Goal: Transaction & Acquisition: Purchase product/service

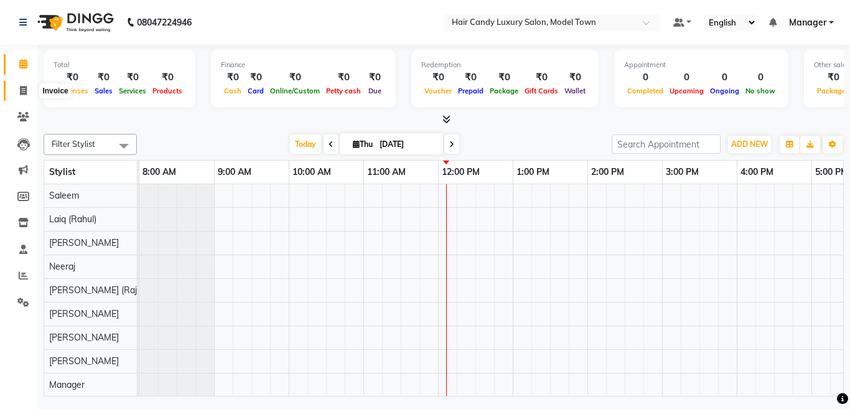
click at [27, 85] on span at bounding box center [23, 91] width 22 height 14
select select "service"
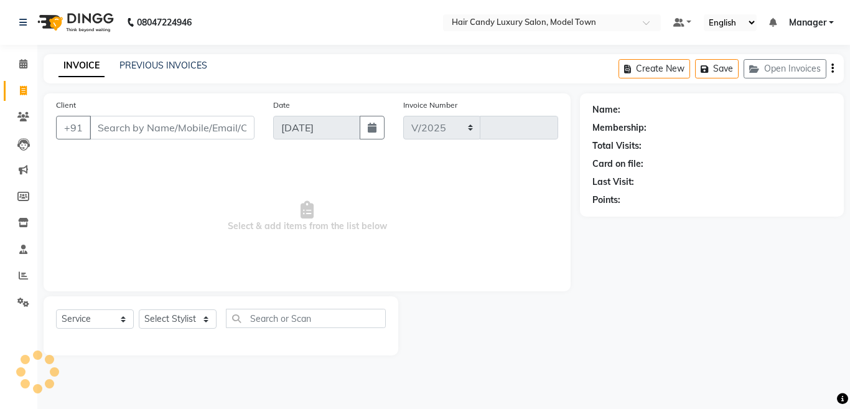
select select "4716"
type input "3829"
click at [175, 323] on select "Select Stylist [PERSON_NAME] [PERSON_NAME] [PERSON_NAME] ([PERSON_NAME]) Manage…" at bounding box center [178, 318] width 78 height 19
select select "28001"
click at [139, 309] on select "Select Stylist [PERSON_NAME] [PERSON_NAME] [PERSON_NAME] ([PERSON_NAME]) Manage…" at bounding box center [178, 318] width 78 height 19
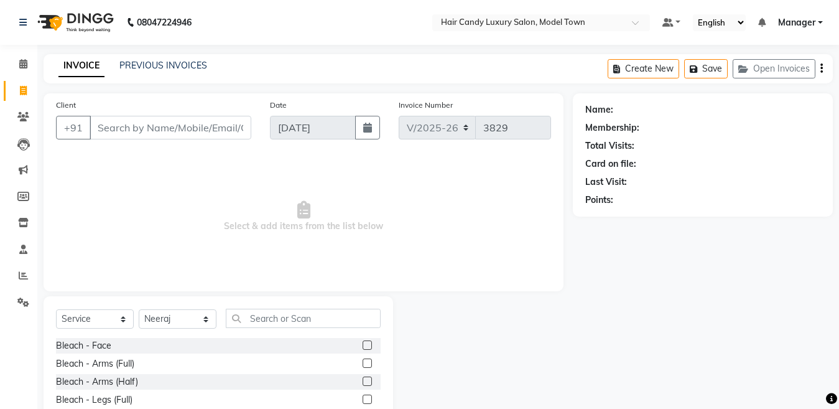
click at [324, 307] on div "Select Service Product Membership Package Voucher Prepaid Gift Card Select Styl…" at bounding box center [219, 388] width 350 height 184
click at [324, 316] on input "text" at bounding box center [303, 318] width 155 height 19
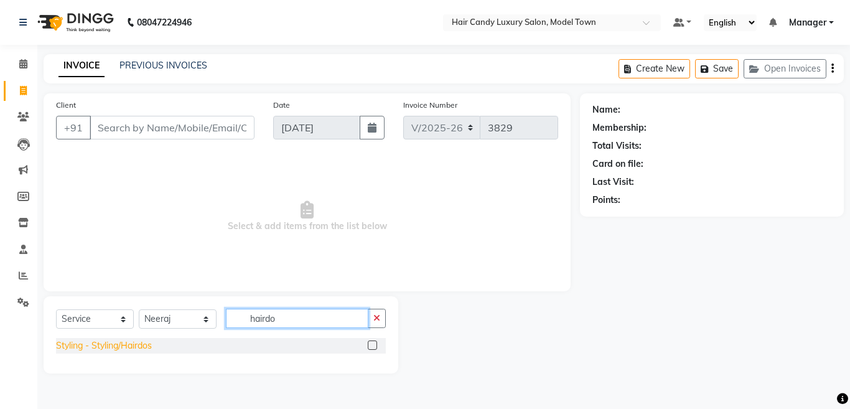
type input "hairdo"
click at [70, 342] on div "Styling - Styling/Hairdos" at bounding box center [104, 345] width 96 height 13
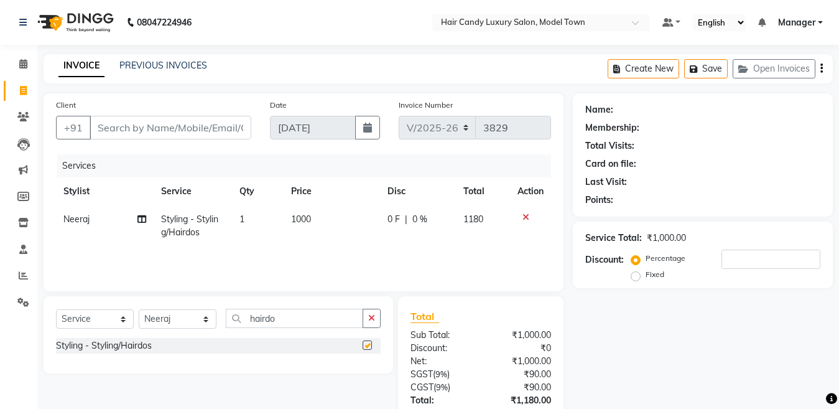
checkbox input "false"
drag, startPoint x: 305, startPoint y: 317, endPoint x: 0, endPoint y: 320, distance: 305.4
click at [0, 320] on app-home "08047224946 Select Location × Hair Candy Luxury Salon, Model Town Default Panel…" at bounding box center [419, 249] width 839 height 498
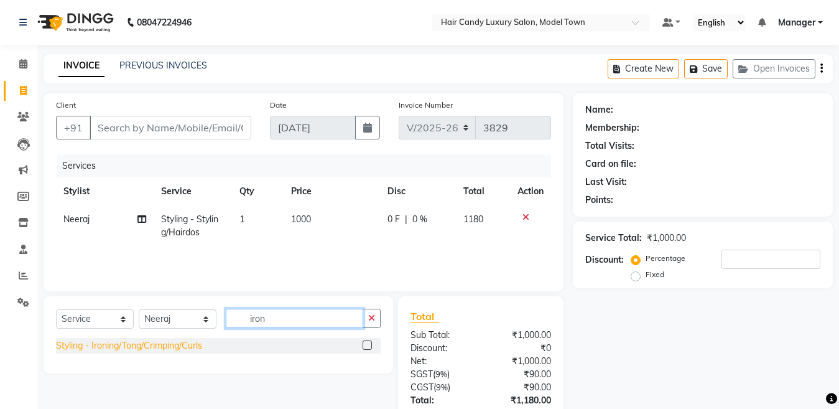
type input "iron"
click at [129, 346] on div "Styling - Ironing/Tong/Crimping/Curls" at bounding box center [129, 345] width 146 height 13
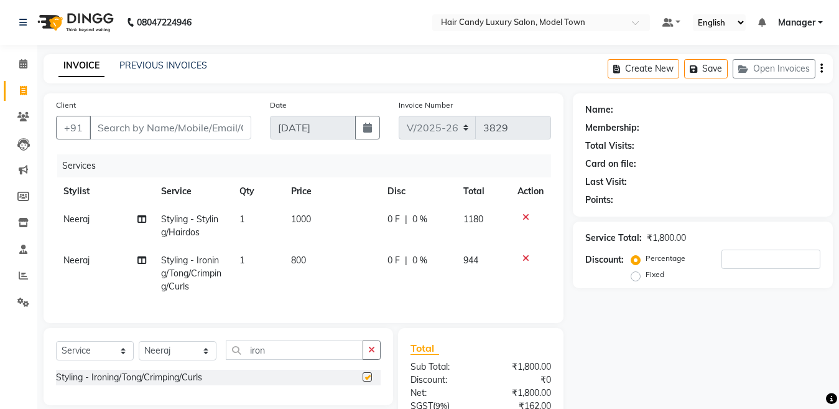
checkbox input "false"
click at [184, 369] on div "Select Service Product Membership Package Voucher Prepaid Gift Card Select Styl…" at bounding box center [218, 354] width 325 height 29
click at [184, 360] on select "Select Stylist [PERSON_NAME] [PERSON_NAME] [PERSON_NAME] ([PERSON_NAME]) Manage…" at bounding box center [178, 350] width 78 height 19
click at [139, 351] on select "Select Stylist [PERSON_NAME] [PERSON_NAME] [PERSON_NAME] ([PERSON_NAME]) Manage…" at bounding box center [178, 350] width 78 height 19
click at [193, 360] on select "Select Stylist [PERSON_NAME] [PERSON_NAME] [PERSON_NAME] ([PERSON_NAME]) Manage…" at bounding box center [178, 350] width 78 height 19
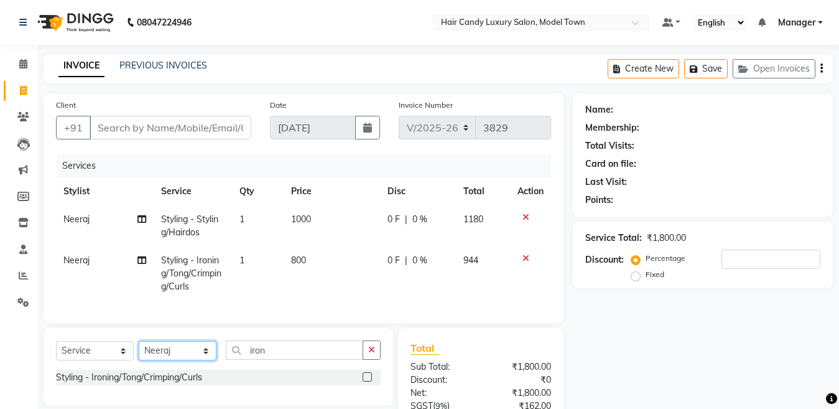
select select "28756"
click at [139, 351] on select "Select Stylist [PERSON_NAME] [PERSON_NAME] [PERSON_NAME] ([PERSON_NAME]) Manage…" at bounding box center [178, 350] width 78 height 19
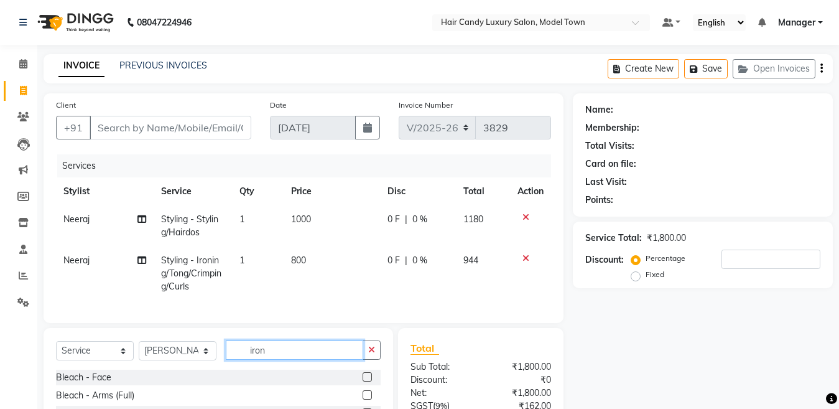
click at [292, 360] on input "iron" at bounding box center [294, 349] width 137 height 19
type input "sar"
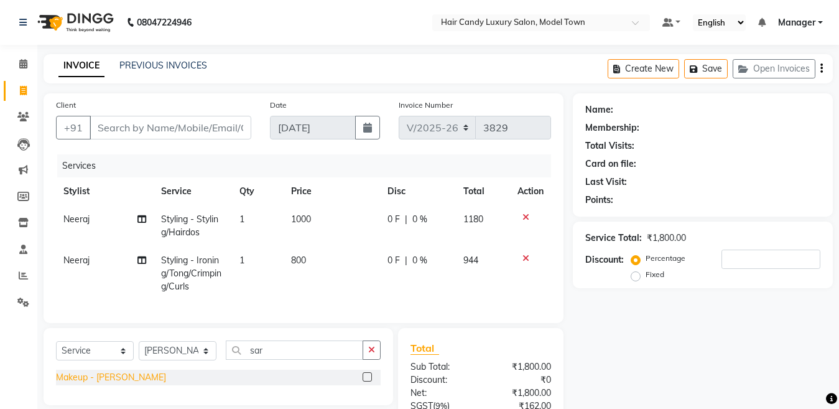
click at [136, 384] on div "Makeup - [PERSON_NAME]" at bounding box center [111, 377] width 110 height 13
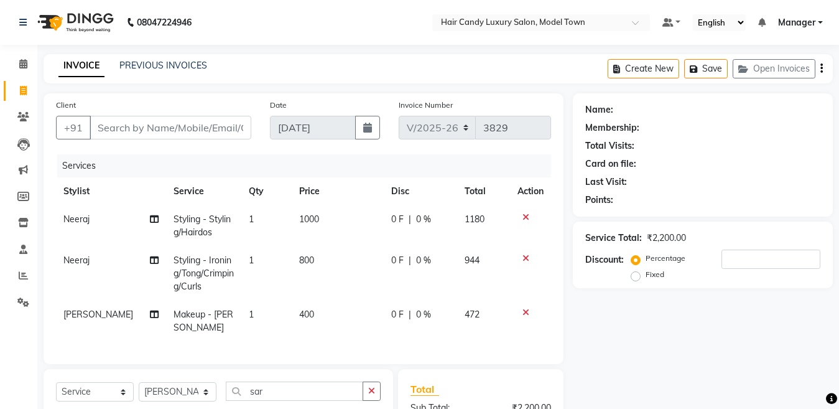
checkbox input "false"
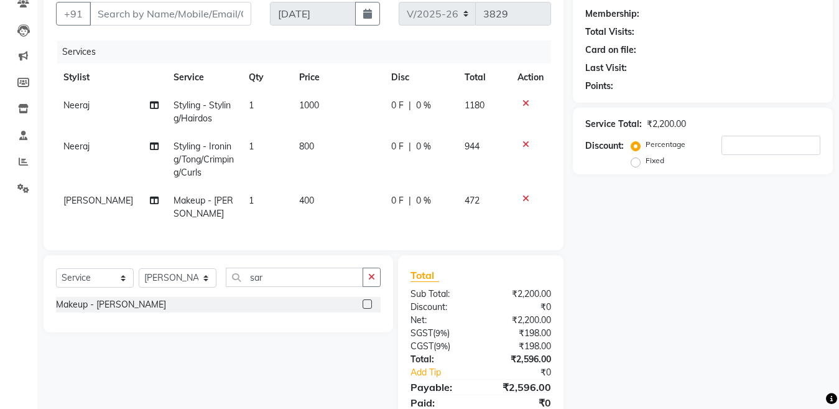
scroll to position [163, 0]
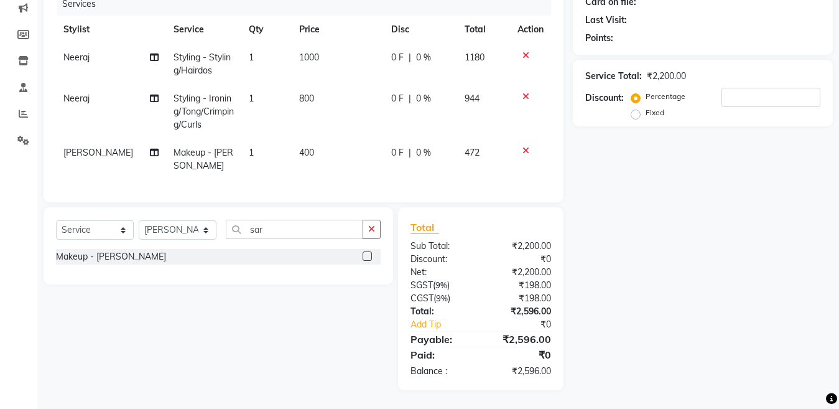
click at [241, 159] on td "1" at bounding box center [266, 159] width 50 height 41
select select "28756"
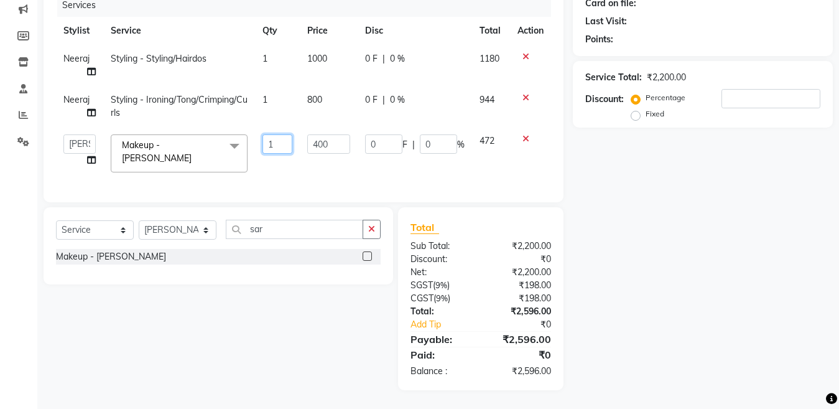
drag, startPoint x: 275, startPoint y: 146, endPoint x: 248, endPoint y: 143, distance: 27.5
click at [248, 143] on tr "Aakib Anas Izhar Kajal Laiq (Rahul) Manager Neeraj parul Pawan Prakash Rajni Ra…" at bounding box center [303, 153] width 495 height 53
type input "2"
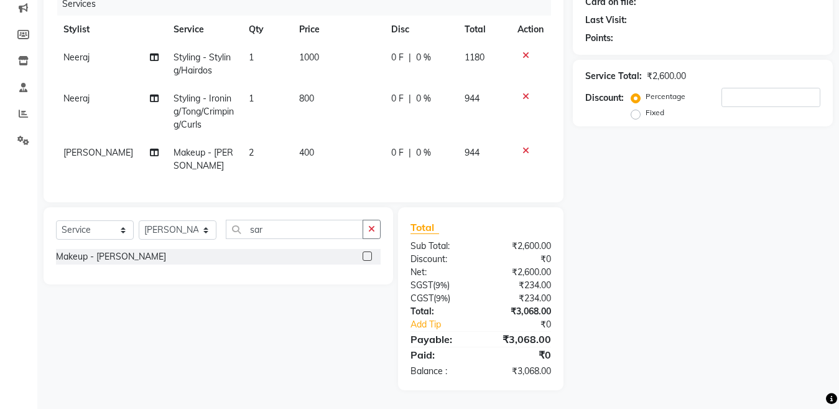
click at [739, 205] on div "Name: Membership: Total Visits: Card on file: Last Visit: Points: Service Total…" at bounding box center [707, 161] width 269 height 458
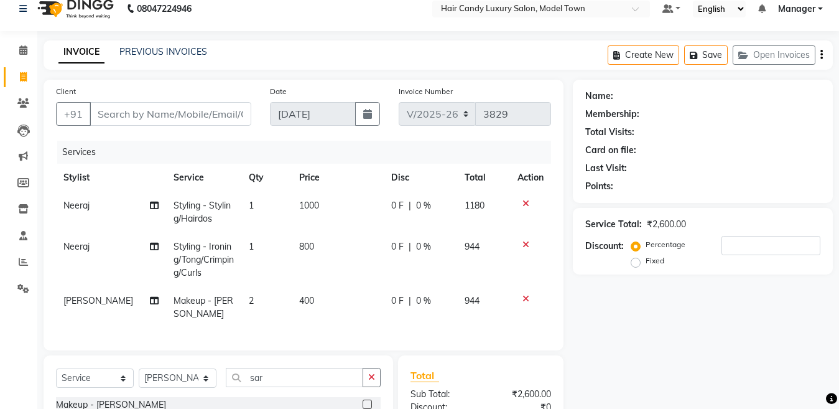
scroll to position [0, 0]
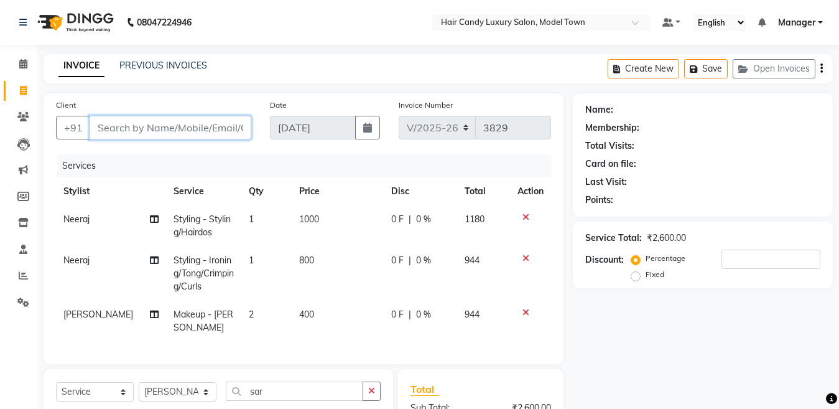
click at [175, 126] on input "Client" at bounding box center [171, 128] width 162 height 24
click at [187, 129] on input "Client" at bounding box center [171, 128] width 162 height 24
click at [246, 315] on td "2" at bounding box center [266, 320] width 50 height 41
select select "28756"
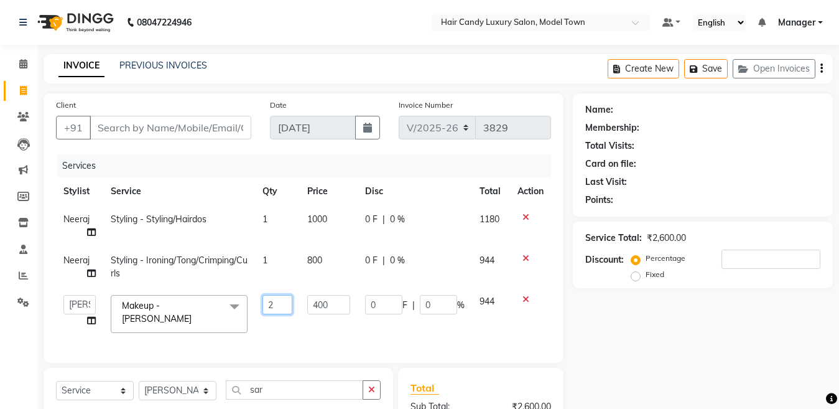
click at [256, 309] on td "2" at bounding box center [277, 313] width 44 height 53
type input "1"
click at [178, 124] on input "Client" at bounding box center [171, 128] width 162 height 24
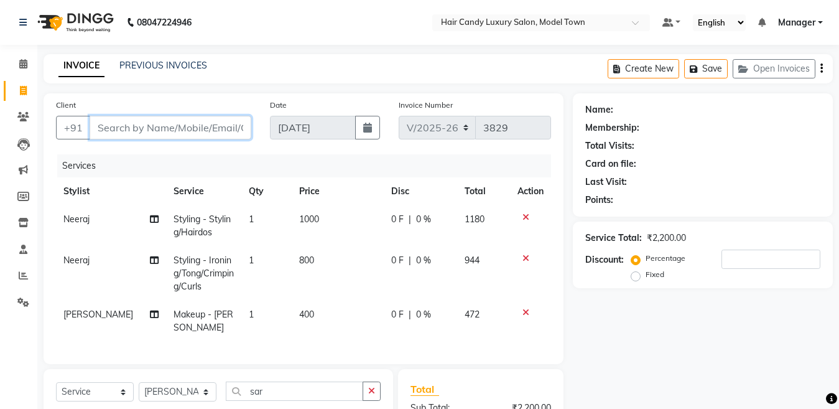
type input "9"
type input "0"
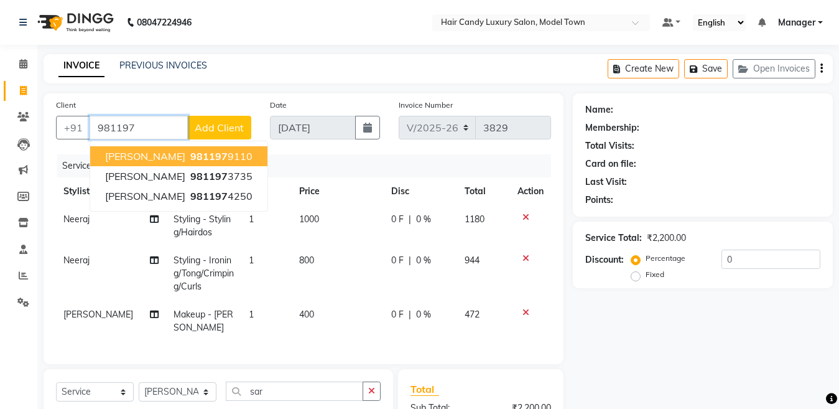
click at [160, 121] on input "981197" at bounding box center [139, 128] width 98 height 24
click at [200, 160] on span "98119737" at bounding box center [215, 156] width 50 height 12
type input "9811973735"
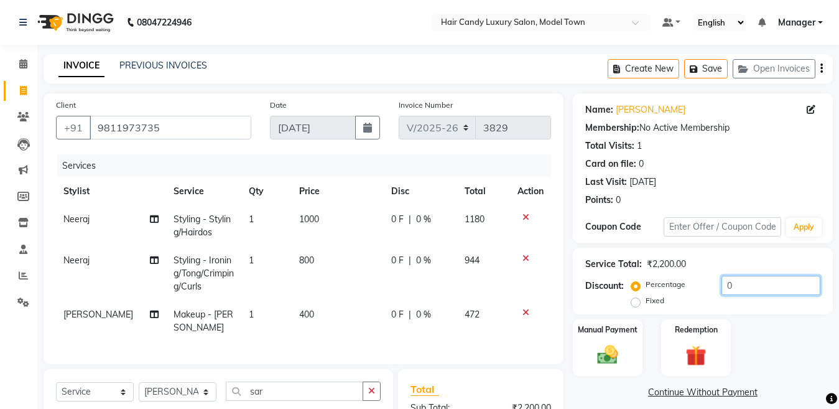
drag, startPoint x: 750, startPoint y: 291, endPoint x: 628, endPoint y: 290, distance: 121.3
click at [628, 290] on div "Discount: Percentage Fixed 0" at bounding box center [702, 293] width 235 height 34
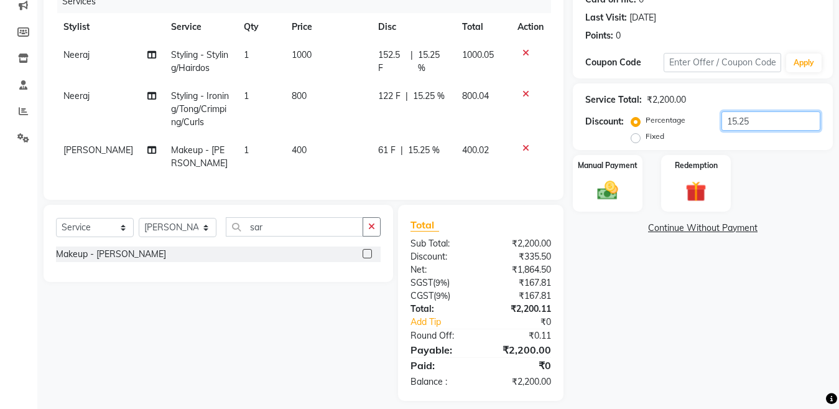
scroll to position [171, 0]
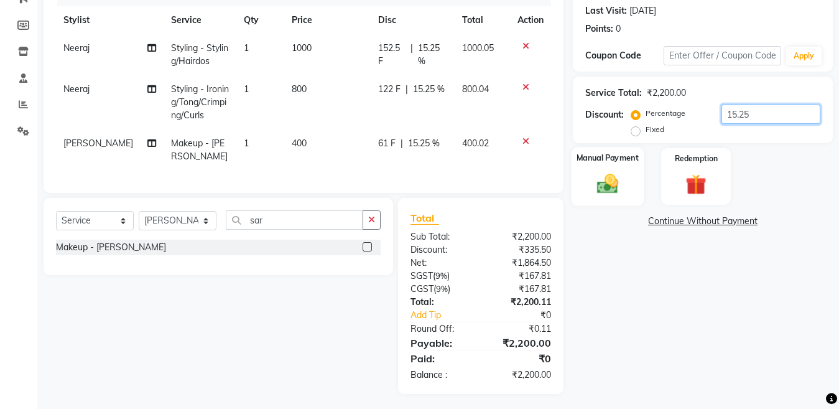
type input "15.25"
click at [634, 186] on div "Manual Payment" at bounding box center [608, 176] width 72 height 59
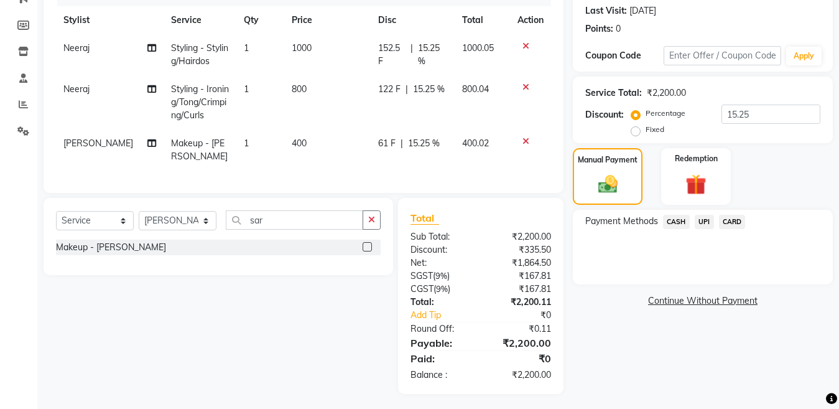
click at [680, 222] on span "CASH" at bounding box center [676, 222] width 27 height 14
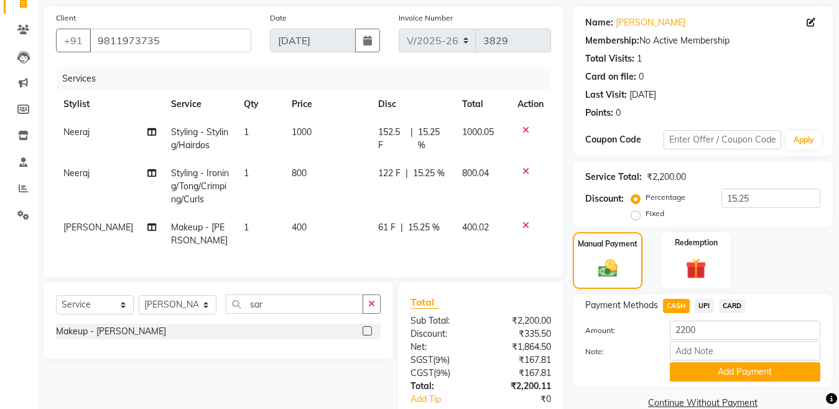
scroll to position [185, 0]
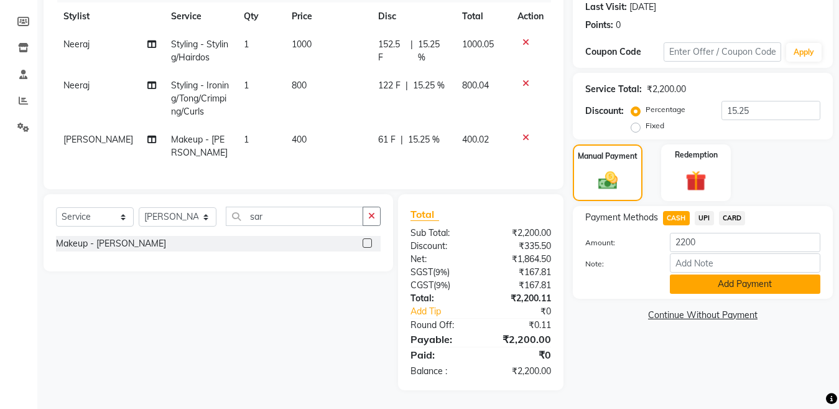
click at [733, 274] on button "Add Payment" at bounding box center [745, 283] width 151 height 19
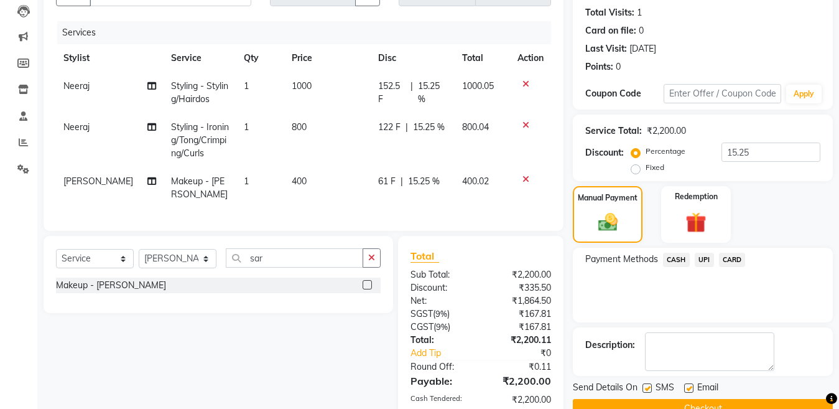
scroll to position [230, 0]
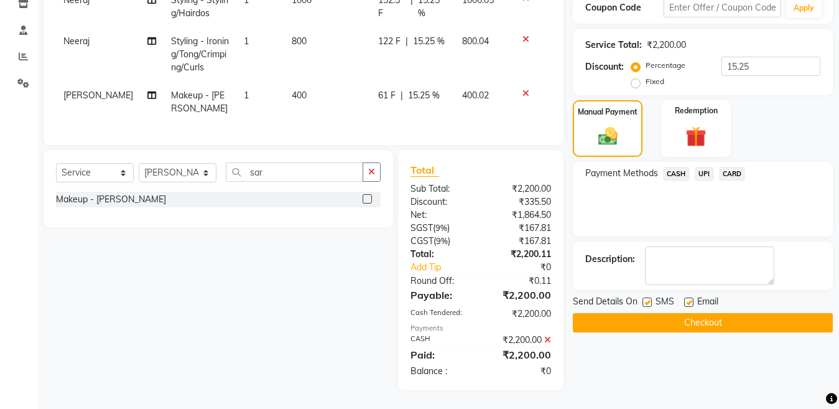
click at [673, 313] on button "Checkout" at bounding box center [703, 322] width 260 height 19
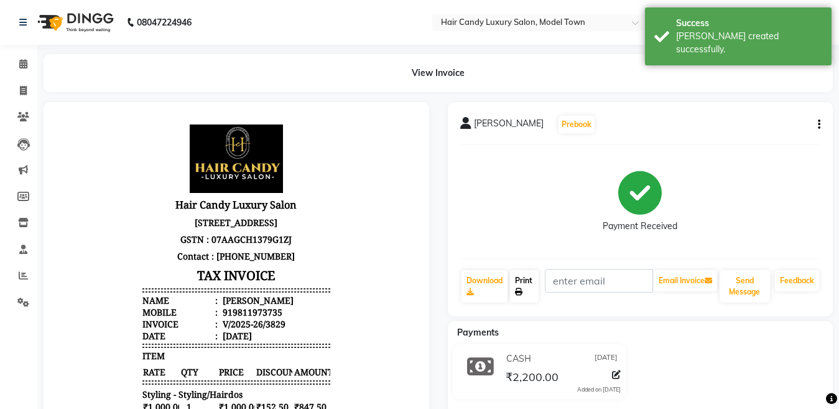
click at [530, 284] on link "Print" at bounding box center [524, 286] width 29 height 32
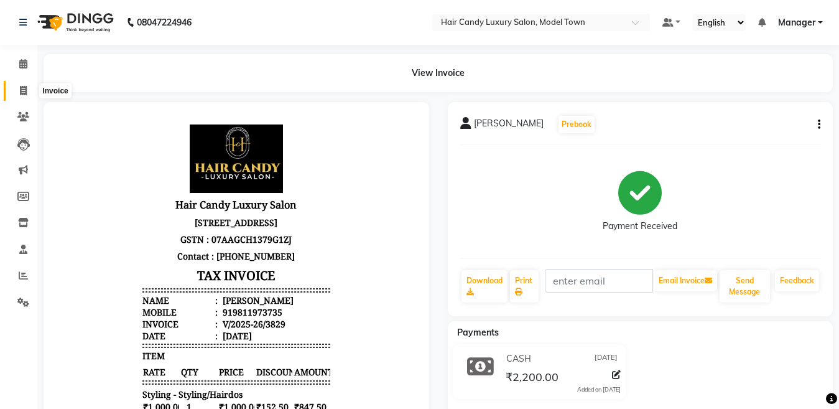
click at [16, 85] on span at bounding box center [23, 91] width 22 height 14
select select "service"
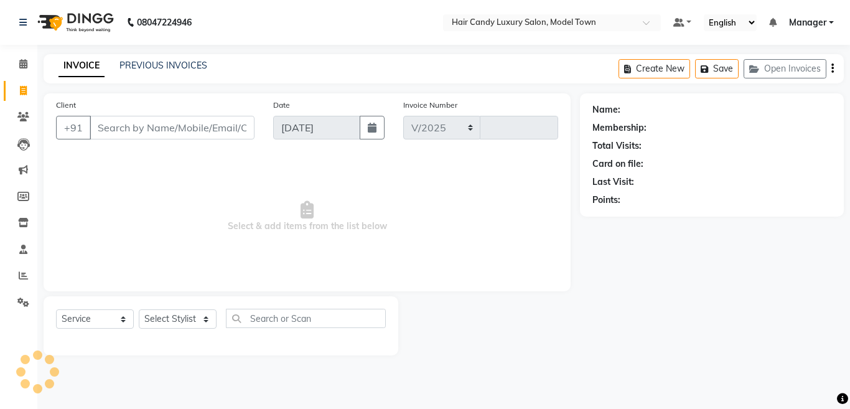
select select "4716"
type input "3830"
click at [22, 223] on icon at bounding box center [23, 222] width 11 height 9
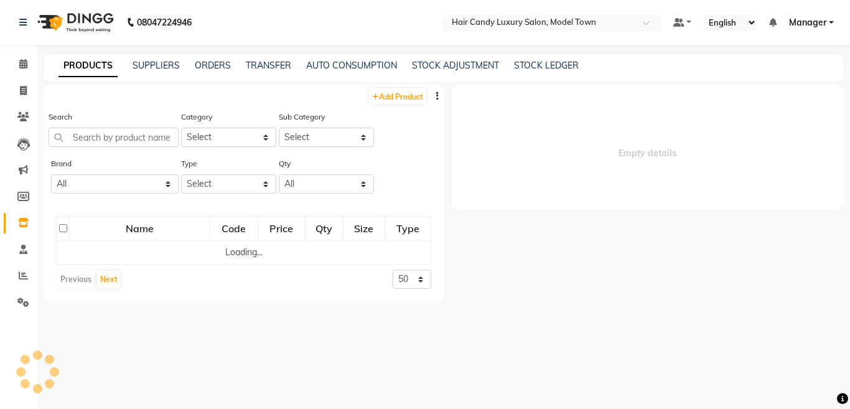
select select
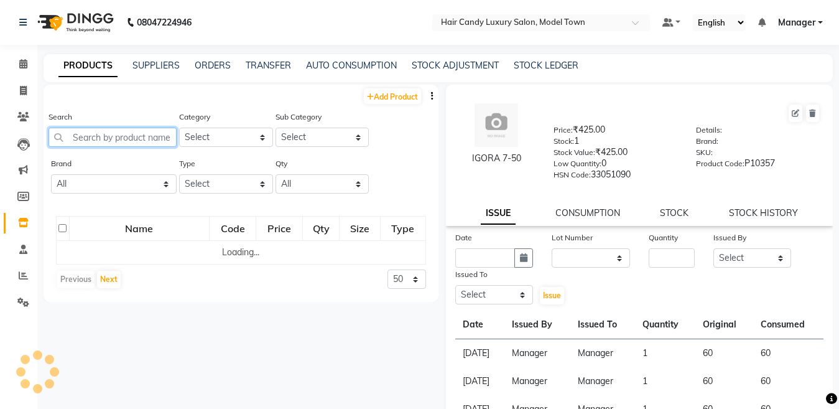
click at [144, 134] on input "text" at bounding box center [113, 137] width 128 height 19
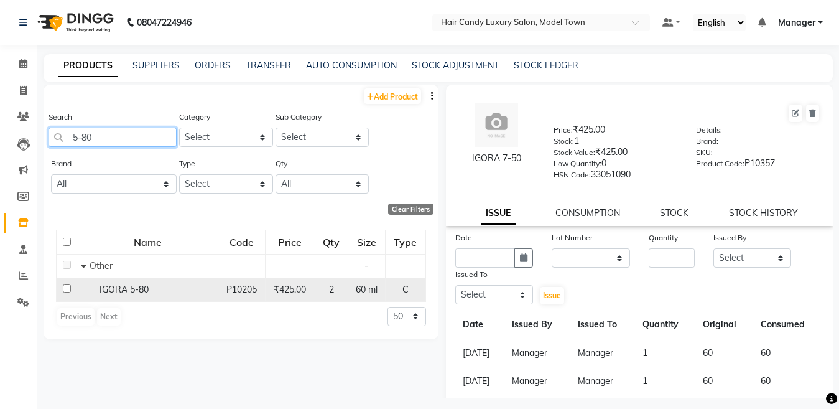
type input "5-80"
click at [63, 285] on input "checkbox" at bounding box center [67, 288] width 8 height 8
checkbox input "true"
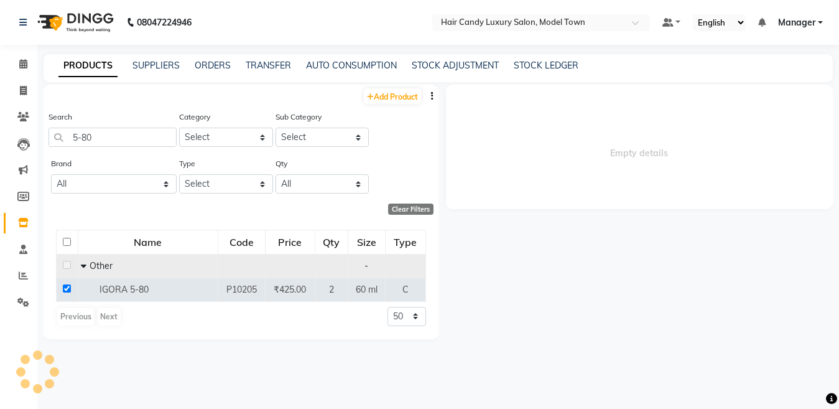
select select
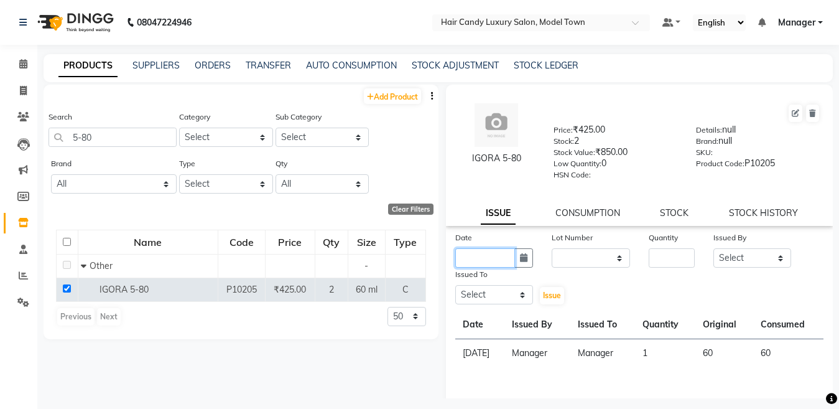
click at [480, 263] on input "text" at bounding box center [485, 257] width 60 height 19
select select "9"
select select "2025"
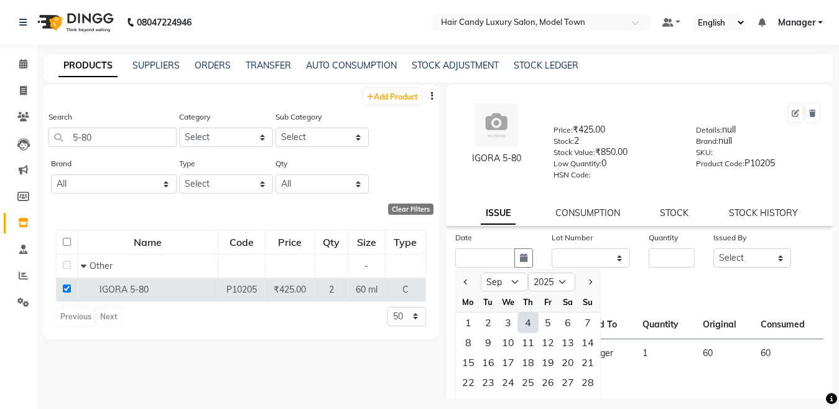
click at [521, 318] on div "4" at bounding box center [528, 322] width 20 height 20
type input "[DATE]"
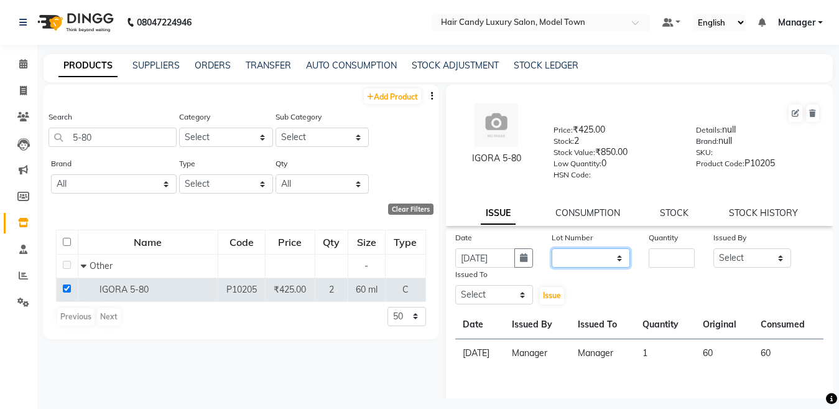
click at [594, 261] on select "None" at bounding box center [591, 257] width 78 height 19
select select "0: null"
click at [552, 248] on select "None" at bounding box center [591, 257] width 78 height 19
click at [671, 259] on input "number" at bounding box center [672, 257] width 46 height 19
type input "1"
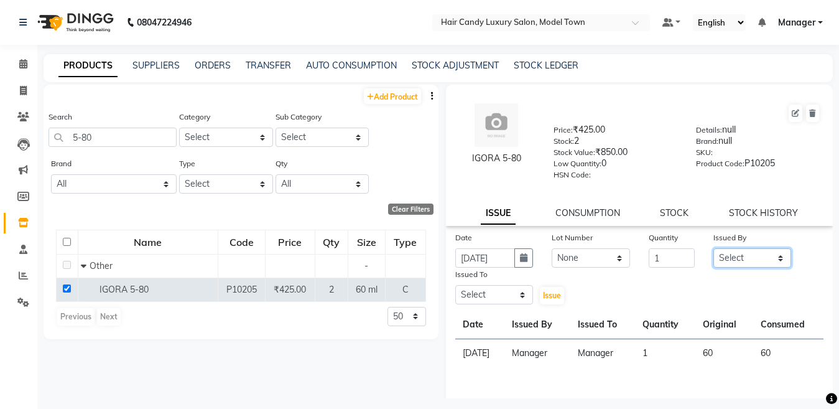
click at [755, 264] on select "Select Aakib Anas Izhar Kajal Laiq (Rahul) Manager Neeraj parul Pawan Prakash R…" at bounding box center [752, 257] width 78 height 19
select select "28446"
click at [713, 248] on select "Select Aakib Anas Izhar Kajal Laiq (Rahul) Manager Neeraj parul Pawan Prakash R…" at bounding box center [752, 257] width 78 height 19
click at [491, 292] on select "Select Aakib Anas Izhar Kajal Laiq (Rahul) Manager Neeraj parul Pawan Prakash R…" at bounding box center [494, 294] width 78 height 19
select select "28446"
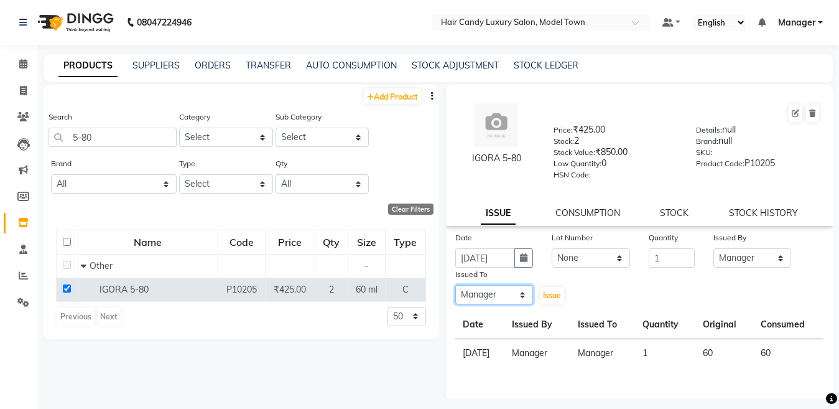
click at [455, 285] on select "Select Aakib Anas Izhar Kajal Laiq (Rahul) Manager Neeraj parul Pawan Prakash R…" at bounding box center [494, 294] width 78 height 19
click at [555, 286] on div "Issue" at bounding box center [558, 286] width 32 height 38
click at [554, 299] on span "Issue" at bounding box center [552, 294] width 18 height 9
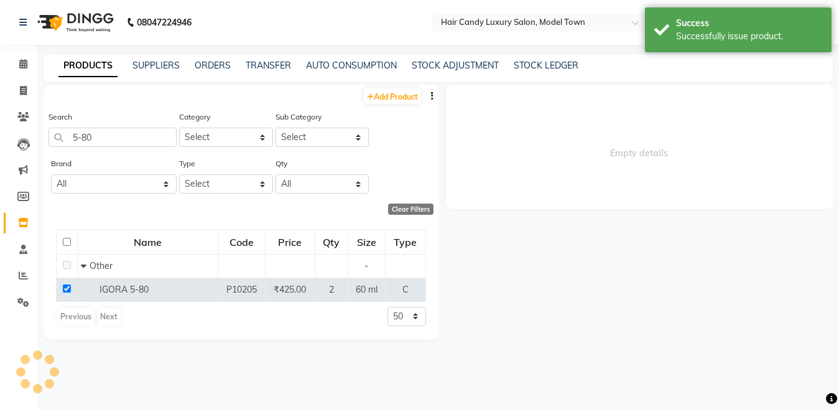
select select
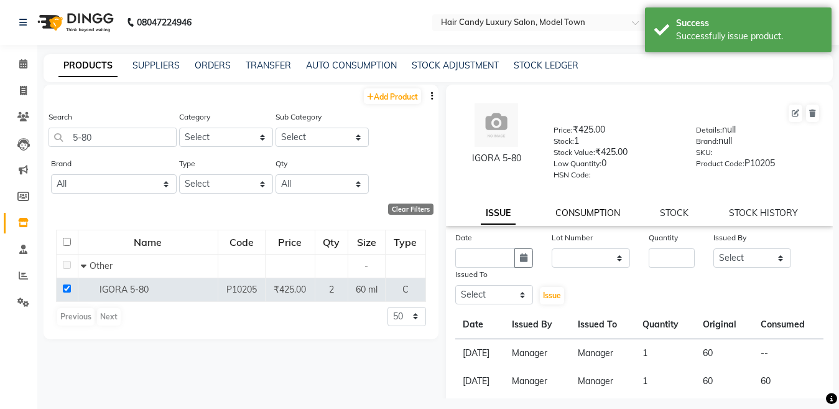
click at [584, 213] on link "CONSUMPTION" at bounding box center [587, 212] width 65 height 11
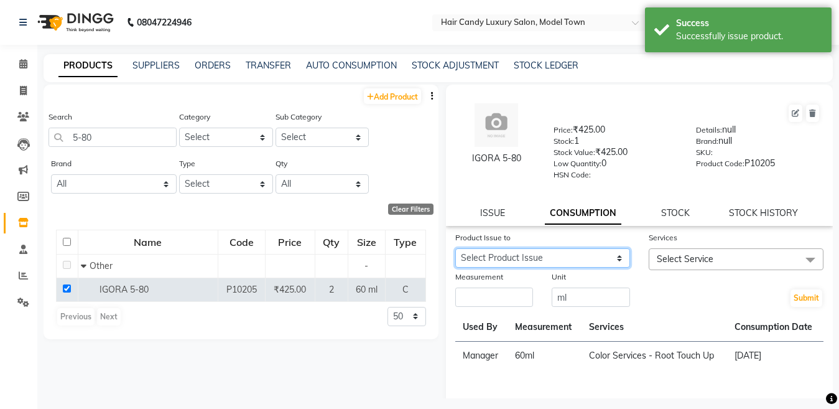
click at [549, 259] on select "Select Product Issue 2025-09-04, Issued to: Manager, Balance: 60" at bounding box center [542, 257] width 175 height 19
select select "1203902"
click at [455, 248] on select "Select Product Issue 2025-09-04, Issued to: Manager, Balance: 60" at bounding box center [542, 257] width 175 height 19
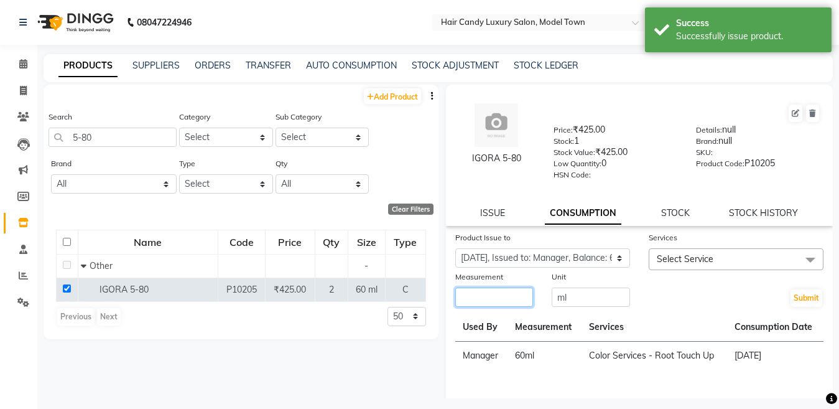
click at [493, 296] on input "number" at bounding box center [494, 296] width 78 height 19
type input "60"
click at [781, 269] on span "Select Service" at bounding box center [736, 259] width 175 height 22
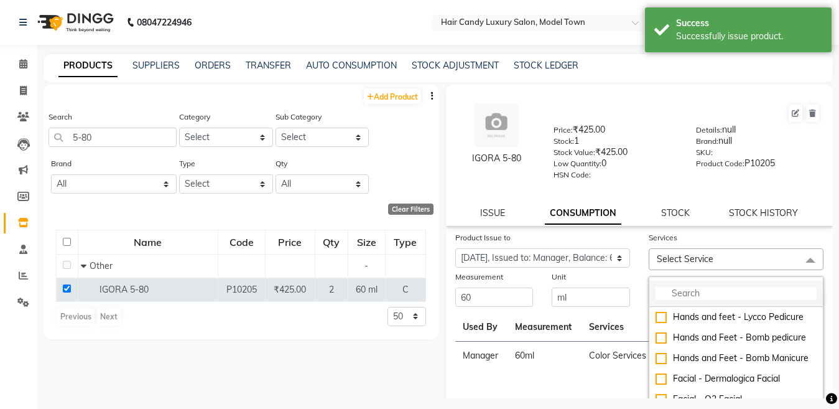
click at [710, 292] on input "multiselect-search" at bounding box center [736, 293] width 161 height 13
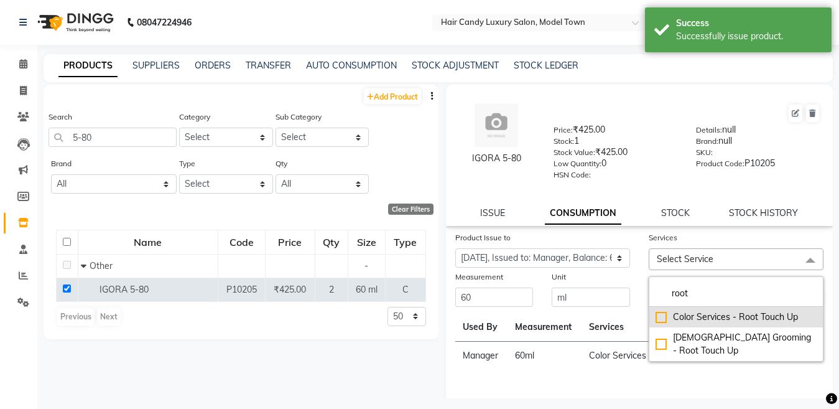
type input "root"
click at [659, 318] on div "Color Services - Root Touch Up" at bounding box center [736, 316] width 161 height 13
checkbox input "true"
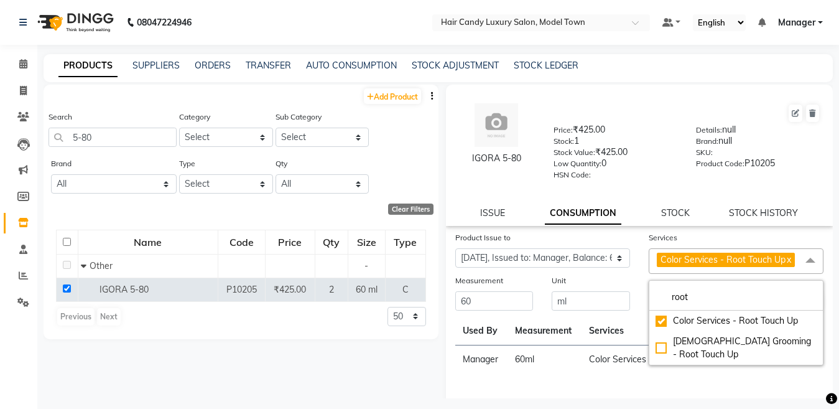
click at [631, 295] on div "Unit ml" at bounding box center [590, 293] width 97 height 38
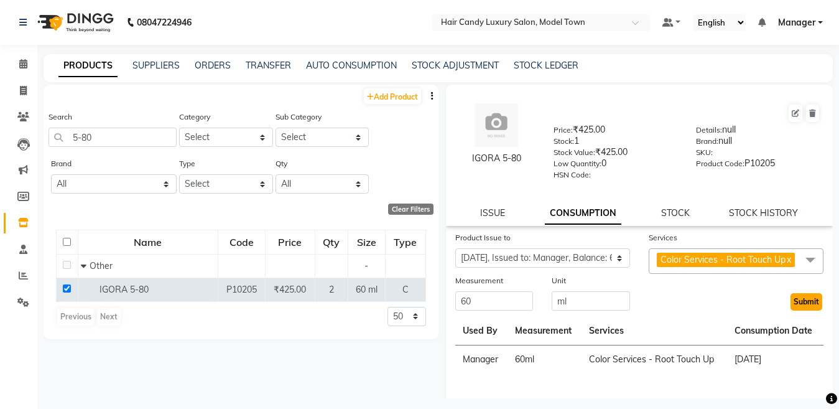
click at [803, 310] on button "Submit" at bounding box center [807, 301] width 32 height 17
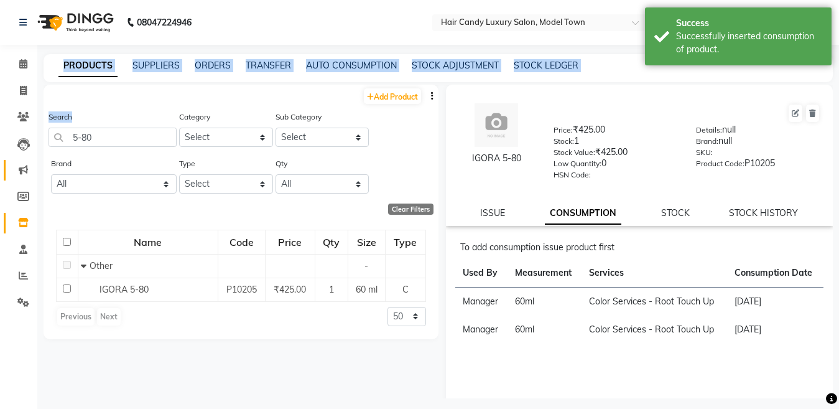
drag, startPoint x: 129, startPoint y: 127, endPoint x: 12, endPoint y: 169, distance: 124.7
click at [2, 160] on app-home "08047224946 Select Location × Hair Candy Luxury Salon, Model Town Default Panel…" at bounding box center [419, 208] width 839 height 417
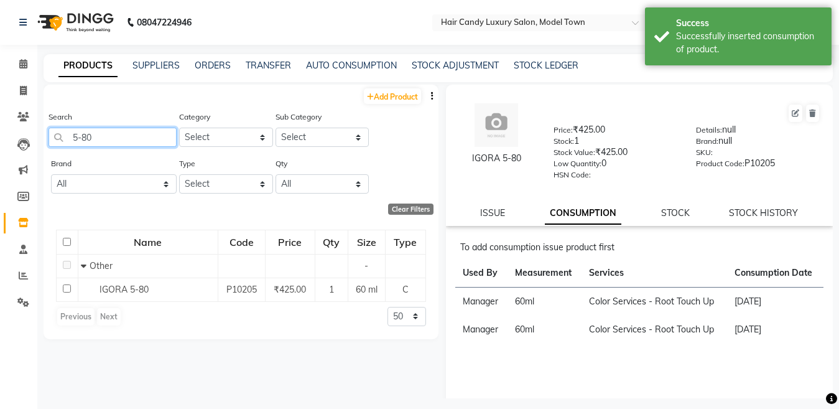
click at [150, 137] on input "5-80" at bounding box center [113, 137] width 128 height 19
drag, startPoint x: 150, startPoint y: 137, endPoint x: 141, endPoint y: 137, distance: 8.7
click at [141, 137] on input "5-80" at bounding box center [113, 137] width 128 height 19
click at [129, 139] on input "5-80" at bounding box center [113, 137] width 128 height 19
drag, startPoint x: 128, startPoint y: 139, endPoint x: 0, endPoint y: 170, distance: 131.7
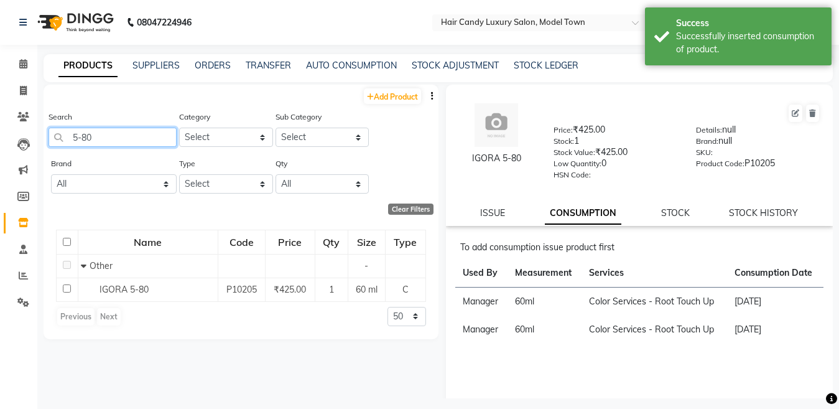
click at [0, 170] on app-home "08047224946 Select Location × Hair Candy Luxury Salon, Model Town Default Panel…" at bounding box center [419, 208] width 839 height 417
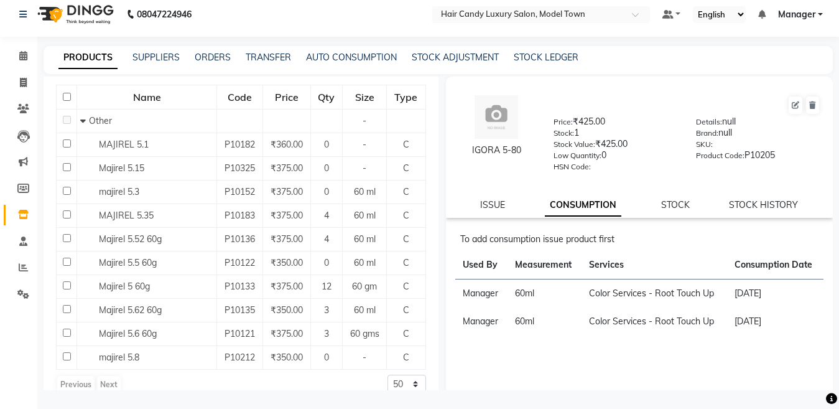
scroll to position [154, 0]
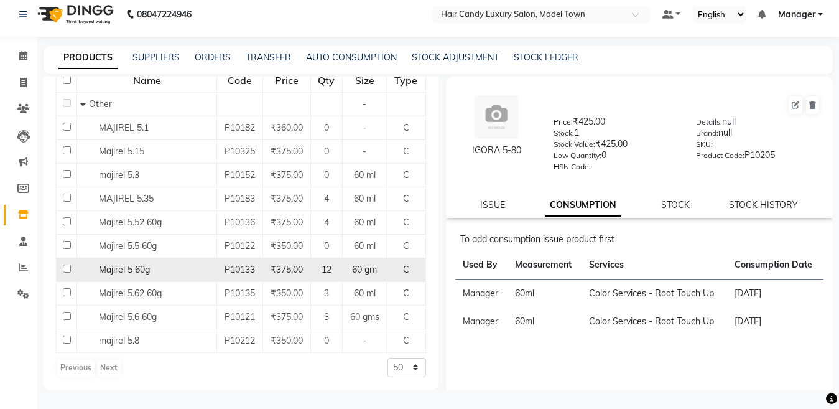
type input "majirel 5"
click at [63, 261] on td at bounding box center [67, 270] width 21 height 24
click at [63, 267] on input "checkbox" at bounding box center [67, 268] width 8 height 8
checkbox input "true"
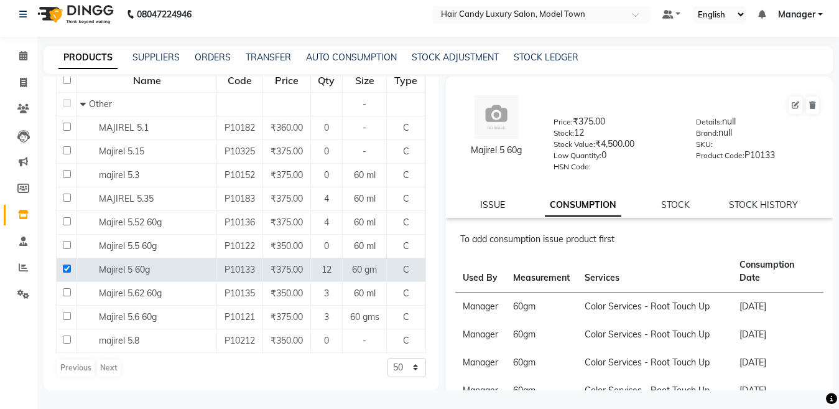
click at [500, 203] on link "ISSUE" at bounding box center [492, 204] width 25 height 11
select select
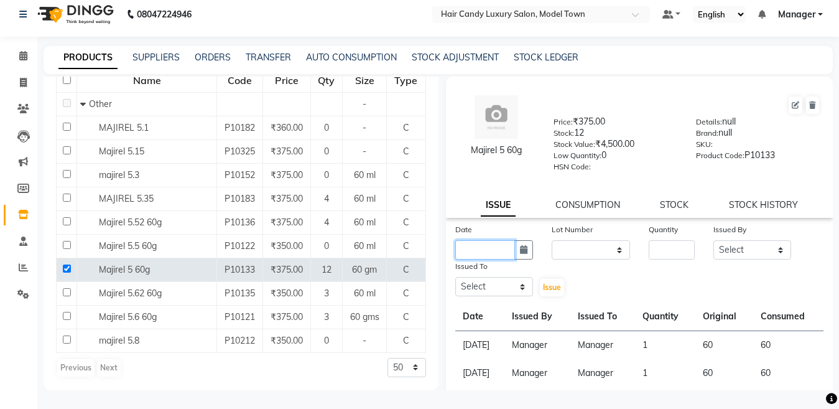
click at [491, 255] on input "text" at bounding box center [485, 249] width 60 height 19
select select "9"
select select "2025"
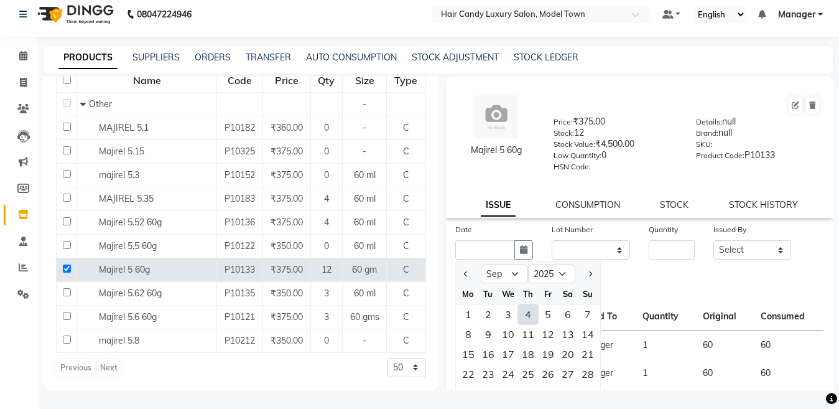
click at [532, 312] on div "4" at bounding box center [528, 314] width 20 height 20
type input "[DATE]"
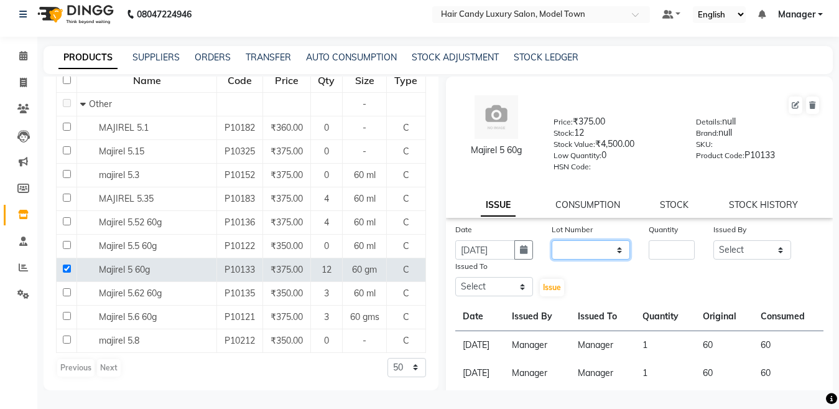
scroll to position [0, 0]
click at [577, 253] on select "None" at bounding box center [591, 249] width 78 height 19
select select "0: null"
click at [552, 240] on select "None" at bounding box center [591, 249] width 78 height 19
click at [658, 250] on input "number" at bounding box center [672, 249] width 46 height 19
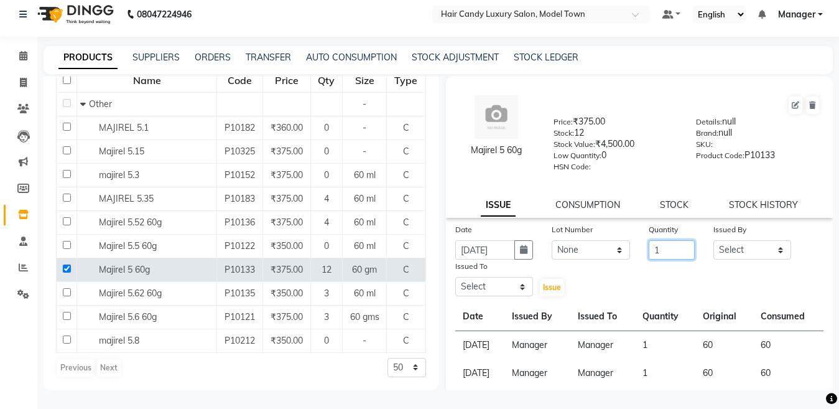
type input "1"
click at [721, 252] on select "Select Aakib Anas Izhar Kajal Laiq (Rahul) Manager Neeraj parul Pawan Prakash R…" at bounding box center [752, 249] width 78 height 19
select select "28446"
click at [713, 240] on select "Select Aakib Anas Izhar Kajal Laiq (Rahul) Manager Neeraj parul Pawan Prakash R…" at bounding box center [752, 249] width 78 height 19
click at [476, 286] on select "Select Aakib Anas Izhar Kajal Laiq (Rahul) Manager Neeraj parul Pawan Prakash R…" at bounding box center [494, 286] width 78 height 19
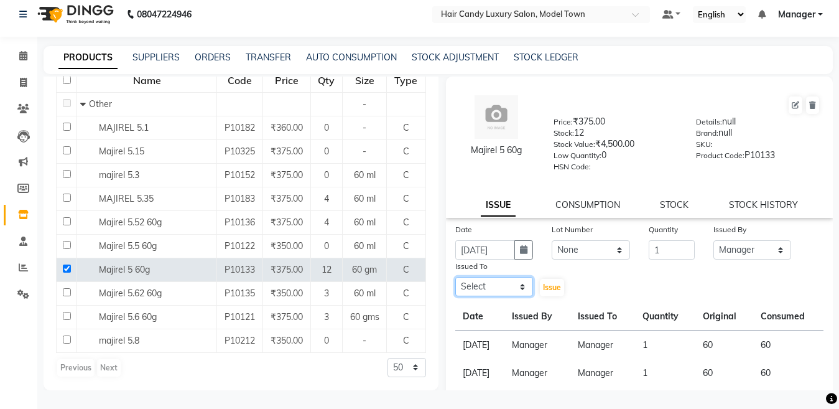
select select "28446"
click at [455, 277] on select "Select Aakib Anas Izhar Kajal Laiq (Rahul) Manager Neeraj parul Pawan Prakash R…" at bounding box center [494, 286] width 78 height 19
click at [555, 286] on span "Issue" at bounding box center [552, 286] width 18 height 9
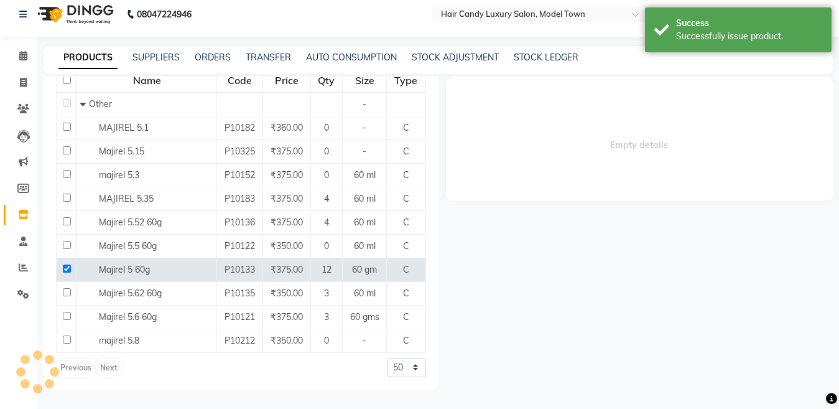
select select
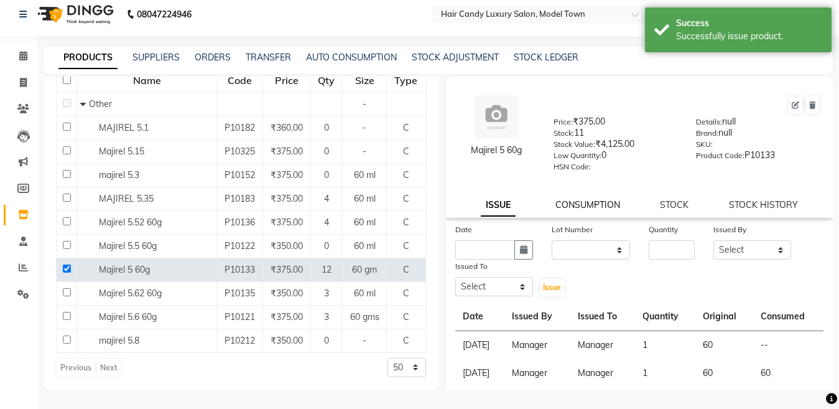
click at [583, 206] on link "CONSUMPTION" at bounding box center [587, 204] width 65 height 11
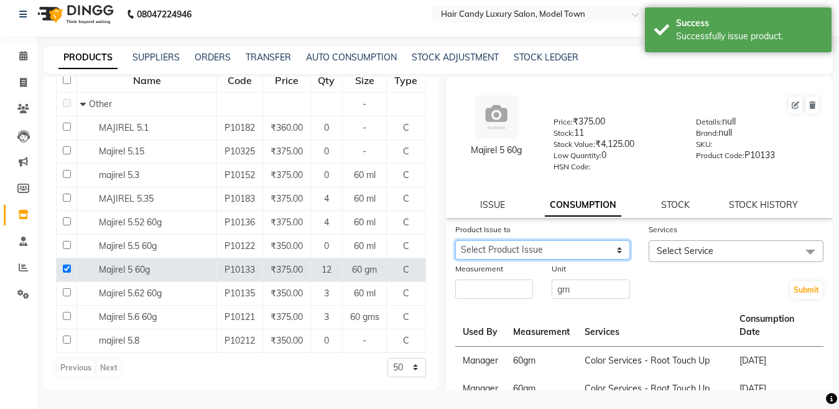
click at [554, 252] on select "Select Product Issue 2025-09-04, Issued to: Manager, Balance: 60" at bounding box center [542, 249] width 175 height 19
select select "1203904"
click at [455, 240] on select "Select Product Issue 2025-09-04, Issued to: Manager, Balance: 60" at bounding box center [542, 249] width 175 height 19
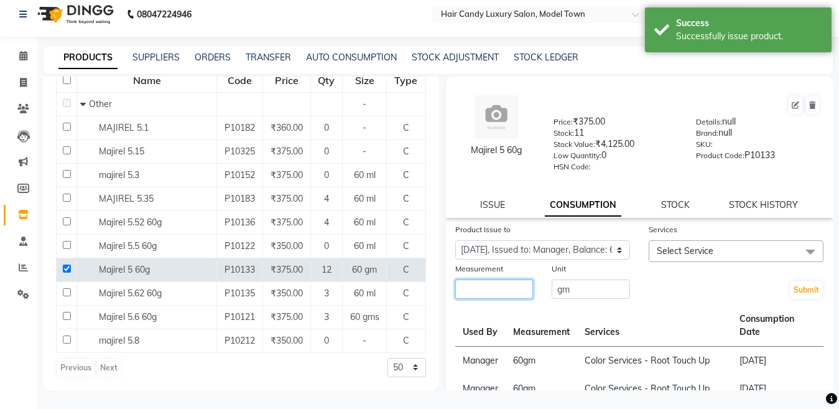
click at [487, 297] on input "number" at bounding box center [494, 288] width 78 height 19
type input "60"
click at [687, 260] on span "Select Service" at bounding box center [736, 251] width 175 height 22
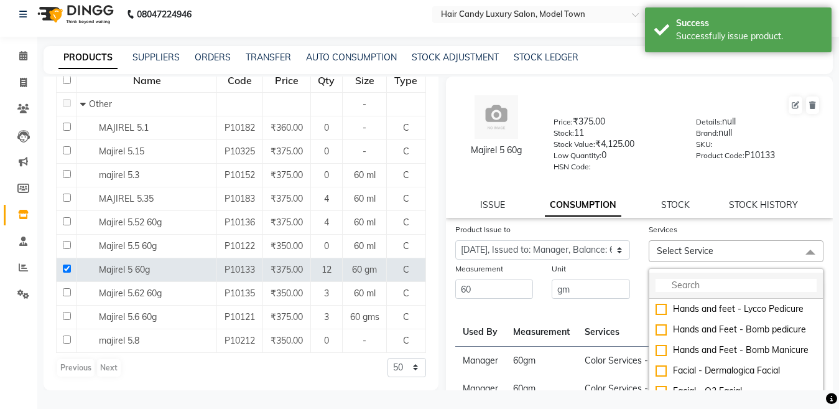
click at [682, 287] on input "multiselect-search" at bounding box center [736, 285] width 161 height 13
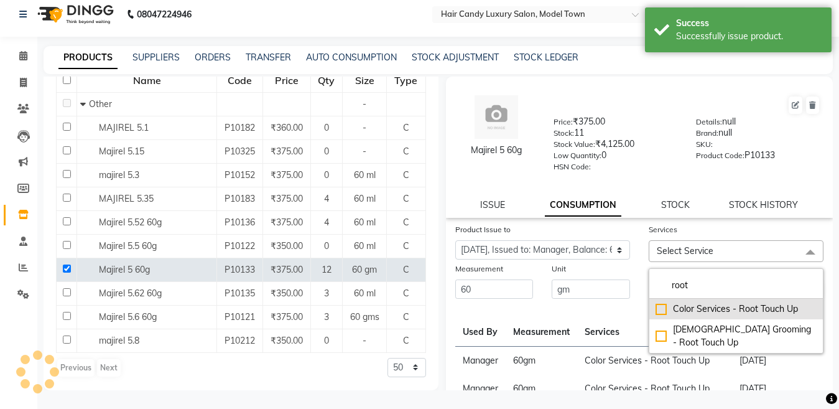
type input "root"
click at [657, 310] on div "Color Services - Root Touch Up" at bounding box center [736, 308] width 161 height 13
checkbox input "true"
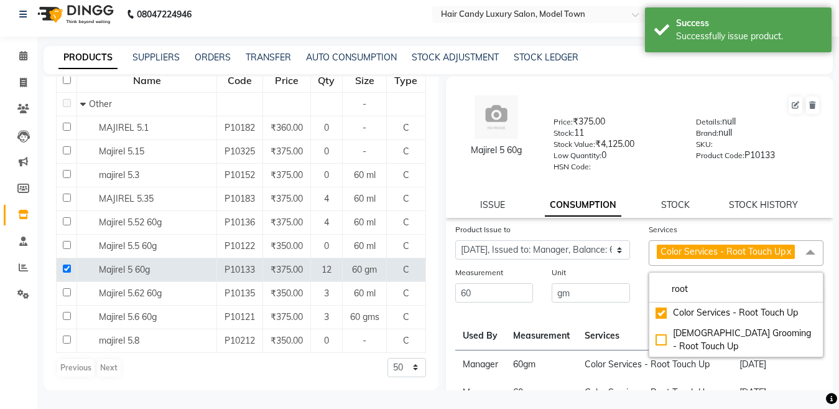
click at [632, 266] on div "Product Issue to Select Product Issue 2025-09-04, Issued to: Manager, Balance: …" at bounding box center [542, 244] width 193 height 43
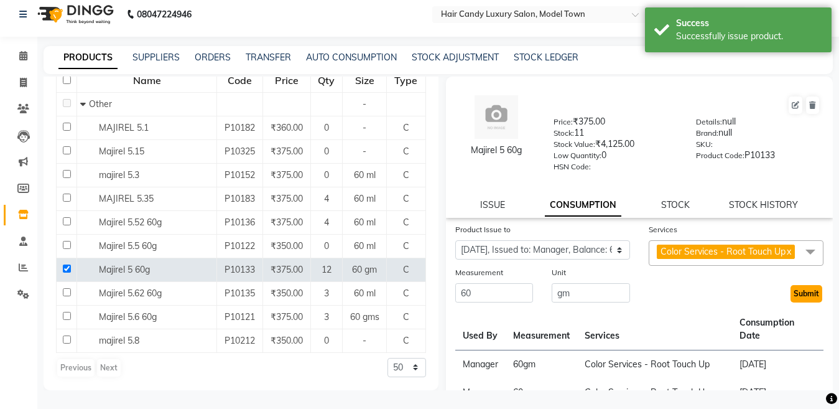
click at [804, 302] on button "Submit" at bounding box center [807, 293] width 32 height 17
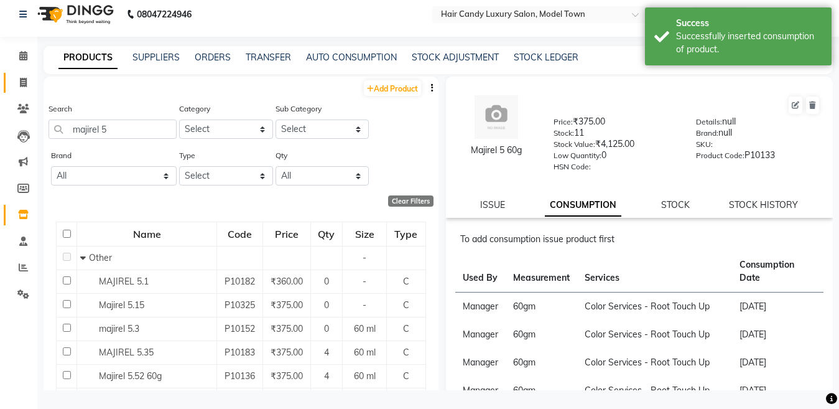
click at [30, 86] on span at bounding box center [23, 83] width 22 height 14
select select "service"
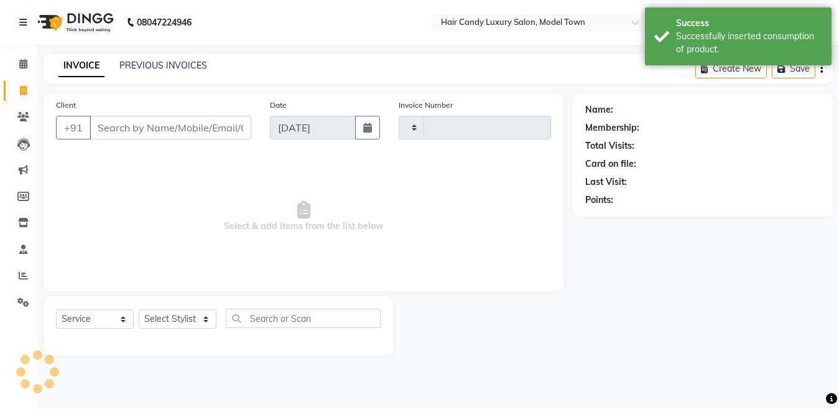
type input "3830"
select select "4716"
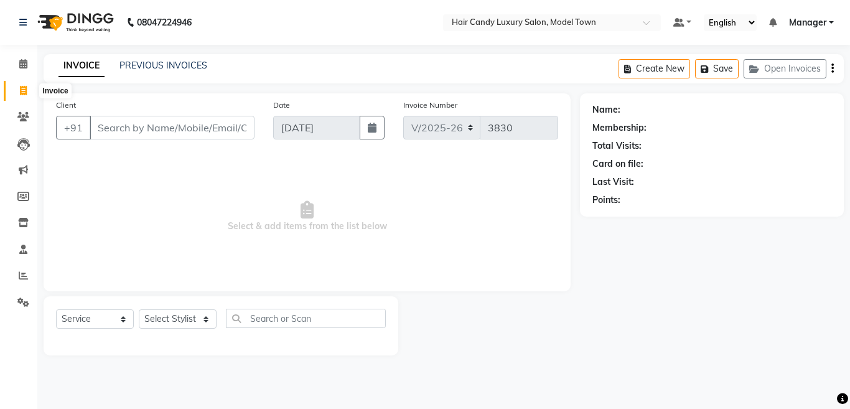
click at [21, 86] on icon at bounding box center [23, 90] width 7 height 9
select select "service"
select select "4716"
type input "3832"
click at [167, 324] on select "Select Stylist [PERSON_NAME] [PERSON_NAME] [PERSON_NAME] ([PERSON_NAME]) Manage…" at bounding box center [178, 318] width 78 height 19
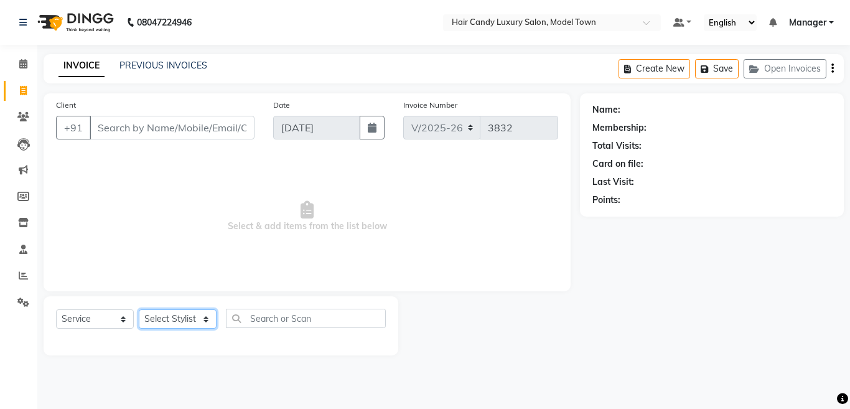
select select "28006"
click at [139, 309] on select "Select Stylist [PERSON_NAME] [PERSON_NAME] [PERSON_NAME] ([PERSON_NAME]) Manage…" at bounding box center [178, 318] width 78 height 19
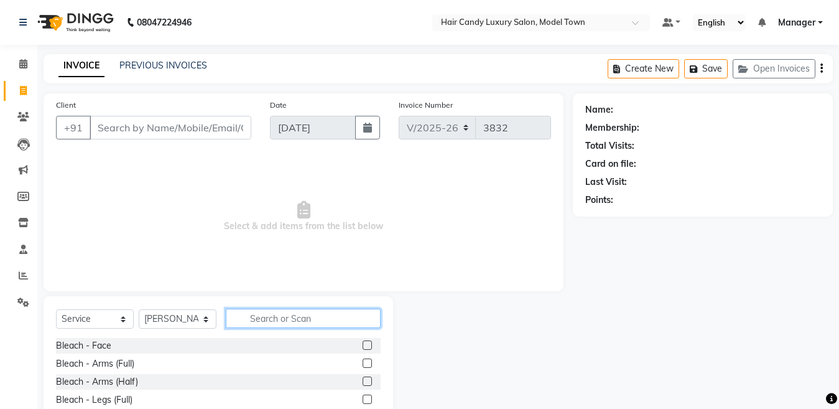
click at [312, 315] on input "text" at bounding box center [303, 318] width 155 height 19
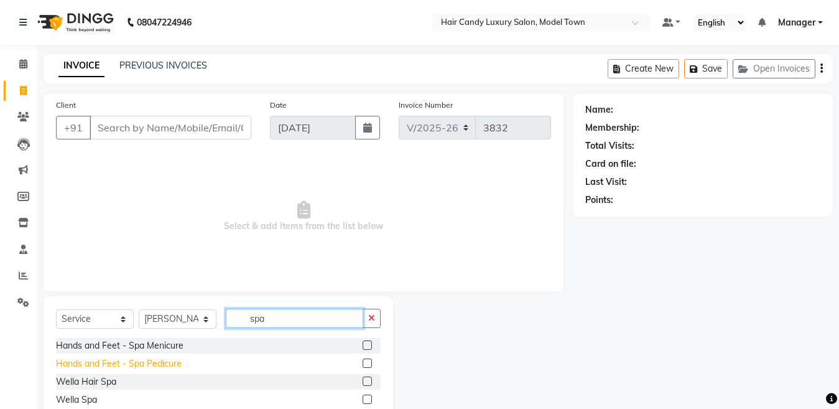
type input "spa"
click at [160, 366] on div "Hands and Feet - Spa Pedicure" at bounding box center [119, 363] width 126 height 13
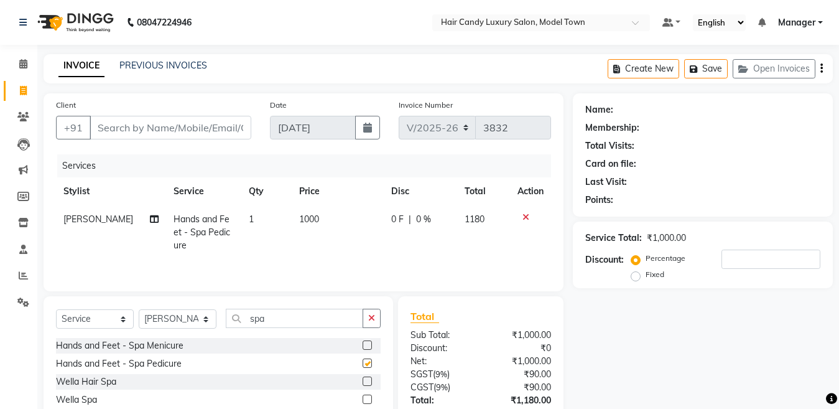
checkbox input "false"
drag, startPoint x: 304, startPoint y: 318, endPoint x: 0, endPoint y: 318, distance: 304.2
click at [0, 318] on app-home "08047224946 Select Location × Hair Candy Luxury Salon, Model Town Default Panel…" at bounding box center [419, 249] width 839 height 498
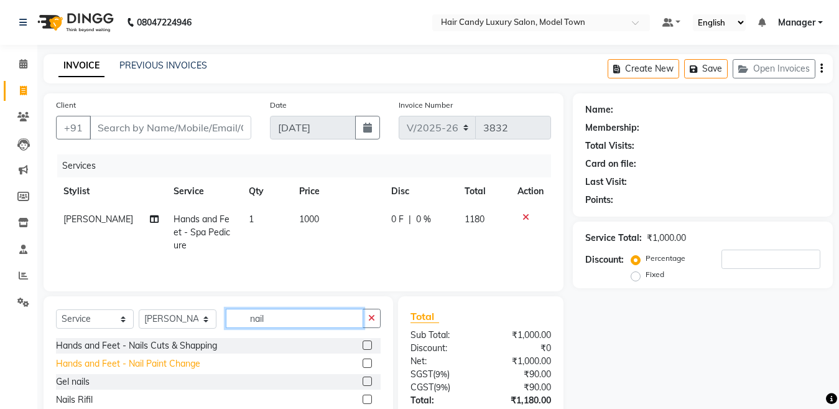
type input "nail"
click at [157, 364] on div "Hands and Feet - Nail Paint Change" at bounding box center [128, 363] width 144 height 13
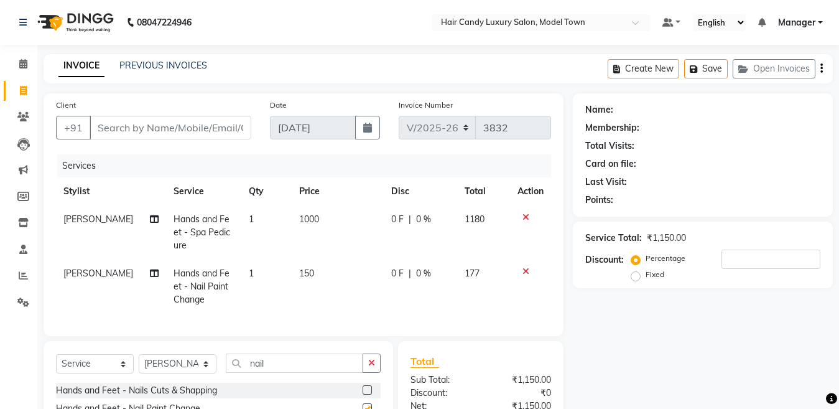
checkbox input "false"
click at [309, 277] on td "150" at bounding box center [338, 286] width 92 height 54
select select "28006"
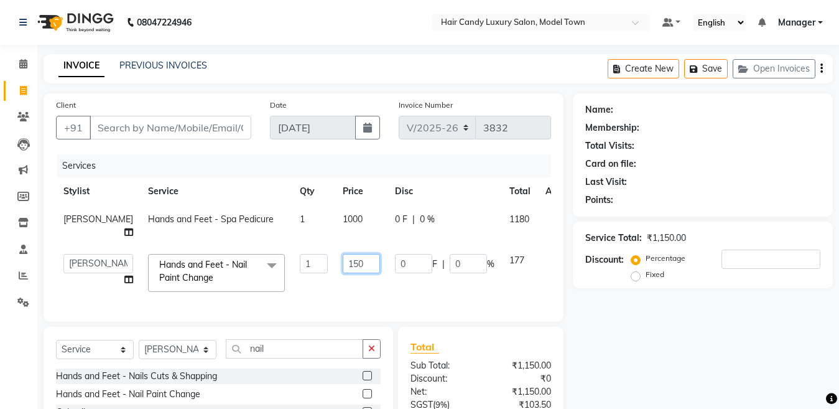
drag, startPoint x: 319, startPoint y: 281, endPoint x: 323, endPoint y: 287, distance: 7.3
click at [335, 287] on td "150" at bounding box center [361, 272] width 52 height 53
type input "100"
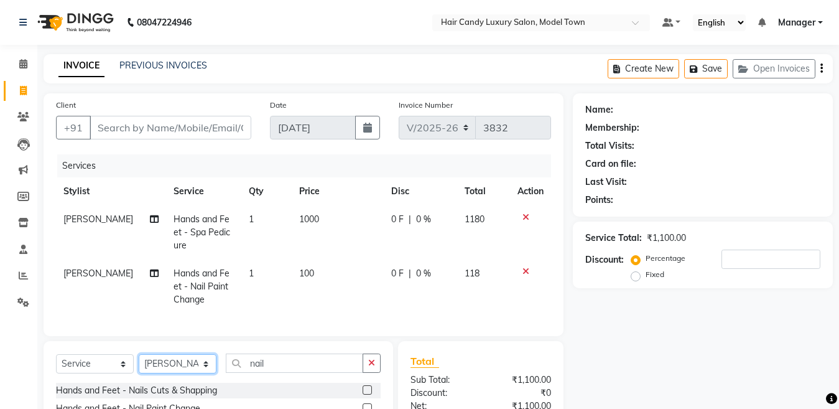
click at [201, 373] on select "Select Stylist [PERSON_NAME] [PERSON_NAME] [PERSON_NAME] ([PERSON_NAME]) Manage…" at bounding box center [178, 363] width 78 height 19
select select "28000"
click at [139, 365] on select "Select Stylist [PERSON_NAME] [PERSON_NAME] [PERSON_NAME] ([PERSON_NAME]) Manage…" at bounding box center [178, 363] width 78 height 19
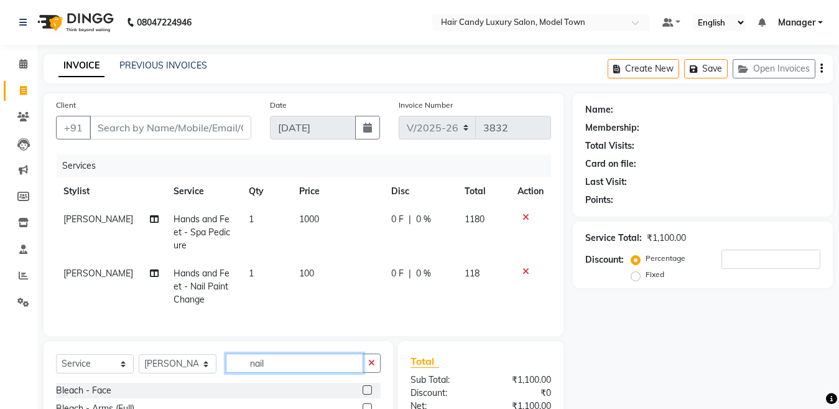
click at [281, 370] on input "nail" at bounding box center [294, 362] width 137 height 19
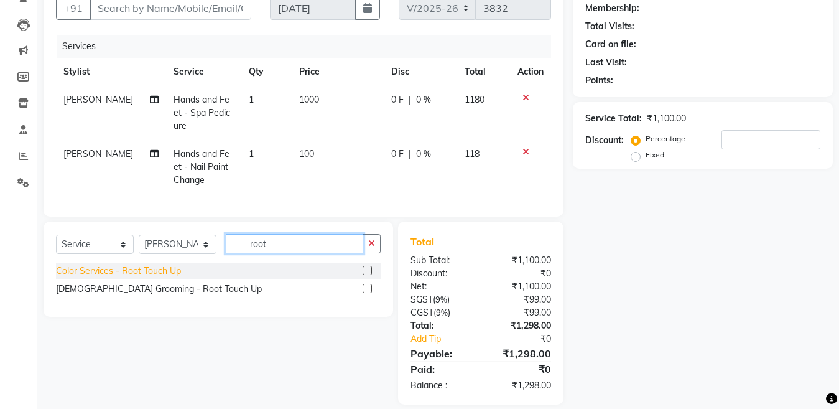
type input "root"
click at [149, 277] on div "Color Services - Root Touch Up" at bounding box center [118, 270] width 125 height 13
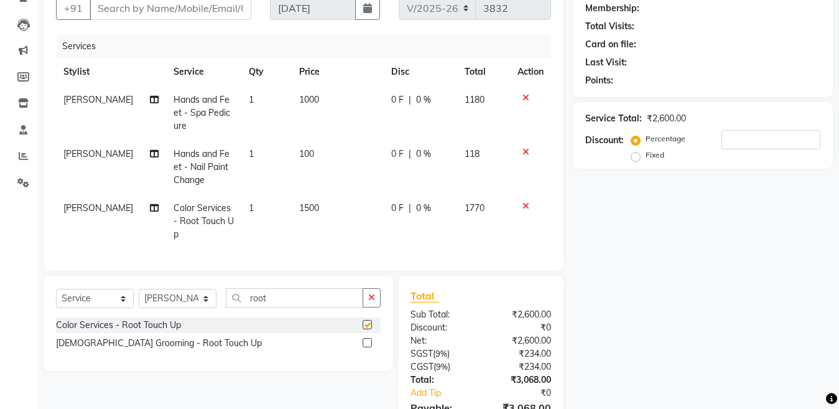
checkbox input "false"
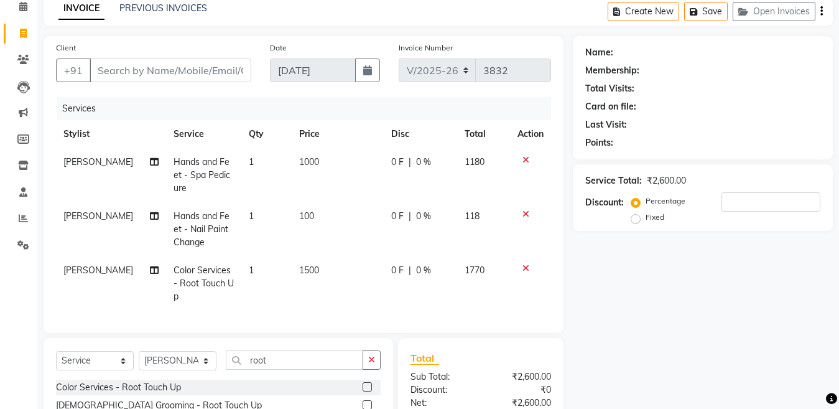
scroll to position [0, 0]
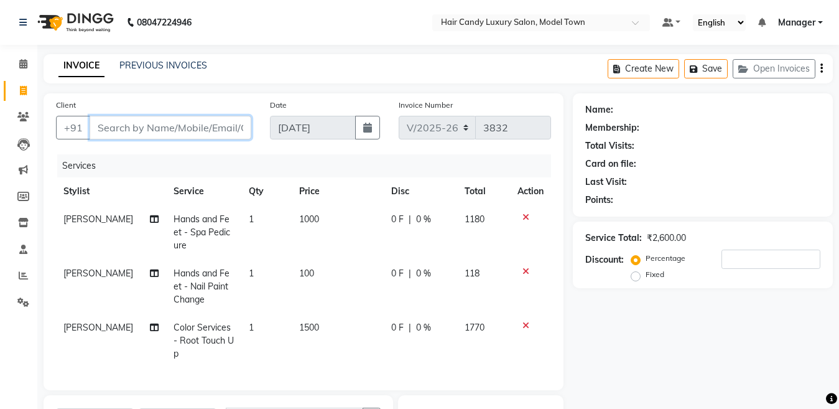
click at [124, 137] on input "Client" at bounding box center [171, 128] width 162 height 24
click at [126, 129] on input "Client" at bounding box center [171, 128] width 162 height 24
type input "v"
type input "0"
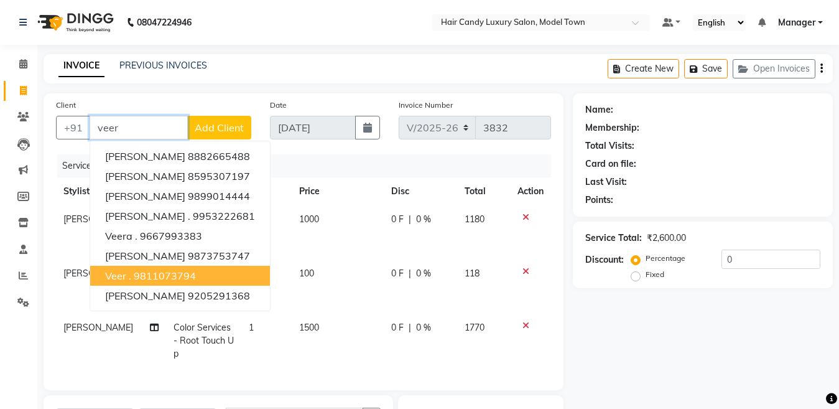
click at [151, 272] on ngb-highlight "9811073794" at bounding box center [165, 275] width 62 height 12
type input "9811073794"
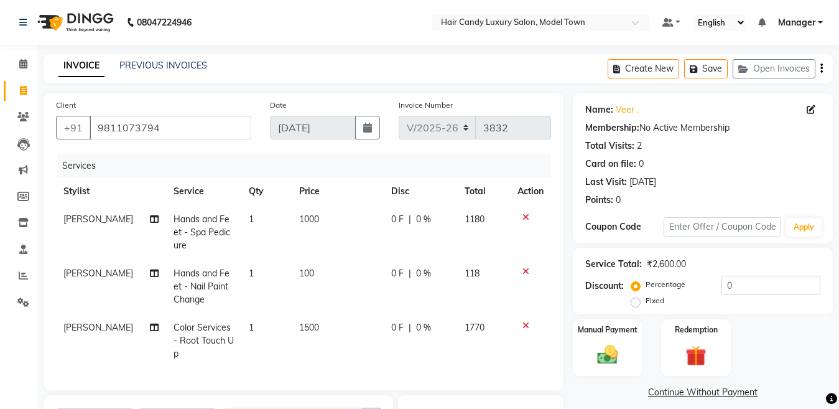
click at [299, 332] on span "1500" at bounding box center [309, 327] width 20 height 11
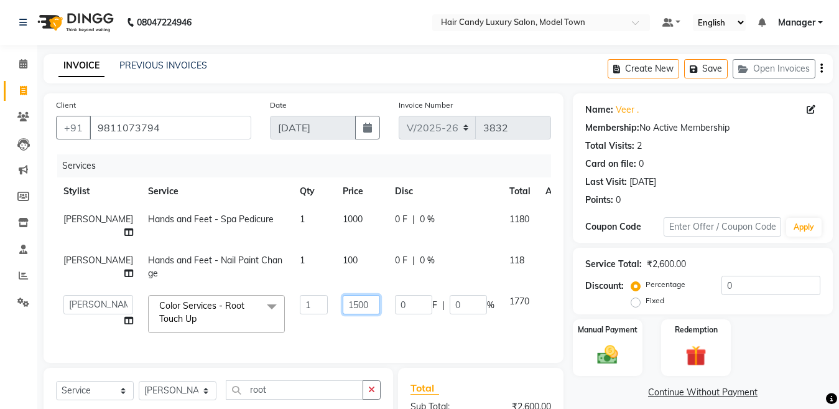
drag, startPoint x: 317, startPoint y: 336, endPoint x: 302, endPoint y: 336, distance: 14.9
click at [335, 336] on td "1500" at bounding box center [361, 313] width 52 height 53
type input "2500"
click at [792, 281] on input "0" at bounding box center [771, 285] width 99 height 19
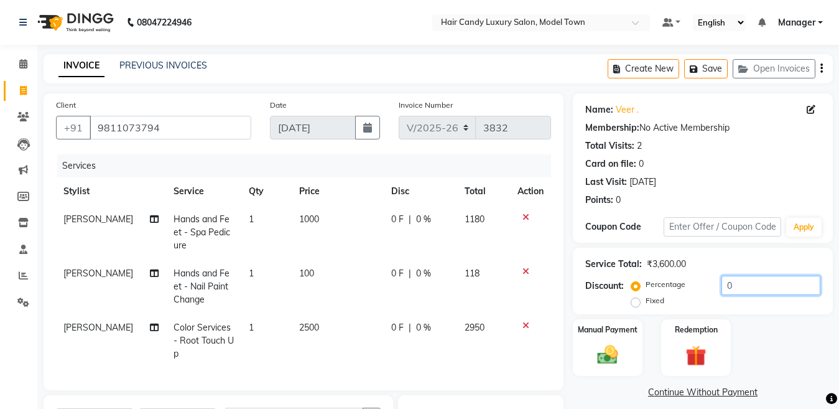
click at [376, 300] on div "Client +91 9811073794 Date 04-09-2025 Invoice Number V/2025 V/2025-26 3832 Serv…" at bounding box center [438, 335] width 808 height 485
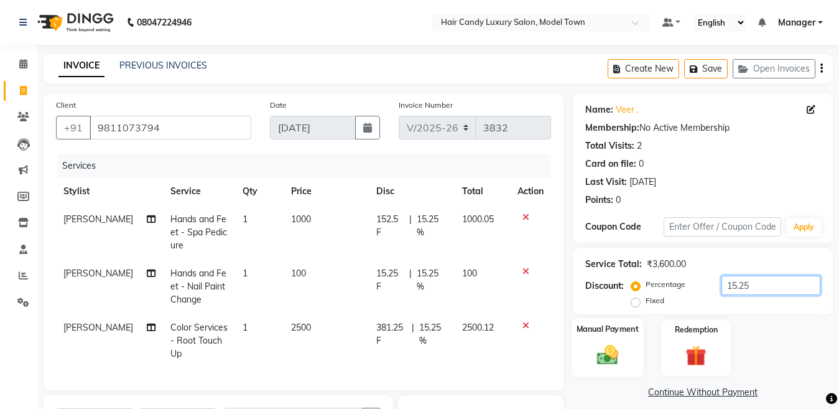
type input "15.25"
click at [604, 353] on img at bounding box center [607, 354] width 35 height 25
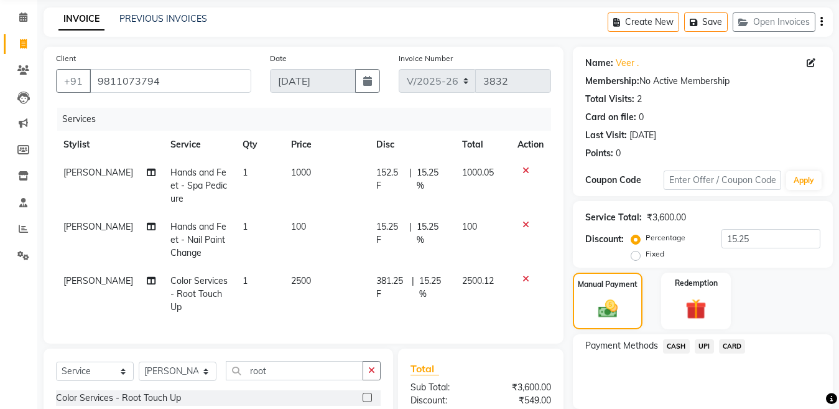
scroll to position [23, 0]
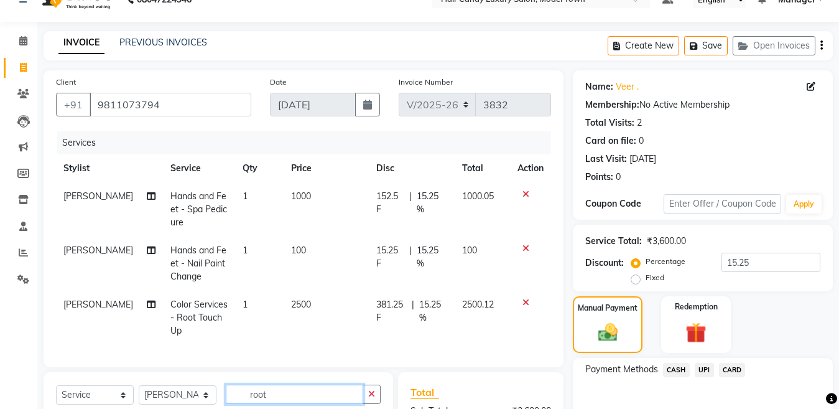
click at [301, 404] on input "root" at bounding box center [294, 393] width 137 height 19
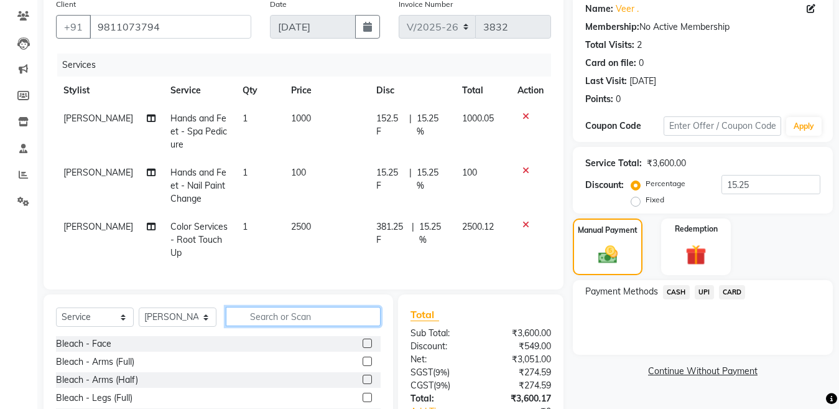
scroll to position [137, 0]
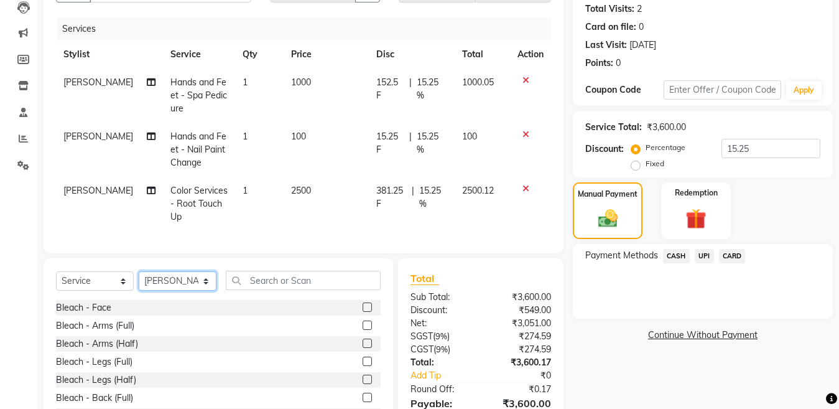
click at [176, 290] on select "Select Stylist [PERSON_NAME] [PERSON_NAME] [PERSON_NAME] ([PERSON_NAME]) Manage…" at bounding box center [178, 280] width 78 height 19
select select "90549"
click at [139, 282] on select "Select Stylist [PERSON_NAME] [PERSON_NAME] [PERSON_NAME] ([PERSON_NAME]) Manage…" at bounding box center [178, 280] width 78 height 19
click at [288, 290] on input "text" at bounding box center [303, 280] width 155 height 19
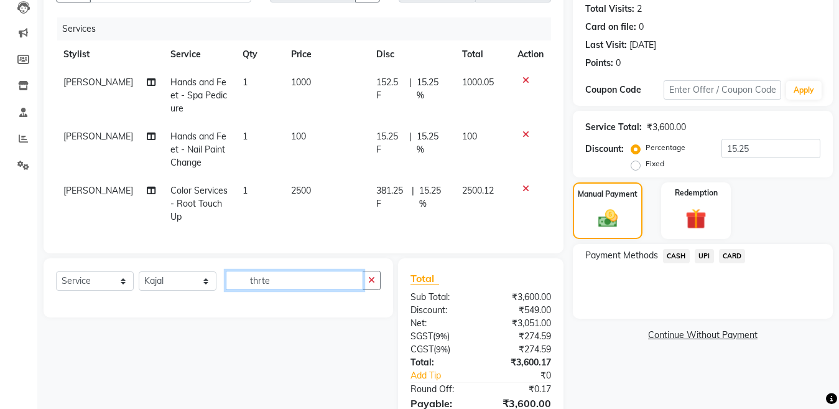
click at [288, 290] on input "thrte" at bounding box center [294, 280] width 137 height 19
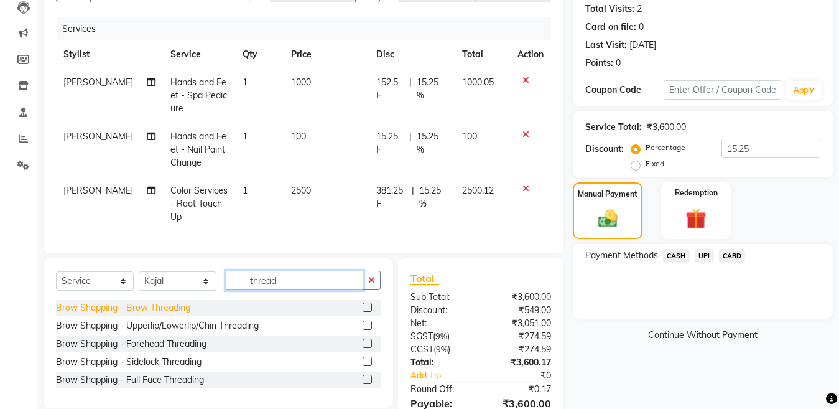
type input "thread"
click at [176, 314] on div "Brow Shapping - Brow Threading" at bounding box center [123, 307] width 134 height 13
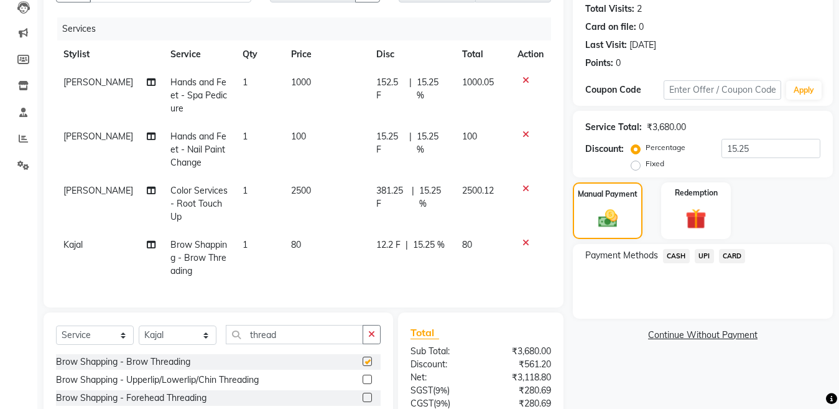
checkbox input "false"
click at [297, 228] on td "2500" at bounding box center [327, 204] width 86 height 54
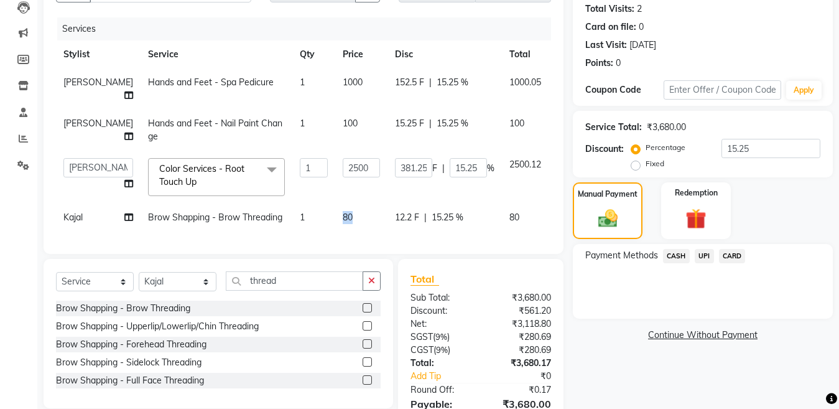
drag, startPoint x: 320, startPoint y: 240, endPoint x: 279, endPoint y: 242, distance: 41.7
click at [279, 231] on tr "Kajal Brow Shapping - Brow Threading 1 80 12.2 F | 15.25 % 80" at bounding box center [323, 217] width 534 height 28
click at [343, 223] on span "80" at bounding box center [348, 216] width 10 height 11
select select "90549"
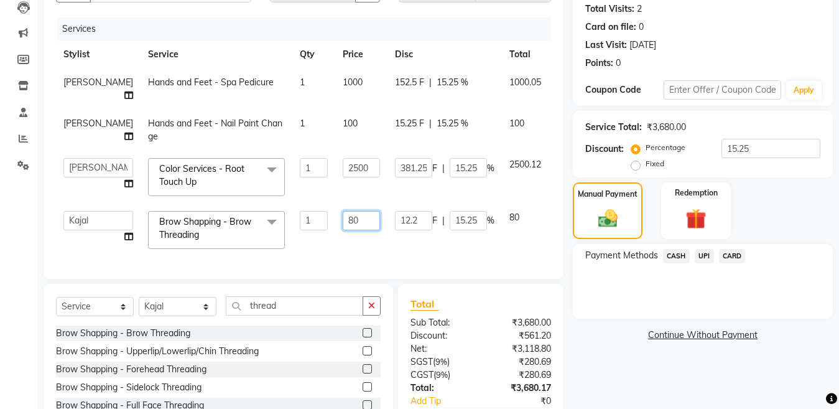
drag, startPoint x: 310, startPoint y: 249, endPoint x: 295, endPoint y: 249, distance: 15.6
click at [335, 249] on td "80" at bounding box center [361, 229] width 52 height 53
type input "130"
click at [629, 369] on div "Name: Veer . Membership: No Active Membership Total Visits: 2 Card on file: 0 L…" at bounding box center [707, 217] width 269 height 523
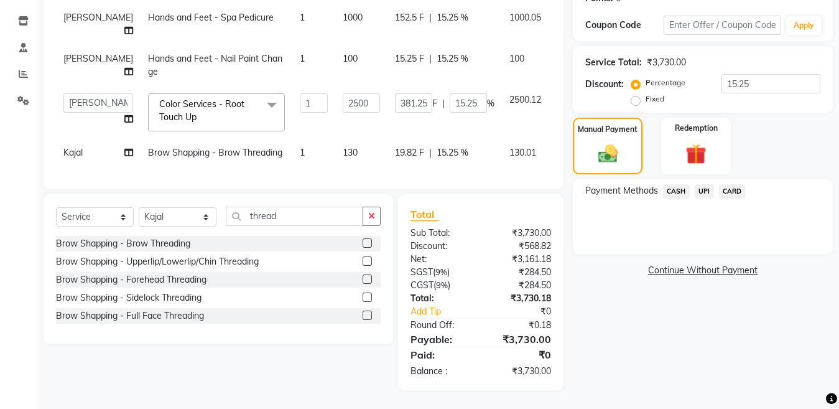
scroll to position [219, 0]
drag, startPoint x: 766, startPoint y: 67, endPoint x: 465, endPoint y: 94, distance: 302.9
click at [537, 82] on div "Client +91 9811073794 Date 04-09-2025 Invoice Number V/2025 V/2025-26 3832 Serv…" at bounding box center [438, 141] width 808 height 498
type input "1"
type input "25"
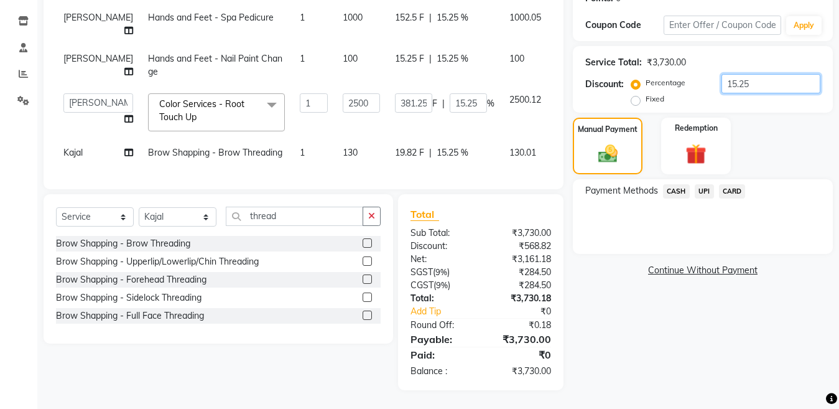
type input "1"
type input "15"
type input "375"
type input "15"
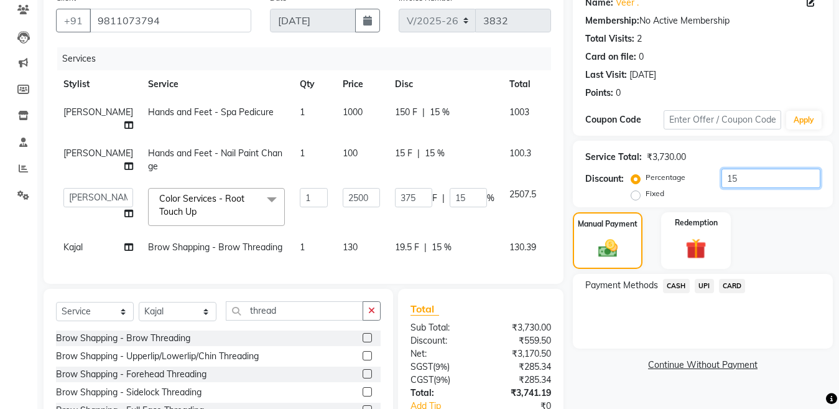
scroll to position [106, 0]
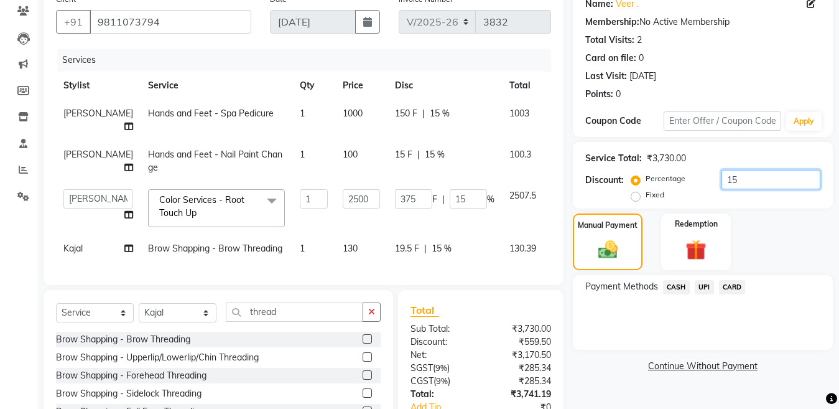
type input "15"
click at [682, 286] on span "CASH" at bounding box center [676, 287] width 27 height 14
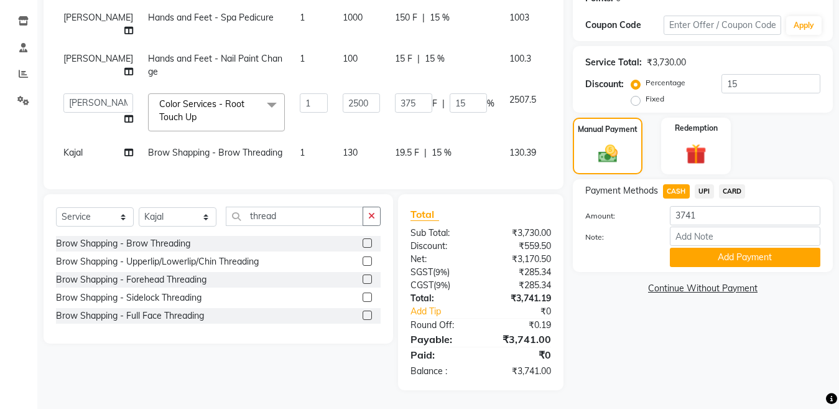
scroll to position [238, 0]
click at [732, 248] on button "Add Payment" at bounding box center [745, 257] width 151 height 19
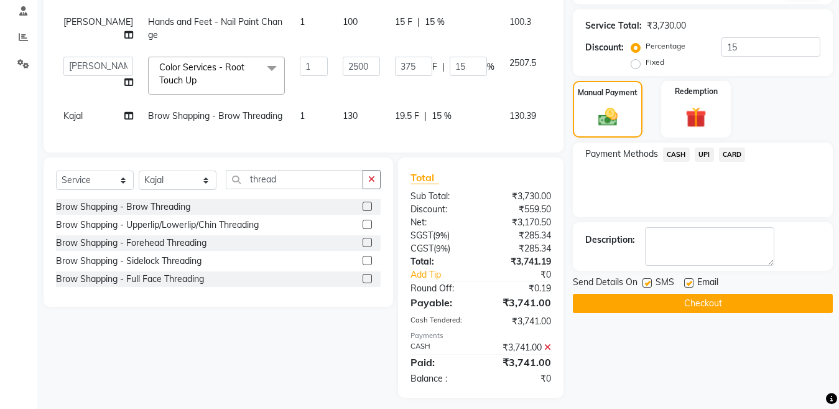
scroll to position [282, 0]
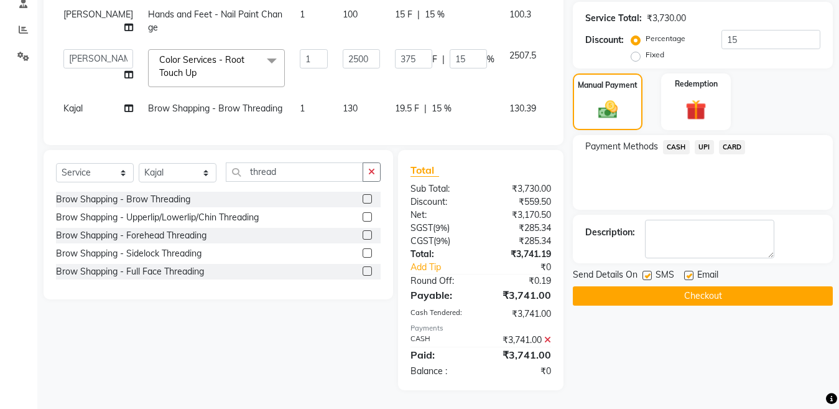
click at [649, 271] on label at bounding box center [647, 275] width 9 height 9
click at [649, 272] on input "checkbox" at bounding box center [647, 276] width 8 height 8
checkbox input "false"
click at [682, 286] on button "Checkout" at bounding box center [703, 295] width 260 height 19
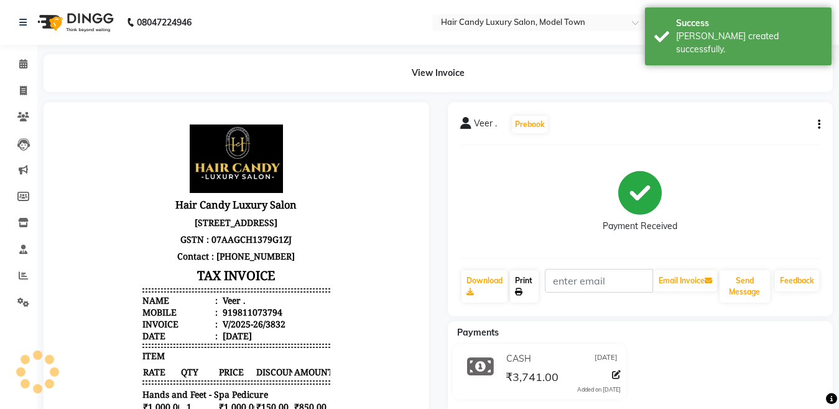
click at [534, 295] on link "Print" at bounding box center [524, 286] width 29 height 32
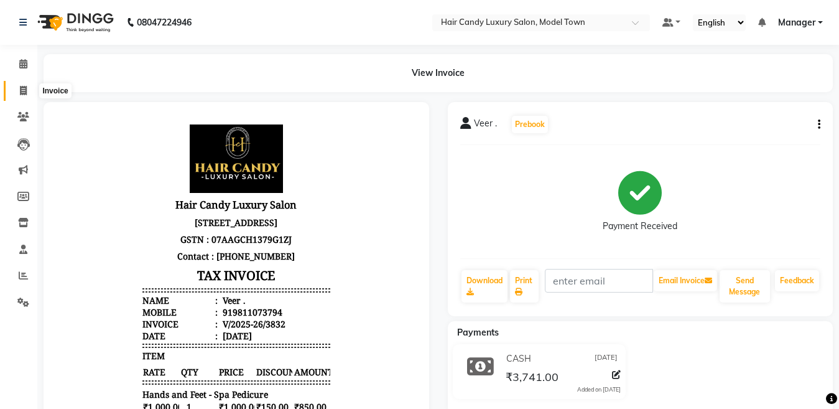
click at [17, 91] on span at bounding box center [23, 91] width 22 height 14
select select "service"
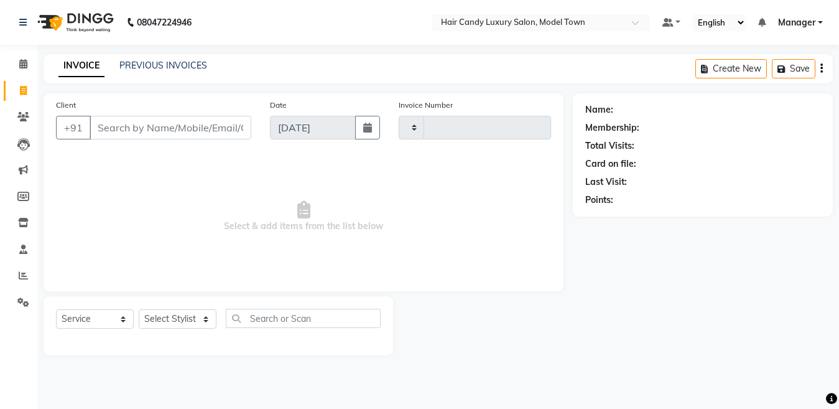
type input "3833"
select select "4716"
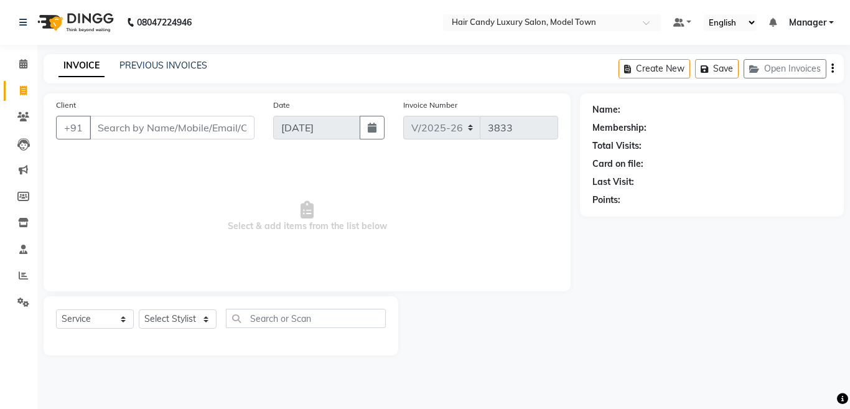
type input "0"
drag, startPoint x: 121, startPoint y: 132, endPoint x: 62, endPoint y: 124, distance: 59.6
click at [62, 124] on div "+91 0" at bounding box center [155, 128] width 198 height 24
click at [148, 127] on input "Client" at bounding box center [172, 128] width 165 height 24
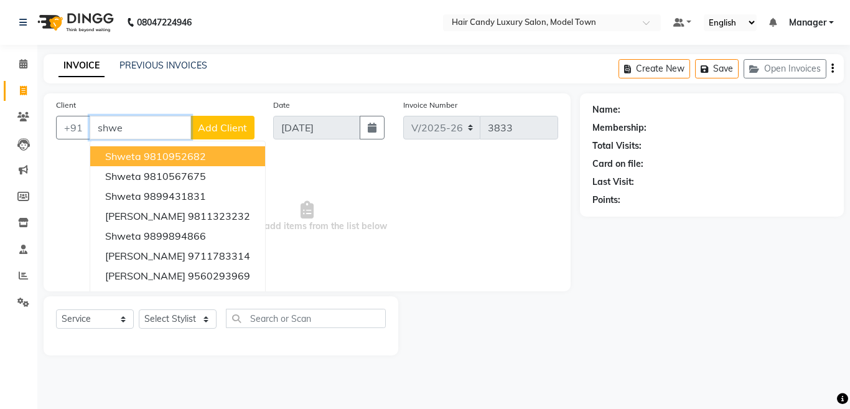
click at [165, 158] on ngb-highlight "9810952682" at bounding box center [175, 156] width 62 height 12
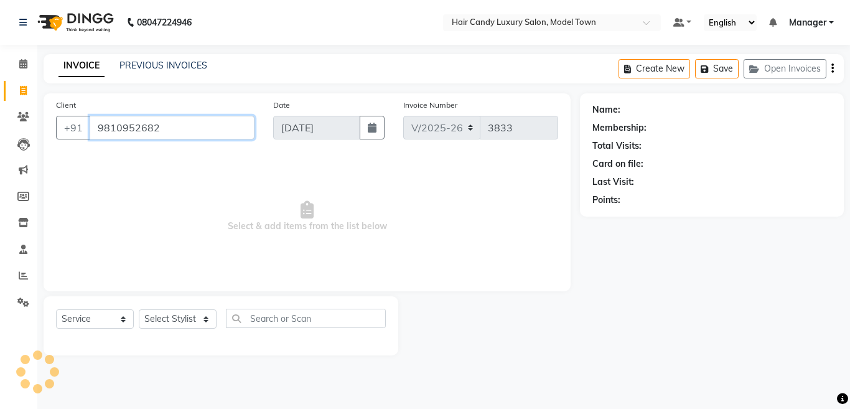
type input "9810952682"
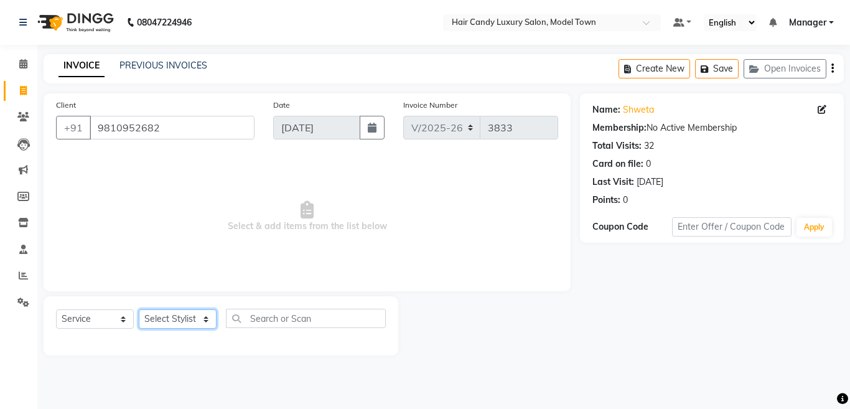
click at [179, 325] on select "Select Stylist [PERSON_NAME] [PERSON_NAME] [PERSON_NAME] ([PERSON_NAME]) Manage…" at bounding box center [178, 318] width 78 height 19
select select "28001"
click at [139, 309] on select "Select Stylist [PERSON_NAME] [PERSON_NAME] [PERSON_NAME] ([PERSON_NAME]) Manage…" at bounding box center [178, 318] width 78 height 19
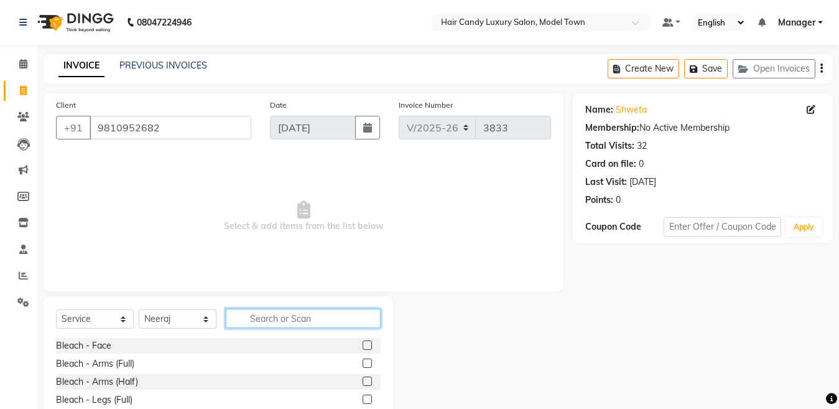
click at [305, 315] on input "text" at bounding box center [303, 318] width 155 height 19
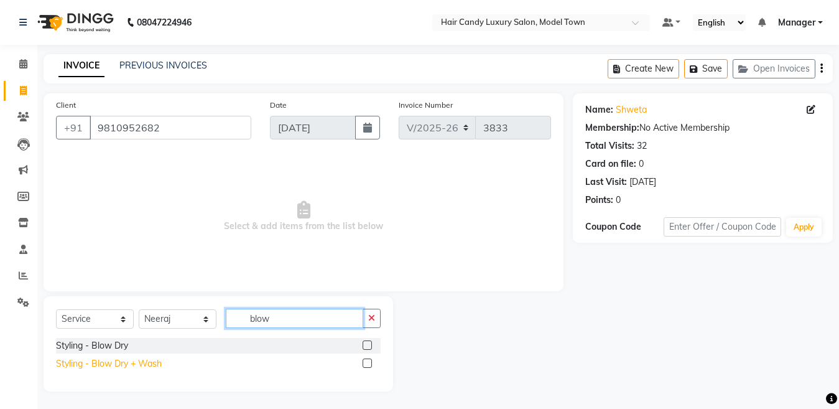
type input "blow"
click at [125, 367] on div "Styling - Blow Dry + Wash" at bounding box center [109, 363] width 106 height 13
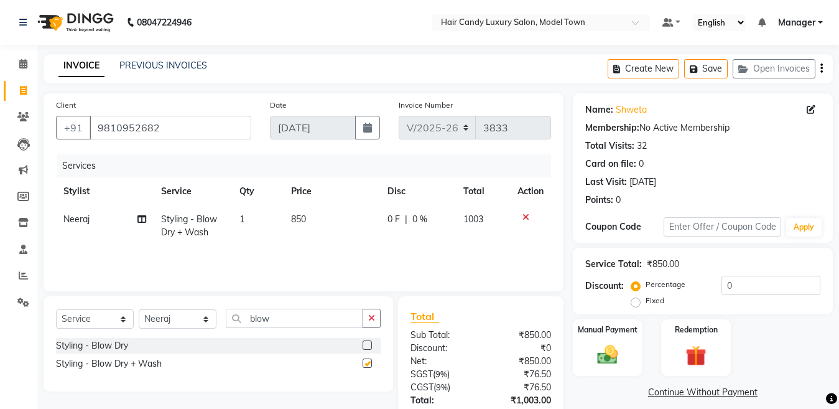
checkbox input "false"
click at [162, 323] on select "Select Stylist [PERSON_NAME] [PERSON_NAME] [PERSON_NAME] ([PERSON_NAME]) Manage…" at bounding box center [178, 318] width 78 height 19
select select "28756"
click at [139, 309] on select "Select Stylist [PERSON_NAME] [PERSON_NAME] [PERSON_NAME] ([PERSON_NAME]) Manage…" at bounding box center [178, 318] width 78 height 19
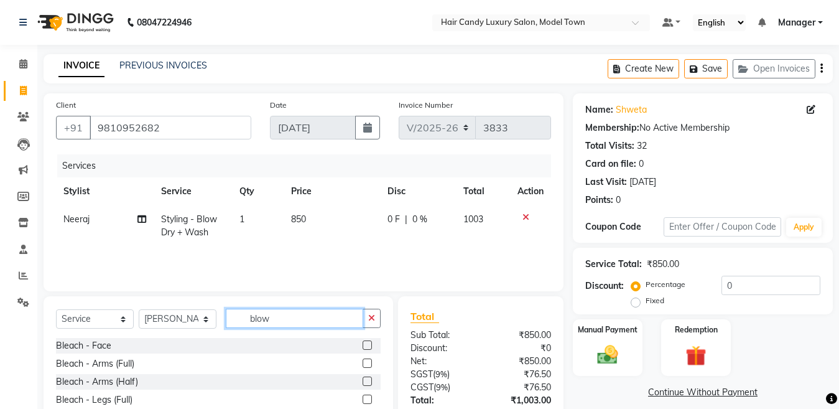
click at [293, 322] on input "blow" at bounding box center [294, 318] width 137 height 19
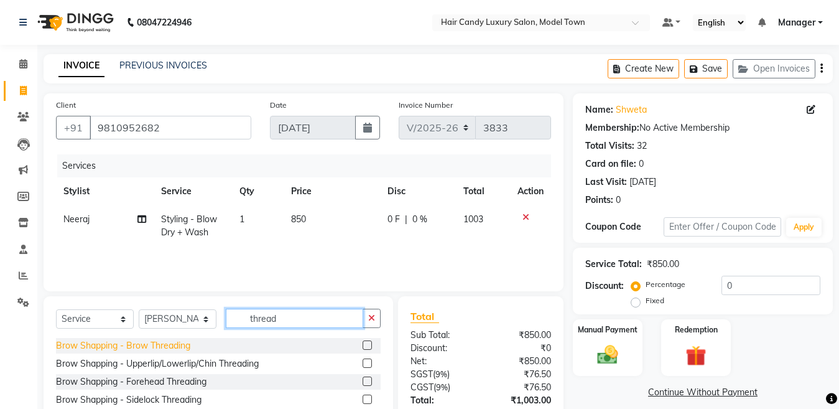
type input "thread"
click at [161, 340] on div "Brow Shapping - Brow Threading" at bounding box center [123, 345] width 134 height 13
checkbox input "false"
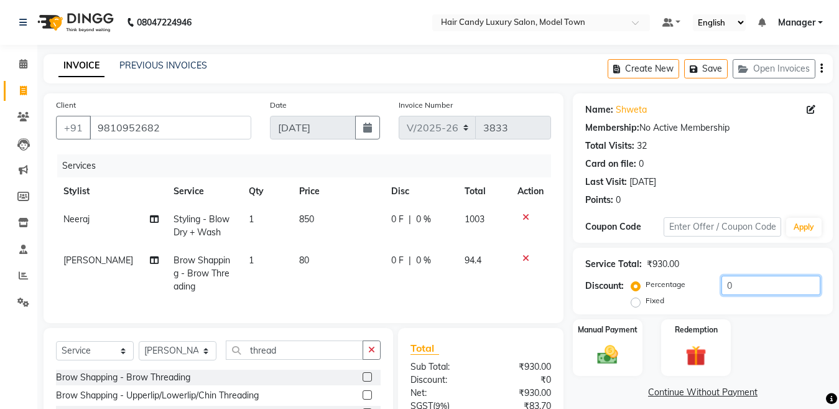
drag, startPoint x: 784, startPoint y: 282, endPoint x: 501, endPoint y: 322, distance: 285.8
click at [501, 322] on div "Client +91 9810952682 Date 04-09-2025 Invoice Number V/2025 V/2025-26 3833 Serv…" at bounding box center [438, 308] width 808 height 430
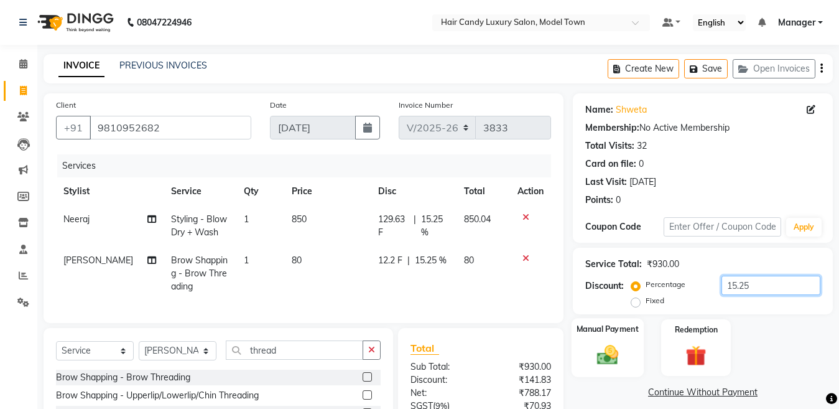
type input "15.25"
click at [624, 340] on div "Manual Payment" at bounding box center [608, 347] width 72 height 59
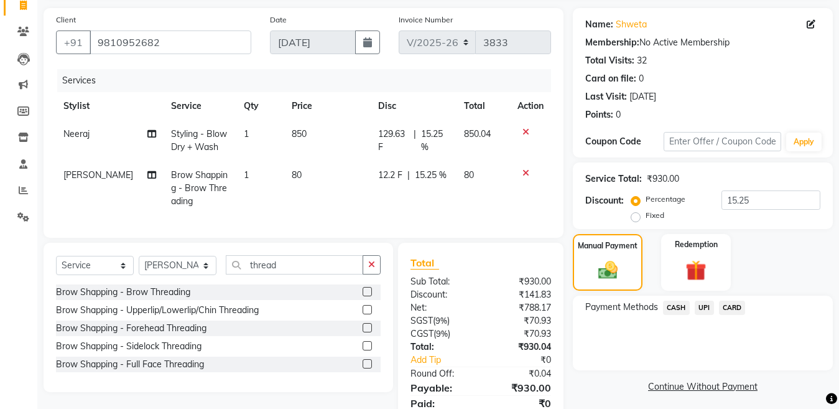
scroll to position [144, 0]
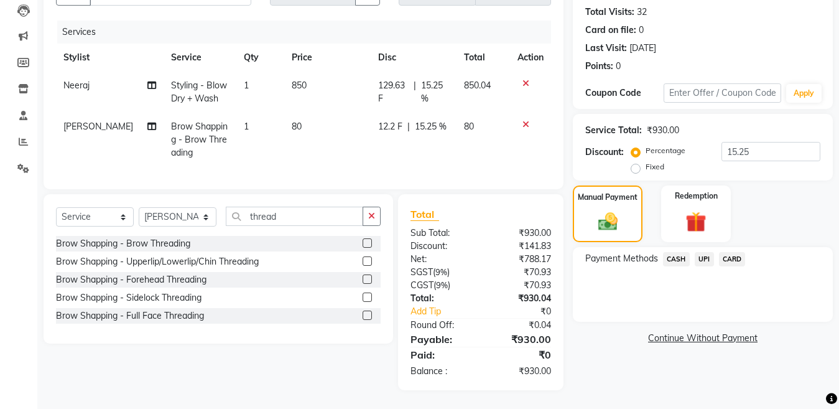
click at [705, 252] on span "UPI" at bounding box center [704, 259] width 19 height 14
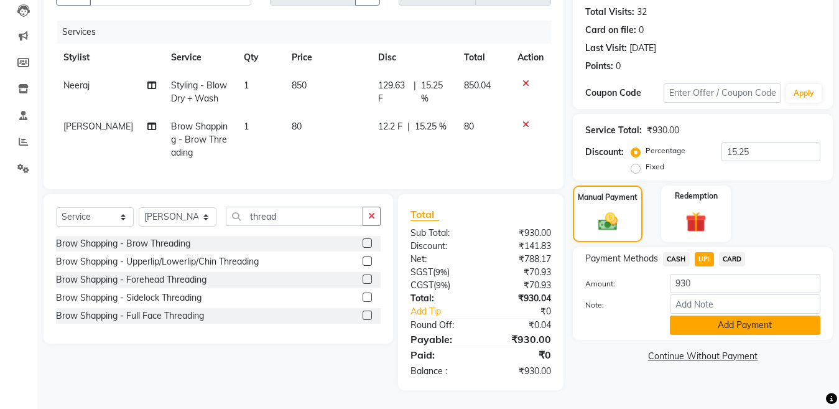
click at [730, 320] on button "Add Payment" at bounding box center [745, 324] width 151 height 19
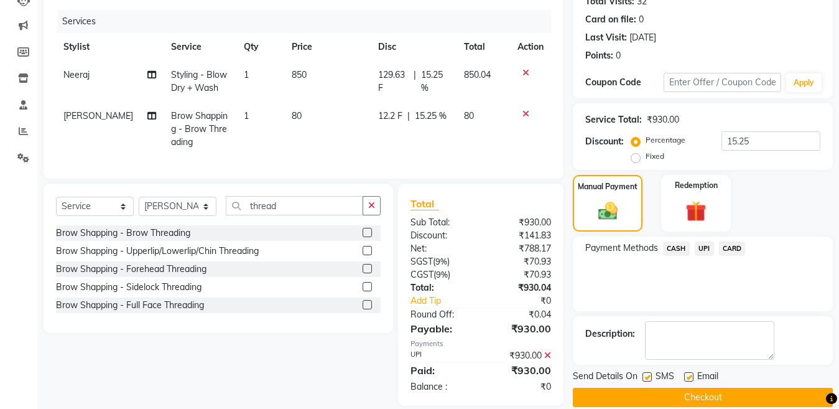
scroll to position [170, 0]
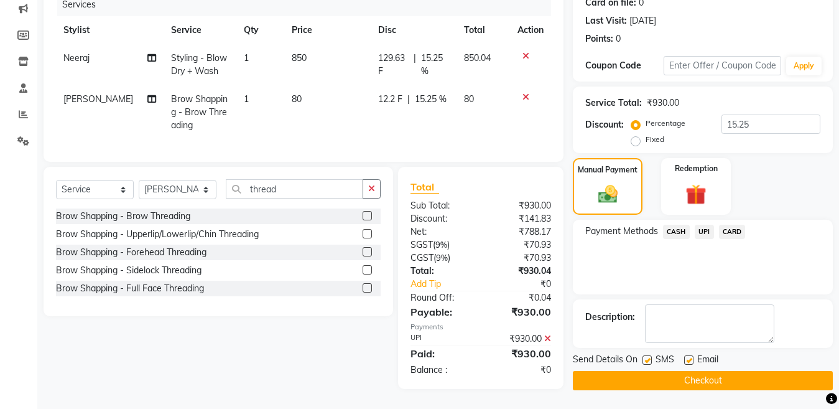
click at [647, 355] on label at bounding box center [647, 359] width 9 height 9
click at [647, 356] on input "checkbox" at bounding box center [647, 360] width 8 height 8
checkbox input "false"
click at [648, 371] on button "Checkout" at bounding box center [703, 380] width 260 height 19
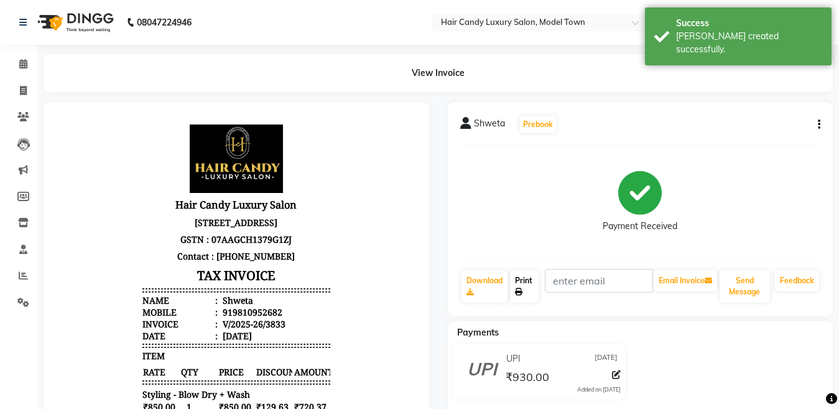
click at [518, 289] on icon at bounding box center [518, 291] width 7 height 7
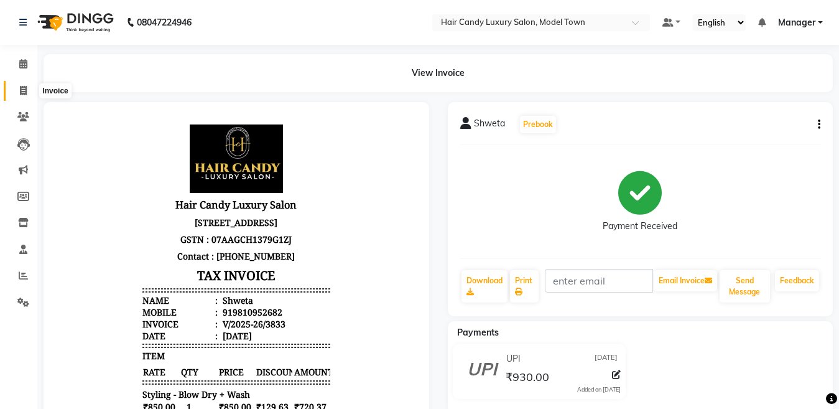
click at [21, 88] on icon at bounding box center [23, 90] width 7 height 9
select select "service"
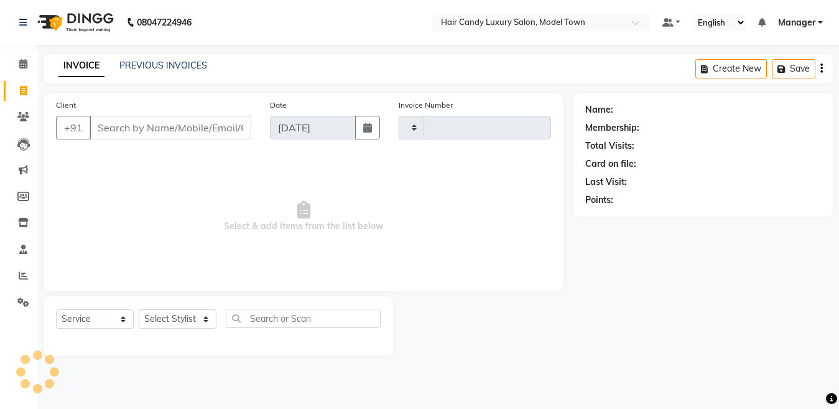
type input "3834"
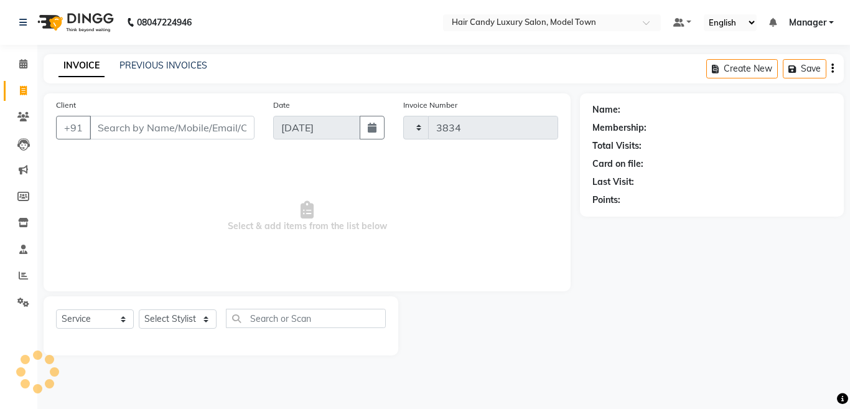
select select "4716"
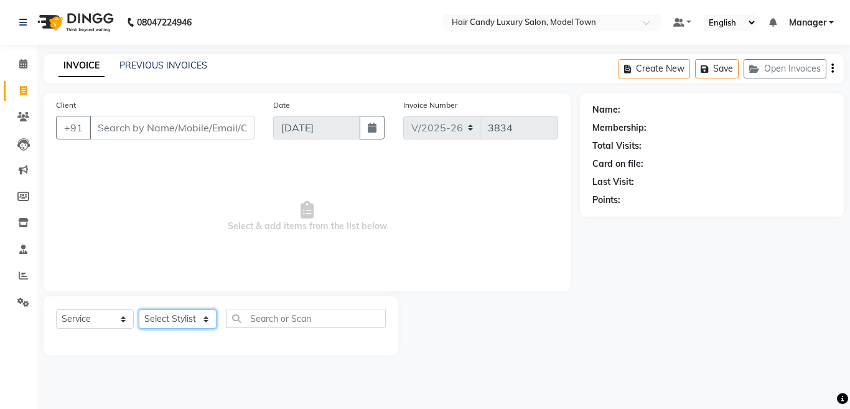
click at [172, 320] on select "Select Stylist [PERSON_NAME] [PERSON_NAME] [PERSON_NAME] ([PERSON_NAME]) Manage…" at bounding box center [178, 318] width 78 height 19
select select "28001"
click at [139, 309] on select "Select Stylist [PERSON_NAME] [PERSON_NAME] [PERSON_NAME] ([PERSON_NAME]) Manage…" at bounding box center [178, 318] width 78 height 19
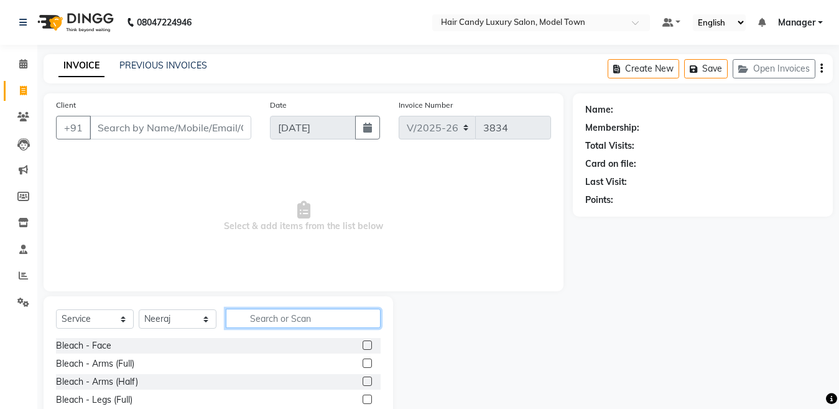
click at [337, 310] on input "text" at bounding box center [303, 318] width 155 height 19
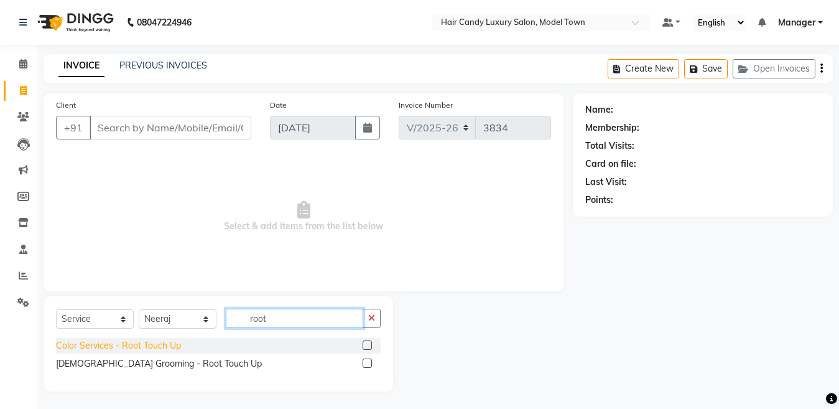
type input "root"
click at [121, 349] on div "Color Services - Root Touch Up" at bounding box center [118, 345] width 125 height 13
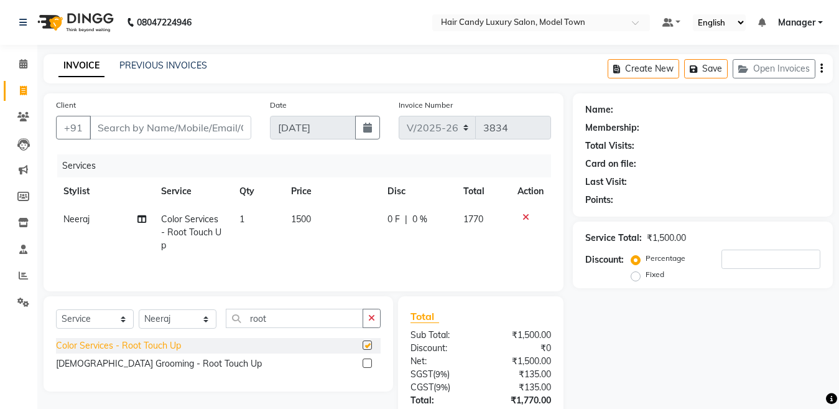
checkbox input "false"
click at [167, 327] on select "Select Stylist [PERSON_NAME] [PERSON_NAME] [PERSON_NAME] ([PERSON_NAME]) Manage…" at bounding box center [178, 318] width 78 height 19
select select "28006"
click at [139, 310] on select "Select Stylist [PERSON_NAME] [PERSON_NAME] [PERSON_NAME] ([PERSON_NAME]) Manage…" at bounding box center [178, 318] width 78 height 19
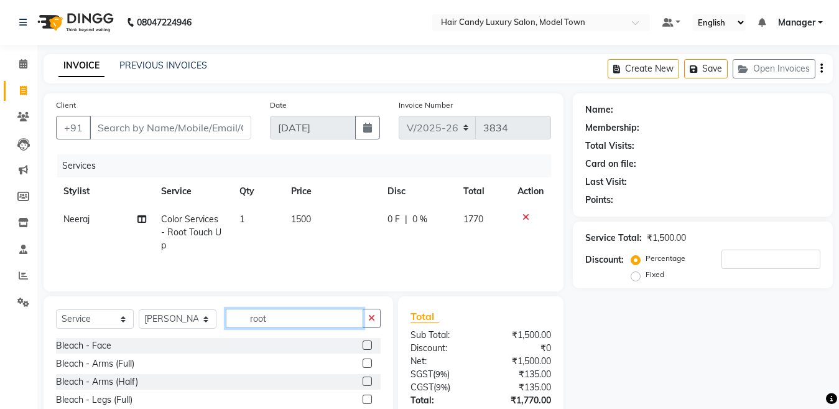
click at [325, 312] on input "root" at bounding box center [294, 318] width 137 height 19
type input "nail"
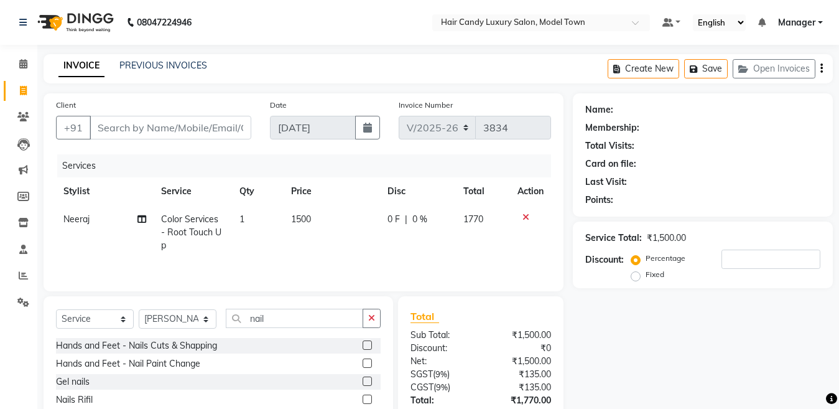
click at [158, 353] on div "Hands and Feet - Nails Cuts & Shapping" at bounding box center [218, 346] width 325 height 16
click at [169, 345] on div "Hands and Feet - Nails Cuts & Shapping" at bounding box center [136, 345] width 161 height 13
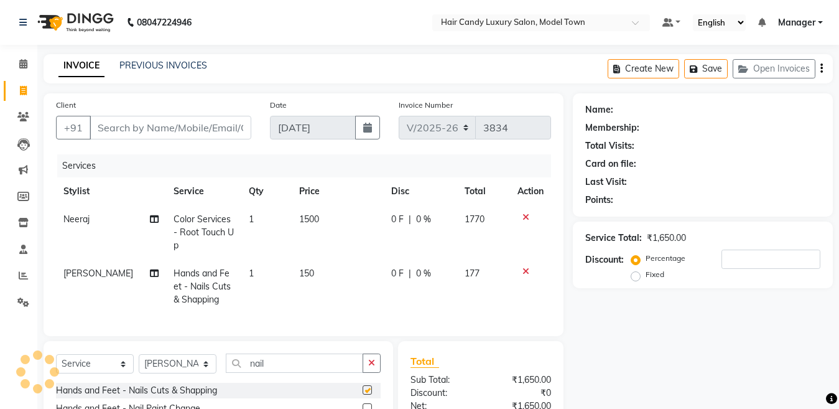
checkbox input "false"
click at [302, 276] on span "150" at bounding box center [306, 272] width 15 height 11
select select "28006"
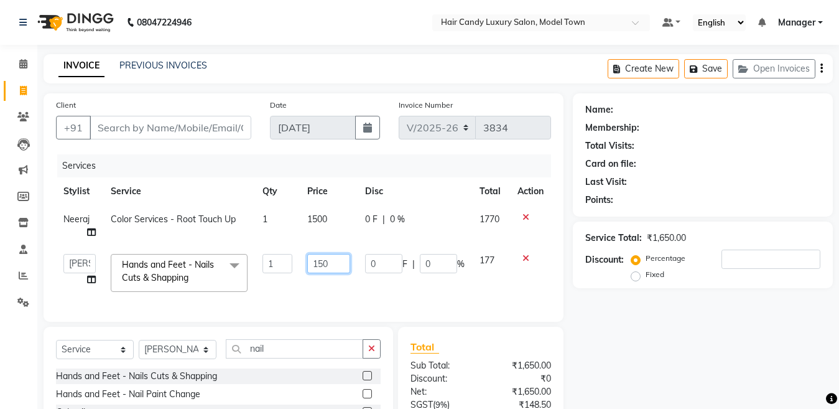
drag, startPoint x: 318, startPoint y: 272, endPoint x: 325, endPoint y: 276, distance: 7.3
click at [325, 276] on td "150" at bounding box center [329, 272] width 58 height 53
type input "100"
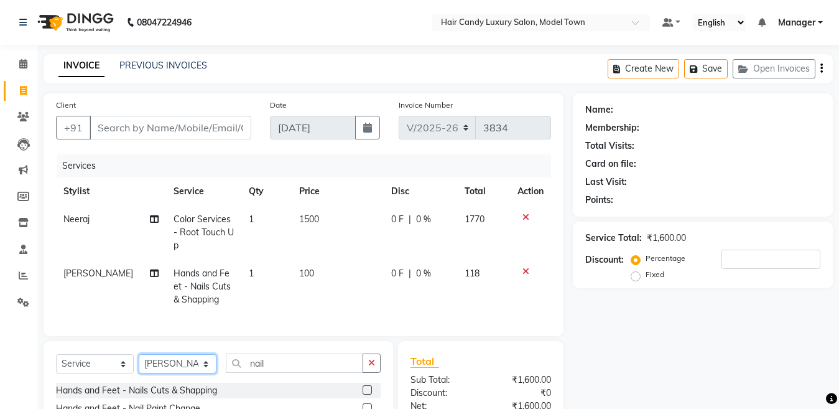
click at [177, 357] on div "Select Service Product Membership Package Voucher Prepaid Gift Card Select Styl…" at bounding box center [219, 415] width 350 height 149
select select "28756"
click at [139, 365] on select "Select Stylist [PERSON_NAME] [PERSON_NAME] [PERSON_NAME] ([PERSON_NAME]) Manage…" at bounding box center [178, 363] width 78 height 19
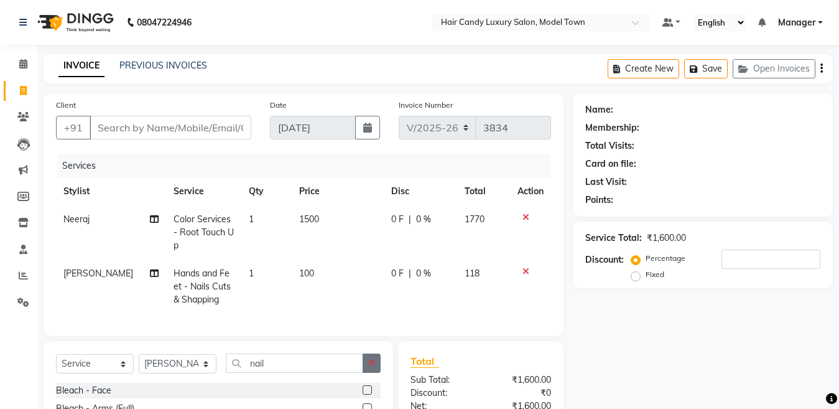
click at [378, 373] on button "button" at bounding box center [372, 362] width 18 height 19
click at [188, 373] on select "Select Stylist [PERSON_NAME] [PERSON_NAME] [PERSON_NAME] ([PERSON_NAME]) Manage…" at bounding box center [178, 363] width 78 height 19
select select "28001"
click at [139, 365] on select "Select Stylist [PERSON_NAME] [PERSON_NAME] [PERSON_NAME] ([PERSON_NAME]) Manage…" at bounding box center [178, 363] width 78 height 19
click at [296, 367] on input "text" at bounding box center [303, 362] width 155 height 19
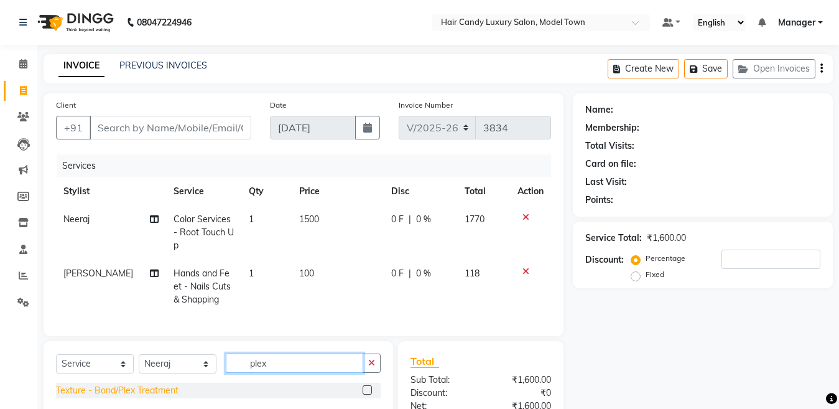
type input "plex"
click at [177, 397] on div "Texture - Bond/Plex Treatment" at bounding box center [117, 390] width 123 height 13
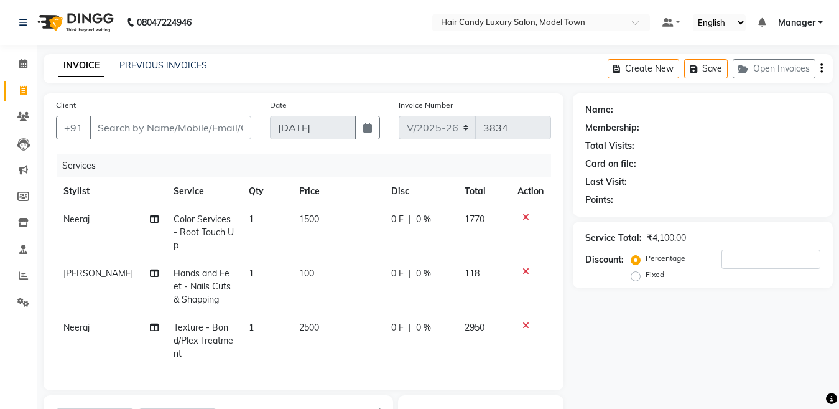
checkbox input "false"
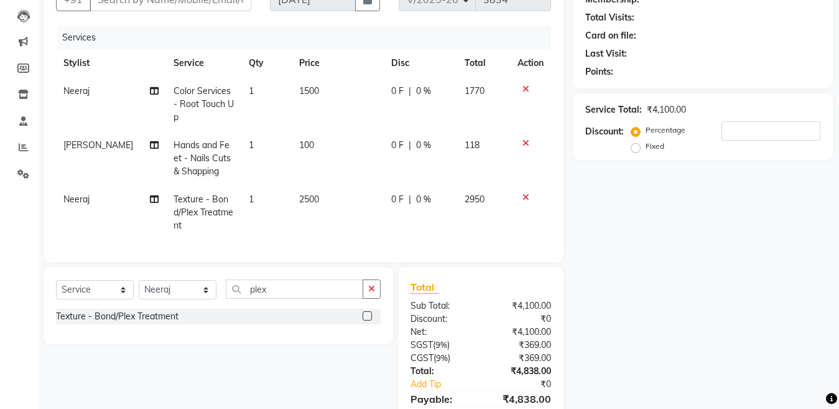
scroll to position [136, 0]
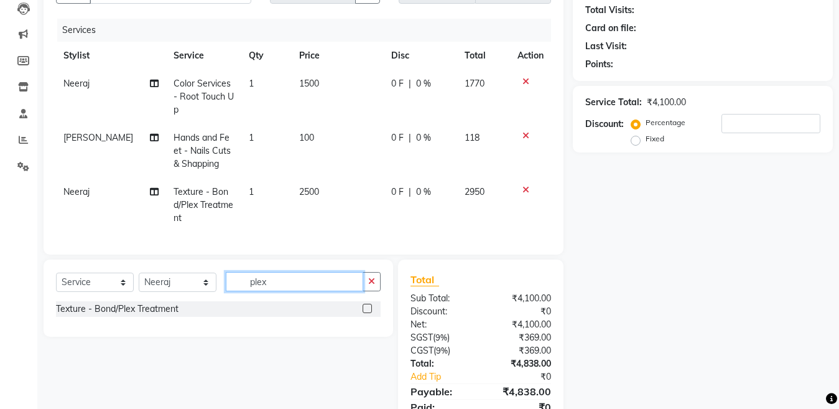
drag, startPoint x: 305, startPoint y: 270, endPoint x: 147, endPoint y: 299, distance: 161.2
click at [147, 299] on div "Select Service Product Membership Package Voucher Prepaid Gift Card Select Styl…" at bounding box center [219, 297] width 350 height 77
type input "trim"
click at [80, 330] on div "Hair Trim" at bounding box center [74, 326] width 36 height 13
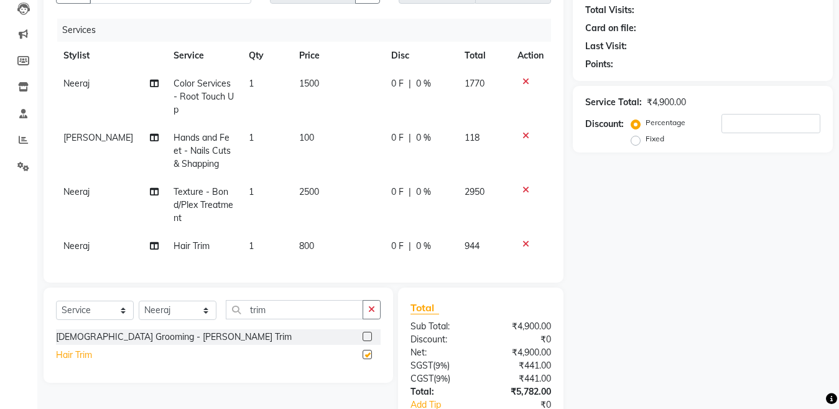
checkbox input "false"
click at [149, 311] on select "Select Stylist [PERSON_NAME] [PERSON_NAME] [PERSON_NAME] ([PERSON_NAME]) Manage…" at bounding box center [178, 309] width 78 height 19
select select "28756"
click at [139, 300] on select "Select Stylist [PERSON_NAME] [PERSON_NAME] [PERSON_NAME] ([PERSON_NAME]) Manage…" at bounding box center [178, 309] width 78 height 19
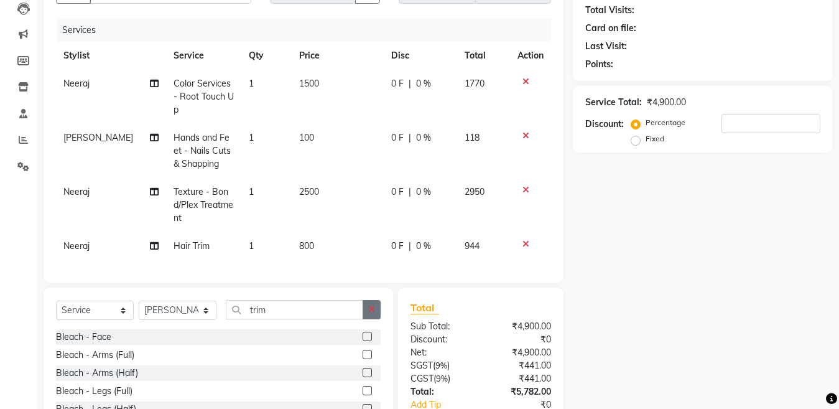
click at [373, 305] on icon "button" at bounding box center [371, 309] width 7 height 9
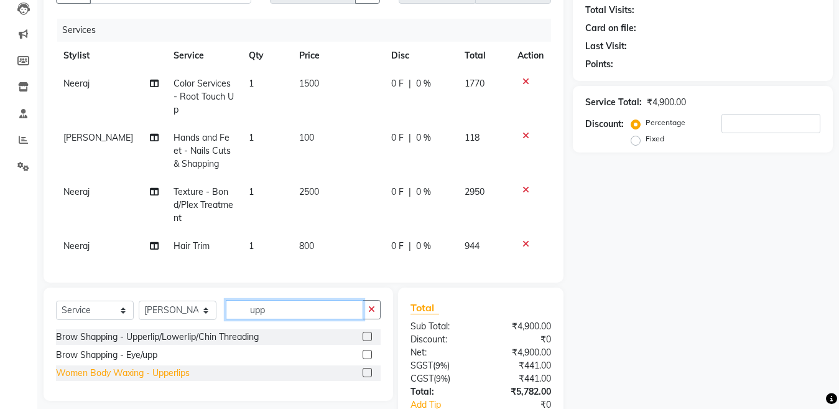
type input "upp"
click at [152, 372] on div "Women Body Waxing - Upperlips" at bounding box center [123, 372] width 134 height 13
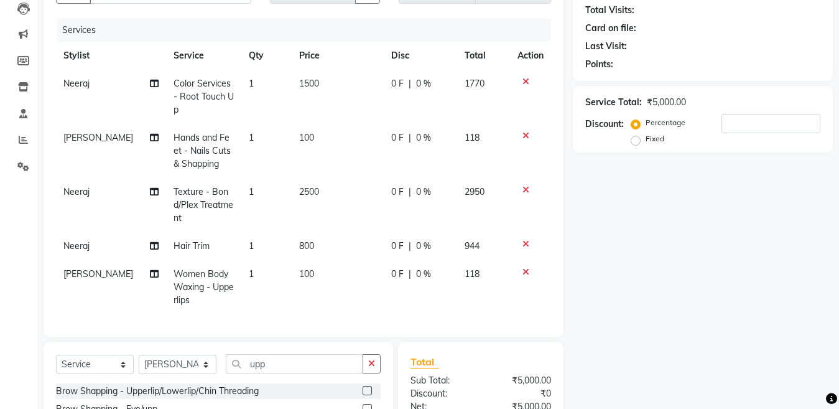
checkbox input "false"
click at [241, 272] on td "1" at bounding box center [266, 287] width 50 height 54
select select "28756"
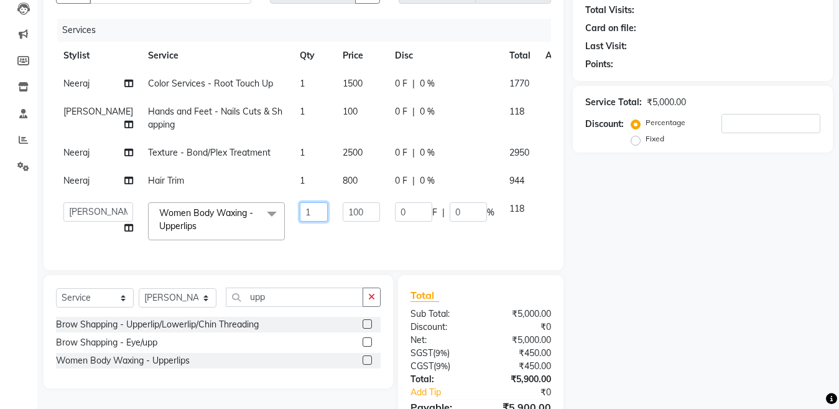
drag, startPoint x: 276, startPoint y: 264, endPoint x: 198, endPoint y: 273, distance: 78.3
click at [198, 248] on tr "Aakib Anas Izhar Kajal Laiq (Rahul) Manager Neeraj parul Pawan Prakash Rajni Ra…" at bounding box center [317, 221] width 523 height 53
type input "2"
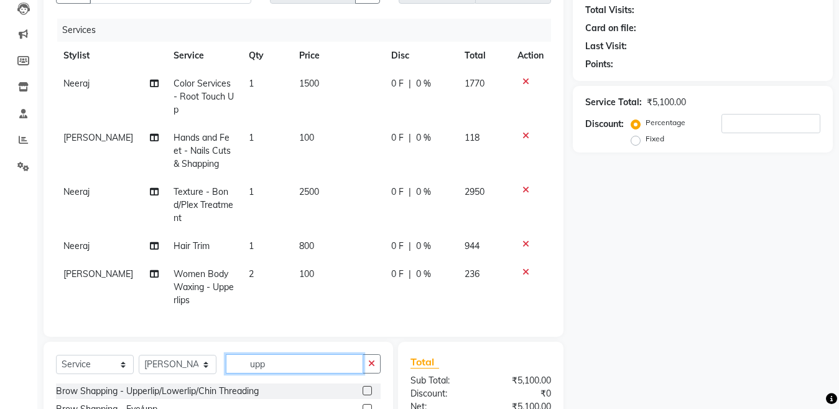
click at [288, 366] on input "upp" at bounding box center [294, 363] width 137 height 19
type input "cleanup"
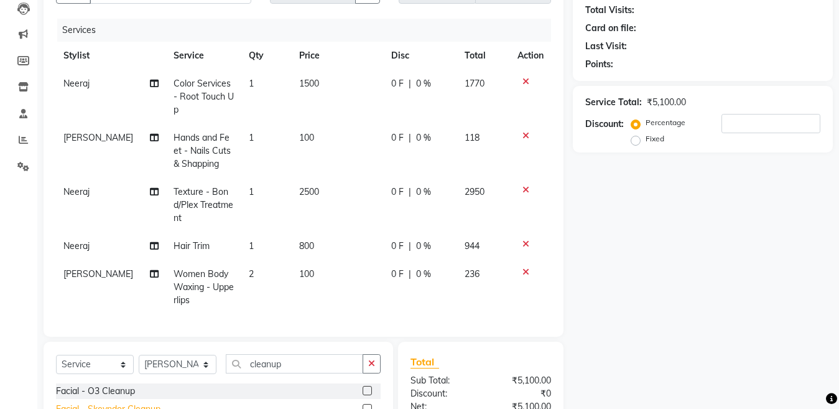
click at [139, 406] on div "Facial - Skeyndor Cleanup" at bounding box center [108, 408] width 105 height 13
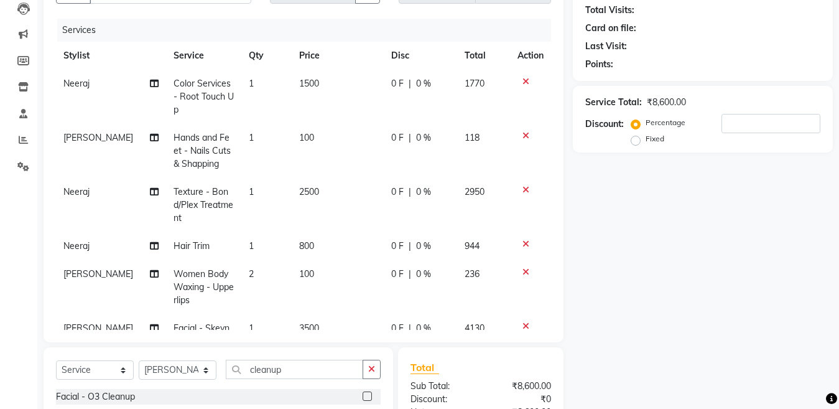
checkbox input "false"
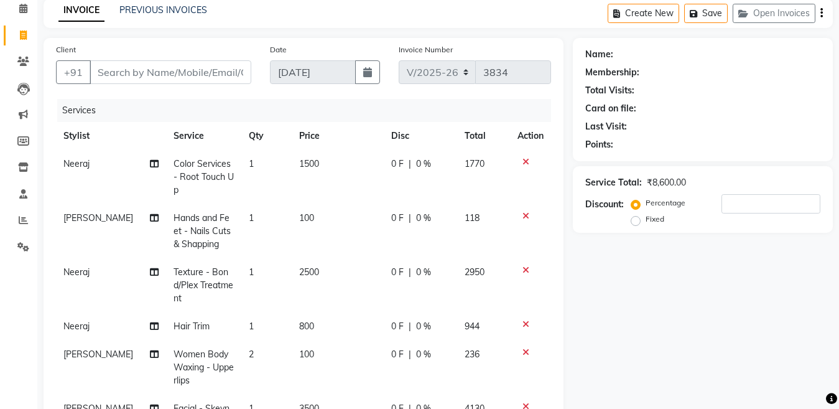
scroll to position [0, 0]
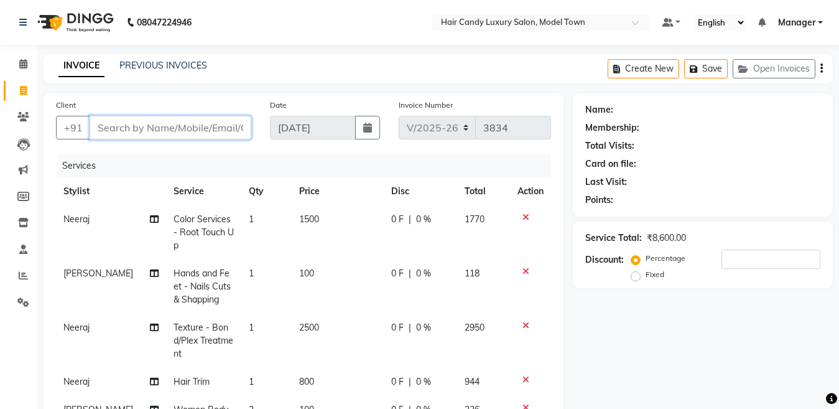
click at [226, 119] on input "Client" at bounding box center [171, 128] width 162 height 24
type input "v"
type input "0"
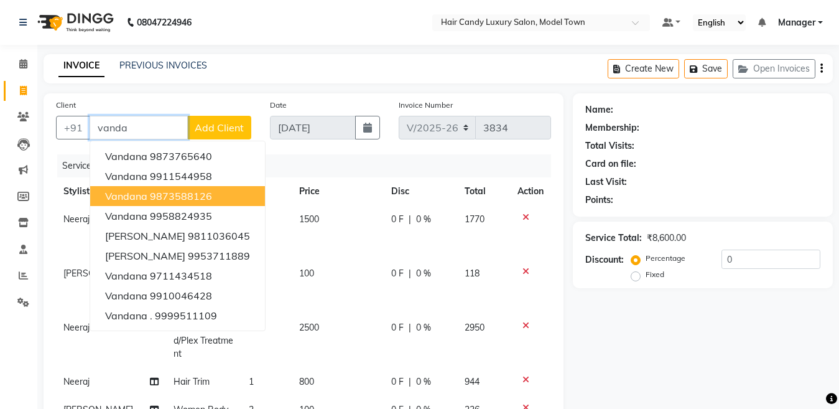
click at [212, 196] on ngb-highlight "9873588126" at bounding box center [181, 196] width 62 height 12
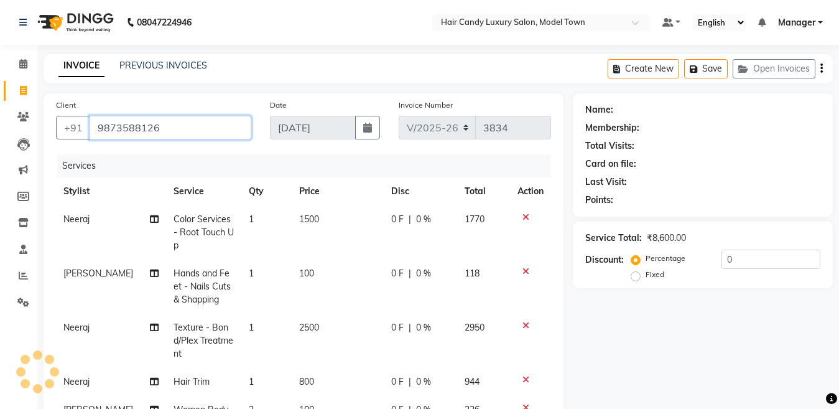
type input "9873588126"
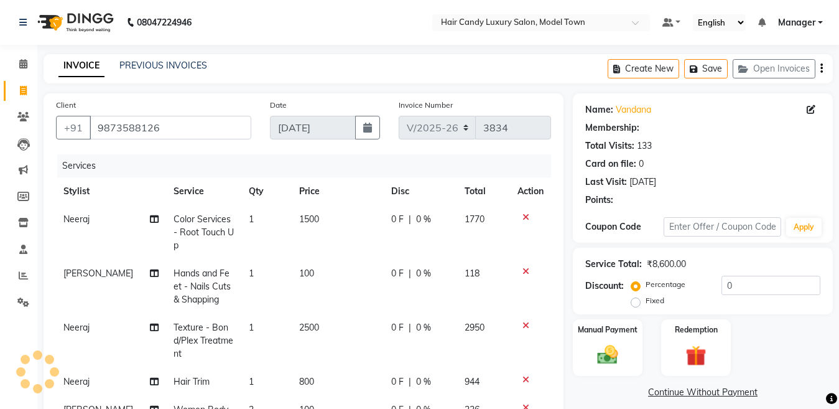
drag, startPoint x: 774, startPoint y: 263, endPoint x: 481, endPoint y: 263, distance: 293.6
click at [481, 263] on div "Client +91 9873588126 Date 04-09-2025 Invoice Number V/2025 V/2025-26 3834 Serv…" at bounding box center [438, 379] width 808 height 572
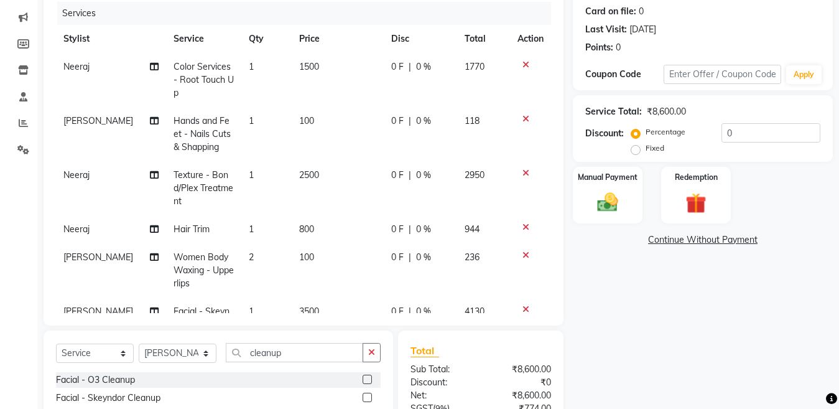
scroll to position [142, 0]
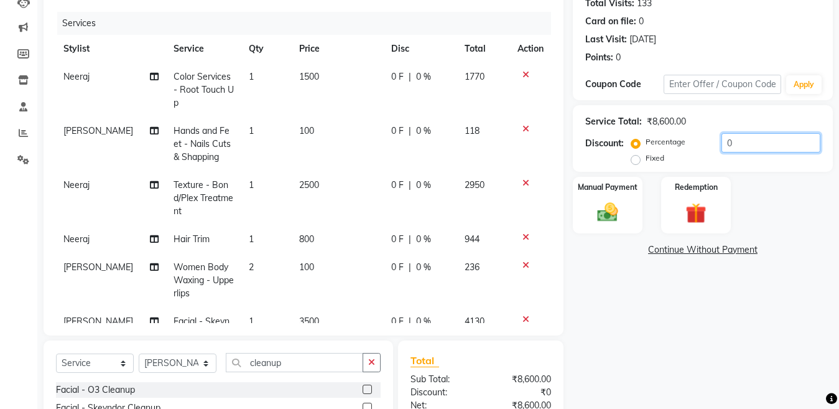
click at [776, 148] on input "0" at bounding box center [771, 142] width 99 height 19
drag, startPoint x: 776, startPoint y: 148, endPoint x: 483, endPoint y: 169, distance: 293.7
click at [483, 169] on div "Client +91 9873588126 Date 04-09-2025 Invoice Number V/2025 V/2025-26 3834 Serv…" at bounding box center [438, 237] width 808 height 572
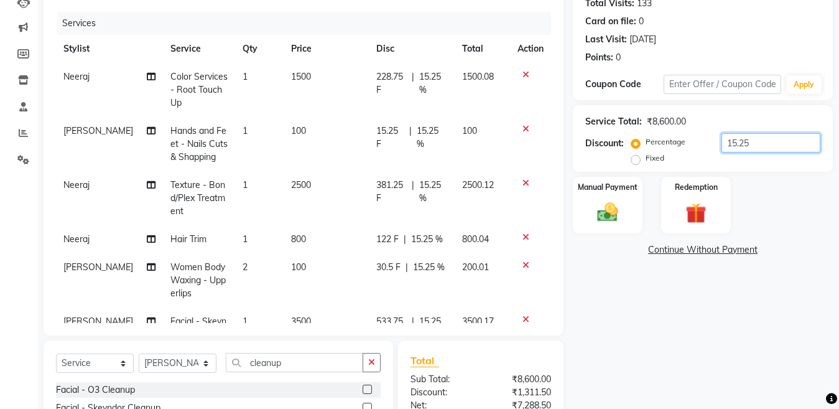
type input "15.25"
drag, startPoint x: 483, startPoint y: 169, endPoint x: 804, endPoint y: 281, distance: 340.2
click at [804, 281] on div "Name: Vandana Membership: No Active Membership Total Visits: 133 Card on file: …" at bounding box center [707, 243] width 269 height 585
click at [622, 214] on img at bounding box center [607, 212] width 35 height 25
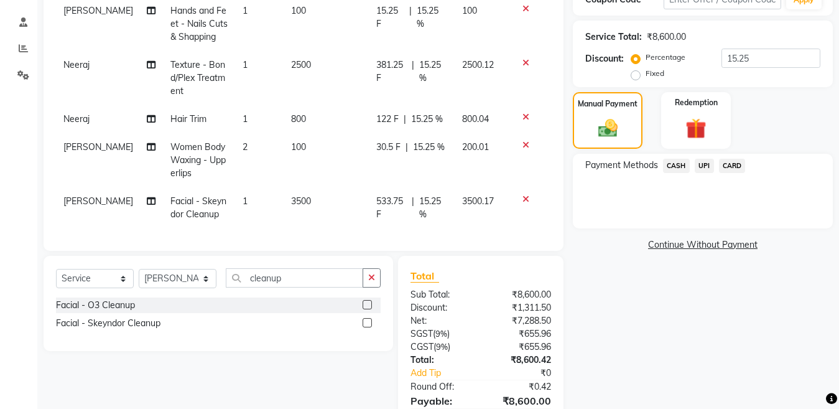
scroll to position [245, 0]
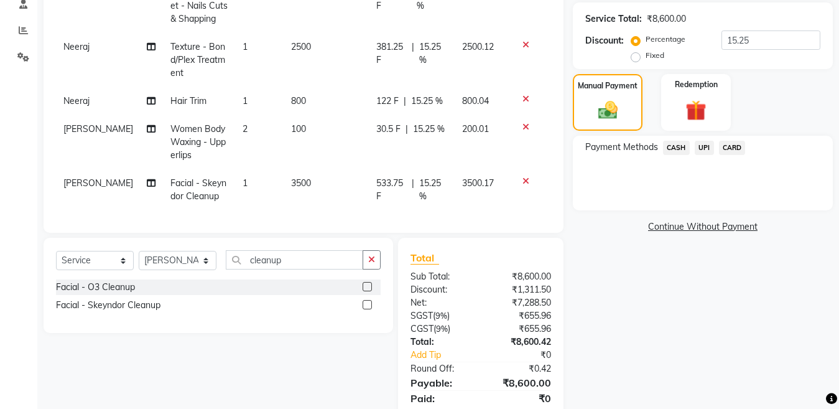
click at [682, 148] on span "CASH" at bounding box center [676, 148] width 27 height 14
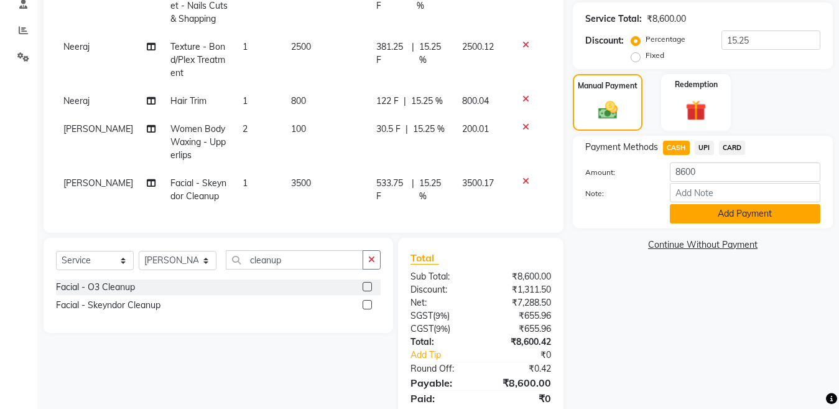
click at [735, 213] on button "Add Payment" at bounding box center [745, 213] width 151 height 19
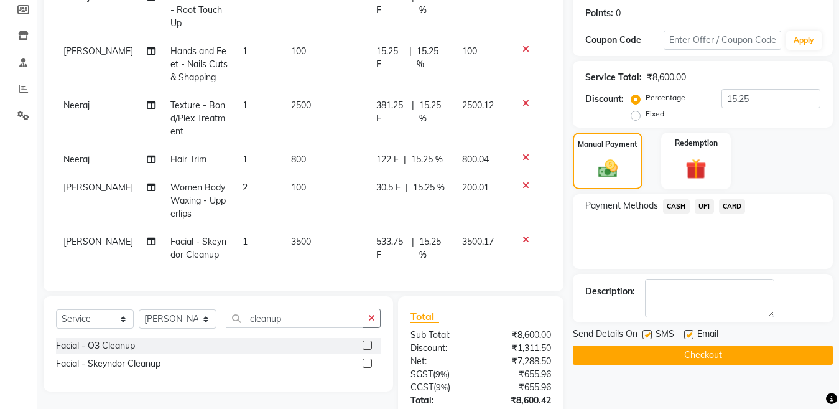
scroll to position [196, 0]
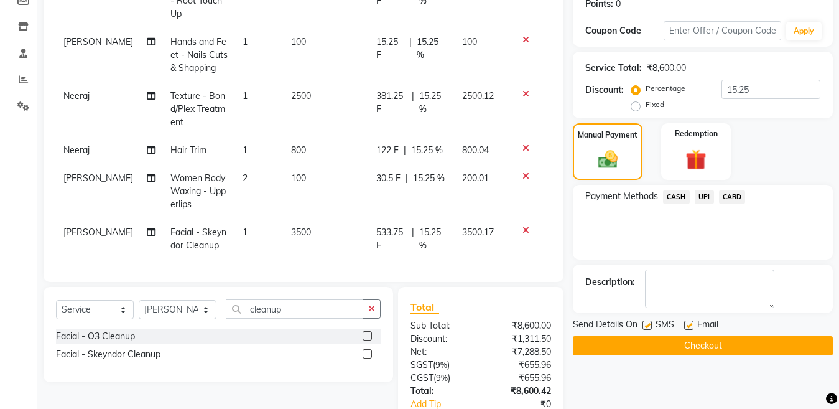
click at [692, 349] on button "Checkout" at bounding box center [703, 345] width 260 height 19
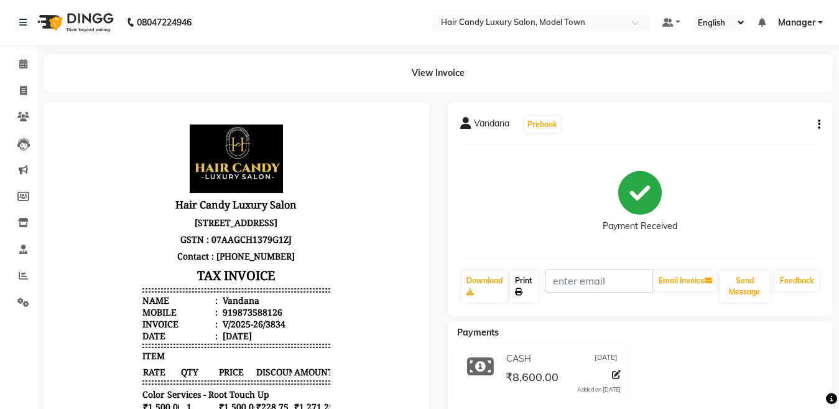
click at [516, 290] on icon at bounding box center [518, 291] width 7 height 7
click at [85, 23] on img at bounding box center [74, 22] width 85 height 35
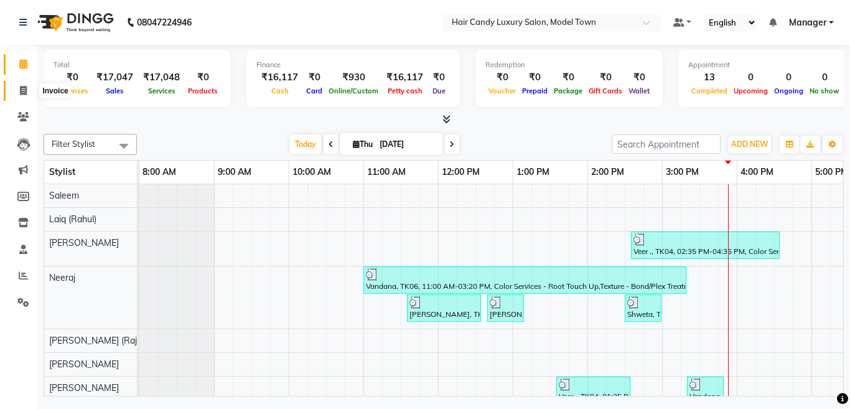
click at [19, 90] on span at bounding box center [23, 91] width 22 height 14
select select "service"
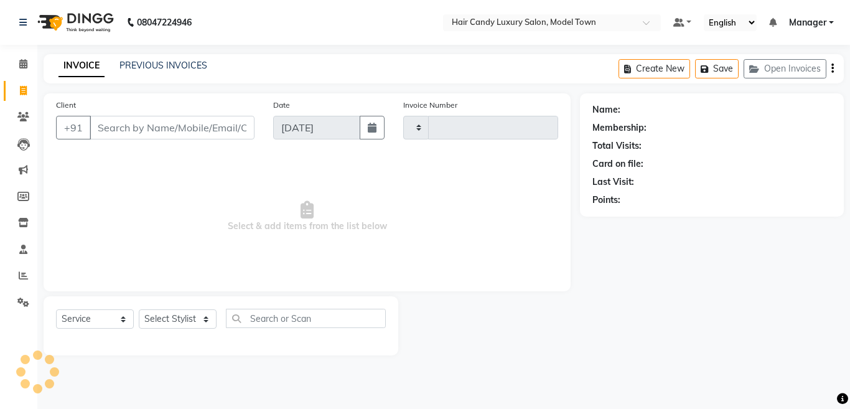
type input "3835"
select select "4716"
click at [171, 318] on select "Select Stylist [PERSON_NAME] [PERSON_NAME] [PERSON_NAME] ([PERSON_NAME]) Manage…" at bounding box center [178, 318] width 78 height 19
select select "28006"
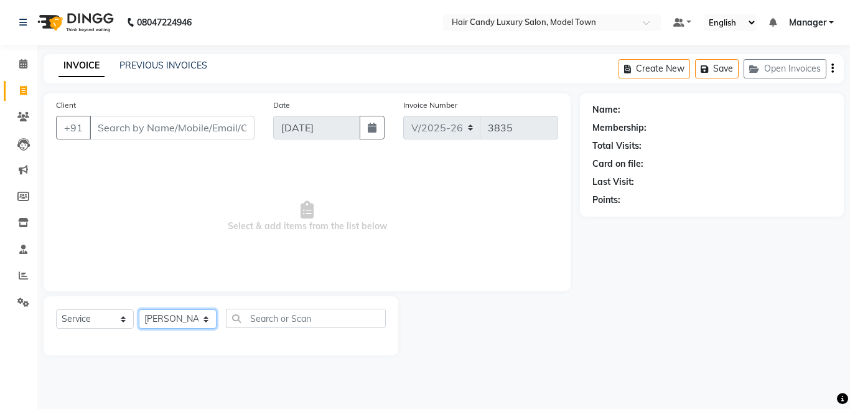
click at [139, 309] on select "Select Stylist [PERSON_NAME] [PERSON_NAME] [PERSON_NAME] ([PERSON_NAME]) Manage…" at bounding box center [178, 318] width 78 height 19
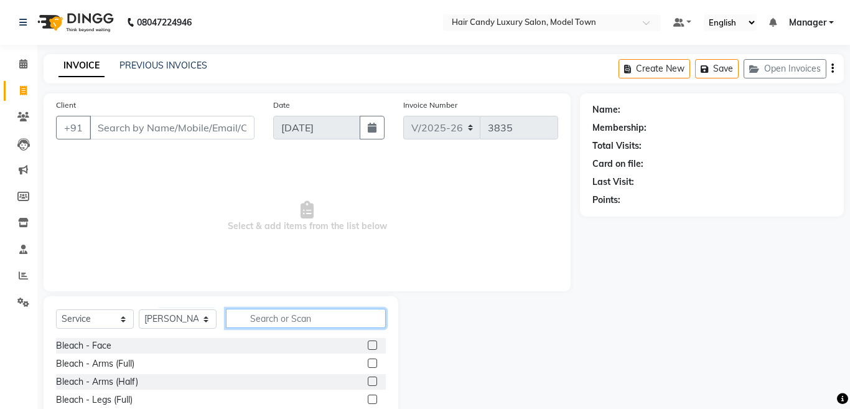
click at [318, 323] on input "text" at bounding box center [306, 318] width 160 height 19
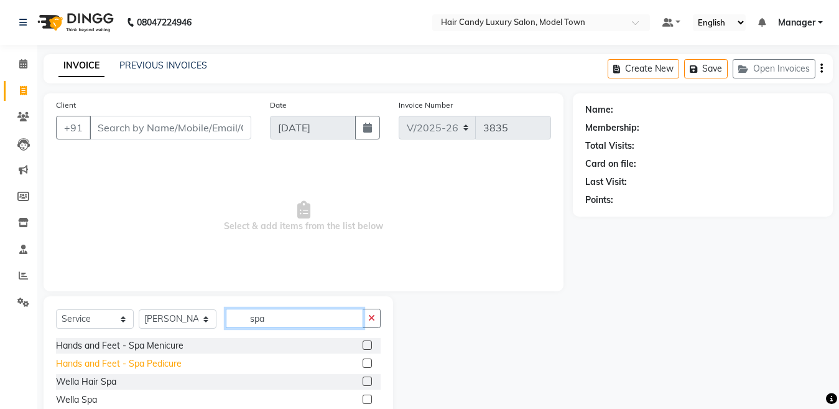
type input "spa"
click at [157, 358] on div "Hands and Feet - Spa Pedicure" at bounding box center [119, 363] width 126 height 13
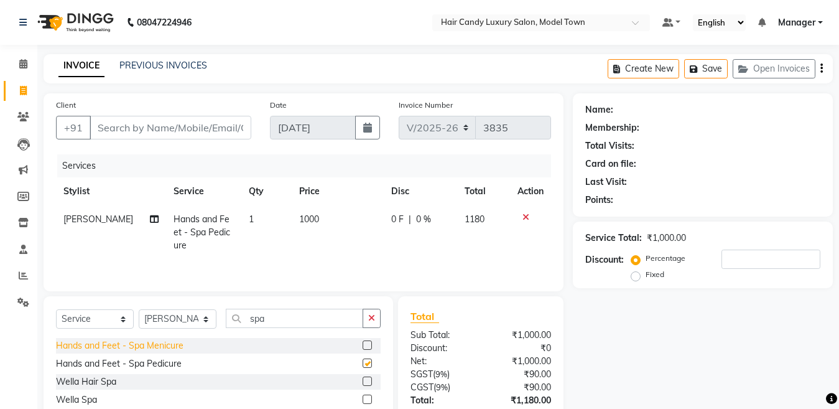
checkbox input "false"
click at [168, 316] on select "Select Stylist [PERSON_NAME] [PERSON_NAME] [PERSON_NAME] ([PERSON_NAME]) Manage…" at bounding box center [178, 318] width 78 height 19
select select "28001"
click at [139, 310] on select "Select Stylist [PERSON_NAME] [PERSON_NAME] [PERSON_NAME] ([PERSON_NAME]) Manage…" at bounding box center [178, 318] width 78 height 19
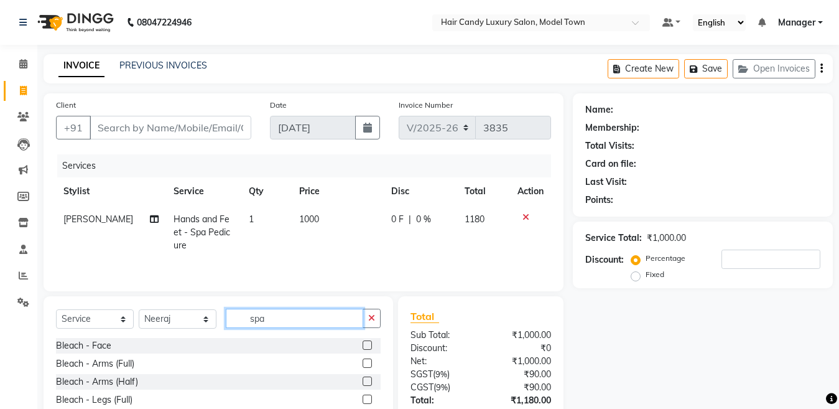
click at [280, 318] on input "spa" at bounding box center [294, 318] width 137 height 19
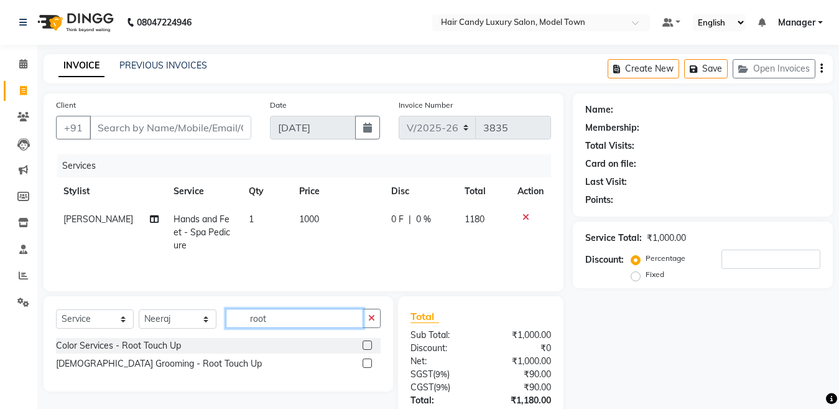
type input "root"
click at [125, 355] on div "Color Services - Root Touch Up Male Grooming - Root Touch Up" at bounding box center [218, 356] width 325 height 36
click at [126, 350] on div "Color Services - Root Touch Up" at bounding box center [118, 345] width 125 height 13
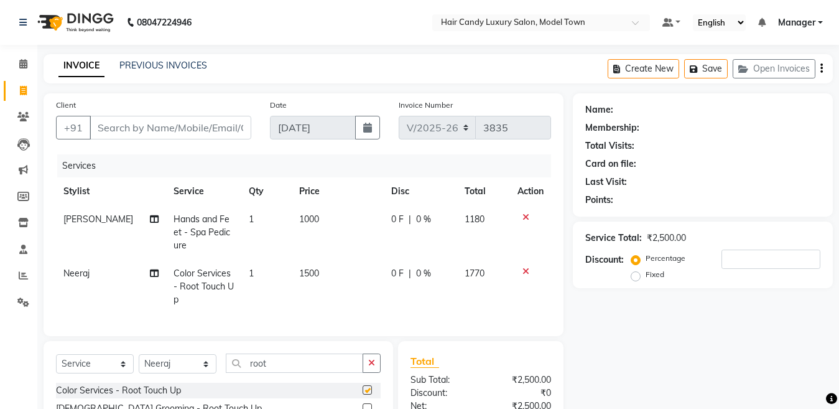
checkbox input "false"
drag, startPoint x: 186, startPoint y: 373, endPoint x: 138, endPoint y: 373, distance: 47.9
click at [138, 373] on div "Select Service Product Membership Package Voucher Prepaid Gift Card Select Styl…" at bounding box center [218, 367] width 325 height 29
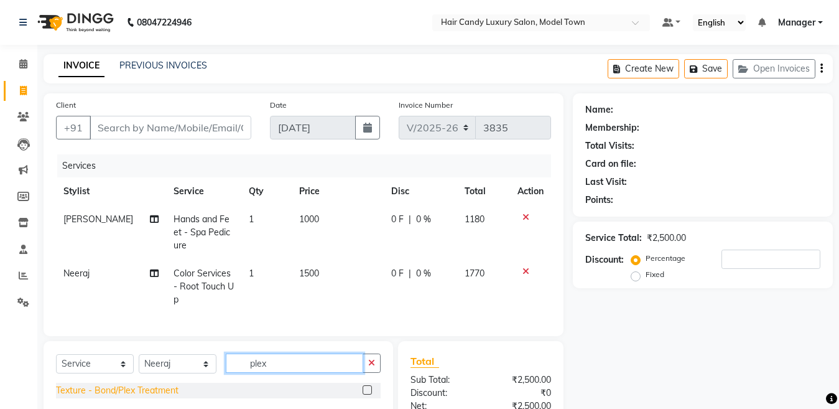
type input "plex"
click at [131, 397] on div "Texture - Bond/Plex Treatment" at bounding box center [117, 390] width 123 height 13
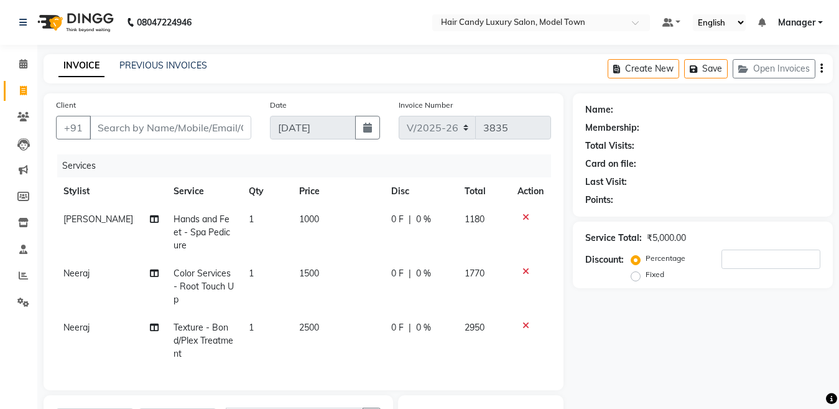
checkbox input "false"
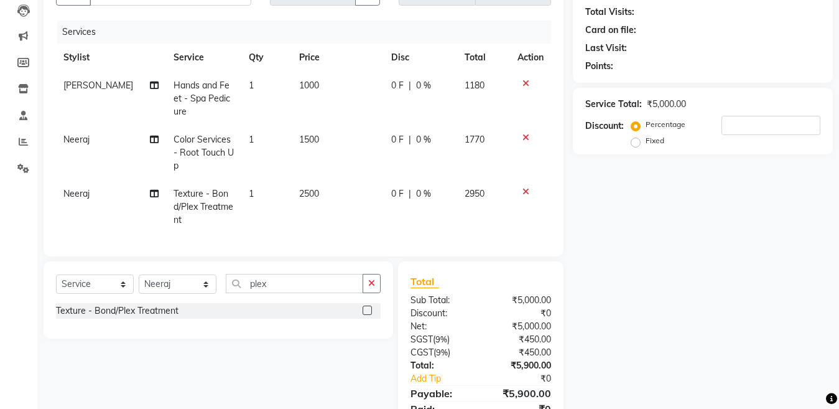
scroll to position [133, 0]
click at [165, 290] on select "Select Stylist [PERSON_NAME] [PERSON_NAME] [PERSON_NAME] ([PERSON_NAME]) Manage…" at bounding box center [178, 284] width 78 height 19
select select "90549"
click at [139, 275] on select "Select Stylist [PERSON_NAME] [PERSON_NAME] [PERSON_NAME] ([PERSON_NAME]) Manage…" at bounding box center [178, 284] width 78 height 19
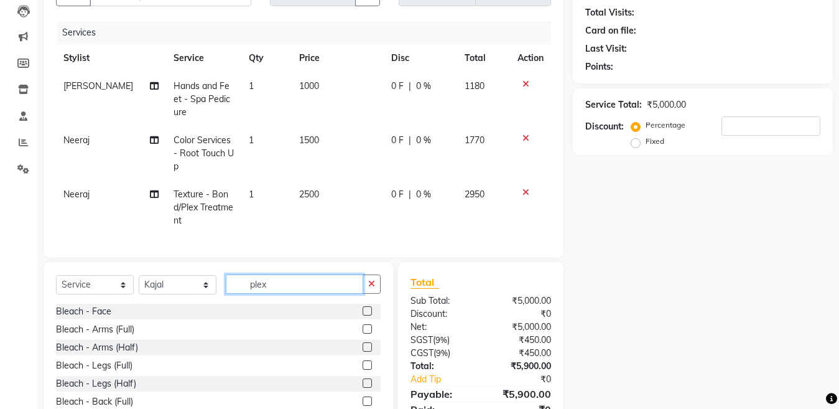
click at [291, 288] on input "plex" at bounding box center [294, 283] width 137 height 19
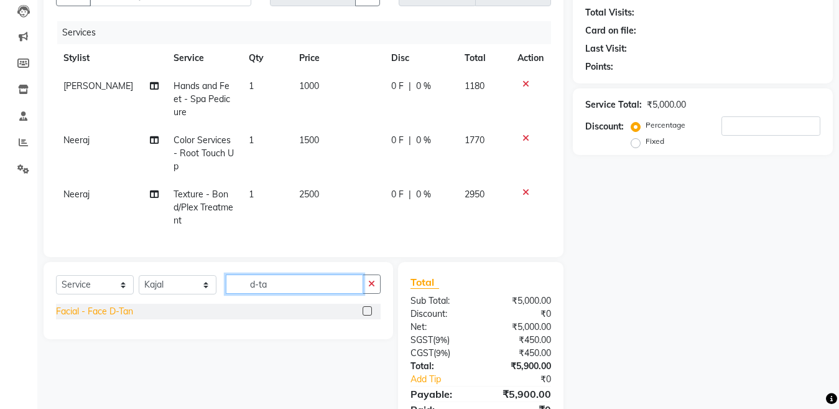
type input "d-ta"
click at [108, 305] on div "Facial - Face D-Tan" at bounding box center [94, 311] width 77 height 13
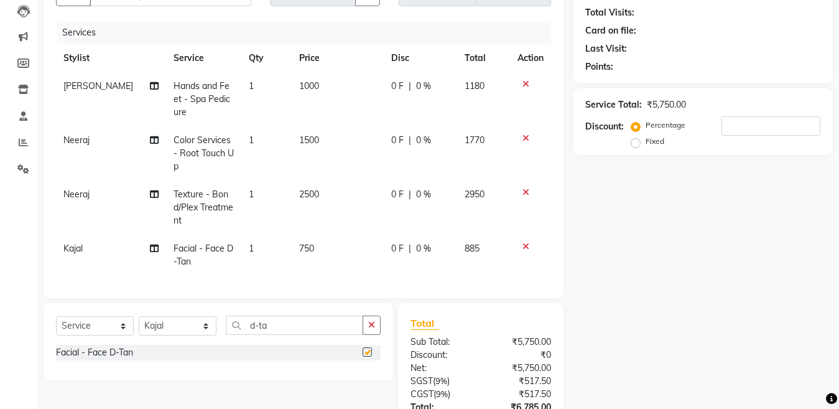
checkbox input "false"
drag, startPoint x: 318, startPoint y: 316, endPoint x: 67, endPoint y: 327, distance: 252.2
click at [67, 327] on div "Select Service Product Membership Package Voucher Prepaid Gift Card Select Styl…" at bounding box center [218, 329] width 325 height 29
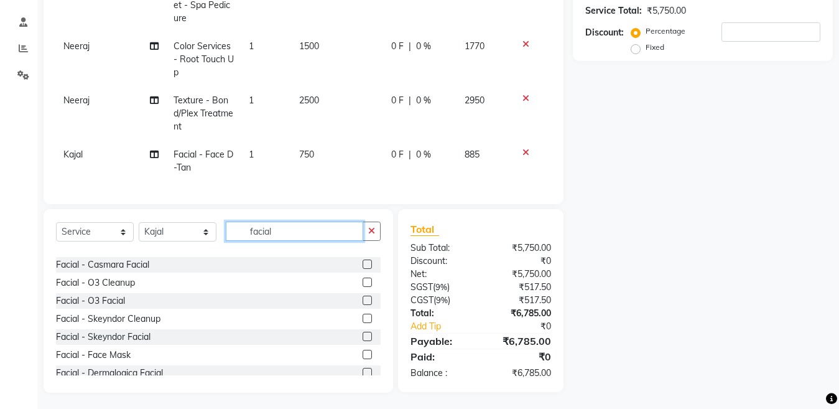
scroll to position [92, 0]
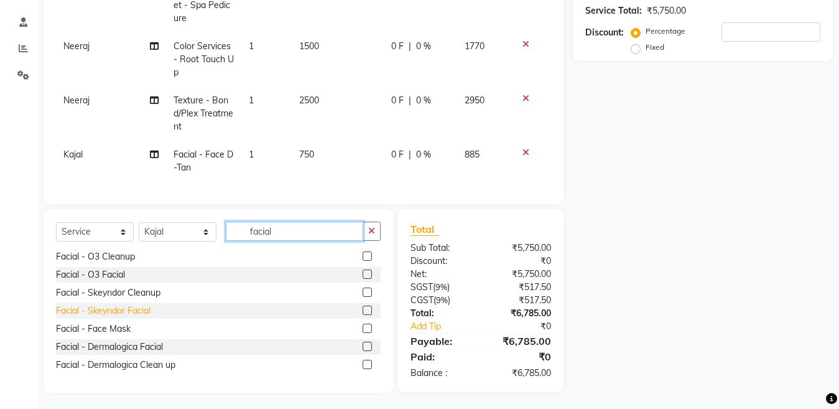
type input "facial"
click at [135, 307] on div "Facial - Skeyndor Facial" at bounding box center [103, 310] width 95 height 13
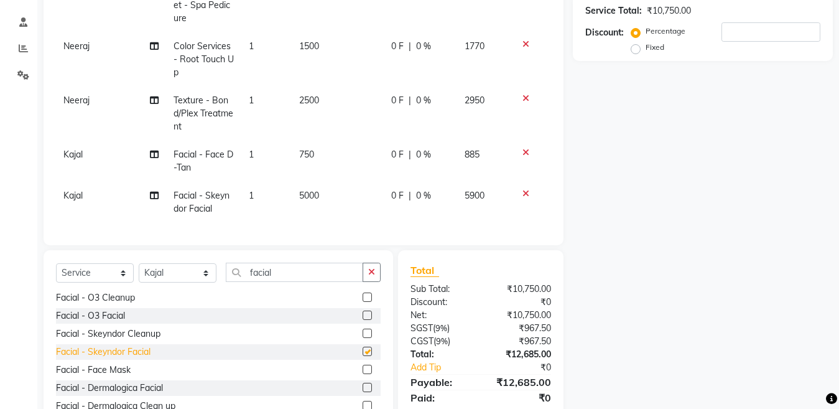
checkbox input "false"
click at [376, 269] on button "button" at bounding box center [372, 272] width 18 height 19
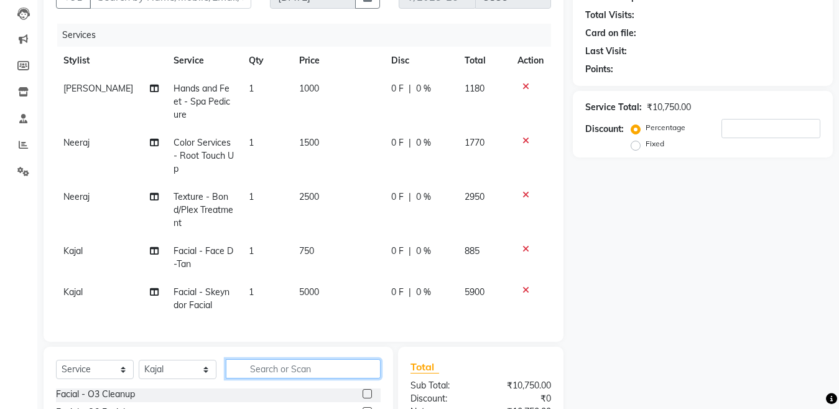
scroll to position [123, 0]
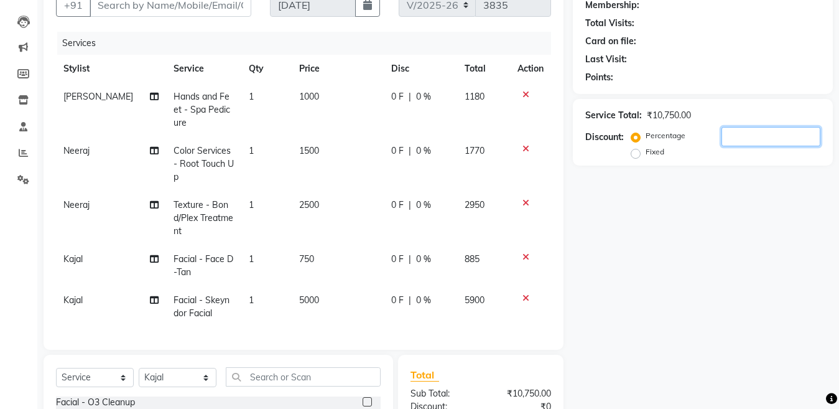
click at [761, 142] on input "number" at bounding box center [771, 136] width 99 height 19
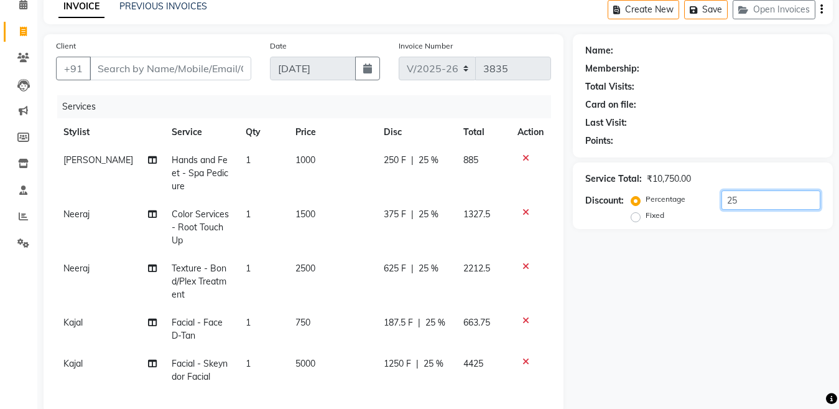
scroll to position [38, 0]
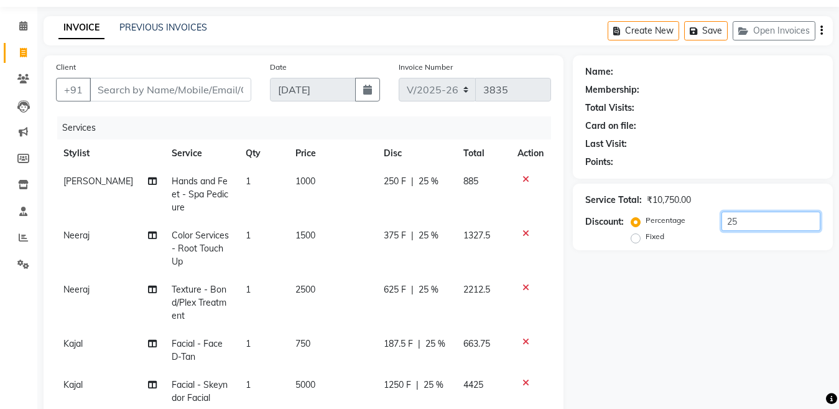
drag, startPoint x: 728, startPoint y: 230, endPoint x: 602, endPoint y: 238, distance: 126.6
click at [602, 238] on div "Discount: Percentage Fixed 25" at bounding box center [702, 228] width 235 height 34
type input "20"
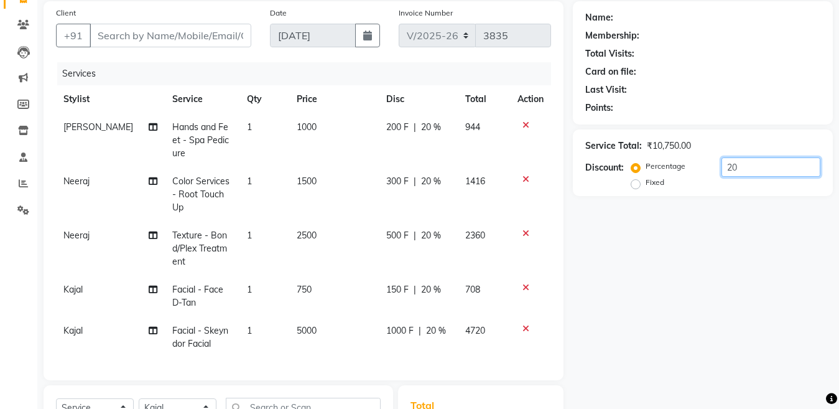
scroll to position [88, 0]
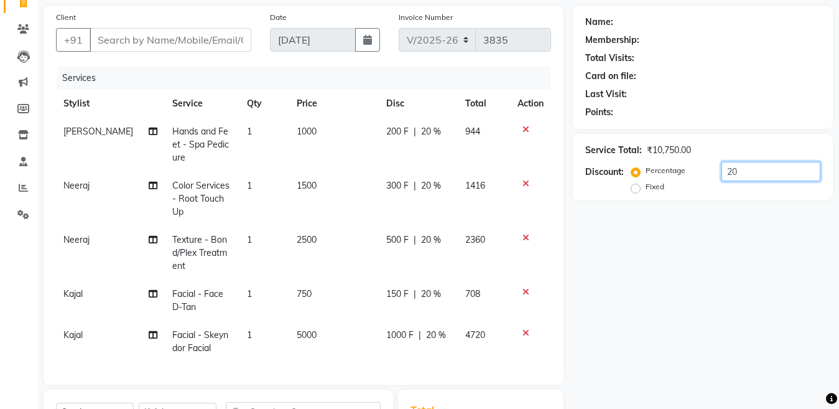
drag, startPoint x: 745, startPoint y: 174, endPoint x: 666, endPoint y: 178, distance: 79.7
click at [669, 177] on div "Percentage Fixed 20" at bounding box center [727, 179] width 187 height 34
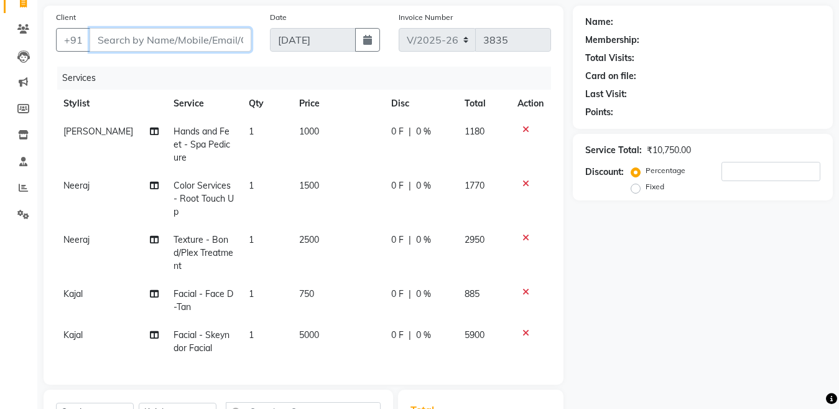
click at [171, 48] on input "Client" at bounding box center [171, 40] width 162 height 24
type input "j"
type input "0"
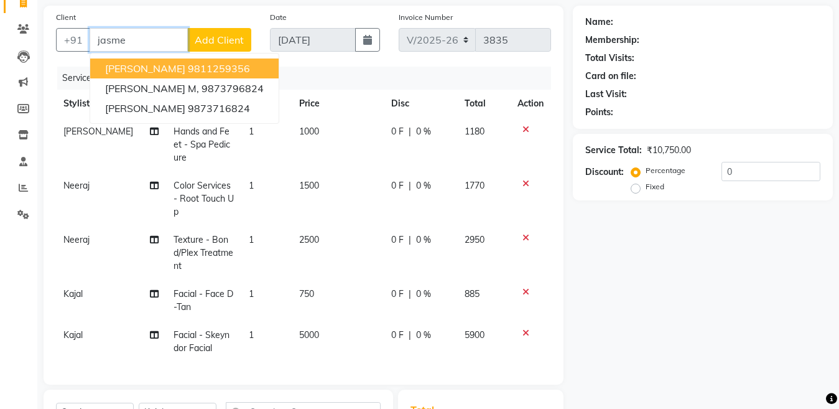
click at [188, 67] on ngb-highlight "9811259356" at bounding box center [219, 68] width 62 height 12
type input "9811259356"
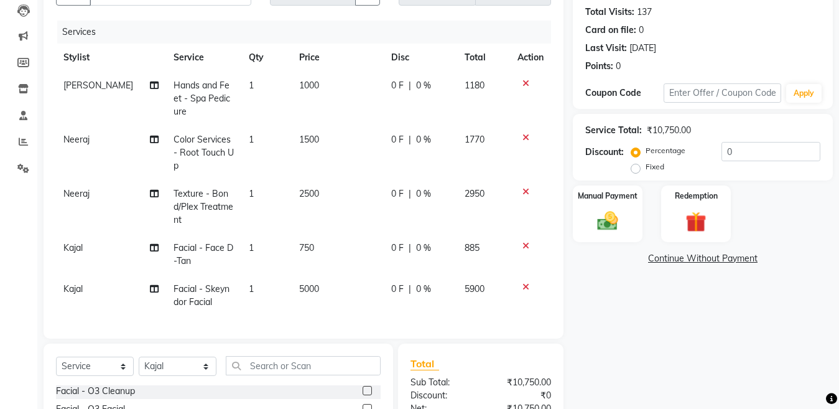
scroll to position [141, 0]
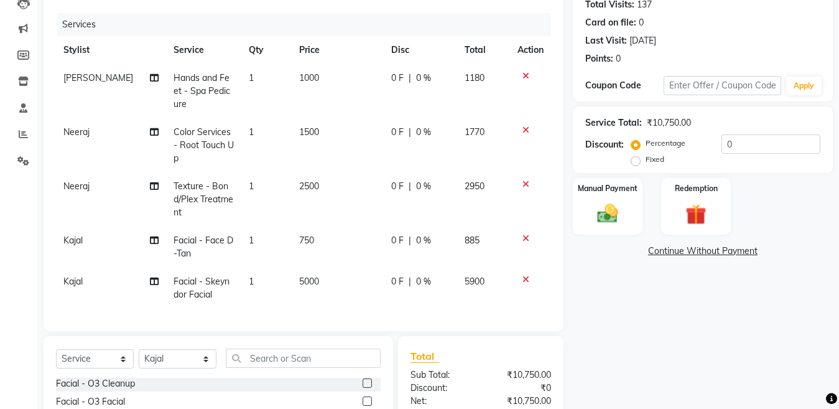
click at [309, 229] on td "750" at bounding box center [338, 246] width 92 height 41
select select "90549"
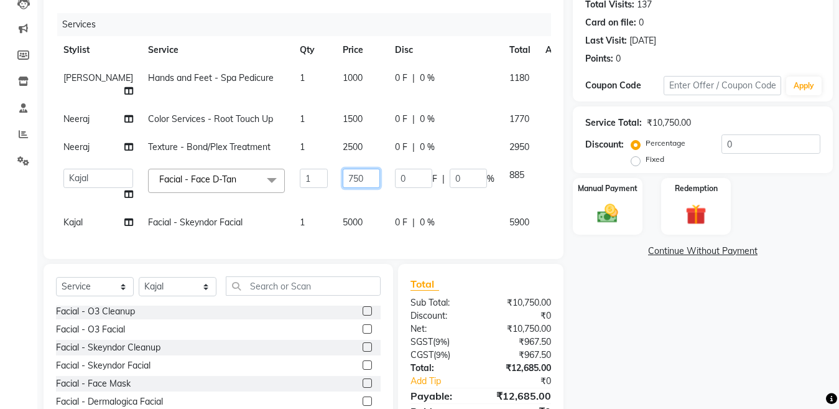
drag, startPoint x: 335, startPoint y: 221, endPoint x: 297, endPoint y: 226, distance: 38.3
click at [295, 208] on tr "[PERSON_NAME] [PERSON_NAME] [PERSON_NAME] ([PERSON_NAME]) Manager [PERSON_NAME]…" at bounding box center [317, 184] width 523 height 47
type input "1000"
click at [730, 337] on div "Name: Jasmeeta Membership: No Active Membership Total Visits: 137 Card on file:…" at bounding box center [707, 199] width 269 height 495
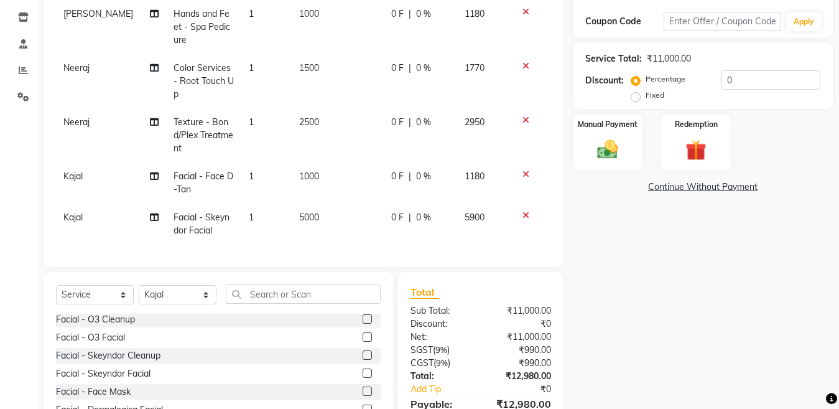
scroll to position [211, 0]
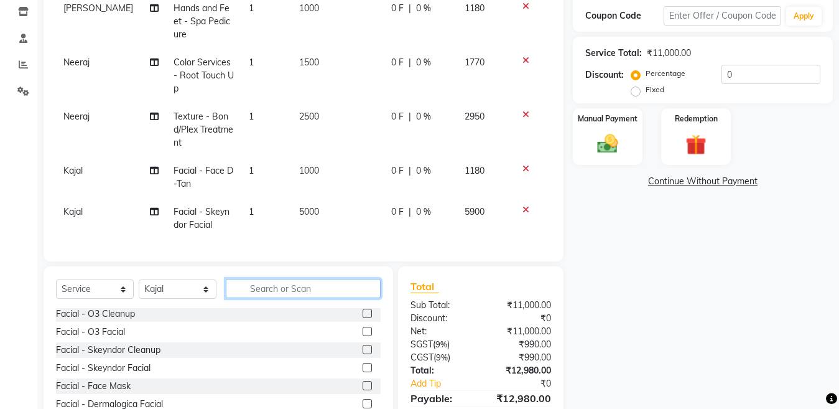
click at [289, 279] on input "text" at bounding box center [303, 288] width 155 height 19
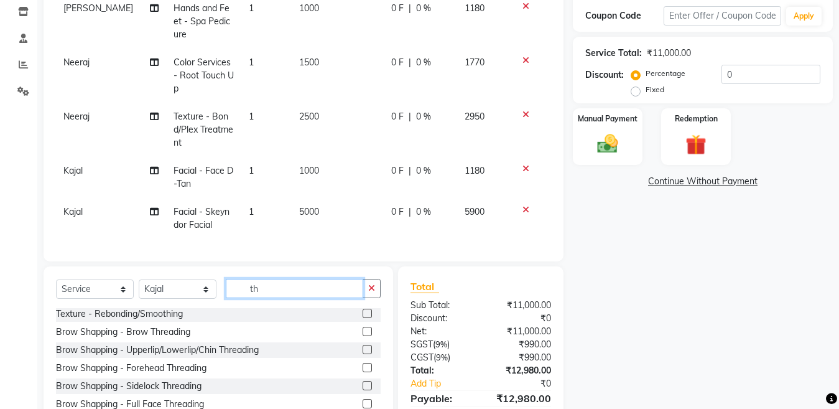
scroll to position [0, 0]
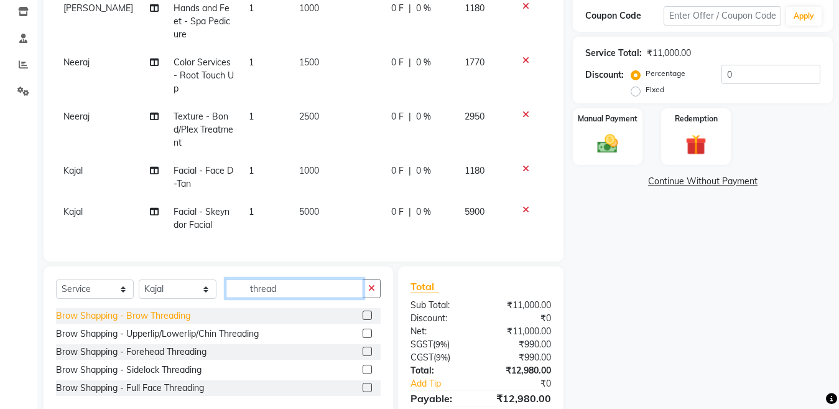
type input "thread"
click at [156, 315] on div "Brow Shapping - Brow Threading" at bounding box center [123, 315] width 134 height 13
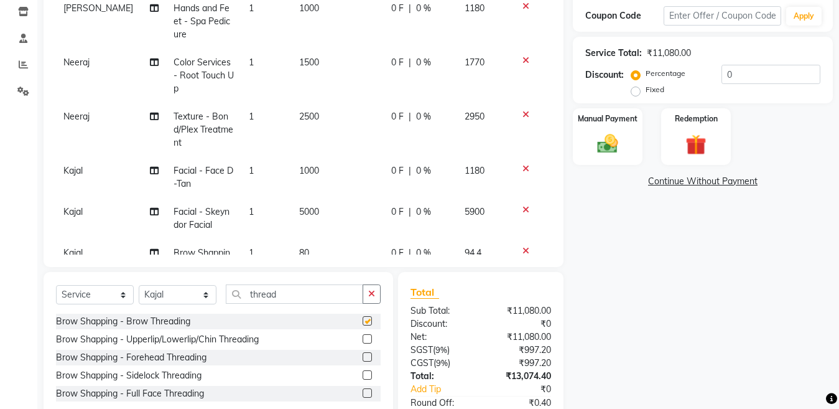
checkbox input "false"
drag, startPoint x: 760, startPoint y: 70, endPoint x: 674, endPoint y: 81, distance: 86.7
click at [674, 81] on div "Percentage Fixed 0" at bounding box center [727, 82] width 187 height 34
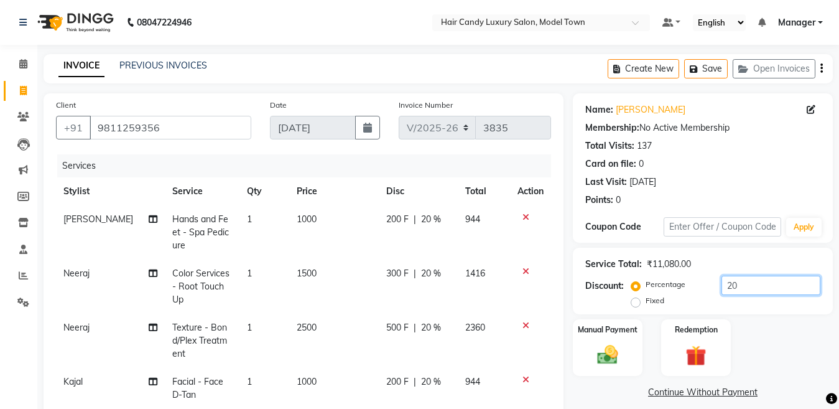
type input "20"
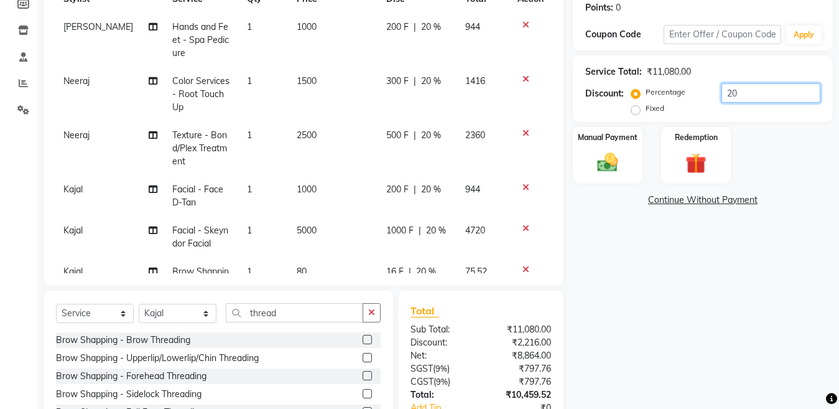
scroll to position [59, 0]
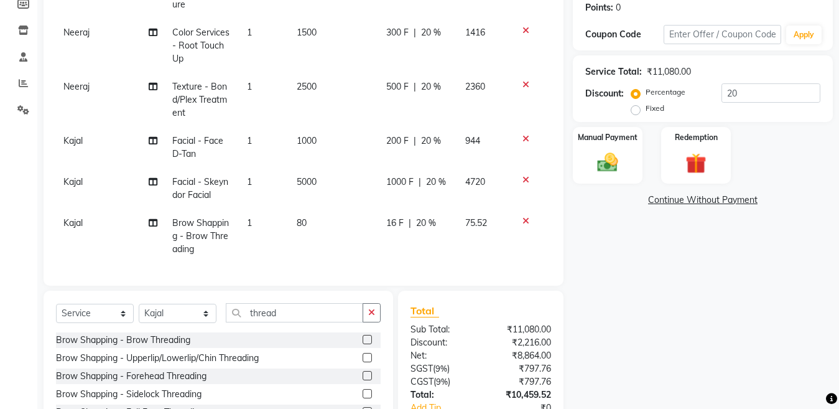
drag, startPoint x: 287, startPoint y: 215, endPoint x: 294, endPoint y: 215, distance: 6.9
click at [297, 217] on span "80" at bounding box center [302, 222] width 10 height 11
select select "90549"
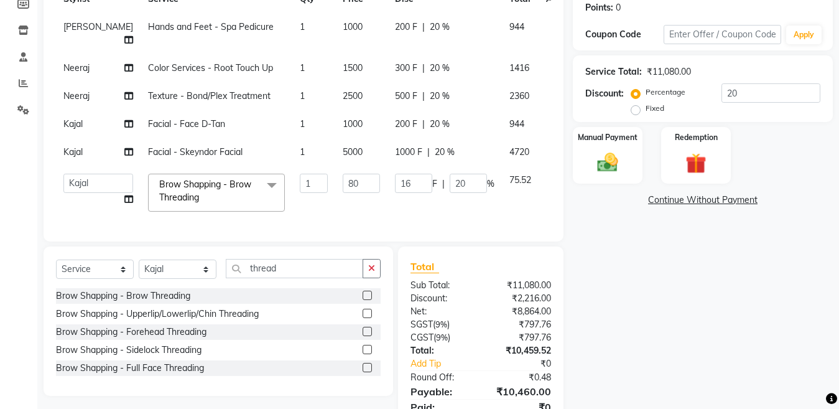
scroll to position [32, 0]
drag, startPoint x: 313, startPoint y: 221, endPoint x: 292, endPoint y: 221, distance: 20.5
click at [292, 219] on tr "Aakib Anas Izhar Kajal Laiq (Rahul) Manager Neeraj parul Pawan Prakash Rajni Ra…" at bounding box center [318, 192] width 524 height 53
type input "90"
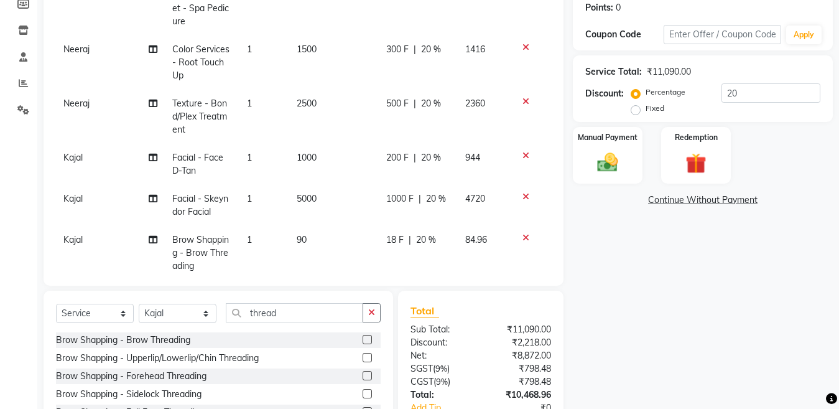
click at [733, 287] on div "Name: Jasmeeta Membership: No Active Membership Total Visits: 137 Card on file:…" at bounding box center [707, 193] width 269 height 585
click at [791, 96] on input "20" at bounding box center [771, 92] width 99 height 19
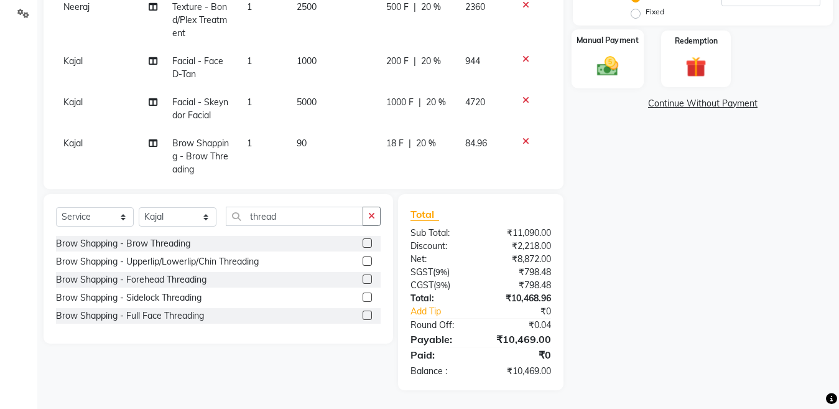
click at [598, 77] on img at bounding box center [607, 65] width 35 height 25
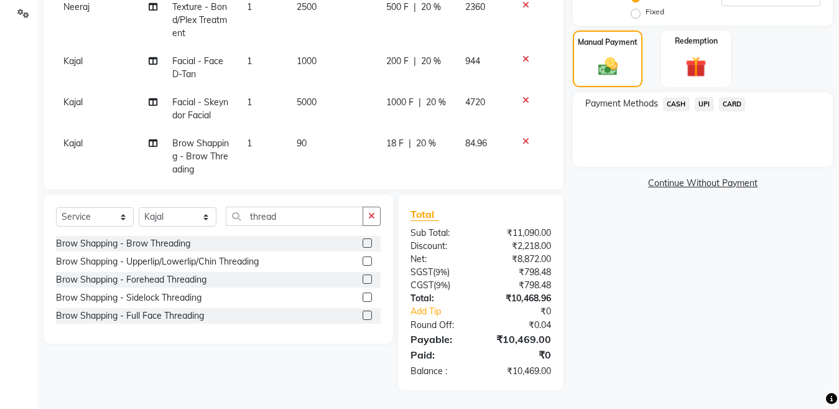
click at [299, 67] on td "1000" at bounding box center [334, 67] width 90 height 41
select select "90549"
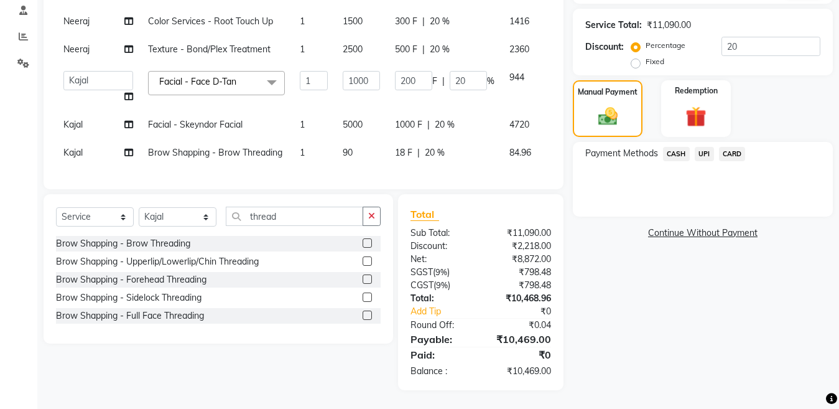
scroll to position [26, 0]
drag, startPoint x: 335, startPoint y: 43, endPoint x: 269, endPoint y: 47, distance: 65.5
click at [269, 63] on tr "[PERSON_NAME] [PERSON_NAME] [PERSON_NAME] ([PERSON_NAME]) Manager [PERSON_NAME]…" at bounding box center [318, 86] width 524 height 47
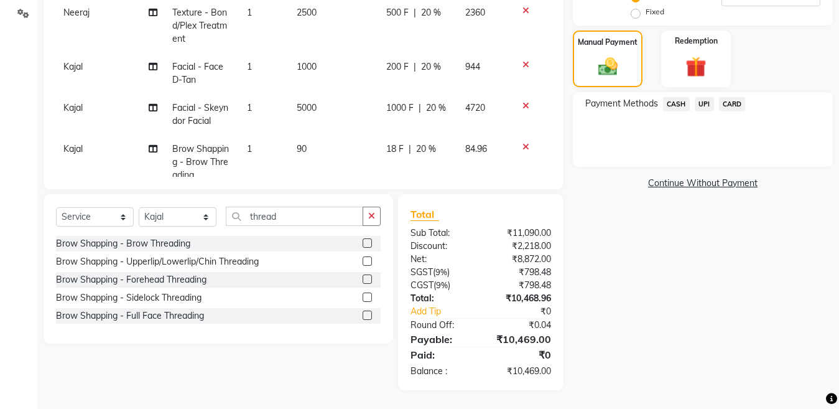
click at [515, 37] on tbody "Vijay kumar Hands and Feet - Spa Pedicure 1 1000 200 F | 20 % 944 Neeraj Color …" at bounding box center [303, 40] width 495 height 299
click at [326, 222] on input "thread" at bounding box center [294, 216] width 137 height 19
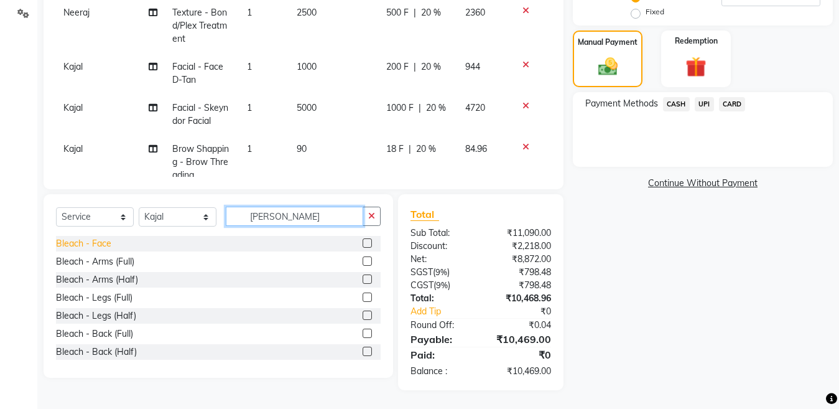
type input "blea"
click at [106, 239] on div "Bleach - Face" at bounding box center [83, 243] width 55 height 13
checkbox input "false"
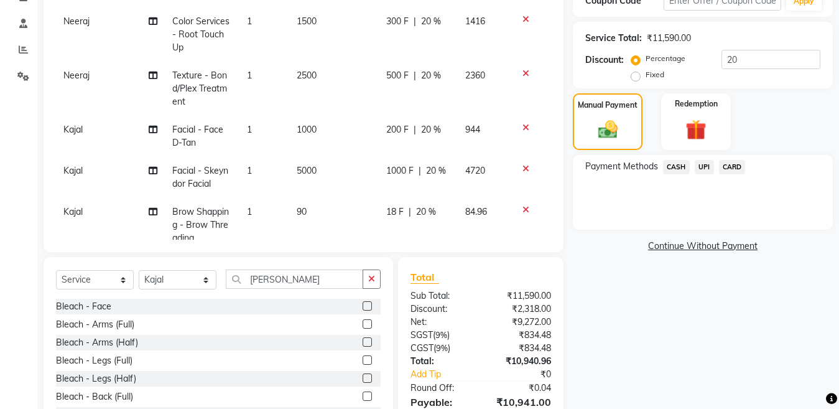
scroll to position [202, 0]
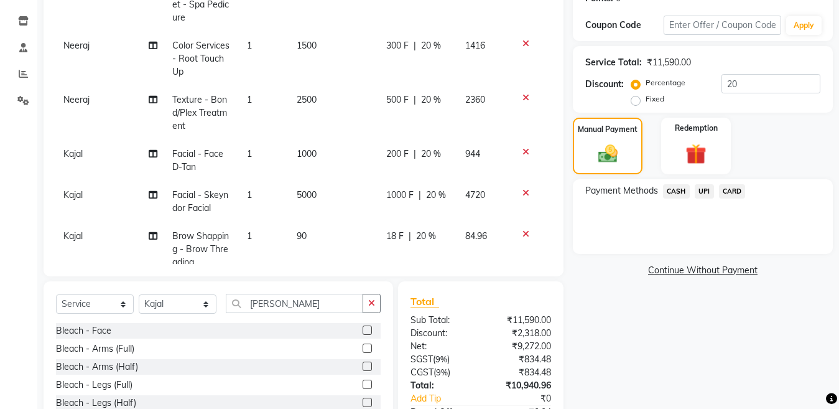
click at [523, 152] on icon at bounding box center [526, 151] width 7 height 9
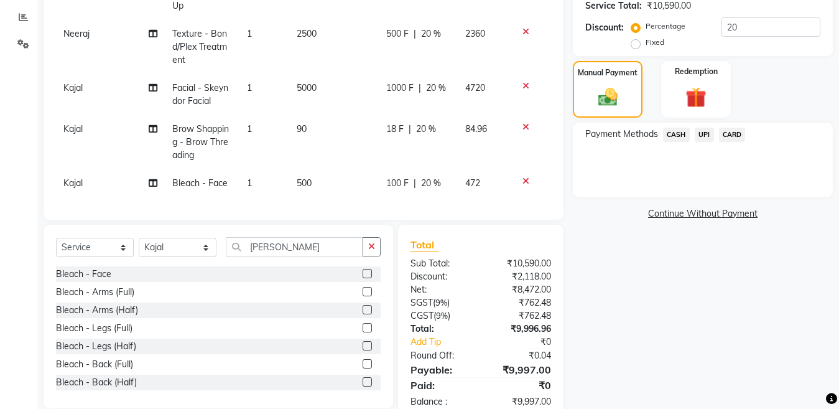
scroll to position [289, 0]
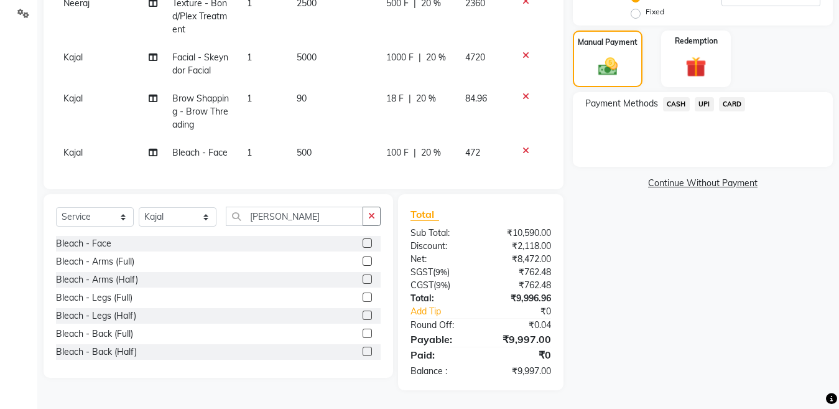
click at [672, 103] on span "CASH" at bounding box center [676, 104] width 27 height 14
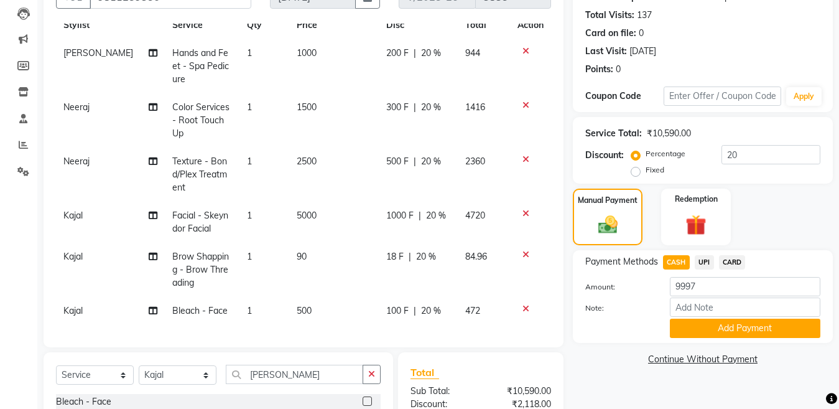
scroll to position [112, 0]
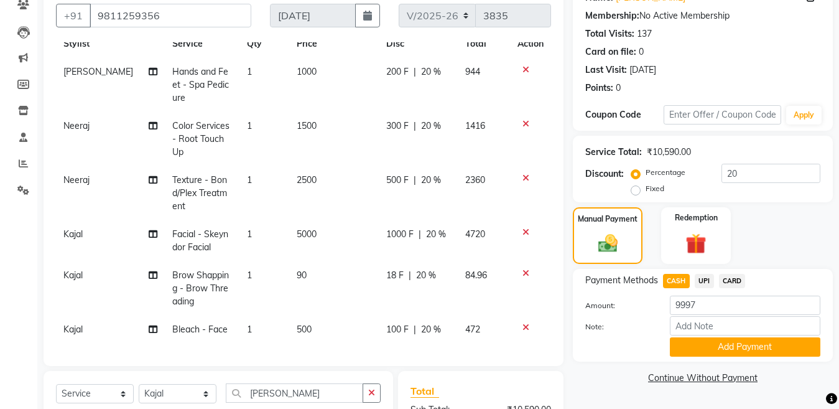
drag, startPoint x: 553, startPoint y: 143, endPoint x: 555, endPoint y: 105, distance: 38.6
click at [555, 105] on div "Client +91 9811259356 Date 04-09-2025 Invoice Number V/2025 V/2025-26 3835 Serv…" at bounding box center [304, 173] width 520 height 384
click at [674, 279] on span "CASH" at bounding box center [676, 281] width 27 height 14
click at [700, 338] on button "Add Payment" at bounding box center [745, 346] width 151 height 19
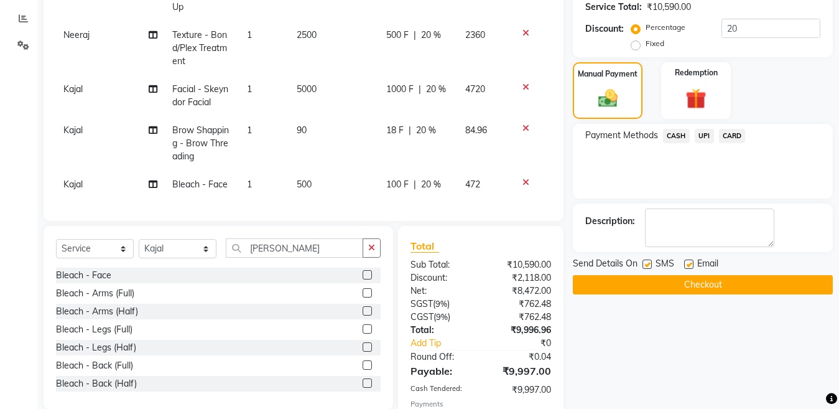
scroll to position [316, 0]
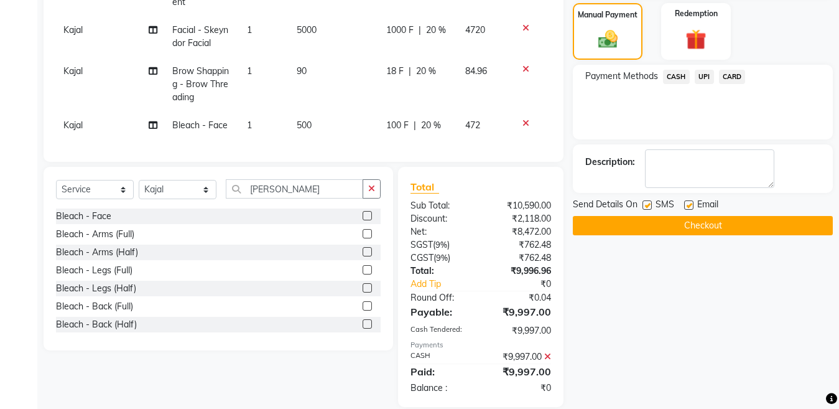
click at [647, 205] on label at bounding box center [647, 204] width 9 height 9
click at [647, 205] on input "checkbox" at bounding box center [647, 206] width 8 height 8
checkbox input "false"
click at [650, 225] on button "Checkout" at bounding box center [703, 225] width 260 height 19
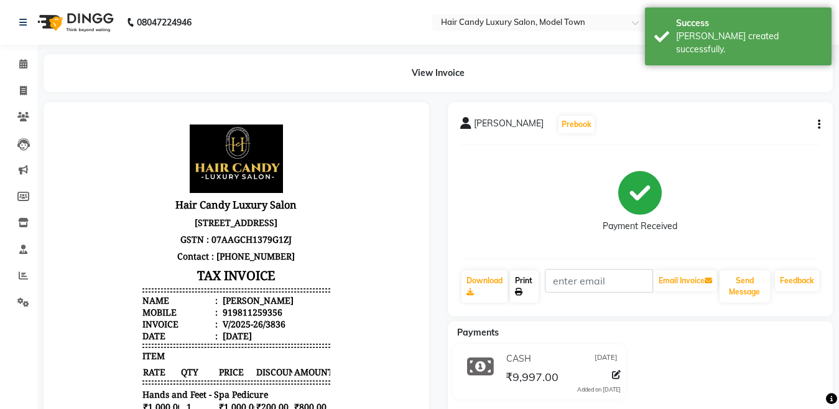
click at [529, 285] on link "Print" at bounding box center [524, 286] width 29 height 32
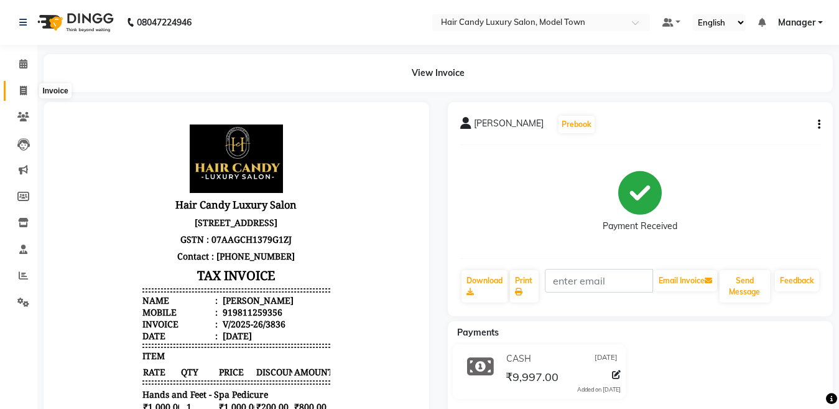
click at [34, 86] on span at bounding box center [23, 91] width 22 height 14
select select "service"
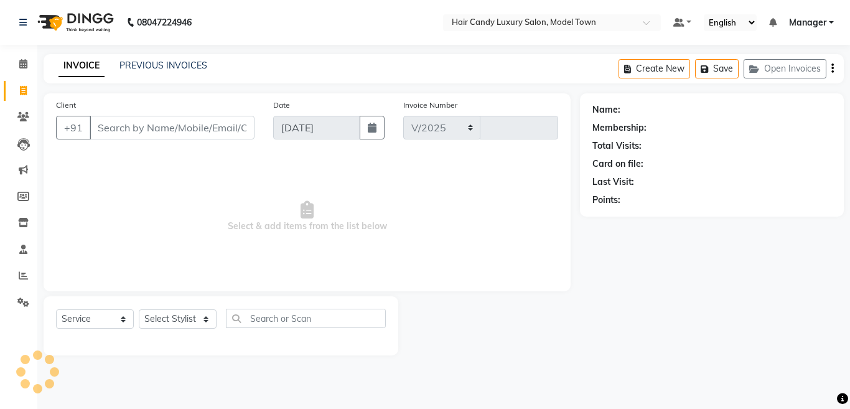
select select "4716"
type input "3837"
click at [94, 21] on img at bounding box center [74, 22] width 85 height 35
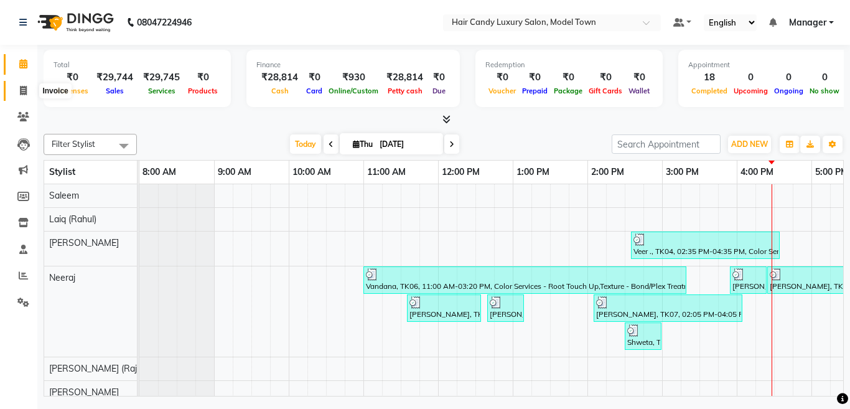
click at [26, 86] on icon at bounding box center [23, 90] width 7 height 9
select select "service"
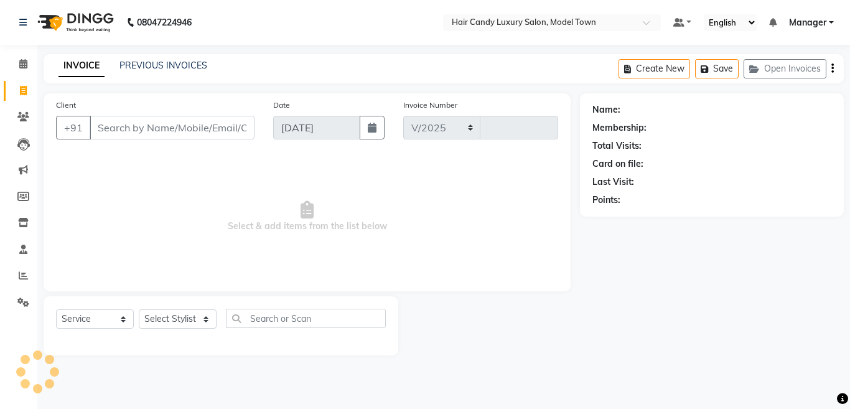
select select "4716"
type input "3839"
click at [418, 75] on div "INVOICE PREVIOUS INVOICES Create New Save Open Invoices" at bounding box center [444, 68] width 800 height 29
click at [420, 75] on div "INVOICE PREVIOUS INVOICES Create New Save Open Invoices" at bounding box center [444, 68] width 800 height 29
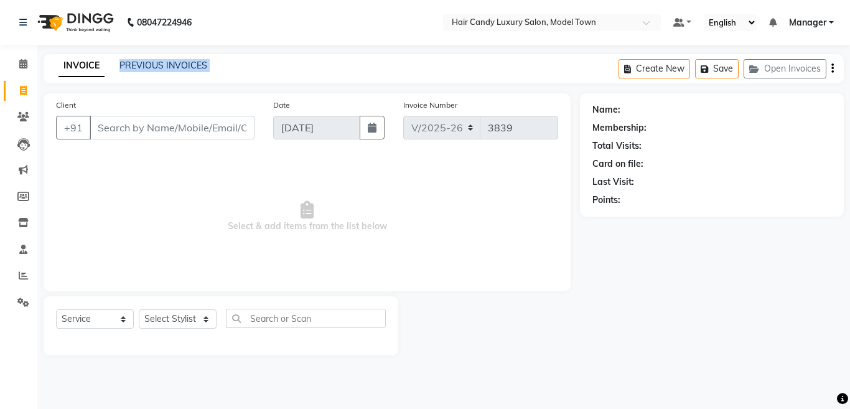
click at [420, 75] on div "INVOICE PREVIOUS INVOICES Create New Save Open Invoices" at bounding box center [444, 68] width 800 height 29
click at [197, 133] on input "Client" at bounding box center [172, 128] width 165 height 24
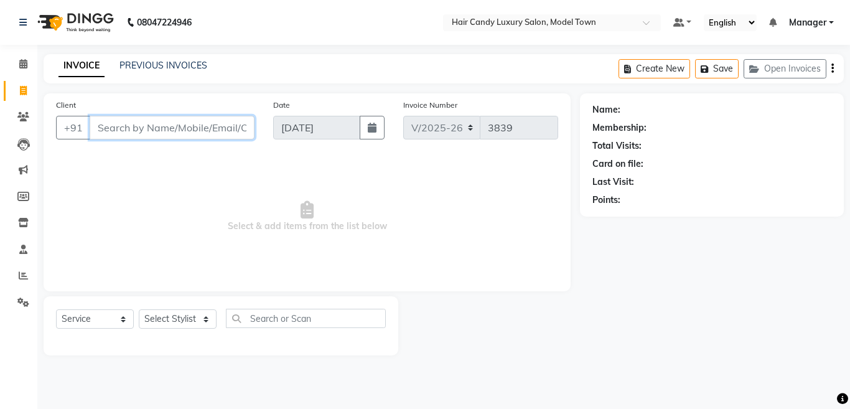
click at [197, 133] on input "Client" at bounding box center [172, 128] width 165 height 24
click at [19, 225] on icon at bounding box center [23, 222] width 11 height 9
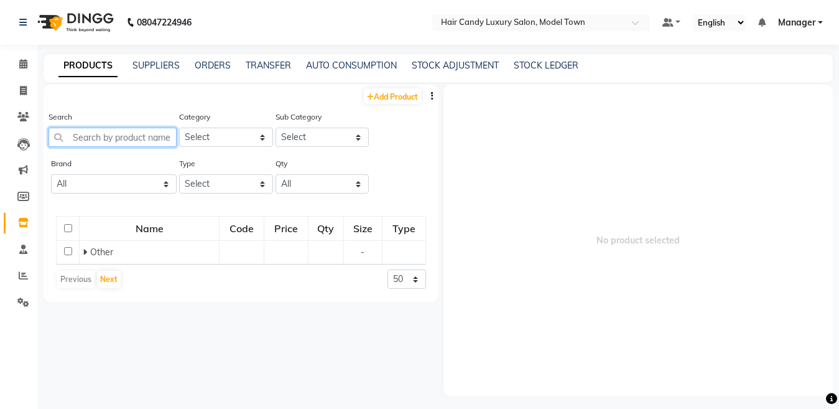
click at [110, 141] on input "text" at bounding box center [113, 137] width 128 height 19
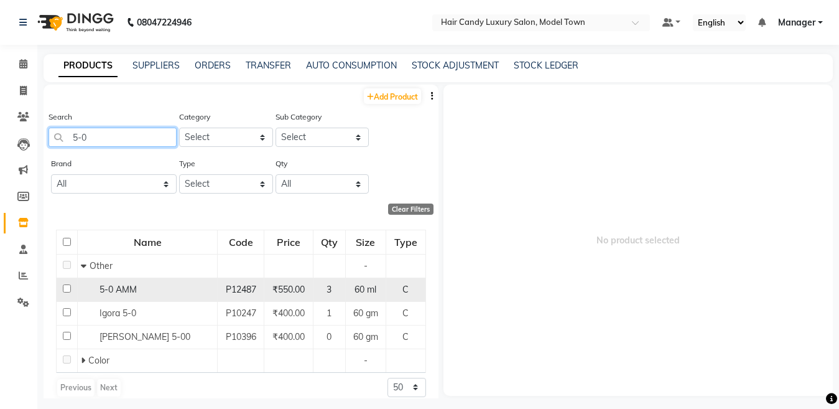
type input "5-0"
click at [65, 289] on input "checkbox" at bounding box center [67, 288] width 8 height 8
checkbox input "true"
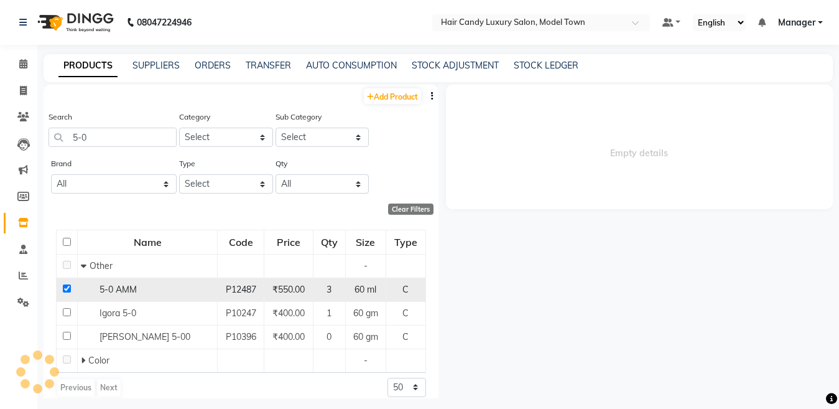
select select
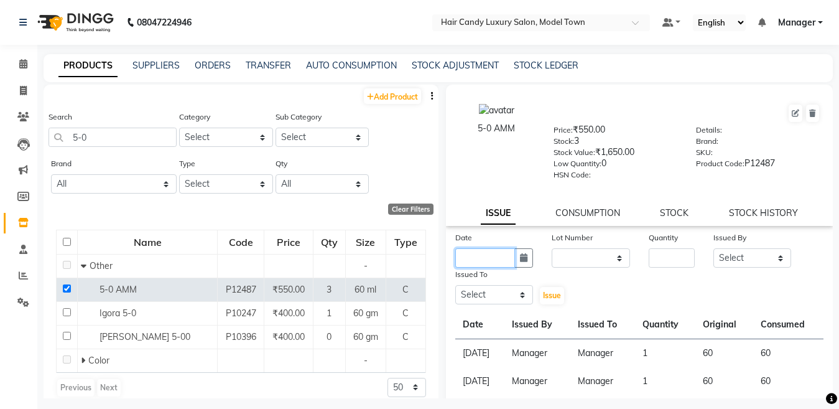
click at [503, 258] on input "text" at bounding box center [485, 257] width 60 height 19
select select "9"
select select "2025"
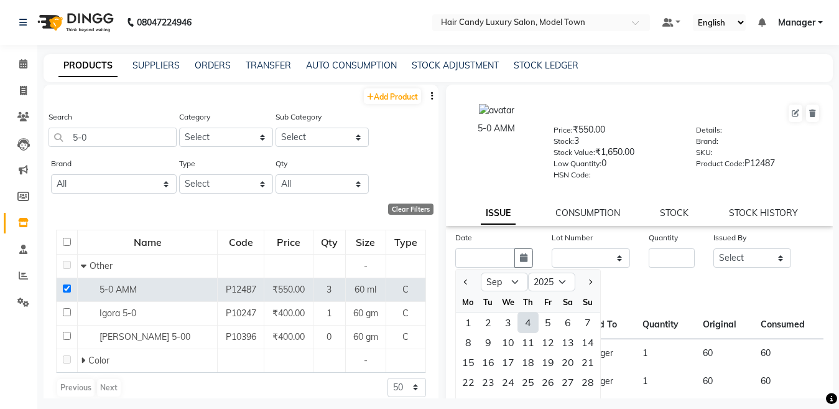
click at [530, 318] on div "4" at bounding box center [528, 322] width 20 height 20
type input "[DATE]"
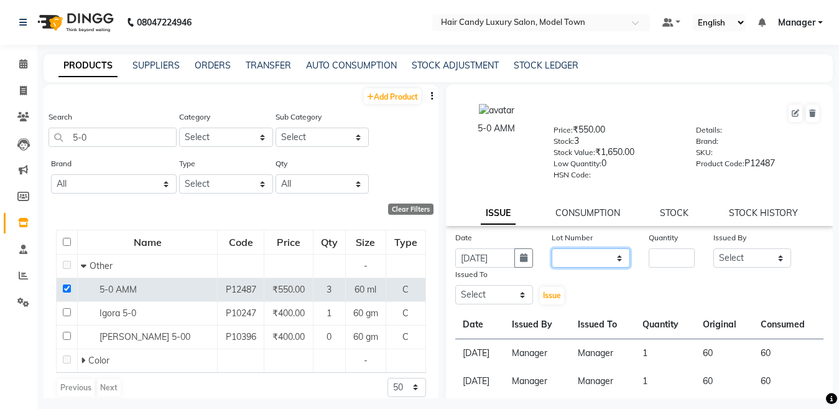
click at [588, 259] on select "None" at bounding box center [591, 257] width 78 height 19
select select "0: null"
click at [552, 248] on select "None" at bounding box center [591, 257] width 78 height 19
click at [676, 257] on input "number" at bounding box center [672, 257] width 46 height 19
type input "1"
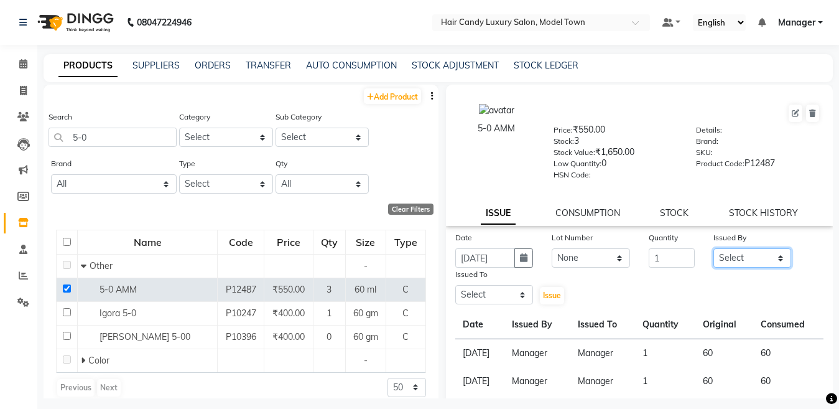
click at [737, 256] on select "Select Aakib Anas Izhar Kajal Laiq (Rahul) Manager Neeraj parul Pawan Prakash R…" at bounding box center [752, 257] width 78 height 19
select select "28446"
click at [713, 248] on select "Select Aakib Anas Izhar Kajal Laiq (Rahul) Manager Neeraj parul Pawan Prakash R…" at bounding box center [752, 257] width 78 height 19
click at [492, 278] on div "Issued To" at bounding box center [494, 275] width 78 height 17
click at [493, 289] on select "Select Aakib Anas Izhar Kajal Laiq (Rahul) Manager Neeraj parul Pawan Prakash R…" at bounding box center [494, 294] width 78 height 19
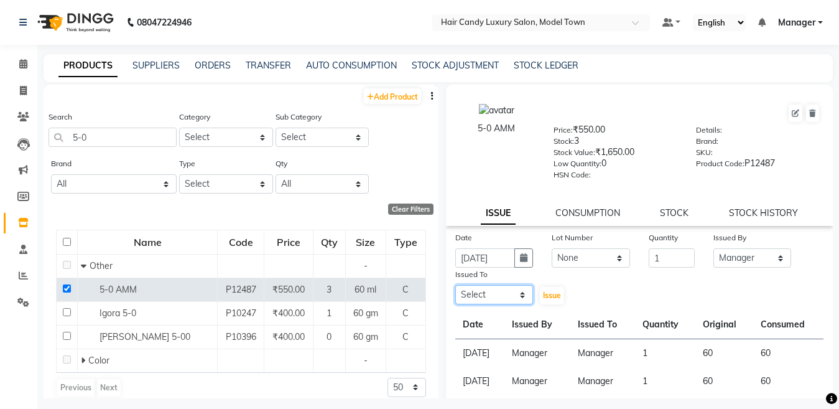
select select "28446"
click at [455, 285] on select "Select Aakib Anas Izhar Kajal Laiq (Rahul) Manager Neeraj parul Pawan Prakash R…" at bounding box center [494, 294] width 78 height 19
click at [548, 295] on span "Issue" at bounding box center [552, 294] width 18 height 9
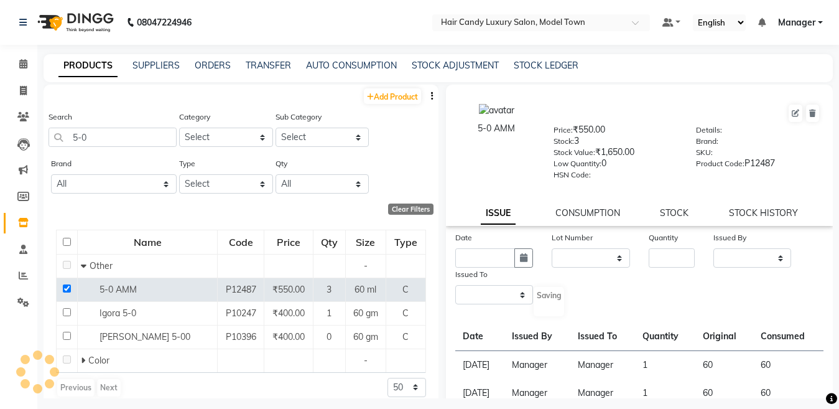
select select
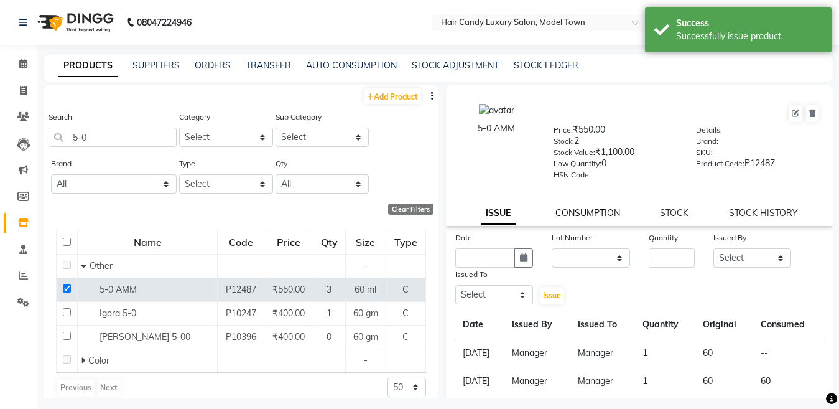
drag, startPoint x: 582, startPoint y: 208, endPoint x: 587, endPoint y: 218, distance: 10.3
click at [583, 208] on link "CONSUMPTION" at bounding box center [587, 212] width 65 height 11
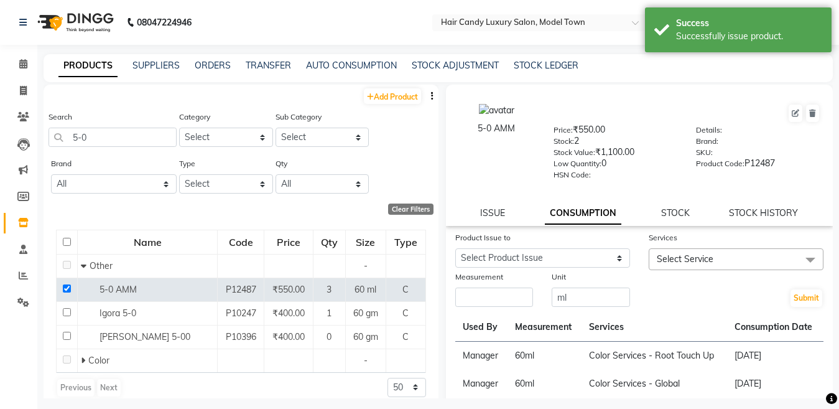
click at [590, 269] on div "Product Issue to Select Product Issue 2025-09-04, Issued to: Manager, Balance: …" at bounding box center [542, 250] width 193 height 39
click at [587, 260] on select "Select Product Issue 2025-09-04, Issued to: Manager, Balance: 60" at bounding box center [542, 257] width 175 height 19
select select "1204589"
click at [455, 248] on select "Select Product Issue 2025-09-04, Issued to: Manager, Balance: 60" at bounding box center [542, 257] width 175 height 19
click at [513, 298] on input "number" at bounding box center [494, 296] width 78 height 19
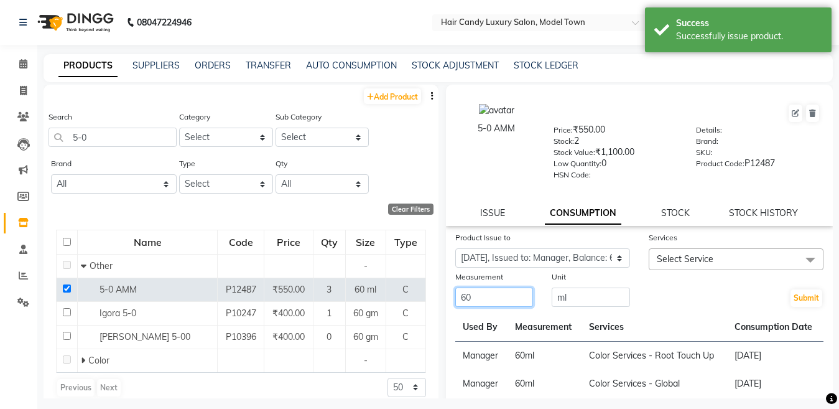
type input "60"
click at [687, 267] on span "Select Service" at bounding box center [736, 259] width 175 height 22
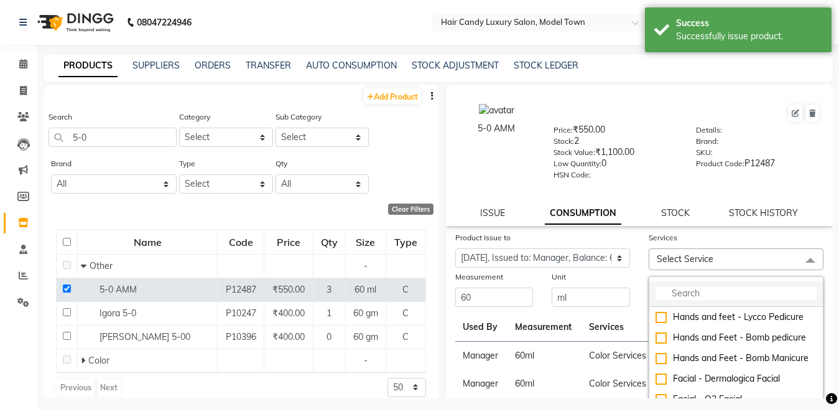
click at [675, 289] on input "multiselect-search" at bounding box center [736, 293] width 161 height 13
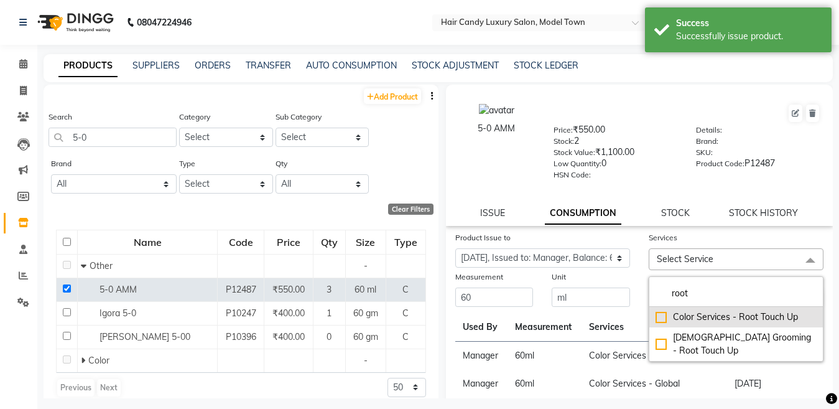
type input "root"
click at [656, 317] on div "Color Services - Root Touch Up" at bounding box center [736, 316] width 161 height 13
checkbox input "true"
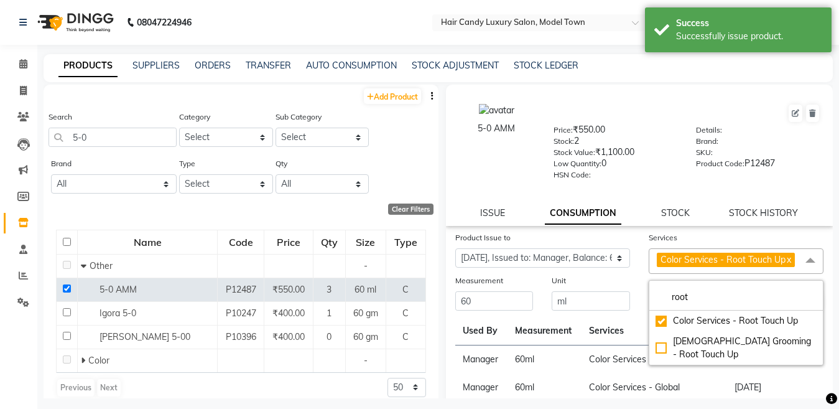
click at [617, 274] on div "Product Issue to Select Product Issue 2025-09-04, Issued to: Manager, Balance: …" at bounding box center [542, 252] width 193 height 43
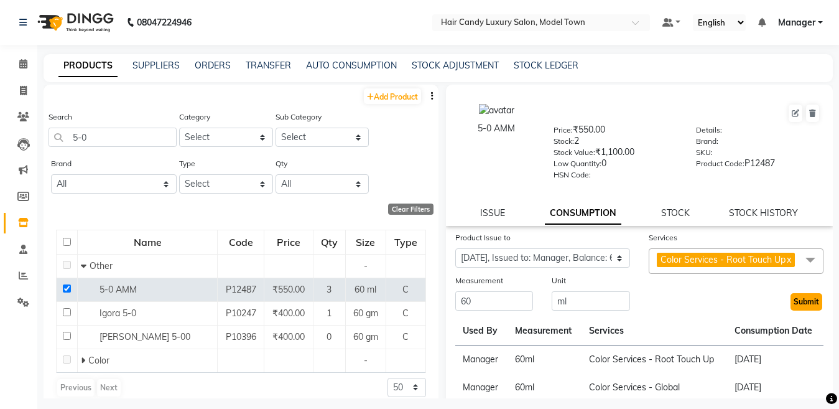
click at [791, 310] on button "Submit" at bounding box center [807, 301] width 32 height 17
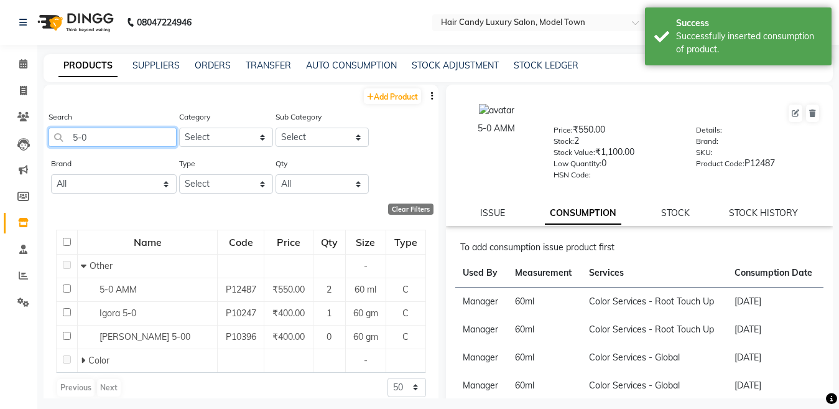
drag, startPoint x: 121, startPoint y: 140, endPoint x: 0, endPoint y: 145, distance: 121.4
click at [0, 145] on app-home "08047224946 Select Location × Hair Candy Luxury Salon, Model Town Default Panel…" at bounding box center [419, 208] width 839 height 417
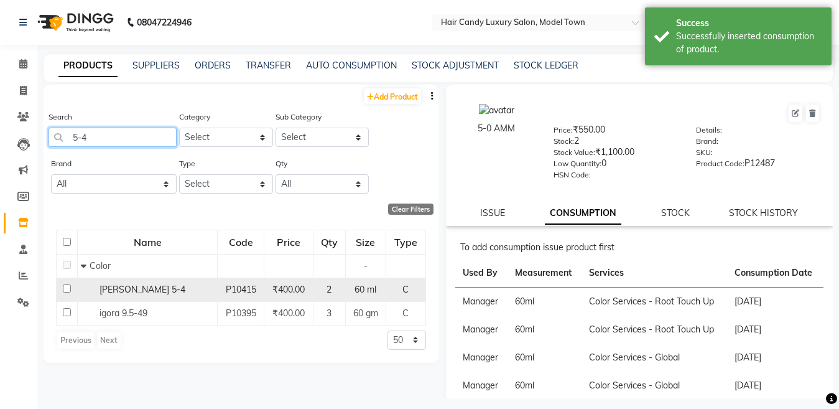
type input "5-4"
click at [63, 287] on input "checkbox" at bounding box center [67, 288] width 8 height 8
checkbox input "true"
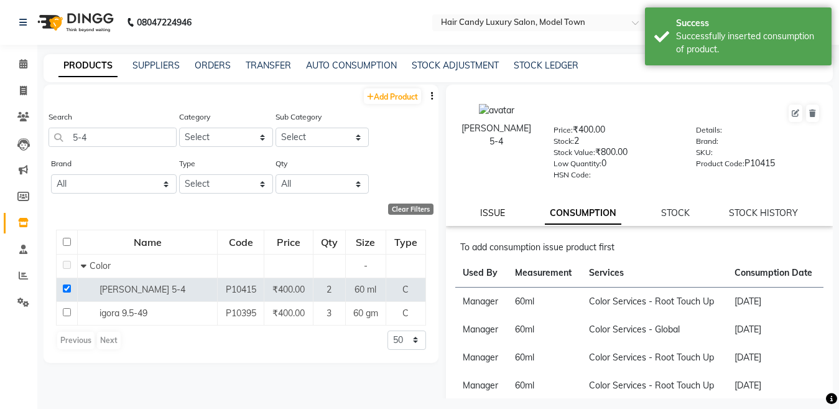
click at [496, 216] on link "ISSUE" at bounding box center [492, 212] width 25 height 11
select select
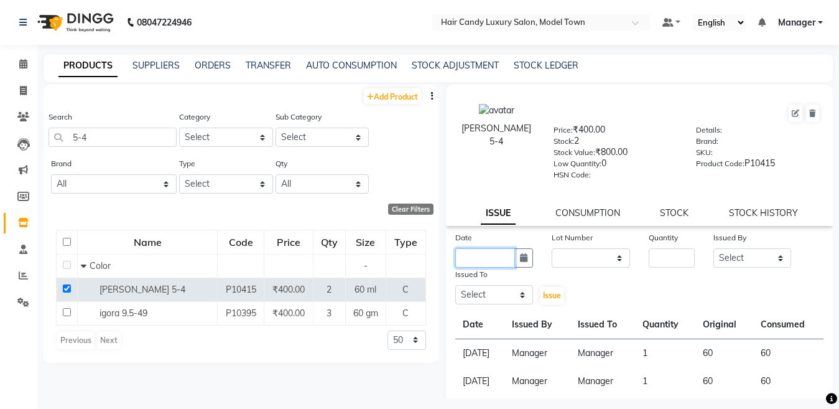
click at [502, 257] on input "text" at bounding box center [485, 257] width 60 height 19
select select "9"
select select "2025"
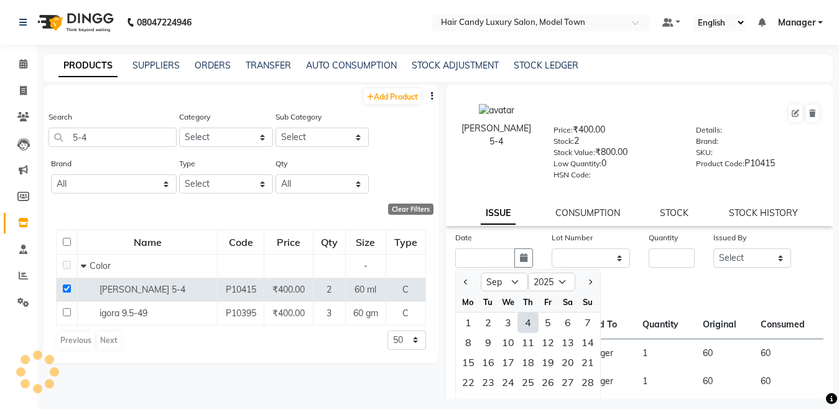
click at [523, 322] on div "4" at bounding box center [528, 322] width 20 height 20
type input "[DATE]"
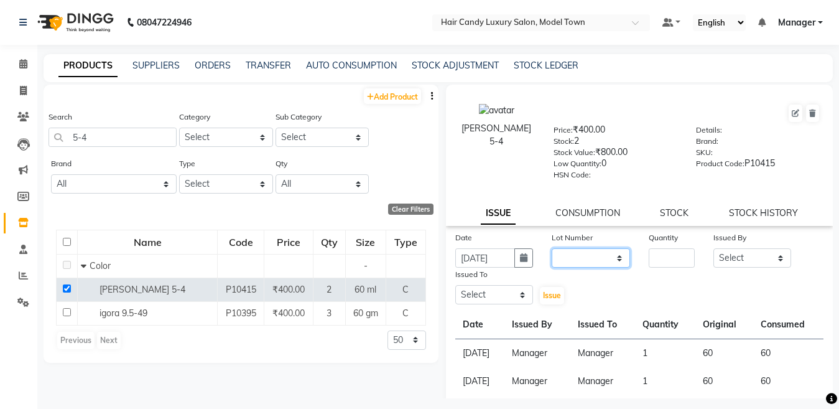
click at [588, 260] on select "None" at bounding box center [591, 257] width 78 height 19
select select "0: null"
click at [552, 248] on select "None" at bounding box center [591, 257] width 78 height 19
click at [667, 259] on input "number" at bounding box center [672, 257] width 46 height 19
type input "1"
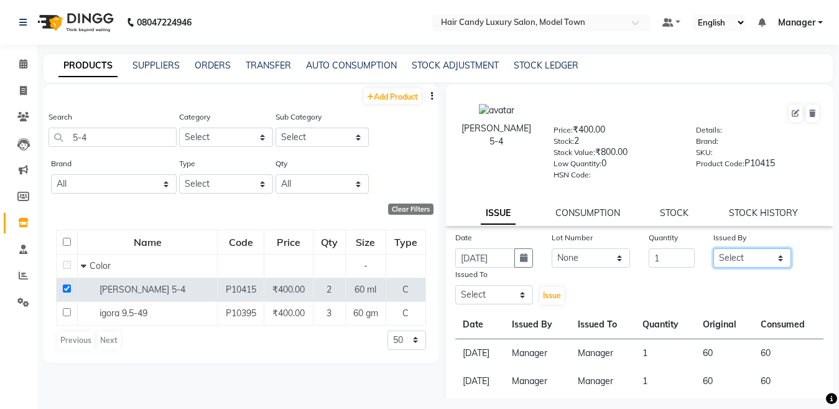
click at [751, 256] on select "Select Aakib Anas Izhar Kajal Laiq (Rahul) Manager Neeraj parul Pawan Prakash R…" at bounding box center [752, 257] width 78 height 19
select select "28446"
click at [713, 248] on select "Select Aakib Anas Izhar Kajal Laiq (Rahul) Manager Neeraj parul Pawan Prakash R…" at bounding box center [752, 257] width 78 height 19
click at [476, 299] on select "Select Aakib Anas Izhar Kajal Laiq (Rahul) Manager Neeraj parul Pawan Prakash R…" at bounding box center [494, 294] width 78 height 19
select select "28446"
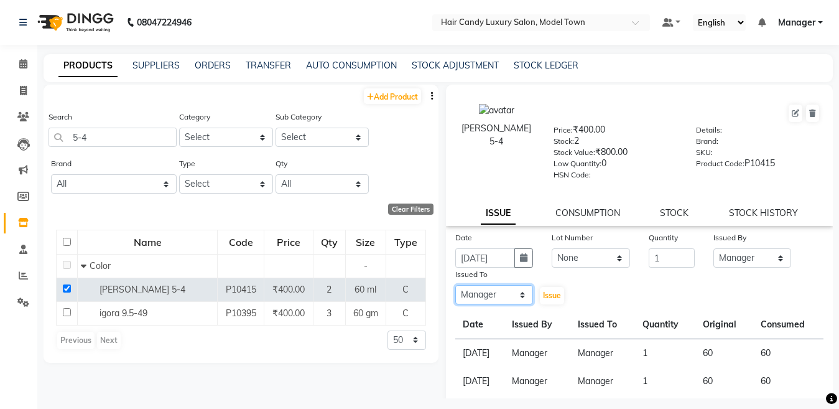
click at [455, 285] on select "Select Aakib Anas Izhar Kajal Laiq (Rahul) Manager Neeraj parul Pawan Prakash R…" at bounding box center [494, 294] width 78 height 19
click at [551, 299] on span "Issue" at bounding box center [552, 294] width 18 height 9
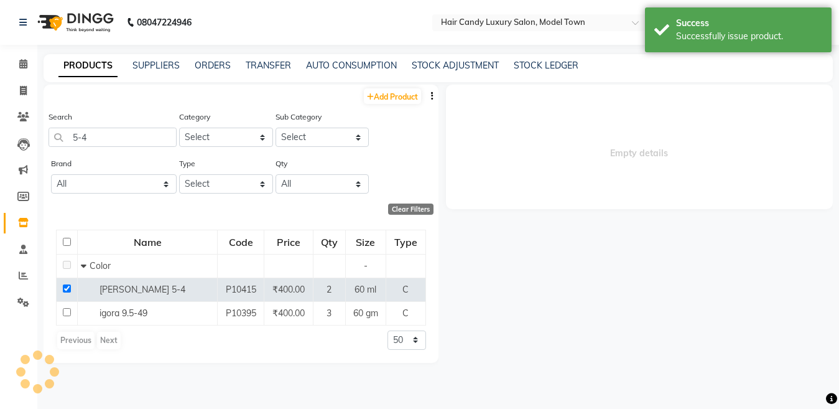
select select
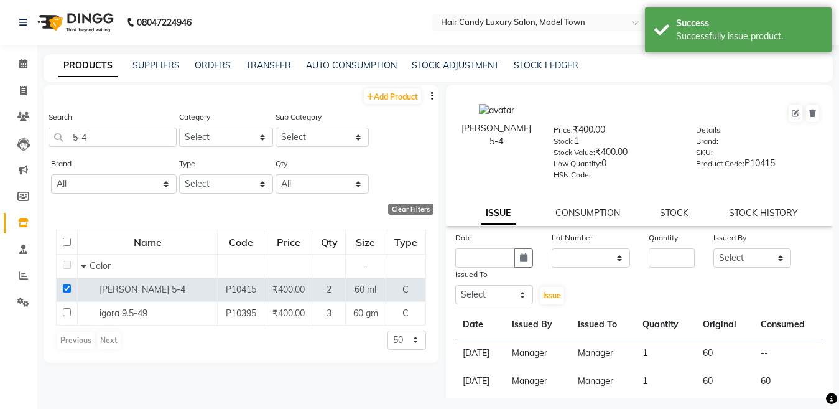
click at [584, 228] on div "igora 5-4 Price: ₹400.00 Stock: 1 Stock Value: ₹400.00 Low Quantity: 0 HSN Code…" at bounding box center [640, 370] width 388 height 571
click at [583, 211] on link "CONSUMPTION" at bounding box center [587, 212] width 65 height 11
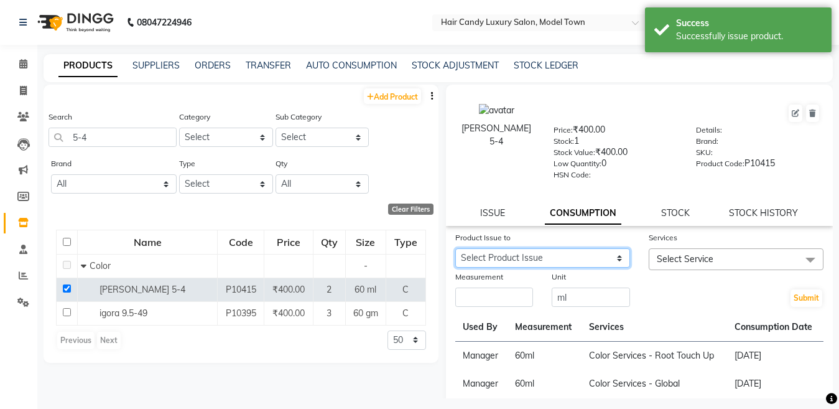
click at [569, 259] on select "Select Product Issue 2025-09-04, Issued to: Manager, Balance: 60" at bounding box center [542, 257] width 175 height 19
select select "1204593"
click at [455, 248] on select "Select Product Issue 2025-09-04, Issued to: Manager, Balance: 60" at bounding box center [542, 257] width 175 height 19
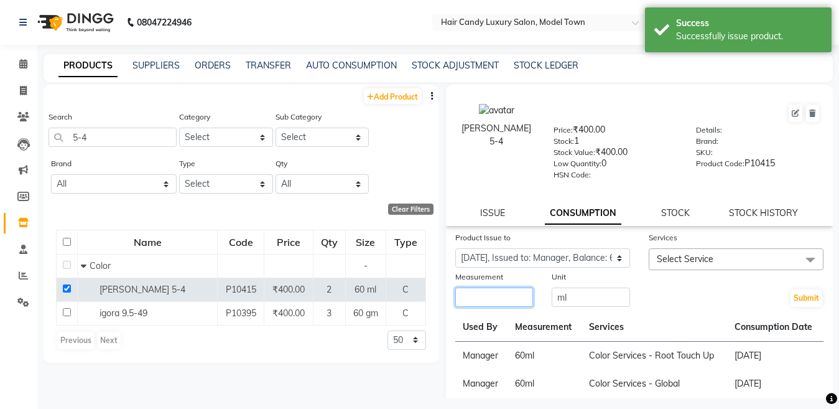
click at [504, 291] on input "number" at bounding box center [494, 296] width 78 height 19
type input "60"
click at [739, 258] on span "Select Service" at bounding box center [736, 259] width 175 height 22
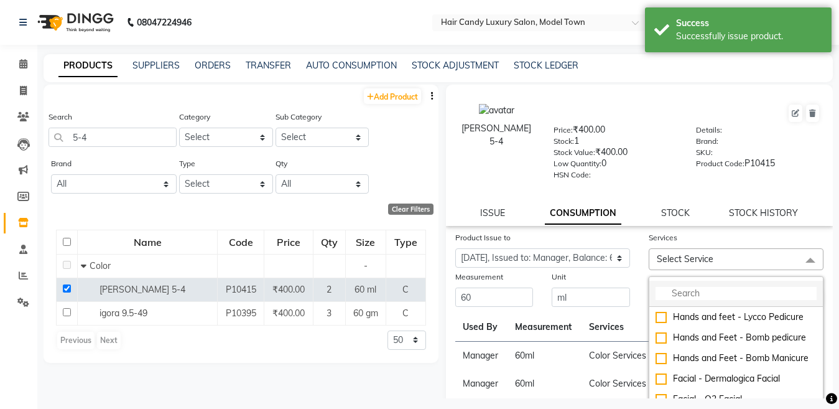
click at [709, 288] on input "multiselect-search" at bounding box center [736, 293] width 161 height 13
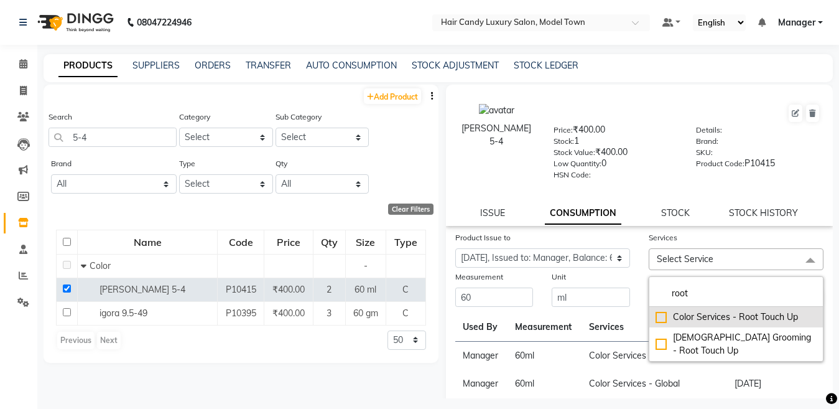
type input "root"
click at [656, 317] on div "Color Services - Root Touch Up" at bounding box center [736, 316] width 161 height 13
checkbox input "true"
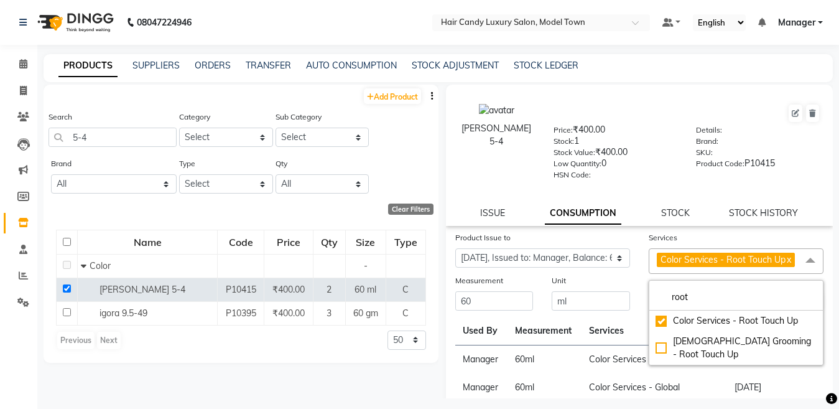
click at [631, 292] on div "Unit ml" at bounding box center [590, 293] width 97 height 38
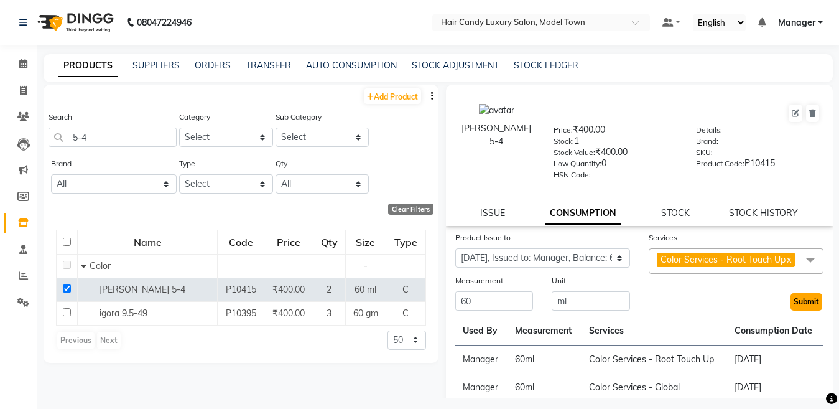
click at [793, 310] on button "Submit" at bounding box center [807, 301] width 32 height 17
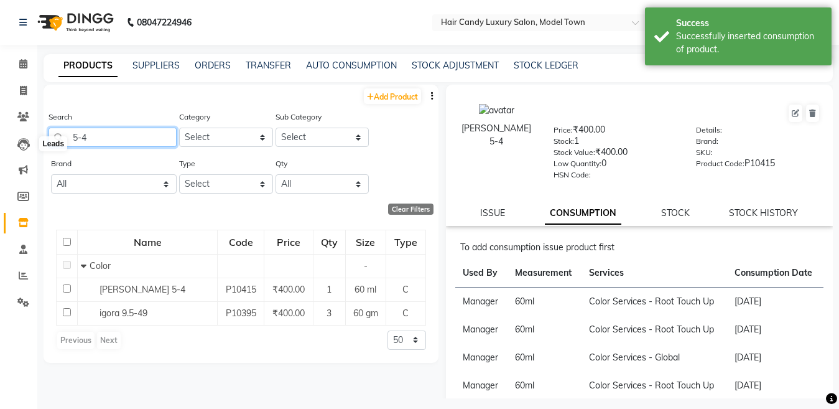
drag, startPoint x: 65, startPoint y: 137, endPoint x: 0, endPoint y: 168, distance: 72.1
click at [0, 168] on app-home "08047224946 Select Location × Hair Candy Luxury Salon, Model Town Default Panel…" at bounding box center [419, 208] width 839 height 417
type input "inoa 3"
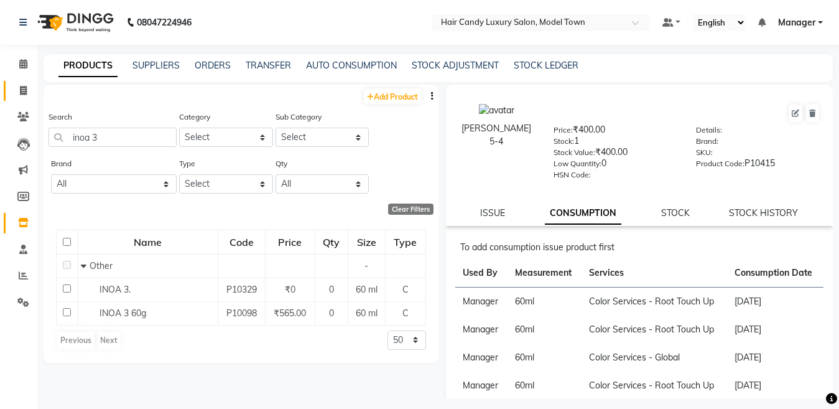
click at [16, 81] on link "Invoice" at bounding box center [19, 91] width 30 height 21
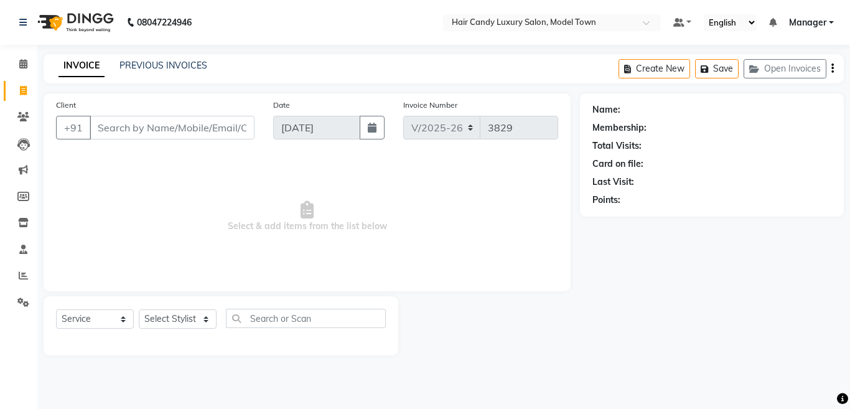
select select "4716"
select select "service"
click at [170, 335] on div "Select Service Product Membership Package Voucher Prepaid Gift Card Select Styl…" at bounding box center [221, 323] width 330 height 29
click at [165, 320] on select "Select Stylist [PERSON_NAME] [PERSON_NAME] [PERSON_NAME] ([PERSON_NAME]) Manage…" at bounding box center [178, 318] width 78 height 19
select select "28001"
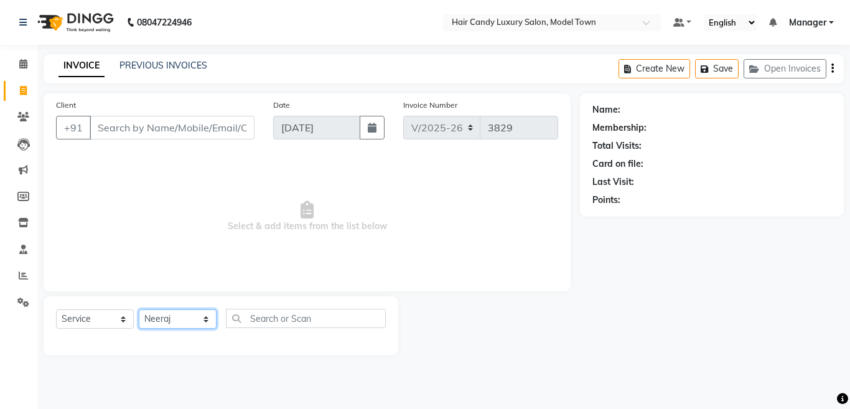
click at [139, 309] on select "Select Stylist [PERSON_NAME] [PERSON_NAME] [PERSON_NAME] ([PERSON_NAME]) Manage…" at bounding box center [178, 318] width 78 height 19
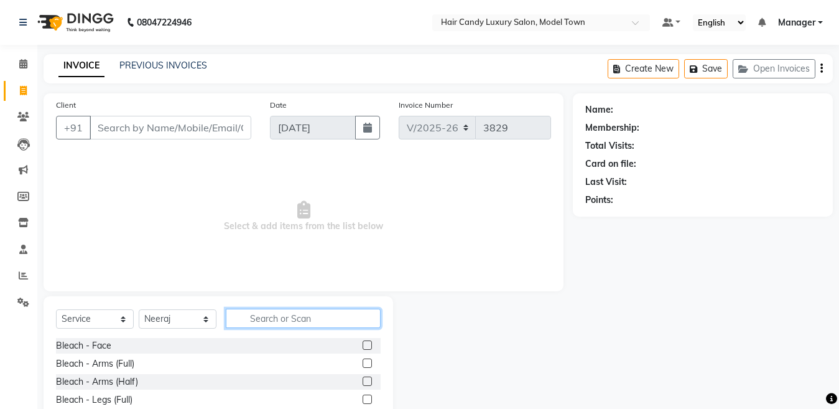
click at [311, 318] on input "text" at bounding box center [303, 318] width 155 height 19
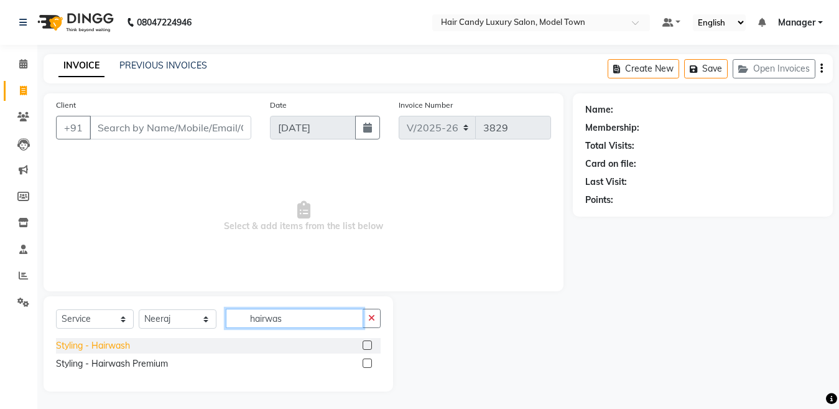
type input "hairwas"
click at [118, 341] on div "Styling - Hairwash" at bounding box center [93, 345] width 74 height 13
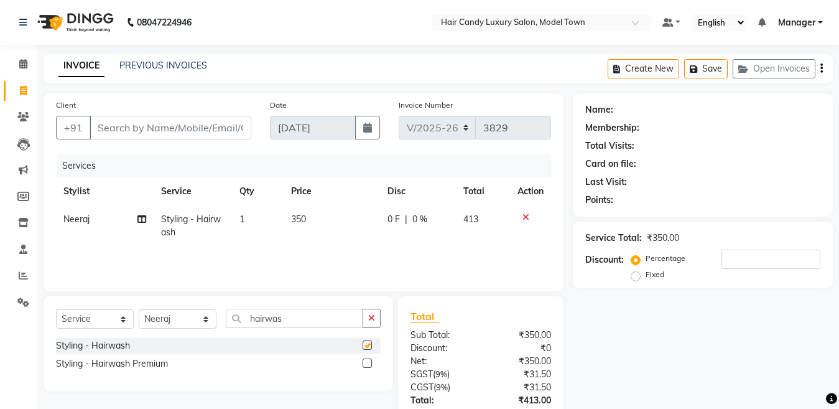
checkbox input "false"
click at [173, 125] on input "Client" at bounding box center [171, 128] width 162 height 24
type input "r"
type input "0"
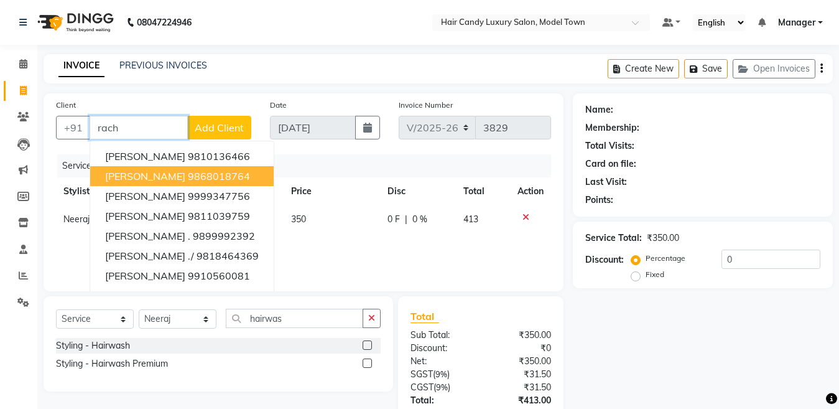
click at [188, 170] on ngb-highlight "9868018764" at bounding box center [219, 176] width 62 height 12
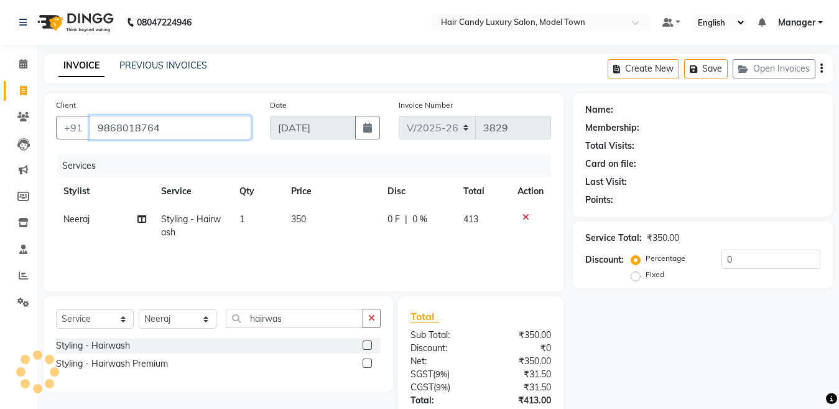
type input "9868018764"
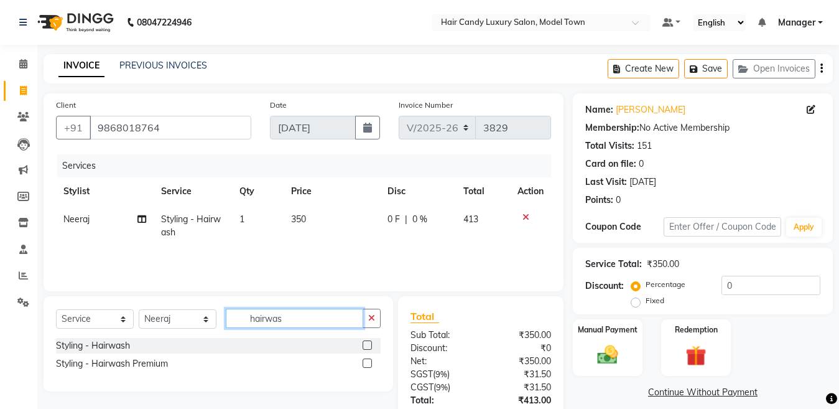
click at [315, 324] on input "hairwas" at bounding box center [294, 318] width 137 height 19
click at [315, 323] on input "hairwas" at bounding box center [294, 318] width 137 height 19
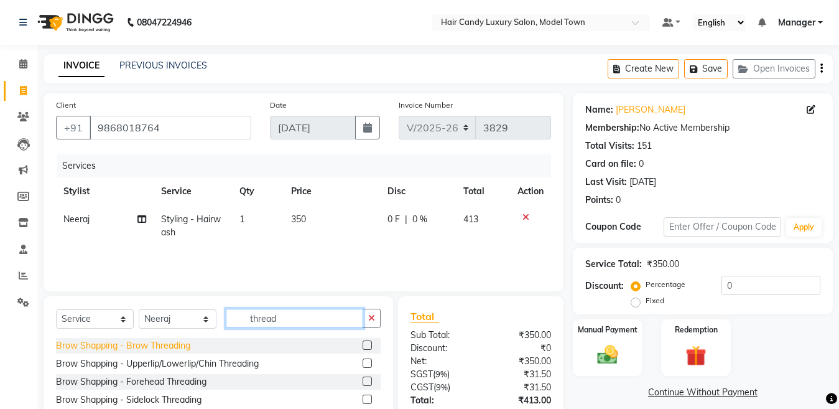
type input "thread"
click at [175, 345] on div "Brow Shapping - Brow Threading" at bounding box center [123, 345] width 134 height 13
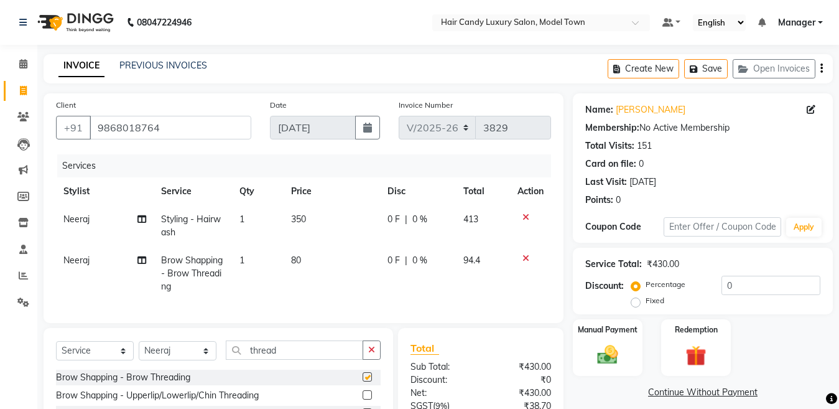
checkbox input "false"
click at [80, 256] on span "Neeraj" at bounding box center [76, 259] width 26 height 11
select select "28001"
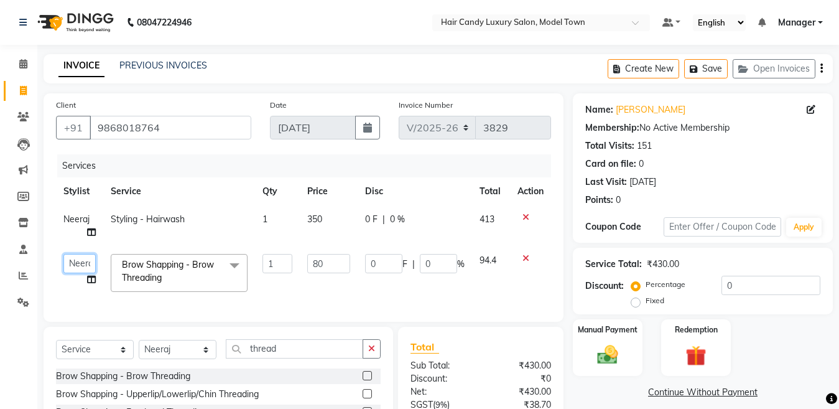
click at [77, 259] on select "Aakib Anas Izhar Kajal Laiq (Rahul) Manager Neeraj parul Pawan Prakash Rajni Ra…" at bounding box center [79, 263] width 32 height 19
select select "28756"
click at [313, 266] on input "80" at bounding box center [328, 263] width 43 height 19
type input "280"
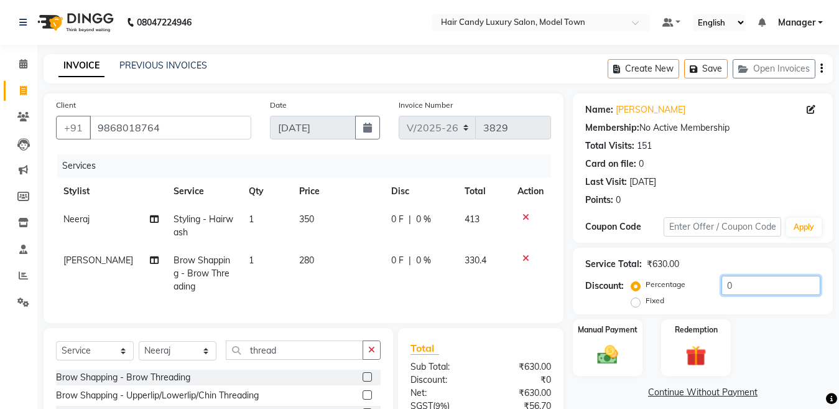
click at [790, 291] on input "0" at bounding box center [771, 285] width 99 height 19
drag, startPoint x: 755, startPoint y: 286, endPoint x: 620, endPoint y: 286, distance: 135.6
click at [620, 286] on div "Discount: Percentage Fixed 0" at bounding box center [702, 293] width 235 height 34
type input "15"
click at [617, 343] on img at bounding box center [607, 354] width 35 height 25
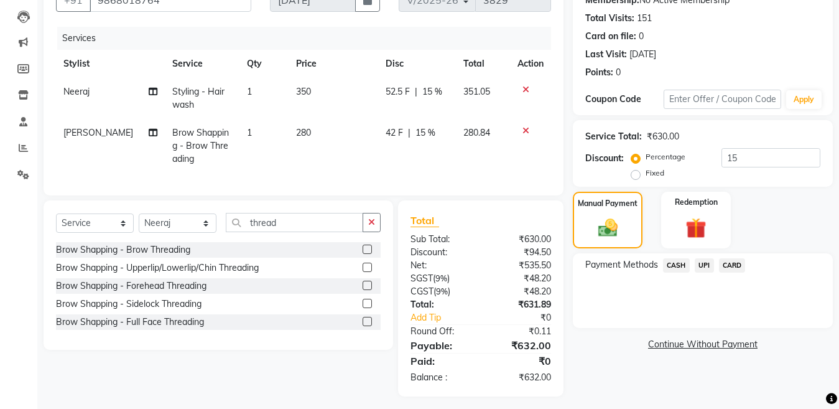
scroll to position [144, 0]
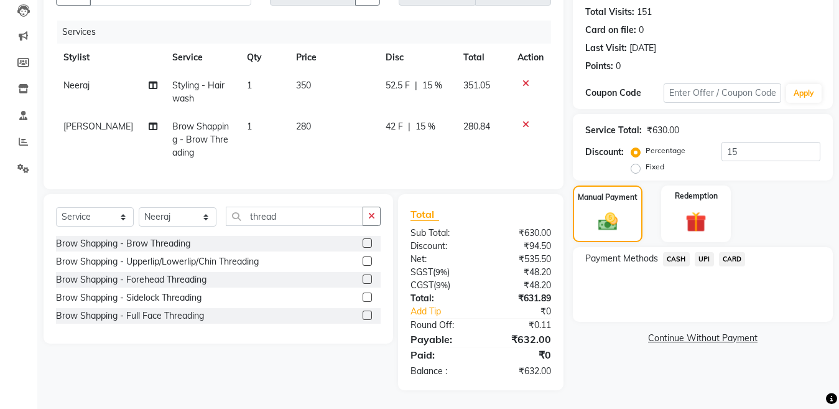
click at [670, 252] on span "CASH" at bounding box center [676, 259] width 27 height 14
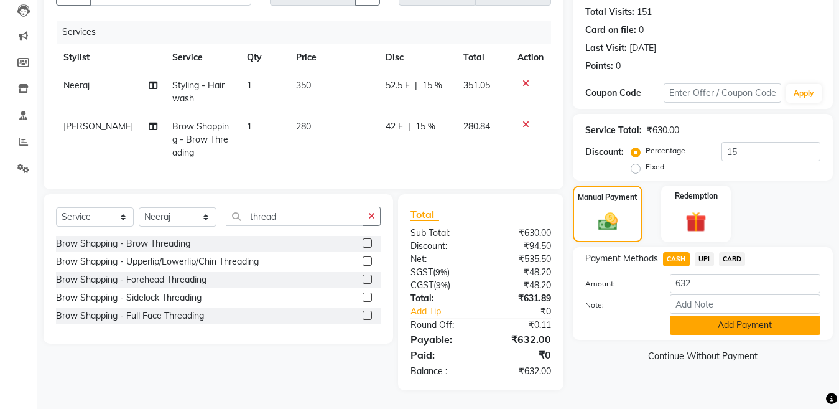
click at [693, 315] on button "Add Payment" at bounding box center [745, 324] width 151 height 19
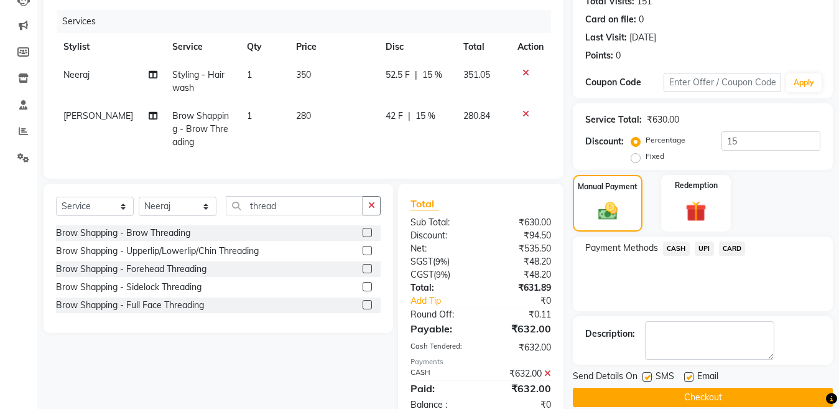
click at [651, 374] on label at bounding box center [647, 376] width 9 height 9
click at [651, 374] on input "checkbox" at bounding box center [647, 377] width 8 height 8
checkbox input "false"
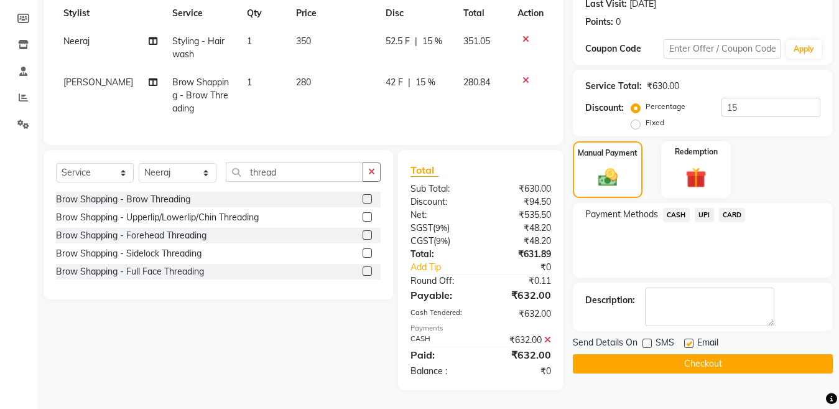
click at [662, 359] on button "Checkout" at bounding box center [703, 363] width 260 height 19
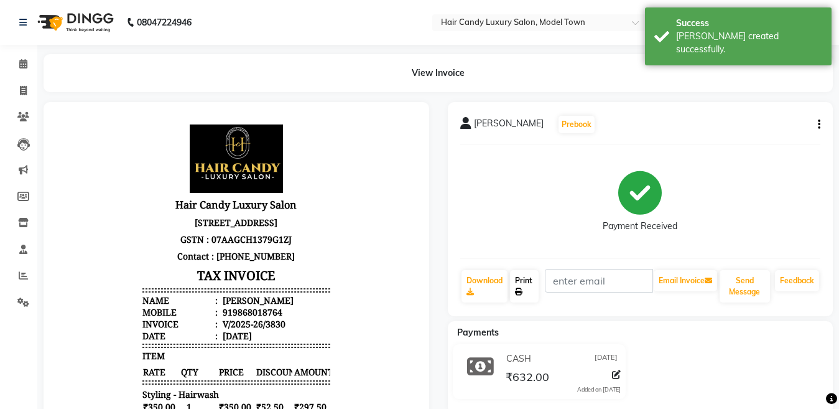
click at [513, 281] on link "Print" at bounding box center [524, 286] width 29 height 32
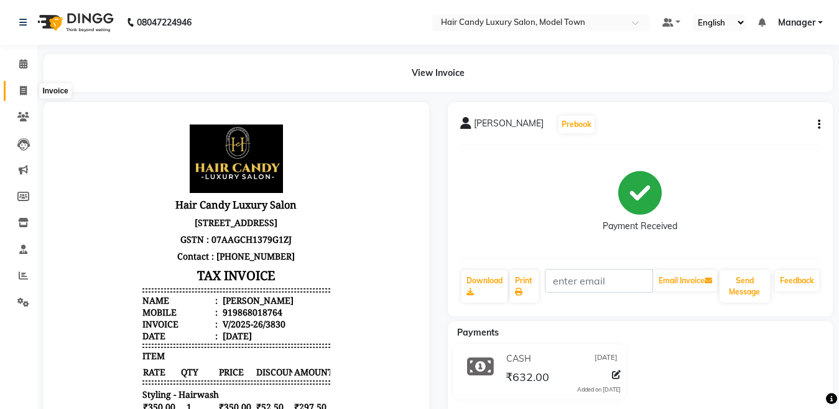
click at [26, 89] on icon at bounding box center [23, 90] width 7 height 9
select select "service"
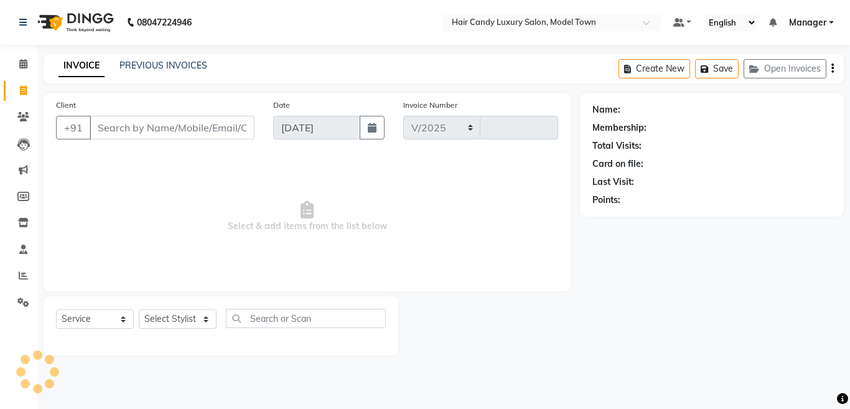
select select "4716"
type input "3831"
click at [175, 121] on input "Client" at bounding box center [172, 128] width 165 height 24
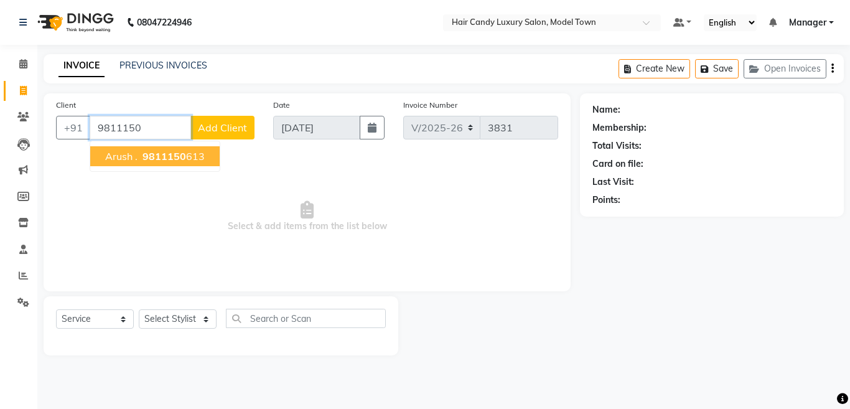
click at [167, 156] on span "9811150" at bounding box center [164, 156] width 44 height 12
type input "9811150613"
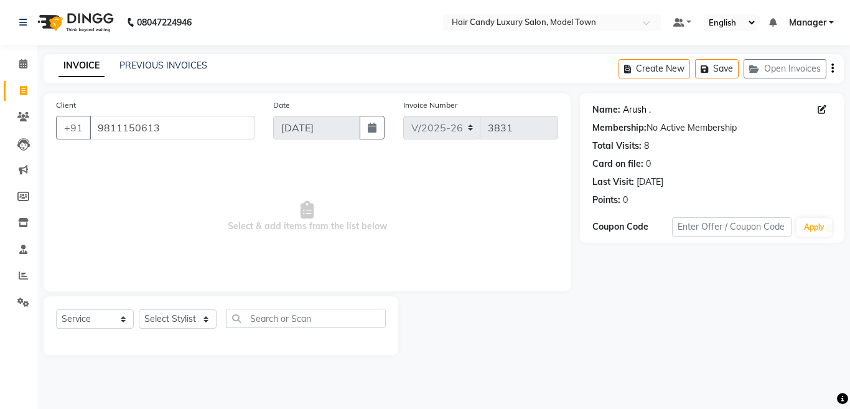
click at [634, 113] on link "Arush ." at bounding box center [637, 109] width 28 height 13
click at [187, 313] on select "Select Stylist [PERSON_NAME] [PERSON_NAME] [PERSON_NAME] ([PERSON_NAME]) Manage…" at bounding box center [178, 318] width 78 height 19
select select "60442"
click at [139, 309] on select "Select Stylist [PERSON_NAME] [PERSON_NAME] [PERSON_NAME] ([PERSON_NAME]) Manage…" at bounding box center [178, 318] width 78 height 19
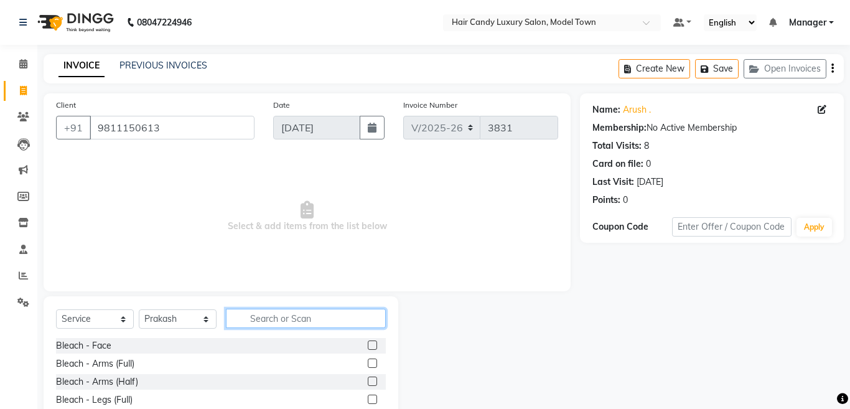
click at [287, 321] on input "text" at bounding box center [306, 318] width 160 height 19
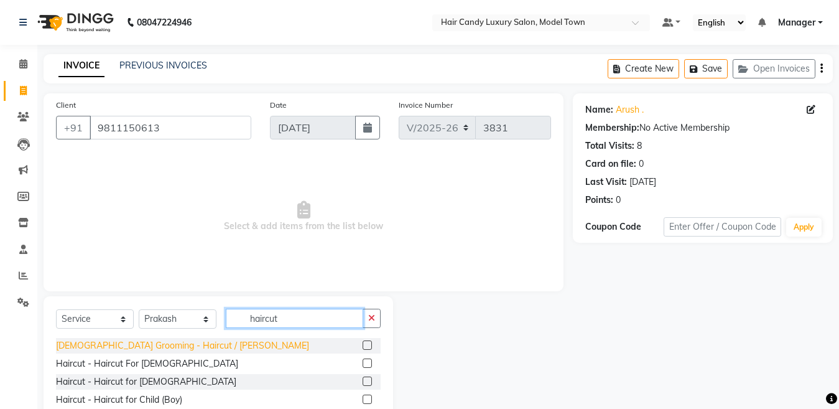
type input "haircut"
click at [116, 345] on div "[DEMOGRAPHIC_DATA] Grooming - Haircut / [PERSON_NAME]" at bounding box center [182, 345] width 253 height 13
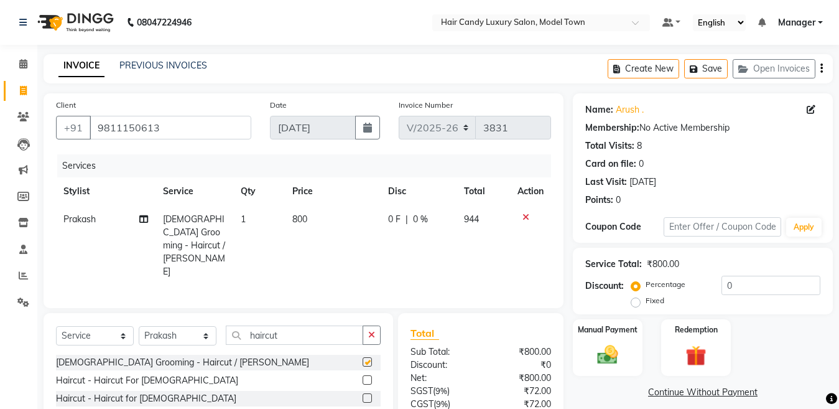
checkbox input "false"
drag, startPoint x: 773, startPoint y: 290, endPoint x: 821, endPoint y: 256, distance: 59.2
click at [688, 285] on div "Percentage Fixed 0" at bounding box center [727, 293] width 187 height 34
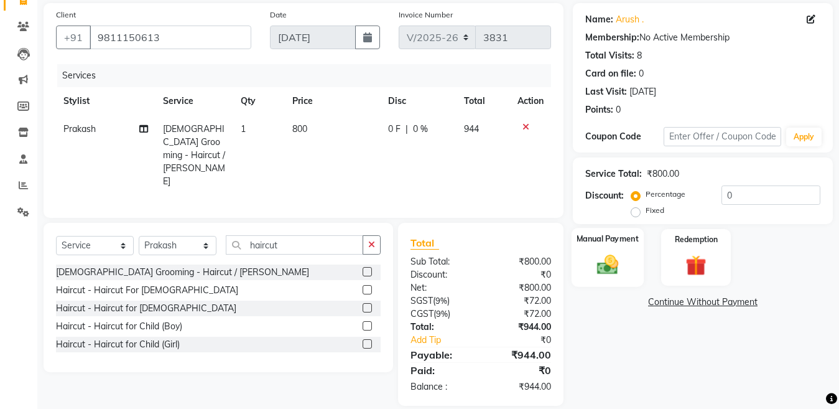
click at [597, 259] on img at bounding box center [607, 264] width 35 height 25
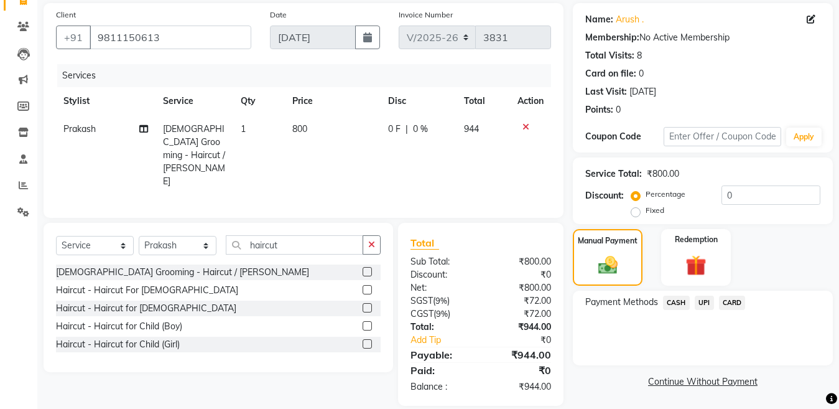
scroll to position [91, 0]
click at [683, 300] on span "CASH" at bounding box center [676, 302] width 27 height 14
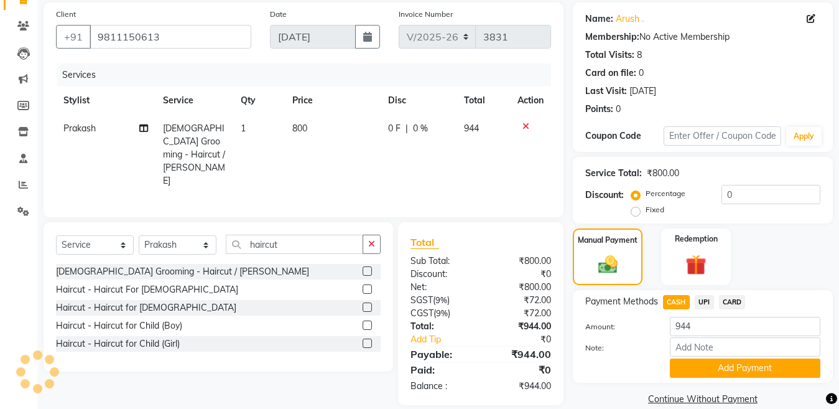
scroll to position [109, 0]
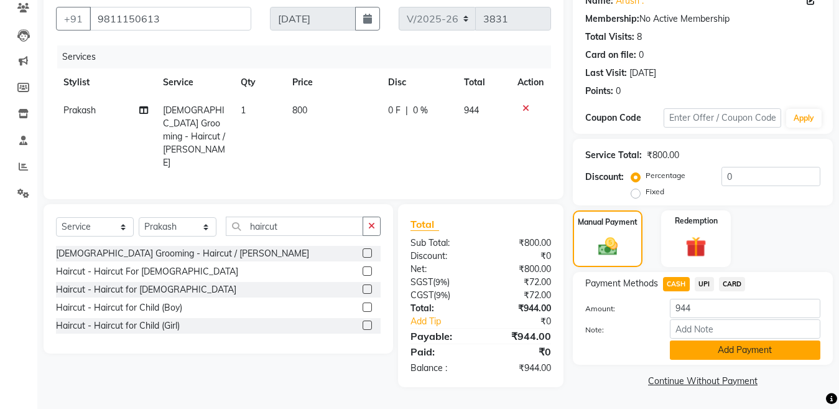
click at [725, 348] on button "Add Payment" at bounding box center [745, 349] width 151 height 19
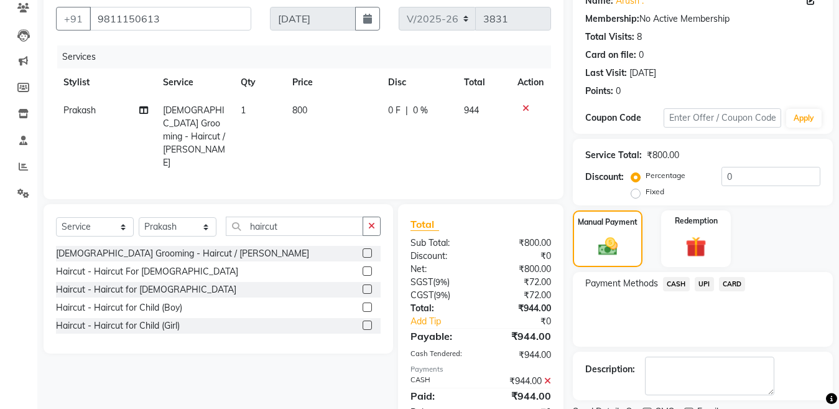
scroll to position [161, 0]
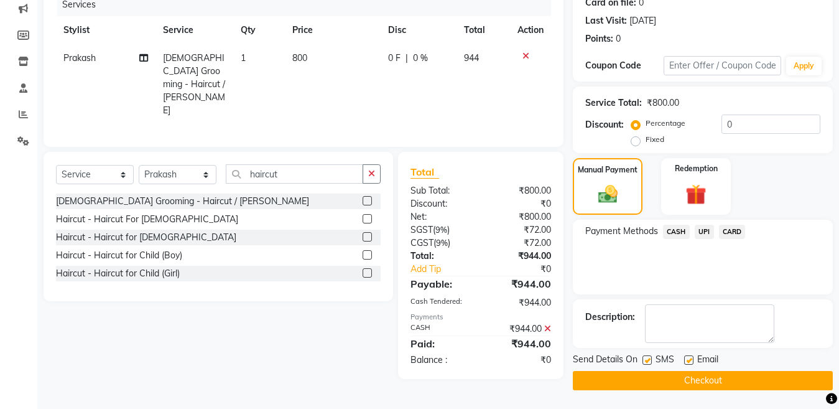
click at [634, 379] on button "Checkout" at bounding box center [703, 380] width 260 height 19
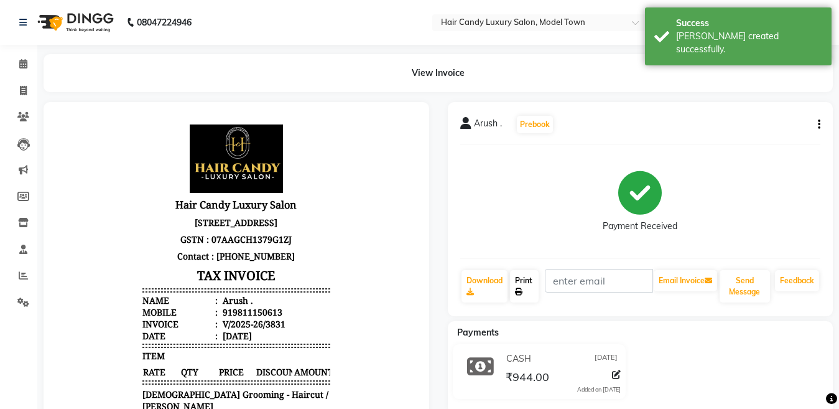
click at [536, 284] on link "Print" at bounding box center [524, 286] width 29 height 32
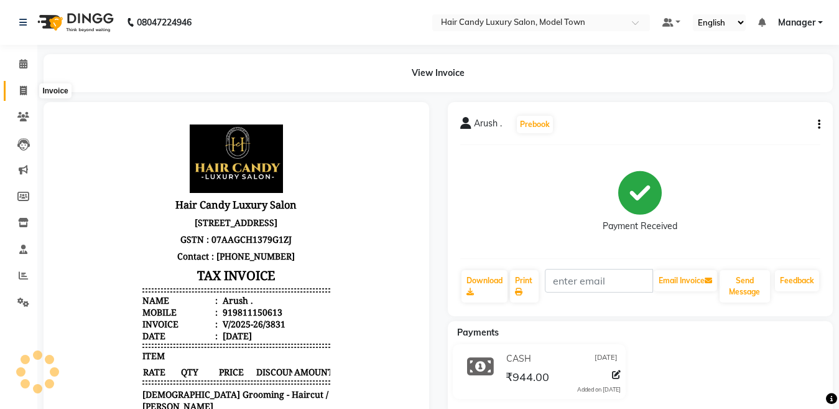
click at [18, 88] on span at bounding box center [23, 91] width 22 height 14
select select "service"
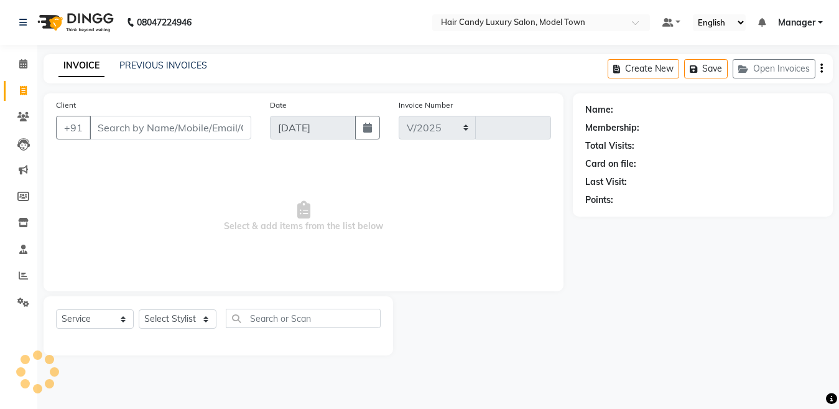
select select "4716"
type input "3832"
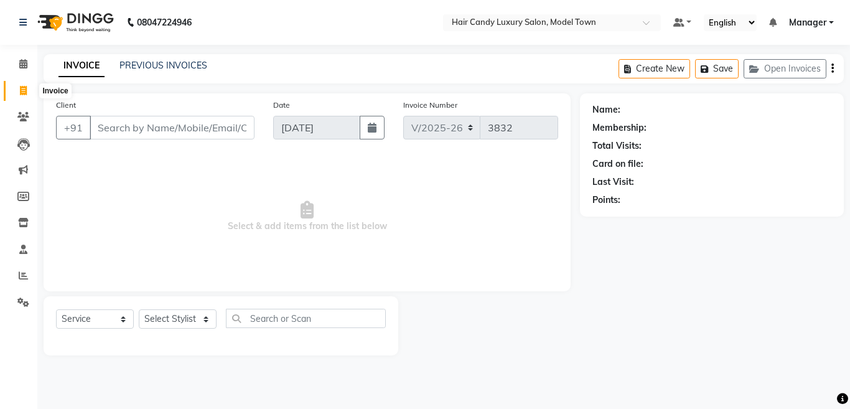
click at [23, 88] on icon at bounding box center [23, 90] width 7 height 9
select select "service"
select select "4716"
type input "3832"
click at [22, 277] on icon at bounding box center [23, 275] width 9 height 9
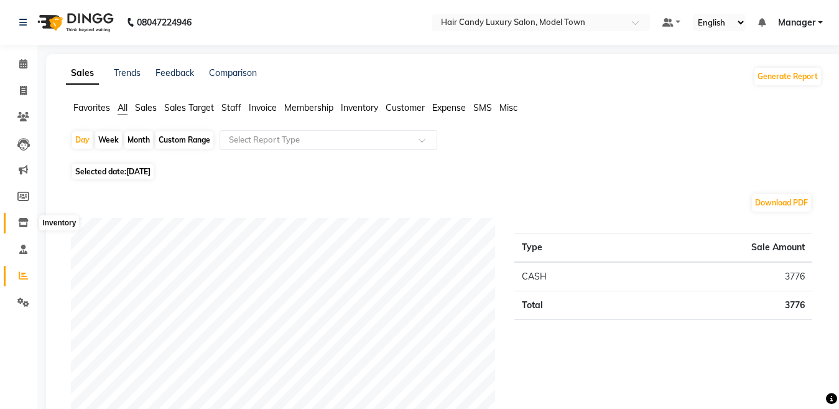
click at [24, 218] on icon at bounding box center [23, 222] width 11 height 9
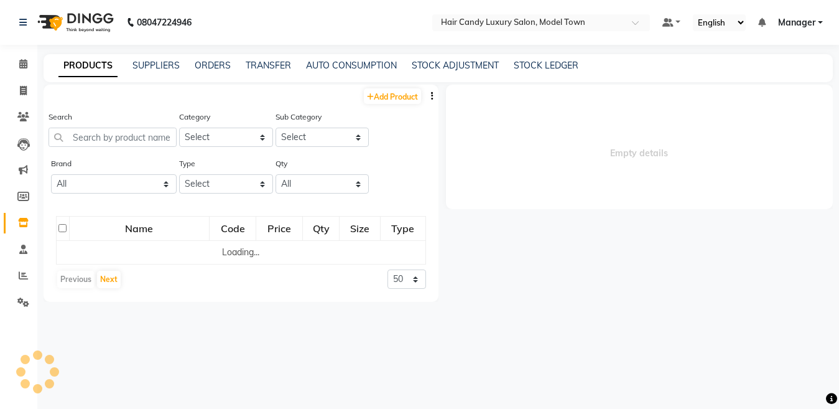
select select
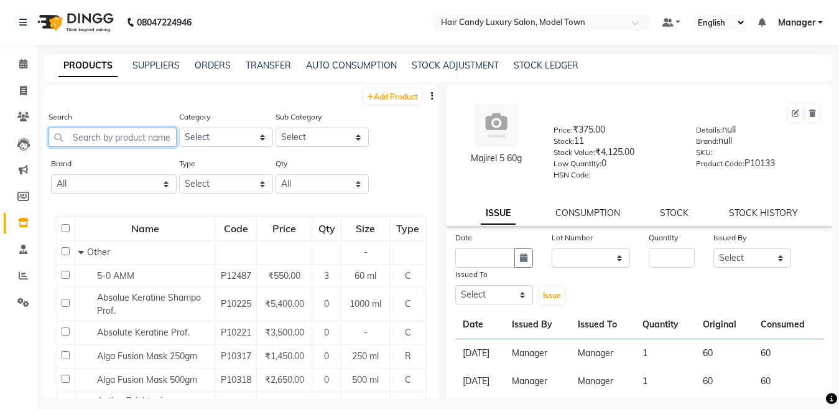
click at [150, 136] on input "text" at bounding box center [113, 137] width 128 height 19
click at [18, 95] on span at bounding box center [23, 91] width 22 height 14
select select "service"
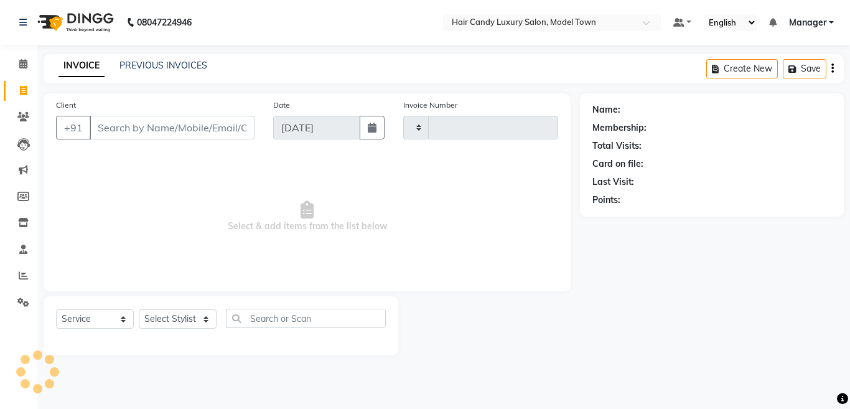
type input "3832"
select select "4716"
select select "service"
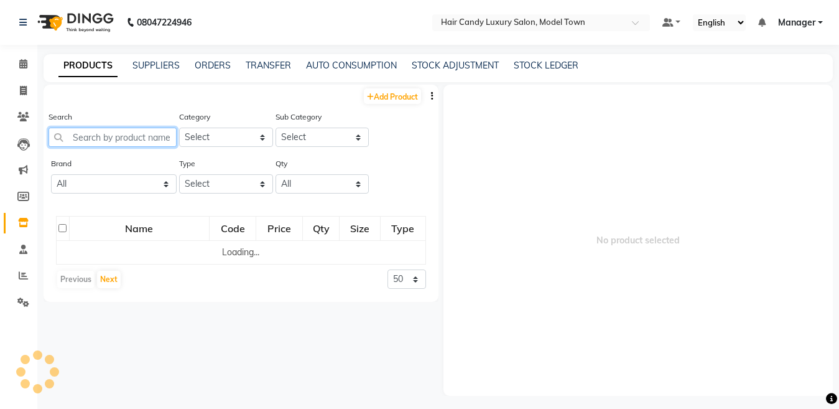
click at [121, 141] on input "text" at bounding box center [113, 137] width 128 height 19
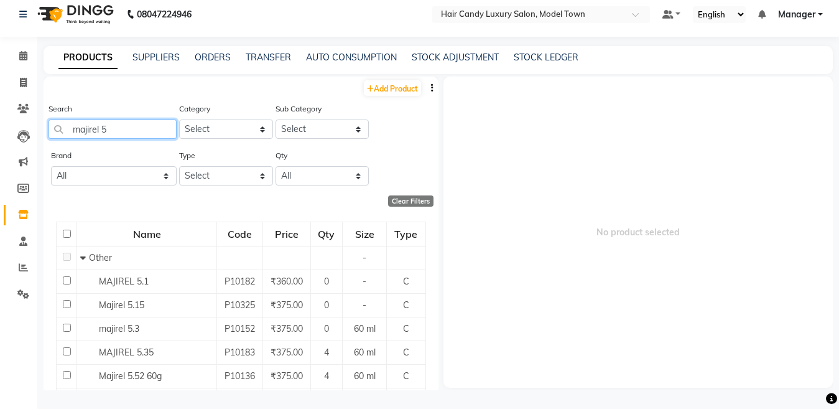
scroll to position [154, 0]
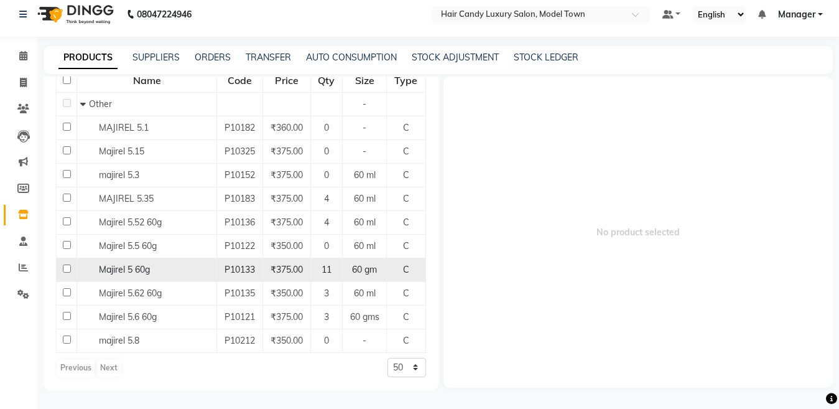
type input "majirel 5"
click at [63, 267] on input "checkbox" at bounding box center [67, 268] width 8 height 8
click at [63, 270] on input "checkbox" at bounding box center [67, 268] width 8 height 8
click at [63, 269] on input "checkbox" at bounding box center [67, 268] width 8 height 8
checkbox input "true"
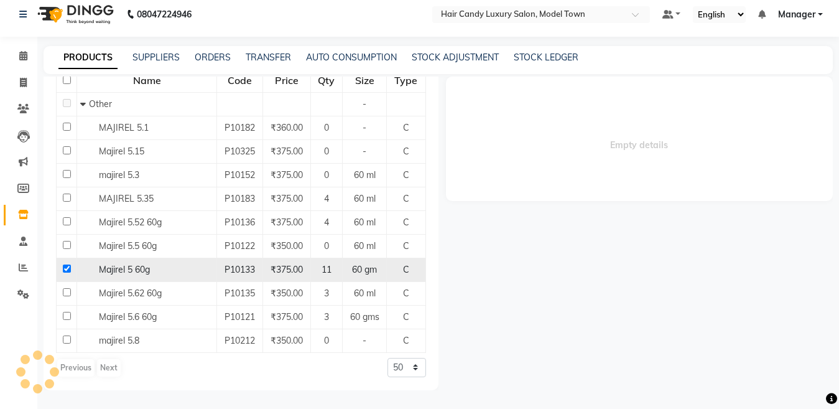
select select
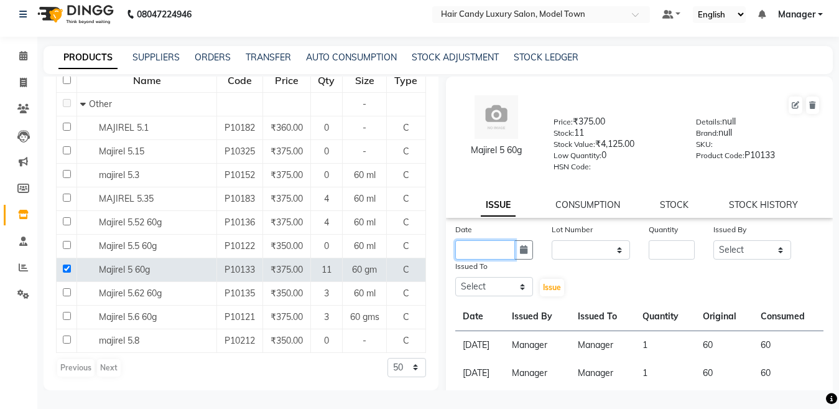
click at [509, 247] on input "text" at bounding box center [485, 249] width 60 height 19
select select "9"
select select "2025"
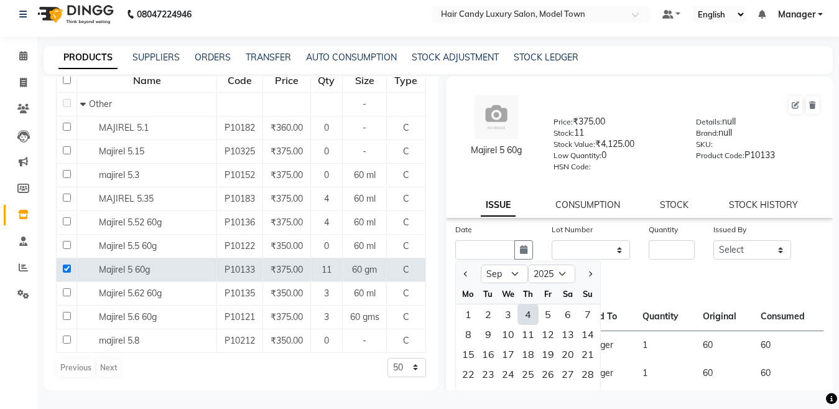
click at [528, 315] on div "4" at bounding box center [528, 314] width 20 height 20
type input "[DATE]"
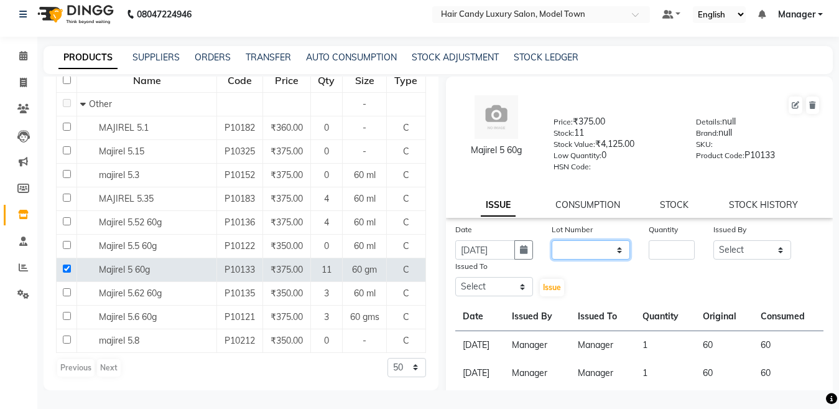
scroll to position [0, 0]
drag, startPoint x: 577, startPoint y: 251, endPoint x: 574, endPoint y: 258, distance: 7.0
click at [577, 251] on select "None" at bounding box center [591, 249] width 78 height 19
select select "0: null"
click at [552, 240] on select "None" at bounding box center [591, 249] width 78 height 19
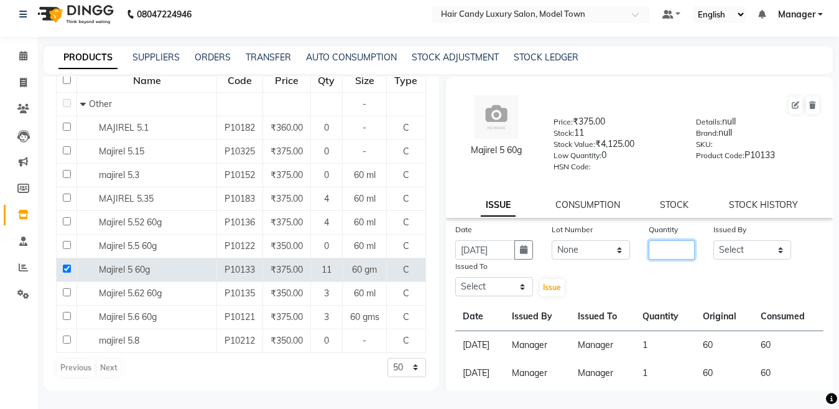
click at [669, 246] on input "number" at bounding box center [672, 249] width 46 height 19
type input "2"
click at [750, 246] on select "Select Aakib Anas Izhar Kajal Laiq (Rahul) Manager Neeraj parul Pawan Prakash R…" at bounding box center [752, 249] width 78 height 19
select select "28446"
click at [713, 240] on select "Select Aakib Anas Izhar Kajal Laiq (Rahul) Manager Neeraj parul Pawan Prakash R…" at bounding box center [752, 249] width 78 height 19
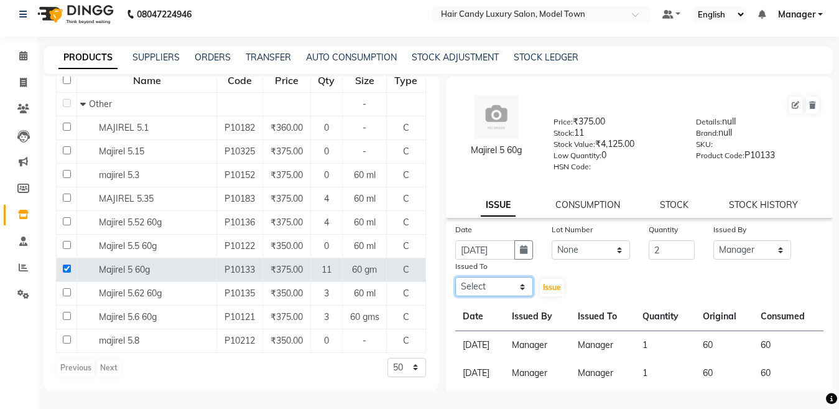
click at [498, 286] on select "Select Aakib Anas Izhar Kajal Laiq (Rahul) Manager Neeraj parul Pawan Prakash R…" at bounding box center [494, 286] width 78 height 19
select select "28446"
click at [455, 277] on select "Select Aakib Anas Izhar Kajal Laiq (Rahul) Manager Neeraj parul Pawan Prakash R…" at bounding box center [494, 286] width 78 height 19
click at [540, 284] on button "Issue" at bounding box center [552, 287] width 24 height 17
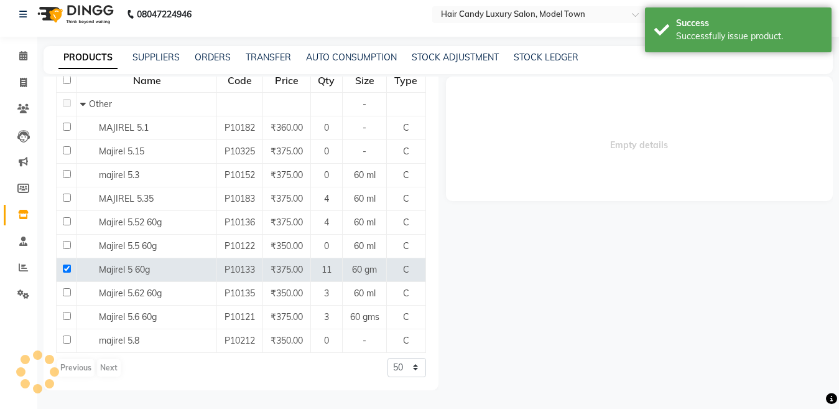
select select
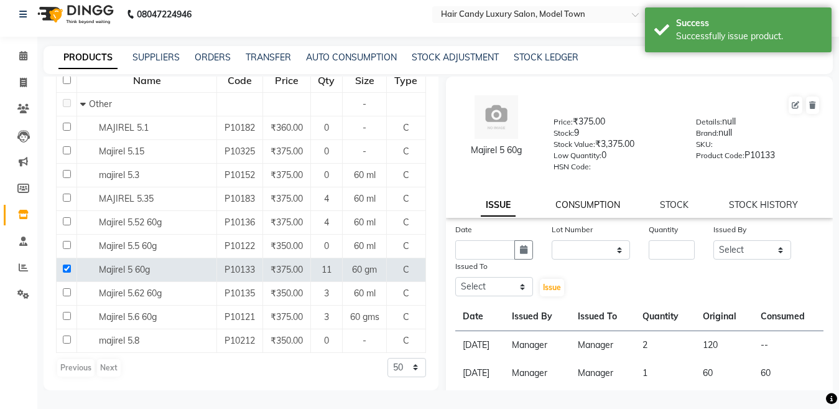
click at [585, 206] on link "CONSUMPTION" at bounding box center [587, 204] width 65 height 11
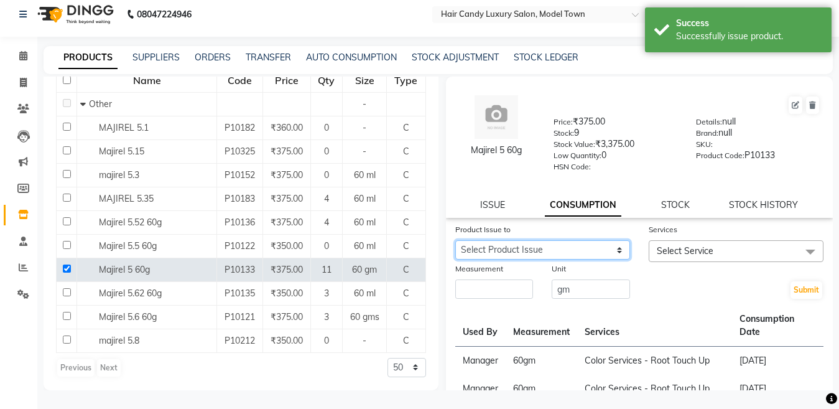
click at [544, 251] on select "Select Product Issue 2025-09-04, Issued to: Manager, Balance: 120" at bounding box center [542, 249] width 175 height 19
select select "1204455"
click at [455, 240] on select "Select Product Issue 2025-09-04, Issued to: Manager, Balance: 120" at bounding box center [542, 249] width 175 height 19
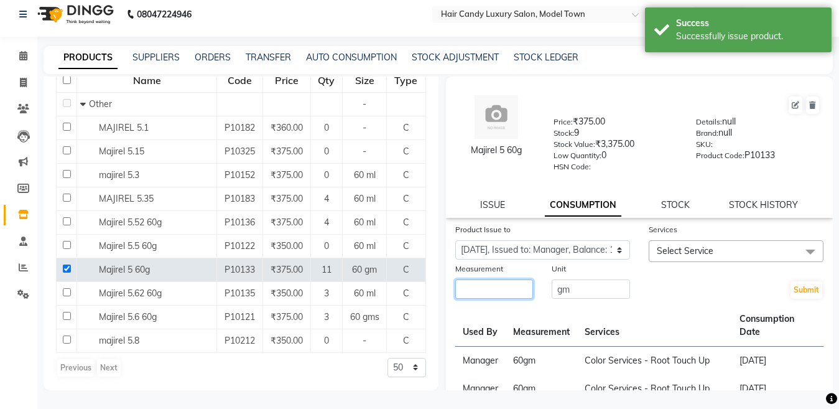
click at [503, 292] on input "number" at bounding box center [494, 288] width 78 height 19
type input "120"
click at [750, 244] on span "Select Service" at bounding box center [736, 251] width 175 height 22
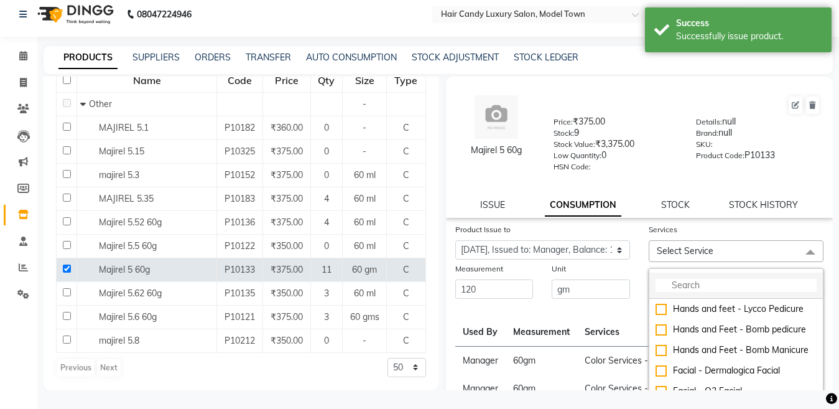
click at [702, 291] on input "multiselect-search" at bounding box center [736, 285] width 161 height 13
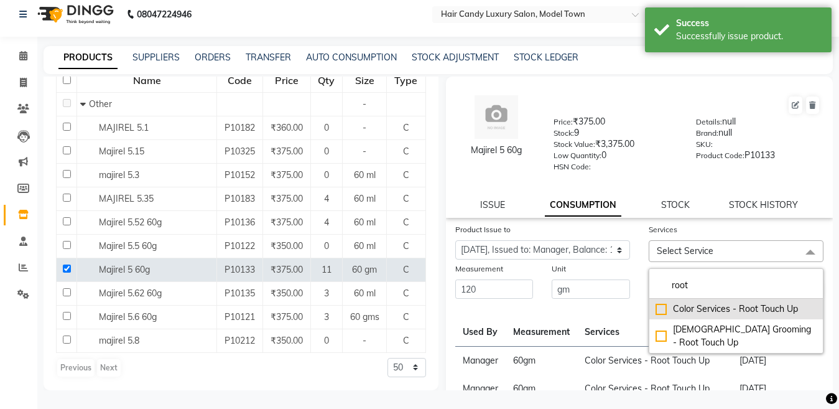
type input "root"
click at [657, 306] on div "Color Services - Root Touch Up" at bounding box center [736, 308] width 161 height 13
checkbox input "true"
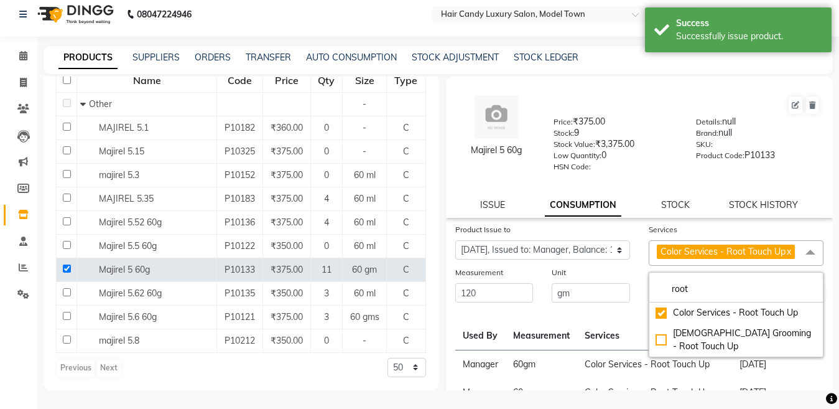
click at [626, 281] on div "Unit gm" at bounding box center [590, 285] width 97 height 38
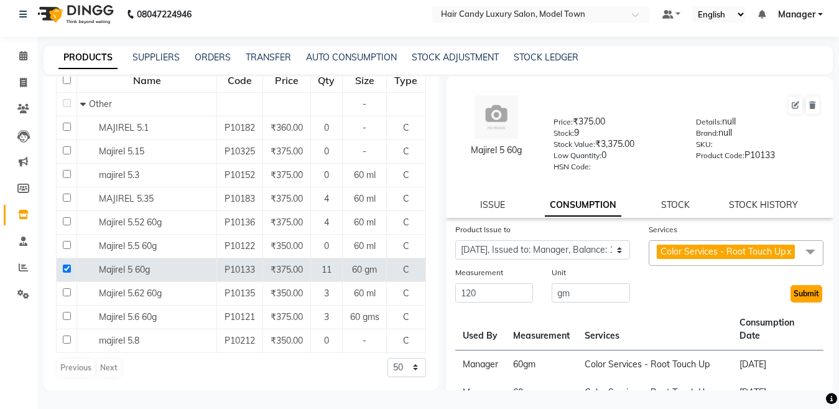
click at [799, 302] on button "Submit" at bounding box center [807, 293] width 32 height 17
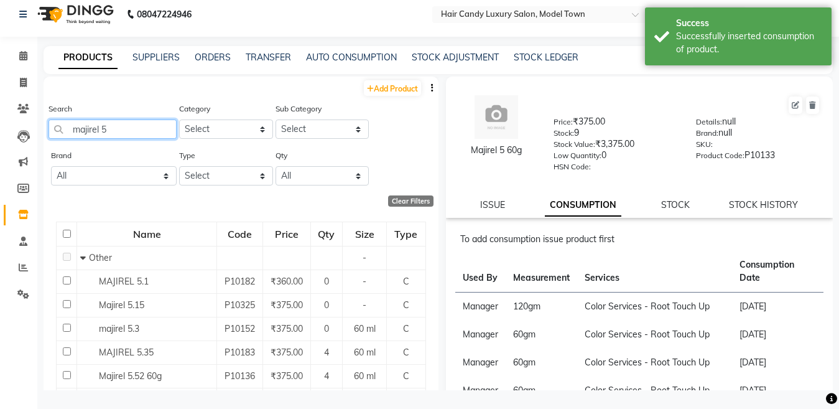
drag, startPoint x: 125, startPoint y: 128, endPoint x: 0, endPoint y: 131, distance: 125.1
click at [0, 131] on app-home "08047224946 Select Location × Hair Candy Luxury Salon, Model Town Default Panel…" at bounding box center [419, 200] width 839 height 417
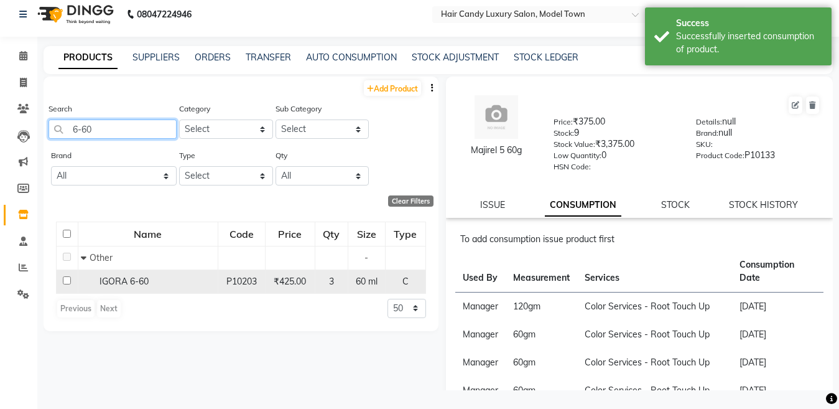
type input "6-60"
click at [65, 279] on input "checkbox" at bounding box center [67, 280] width 8 height 8
checkbox input "true"
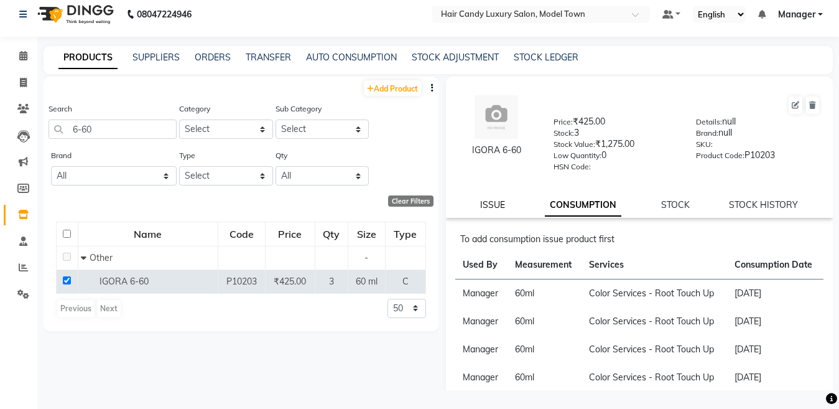
click at [490, 203] on link "ISSUE" at bounding box center [492, 204] width 25 height 11
select select
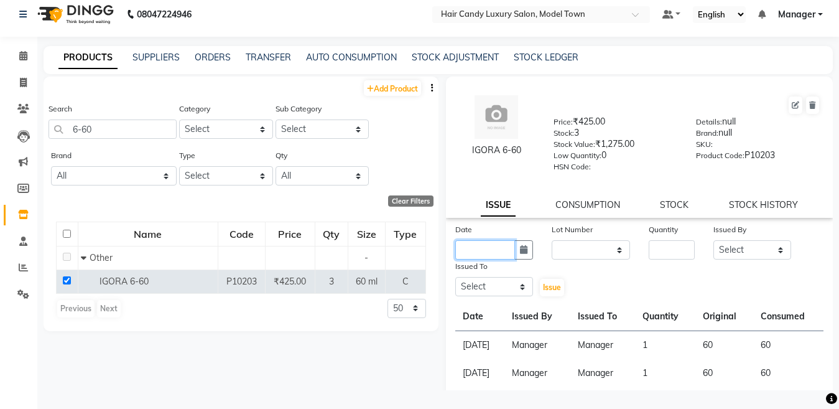
click at [492, 249] on input "text" at bounding box center [485, 249] width 60 height 19
select select "9"
select select "2025"
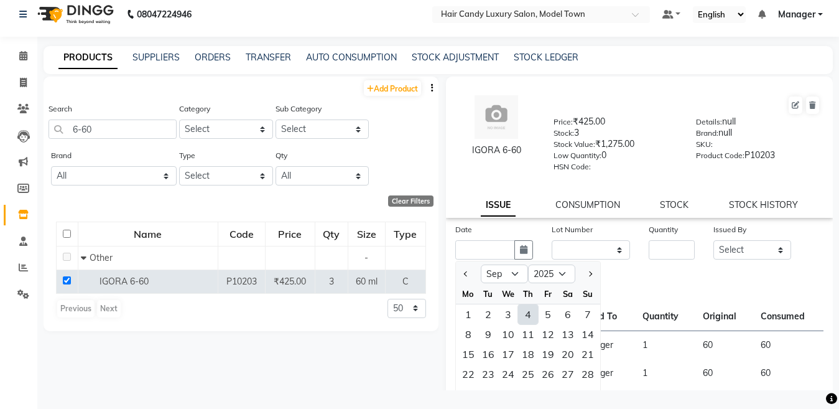
click at [531, 317] on div "4" at bounding box center [528, 314] width 20 height 20
type input "[DATE]"
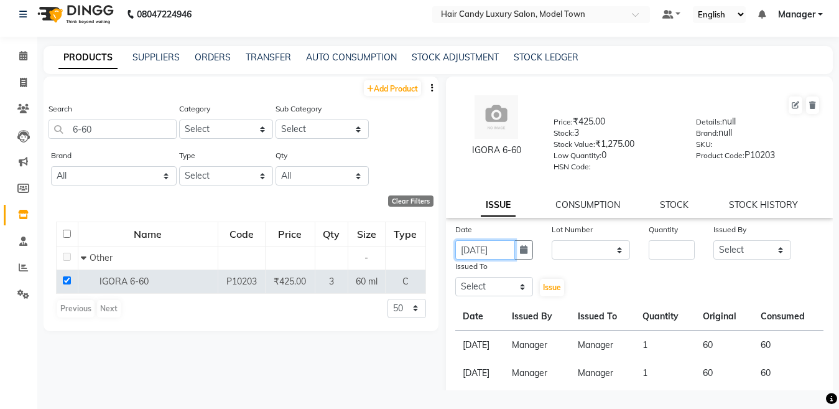
scroll to position [0, 1]
click at [588, 249] on select "None" at bounding box center [591, 249] width 78 height 19
select select "0: null"
click at [552, 240] on select "None" at bounding box center [591, 249] width 78 height 19
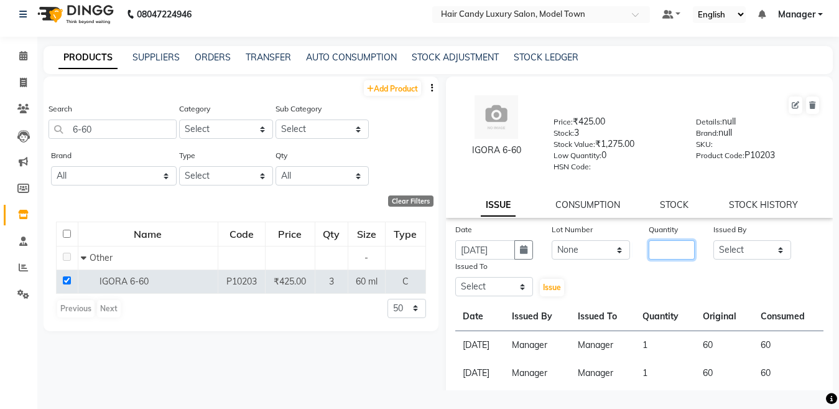
click at [649, 252] on input "number" at bounding box center [672, 249] width 46 height 19
type input "1"
click at [738, 248] on select "Select Aakib Anas Izhar Kajal Laiq (Rahul) Manager Neeraj parul Pawan Prakash R…" at bounding box center [752, 249] width 78 height 19
select select "28446"
click at [713, 240] on select "Select Aakib Anas Izhar Kajal Laiq (Rahul) Manager Neeraj parul Pawan Prakash R…" at bounding box center [752, 249] width 78 height 19
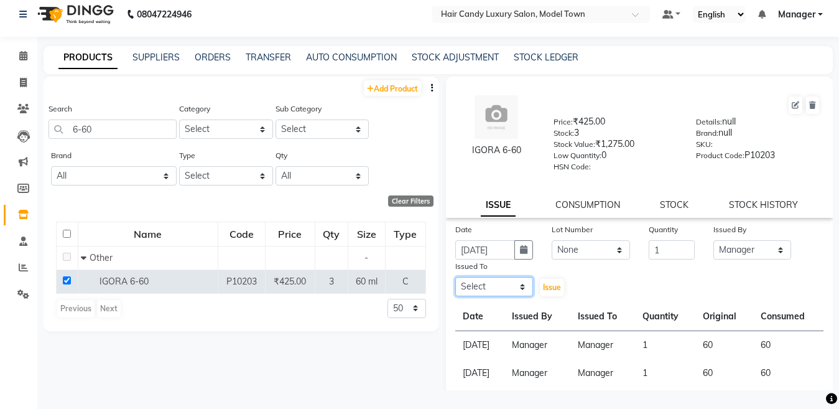
drag, startPoint x: 498, startPoint y: 283, endPoint x: 494, endPoint y: 277, distance: 7.3
click at [498, 283] on select "Select Aakib Anas Izhar Kajal Laiq (Rahul) Manager Neeraj parul Pawan Prakash R…" at bounding box center [494, 286] width 78 height 19
select select "28446"
click at [455, 277] on select "Select Aakib Anas Izhar Kajal Laiq (Rahul) Manager Neeraj parul Pawan Prakash R…" at bounding box center [494, 286] width 78 height 19
click at [546, 283] on span "Issue" at bounding box center [552, 286] width 18 height 9
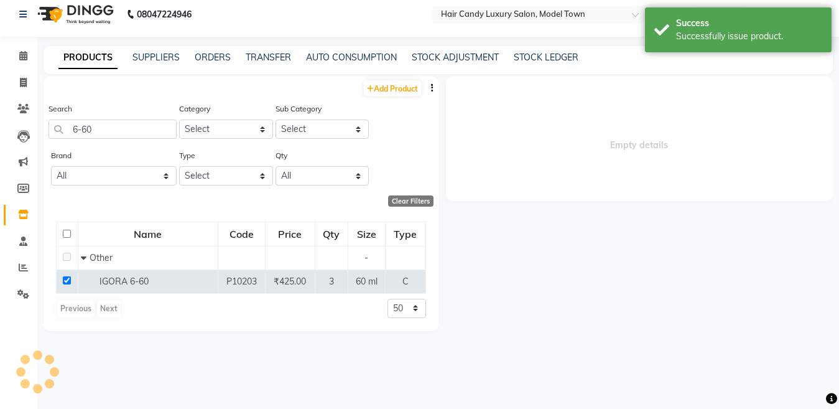
select select
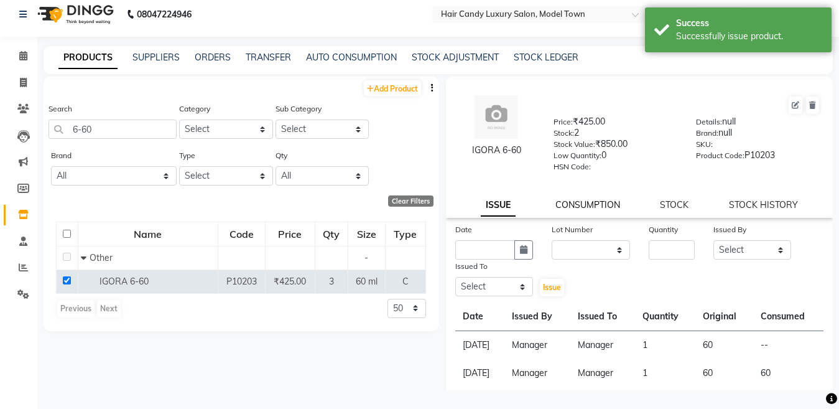
click at [575, 200] on link "CONSUMPTION" at bounding box center [587, 204] width 65 height 11
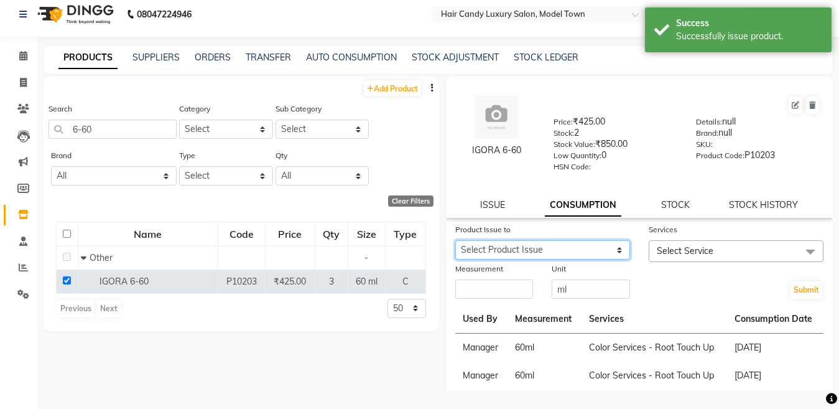
click at [537, 257] on select "Select Product Issue 2025-09-04, Issued to: Manager, Balance: 60" at bounding box center [542, 249] width 175 height 19
select select "1204457"
click at [455, 240] on select "Select Product Issue 2025-09-04, Issued to: Manager, Balance: 60" at bounding box center [542, 249] width 175 height 19
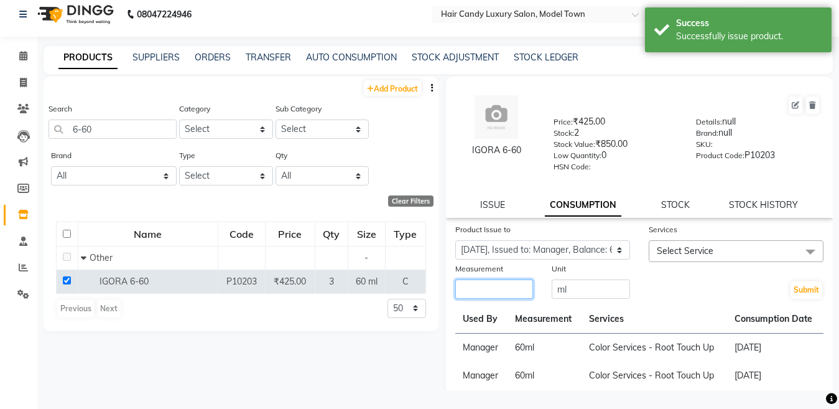
click at [491, 290] on input "number" at bounding box center [494, 288] width 78 height 19
type input "60"
click at [710, 251] on span "Select Service" at bounding box center [736, 251] width 175 height 22
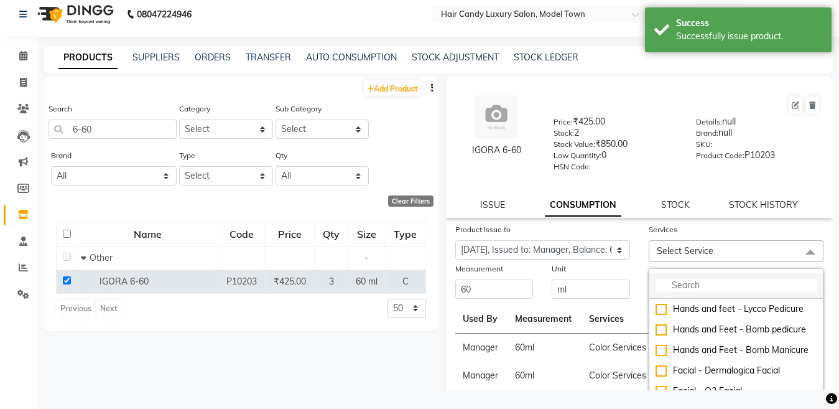
click at [699, 292] on input "multiselect-search" at bounding box center [736, 285] width 161 height 13
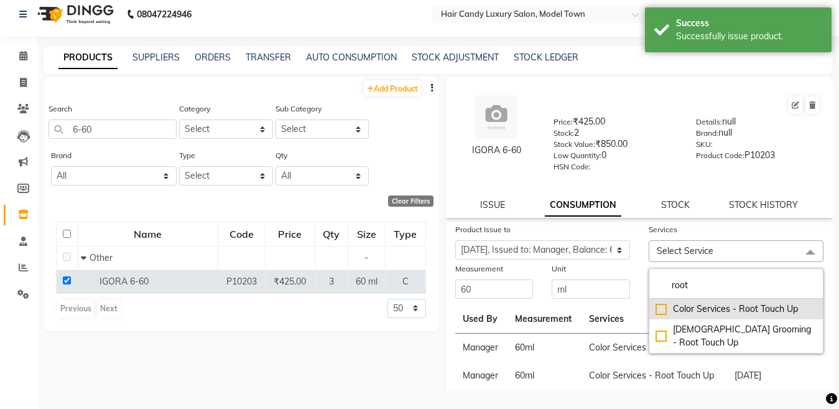
type input "root"
click at [656, 304] on div "Color Services - Root Touch Up" at bounding box center [736, 308] width 161 height 13
checkbox input "true"
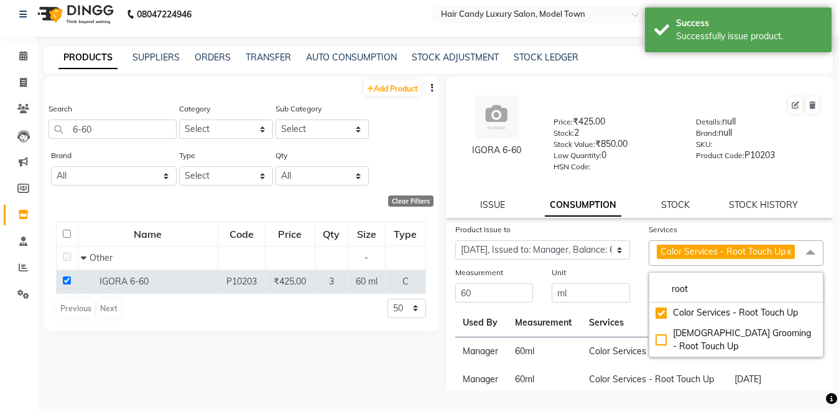
click at [631, 266] on div "Product Issue to Select Product Issue 2025-09-04, Issued to: Manager, Balance: …" at bounding box center [542, 244] width 193 height 43
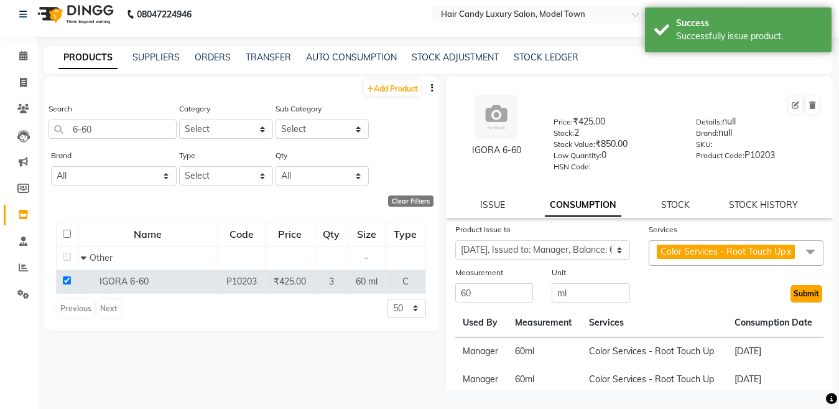
click at [791, 302] on button "Submit" at bounding box center [807, 293] width 32 height 17
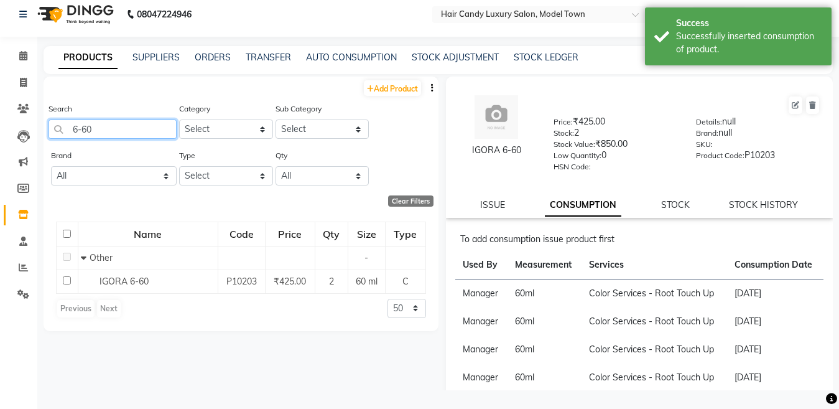
drag, startPoint x: 106, startPoint y: 133, endPoint x: 0, endPoint y: 133, distance: 106.4
click at [0, 133] on app-home "08047224946 Select Location × Hair Candy Luxury Salon, Model Town Default Panel…" at bounding box center [419, 200] width 839 height 417
click at [21, 83] on icon at bounding box center [23, 82] width 7 height 9
select select "service"
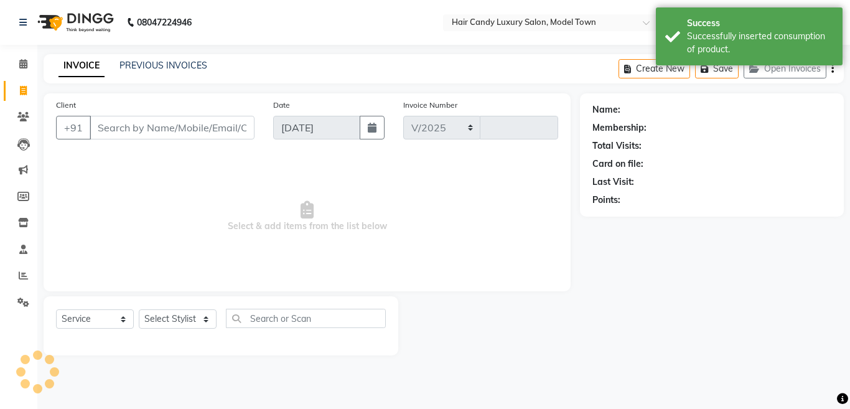
select select "4716"
type input "3835"
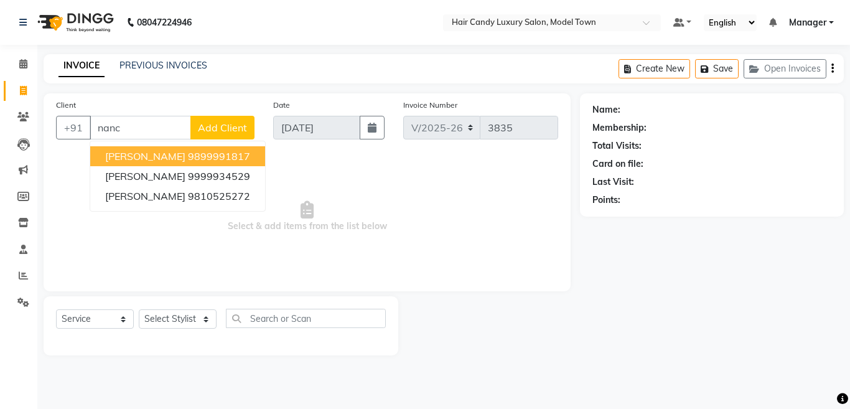
click at [192, 156] on ngb-highlight "9899991817" at bounding box center [219, 156] width 62 height 12
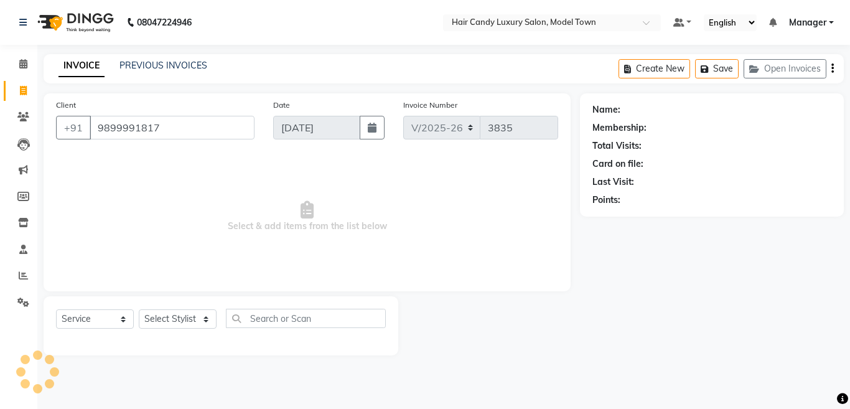
type input "9899991817"
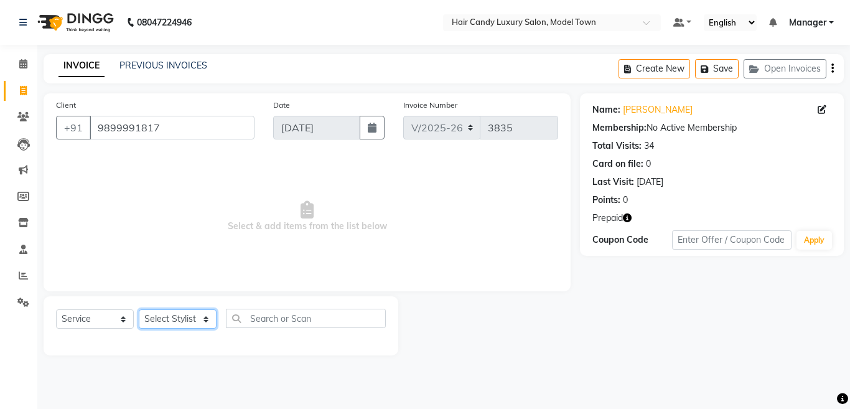
click at [185, 322] on select "Select Stylist [PERSON_NAME] [PERSON_NAME] [PERSON_NAME] ([PERSON_NAME]) Manage…" at bounding box center [178, 318] width 78 height 19
click at [630, 217] on icon "button" at bounding box center [627, 217] width 9 height 9
drag, startPoint x: 185, startPoint y: 321, endPoint x: 175, endPoint y: 335, distance: 16.6
click at [179, 327] on select "Select Stylist [PERSON_NAME] [PERSON_NAME] [PERSON_NAME] ([PERSON_NAME]) Manage…" at bounding box center [178, 318] width 78 height 19
select select "28001"
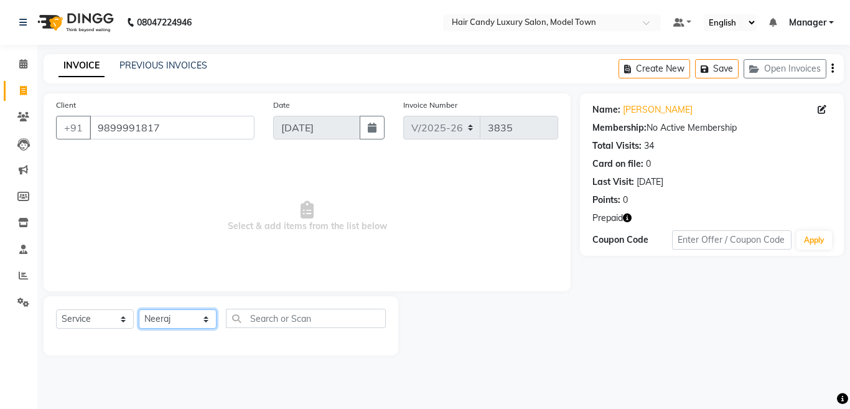
click at [139, 309] on select "Select Stylist [PERSON_NAME] [PERSON_NAME] [PERSON_NAME] ([PERSON_NAME]) Manage…" at bounding box center [178, 318] width 78 height 19
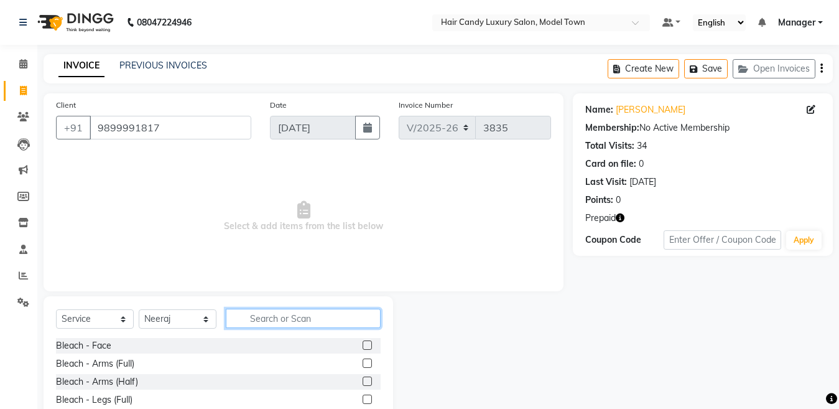
click at [293, 325] on input "text" at bounding box center [303, 318] width 155 height 19
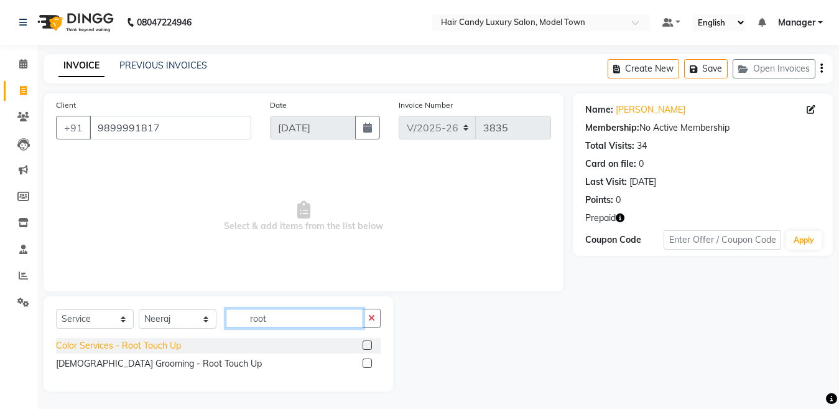
type input "root"
click at [164, 347] on div "Color Services - Root Touch Up" at bounding box center [118, 345] width 125 height 13
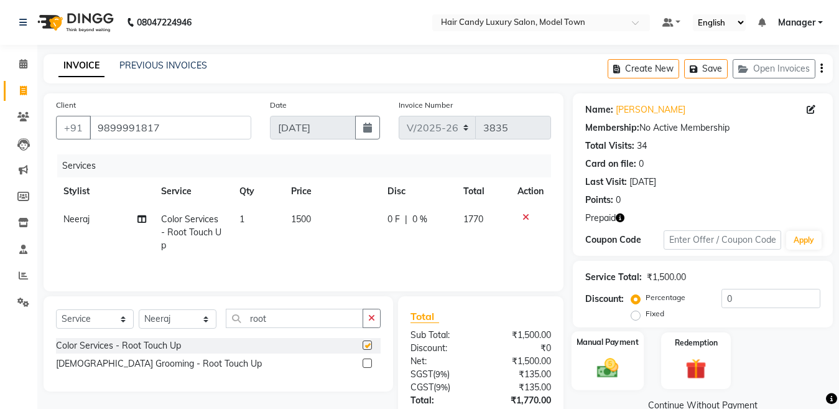
checkbox input "false"
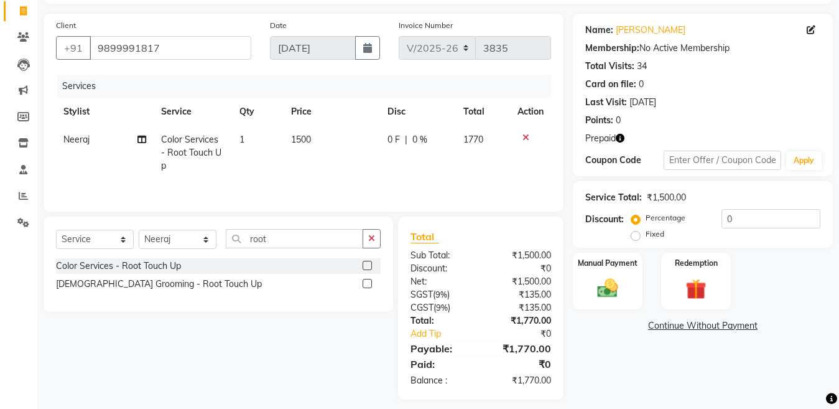
scroll to position [90, 0]
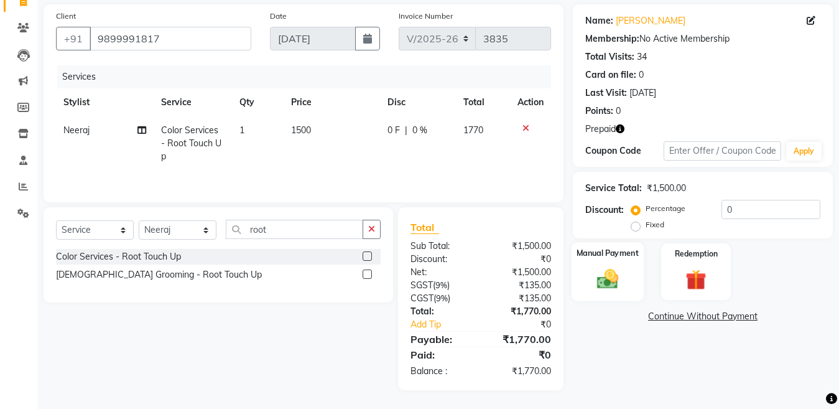
click at [634, 292] on div "Manual Payment" at bounding box center [608, 271] width 72 height 59
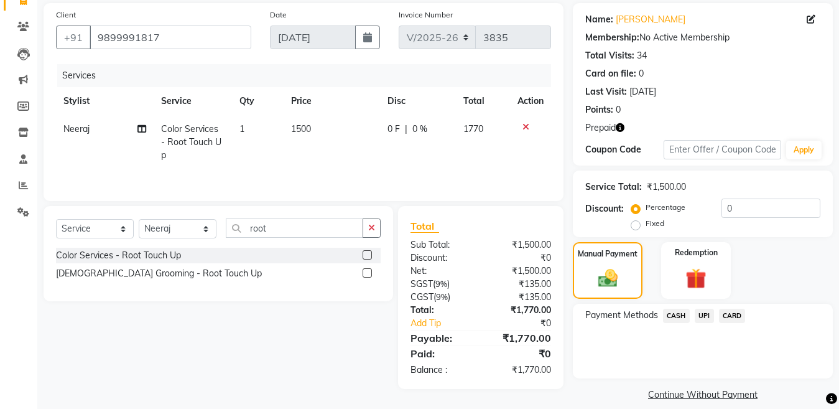
click at [680, 316] on span "CASH" at bounding box center [676, 316] width 27 height 14
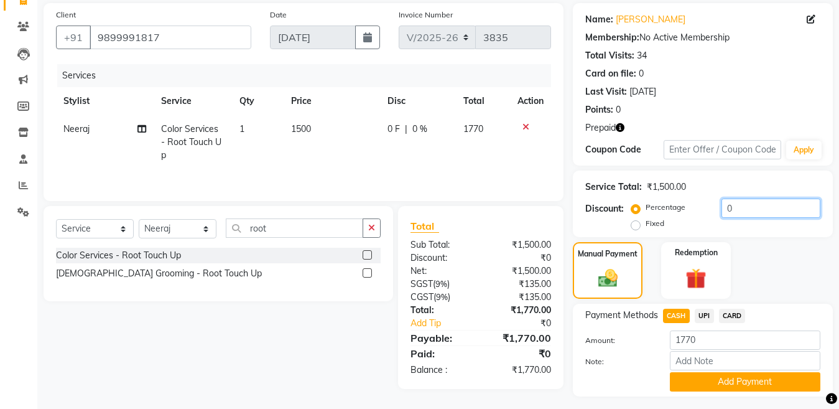
drag, startPoint x: 743, startPoint y: 209, endPoint x: 546, endPoint y: 245, distance: 200.5
click at [563, 239] on div "Client +91 9899991817 Date 04-09-2025 Invoice Number V/2025 V/2025-26 3835 Serv…" at bounding box center [438, 212] width 808 height 419
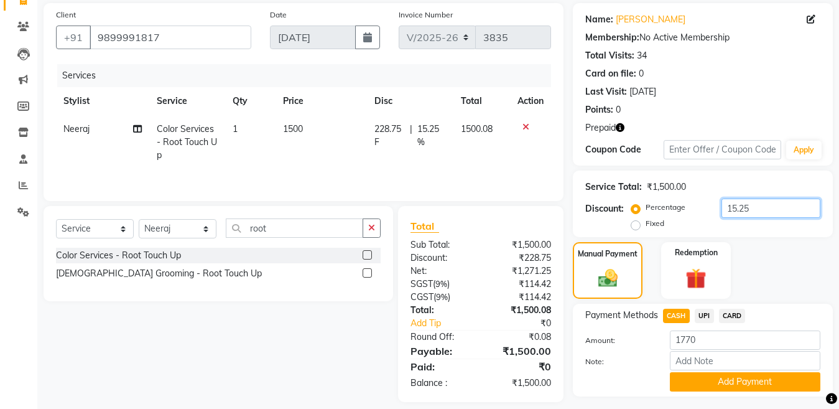
type input "15.25"
click at [687, 313] on span "CASH" at bounding box center [676, 316] width 27 height 14
type input "1500"
click at [720, 376] on button "Add Payment" at bounding box center [745, 381] width 151 height 19
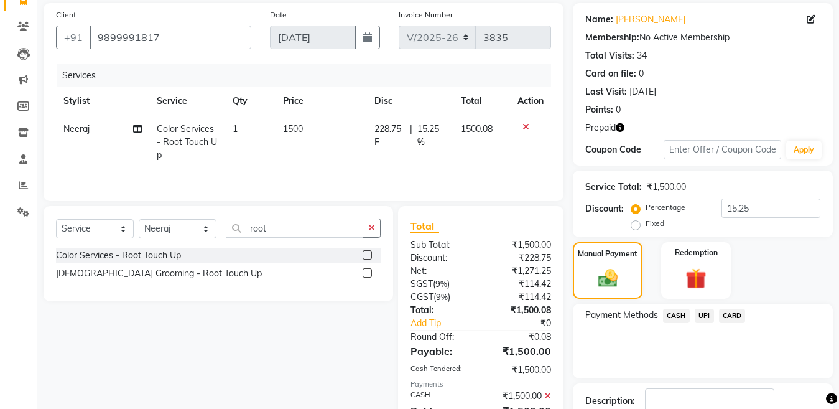
scroll to position [174, 0]
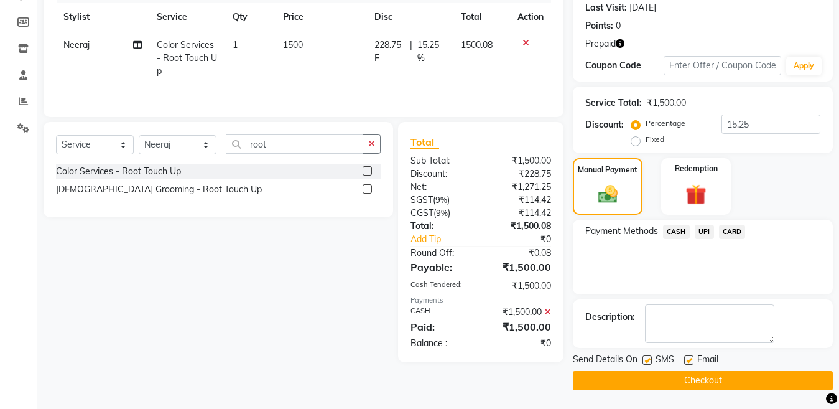
click at [649, 365] on div at bounding box center [647, 361] width 8 height 13
click at [646, 360] on label at bounding box center [647, 359] width 9 height 9
click at [646, 360] on input "checkbox" at bounding box center [647, 360] width 8 height 8
checkbox input "false"
click at [646, 374] on button "Checkout" at bounding box center [703, 380] width 260 height 19
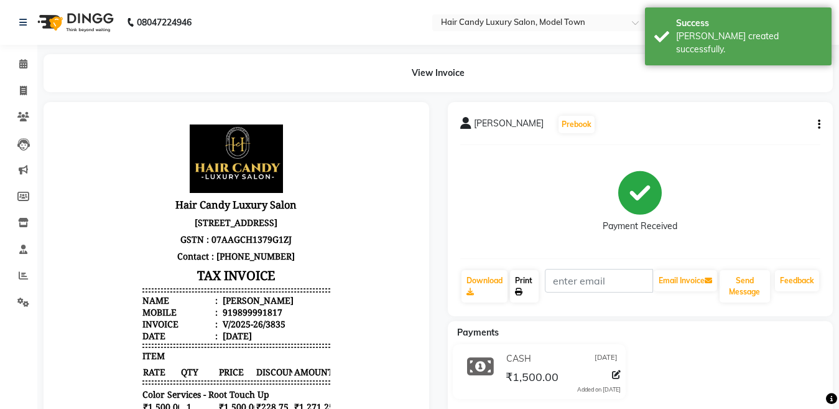
click at [527, 276] on link "Print" at bounding box center [524, 286] width 29 height 32
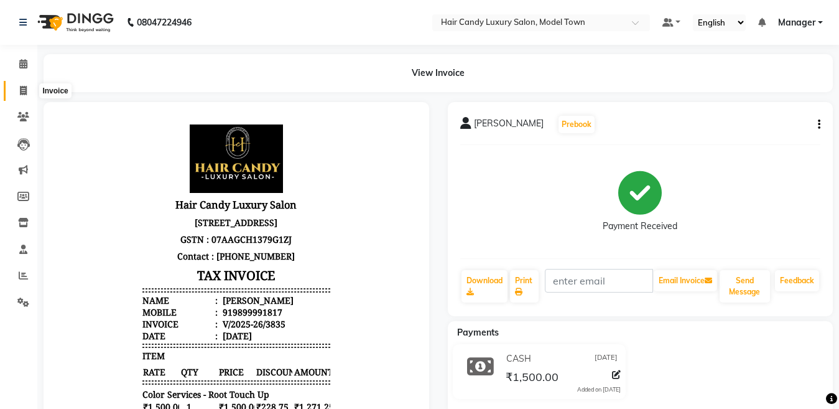
click at [27, 92] on span at bounding box center [23, 91] width 22 height 14
select select "service"
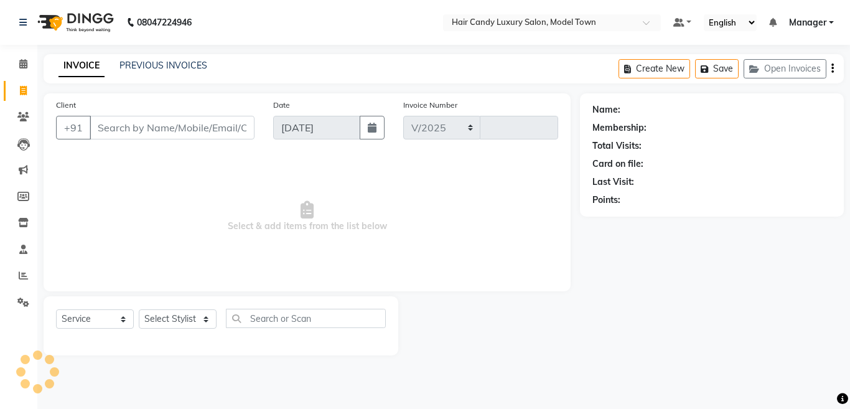
select select "4716"
type input "3836"
click at [24, 226] on icon at bounding box center [23, 222] width 11 height 9
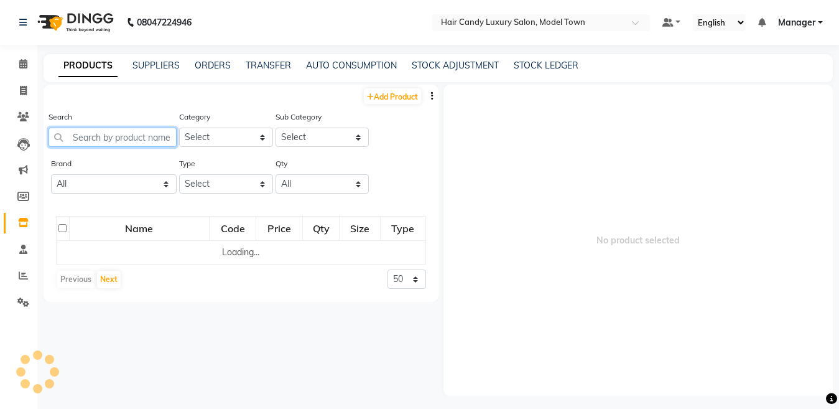
click at [133, 139] on input "text" at bounding box center [113, 137] width 128 height 19
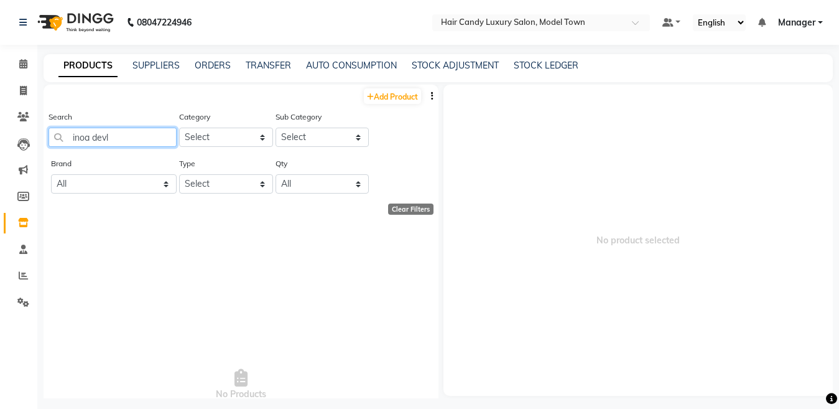
click at [133, 139] on input "inoa devl" at bounding box center [113, 137] width 128 height 19
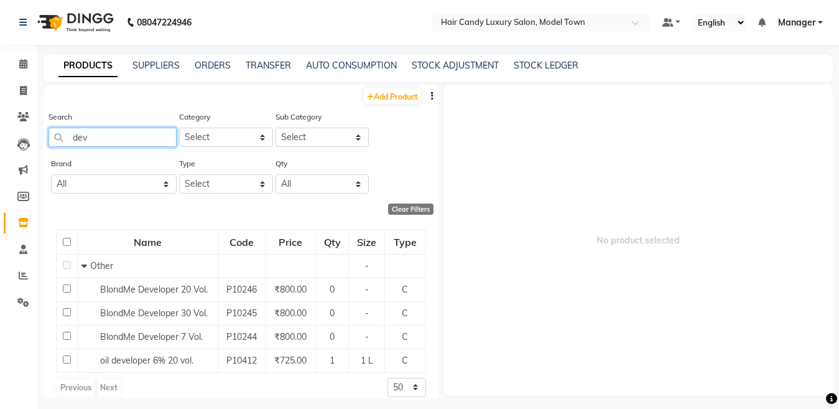
scroll to position [12, 0]
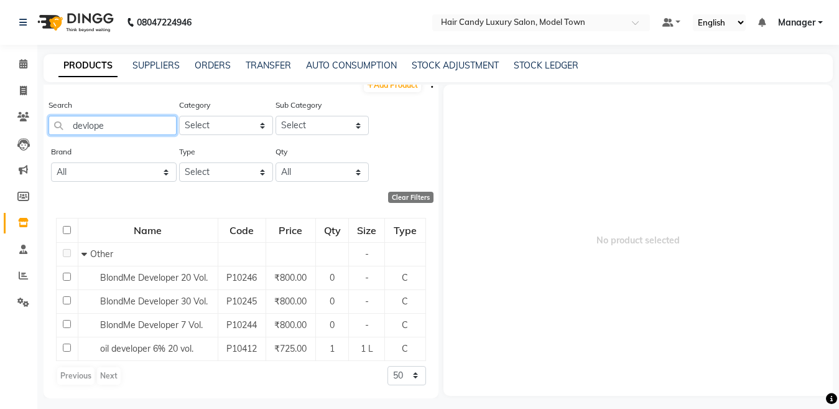
type input "devloper"
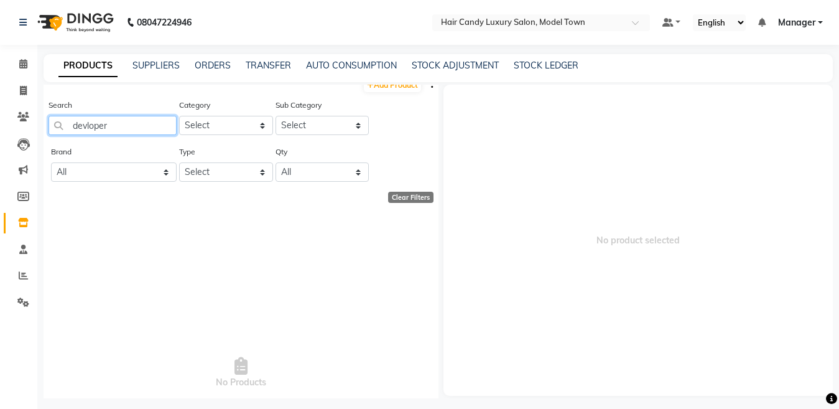
click at [126, 129] on input "devloper" at bounding box center [113, 125] width 128 height 19
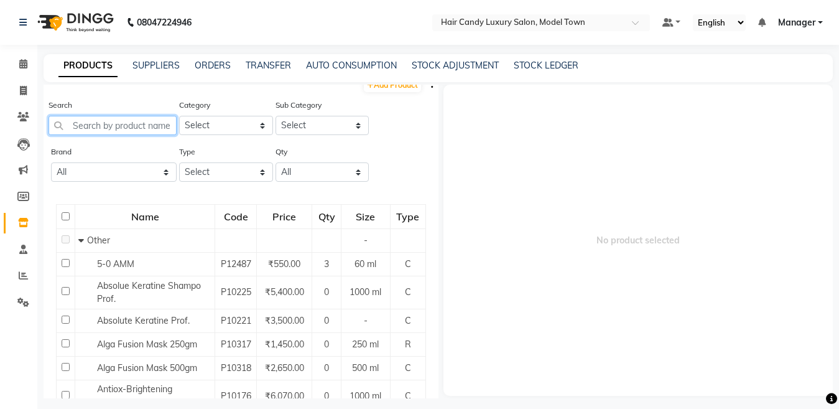
scroll to position [0, 0]
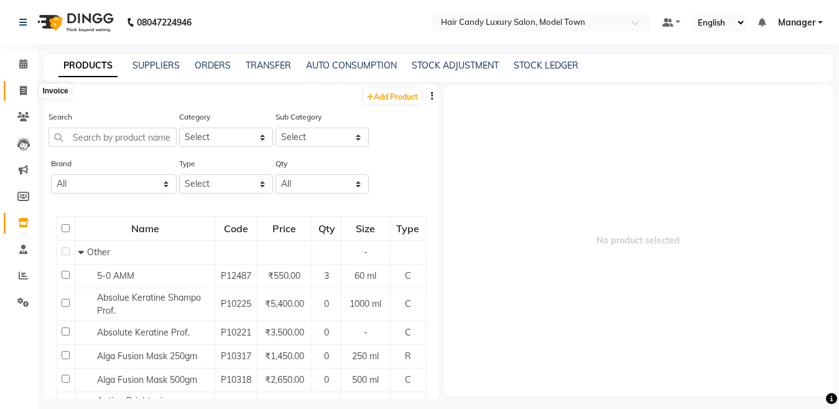
click at [15, 84] on span at bounding box center [23, 91] width 22 height 14
select select "service"
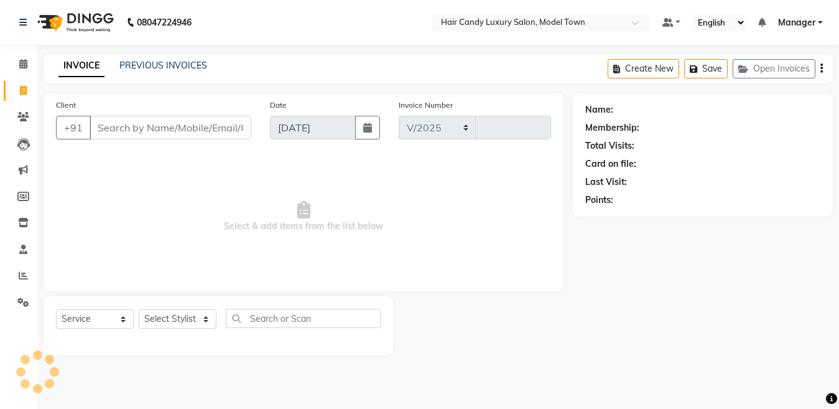
select select "4716"
type input "3836"
click at [180, 136] on input "Client" at bounding box center [171, 128] width 162 height 24
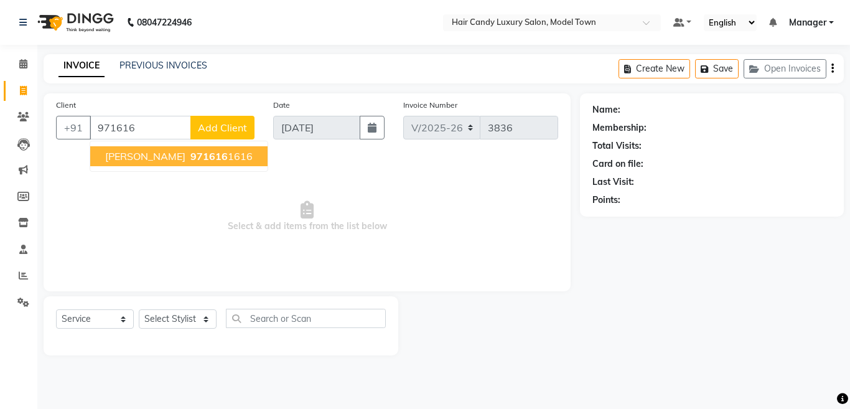
click at [188, 159] on ngb-highlight "971616 1616" at bounding box center [220, 156] width 65 height 12
type input "9716161616"
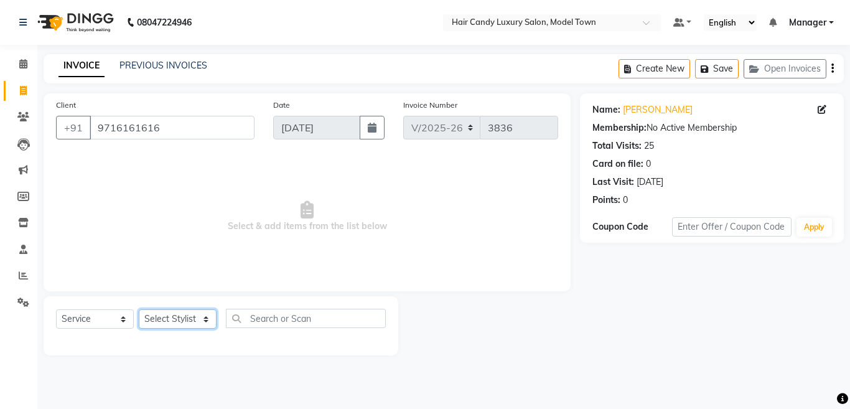
click at [180, 315] on select "Select Stylist [PERSON_NAME] [PERSON_NAME] [PERSON_NAME] ([PERSON_NAME]) Manage…" at bounding box center [178, 318] width 78 height 19
select select "28001"
click at [139, 309] on select "Select Stylist [PERSON_NAME] [PERSON_NAME] [PERSON_NAME] ([PERSON_NAME]) Manage…" at bounding box center [178, 318] width 78 height 19
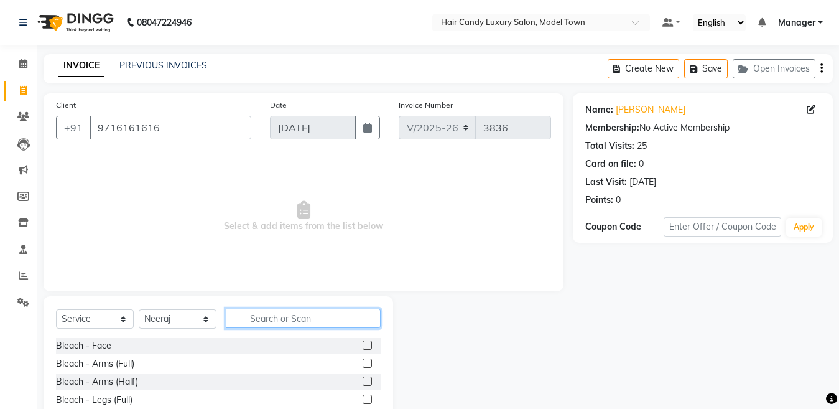
click at [335, 317] on input "text" at bounding box center [303, 318] width 155 height 19
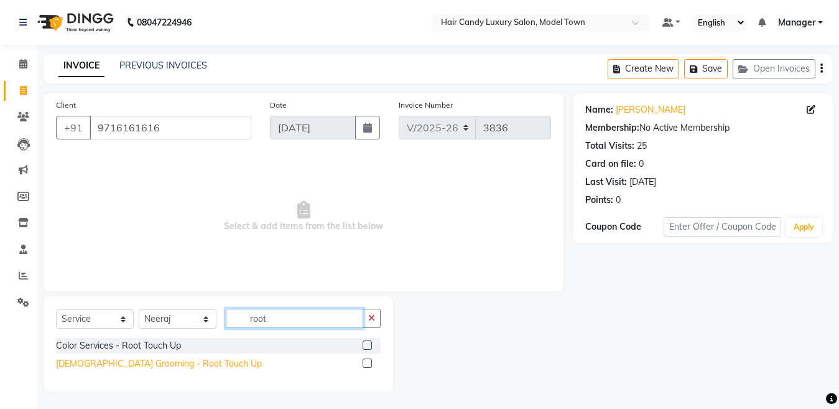
type input "root"
click at [142, 361] on div "[DEMOGRAPHIC_DATA] Grooming - Root Touch Up" at bounding box center [159, 363] width 206 height 13
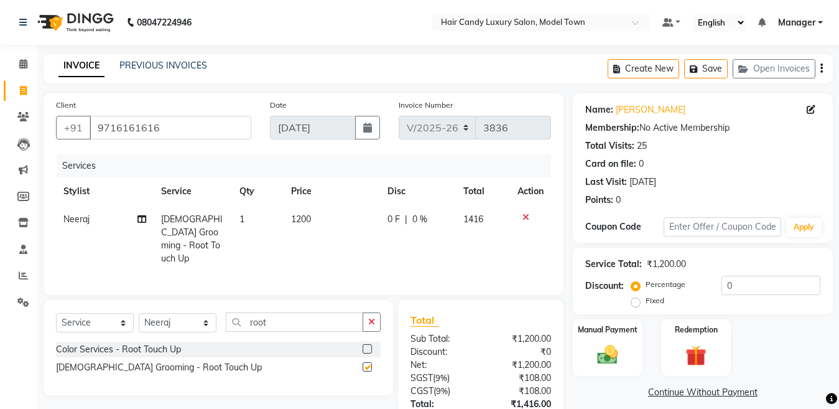
checkbox input "false"
drag, startPoint x: 445, startPoint y: 315, endPoint x: 299, endPoint y: 321, distance: 146.3
click at [299, 321] on div "Client +91 9716161616 Date 04-09-2025 Invoice Number V/2025 V/2025-26 3836 Serv…" at bounding box center [438, 287] width 808 height 389
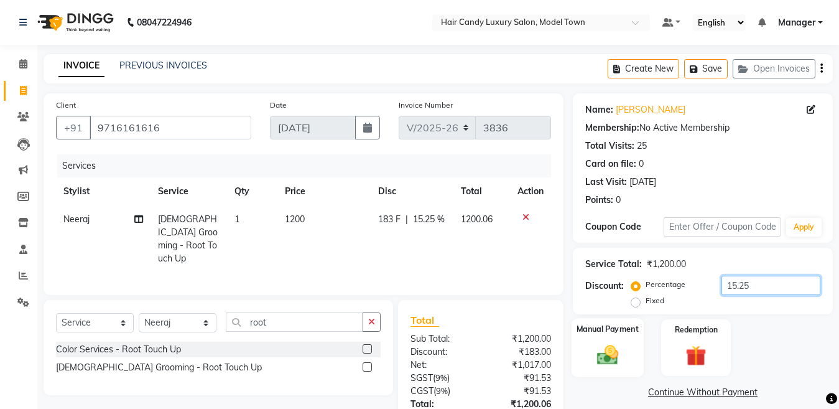
type input "15.25"
click at [584, 355] on div "Manual Payment" at bounding box center [608, 347] width 72 height 59
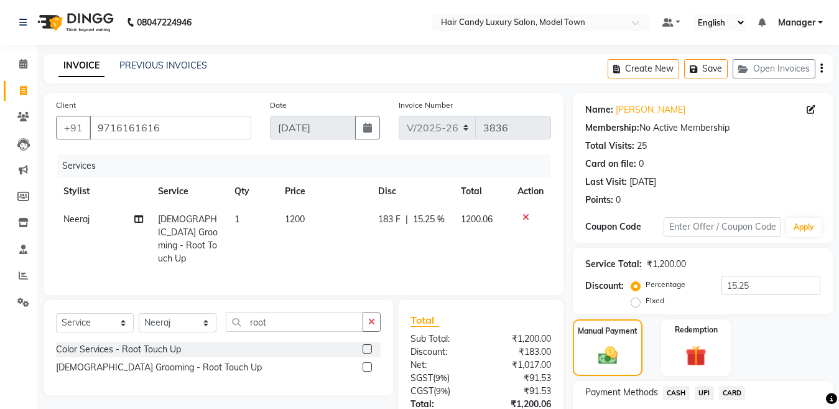
scroll to position [103, 0]
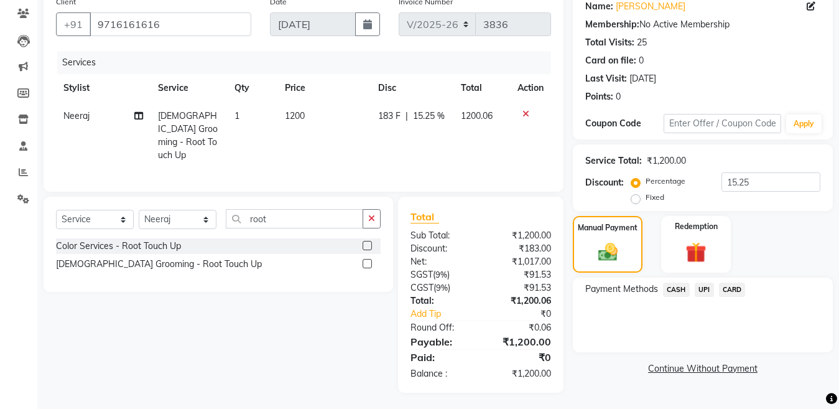
click at [682, 292] on span "CASH" at bounding box center [676, 289] width 27 height 14
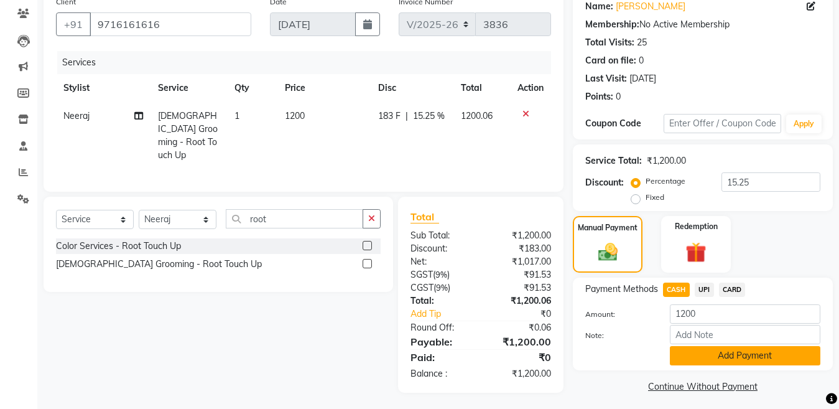
click at [717, 365] on button "Add Payment" at bounding box center [745, 355] width 151 height 19
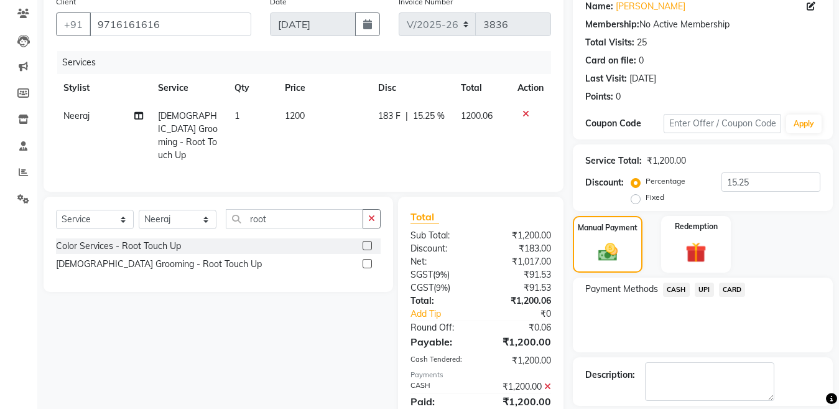
scroll to position [161, 0]
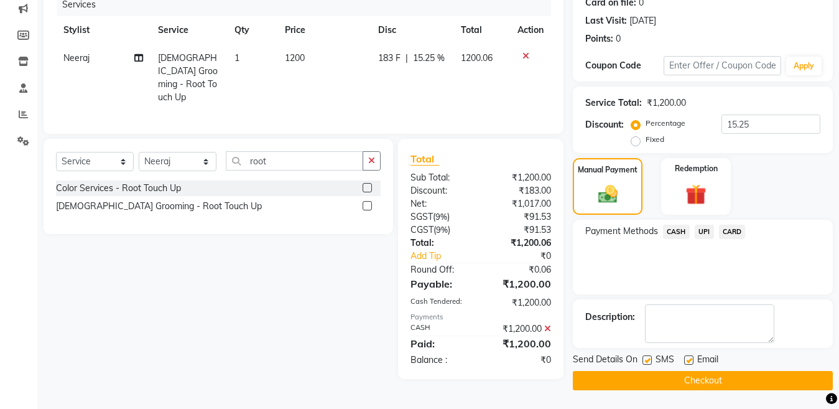
click at [648, 360] on label at bounding box center [647, 359] width 9 height 9
click at [648, 360] on input "checkbox" at bounding box center [647, 360] width 8 height 8
checkbox input "false"
click at [657, 382] on button "Checkout" at bounding box center [703, 380] width 260 height 19
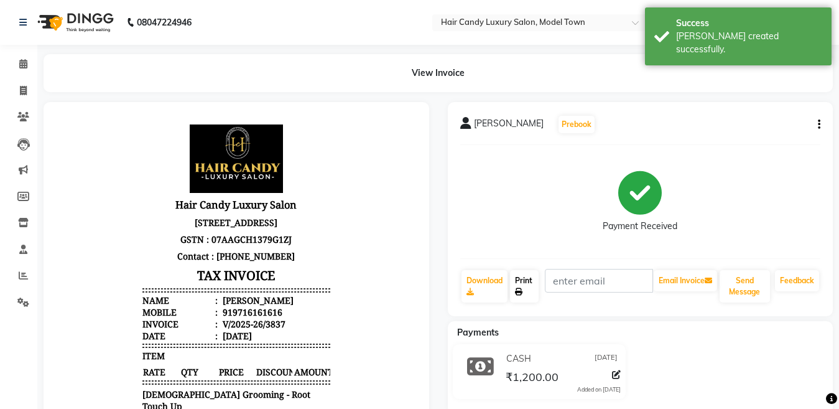
click at [525, 279] on link "Print" at bounding box center [524, 286] width 29 height 32
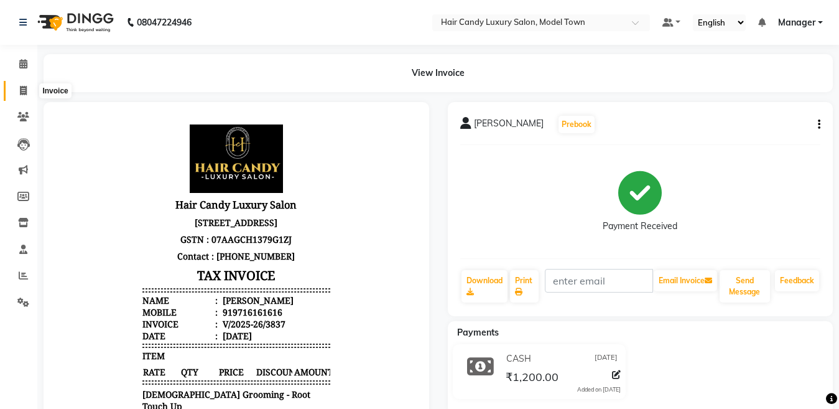
click at [23, 93] on icon at bounding box center [23, 90] width 7 height 9
select select "service"
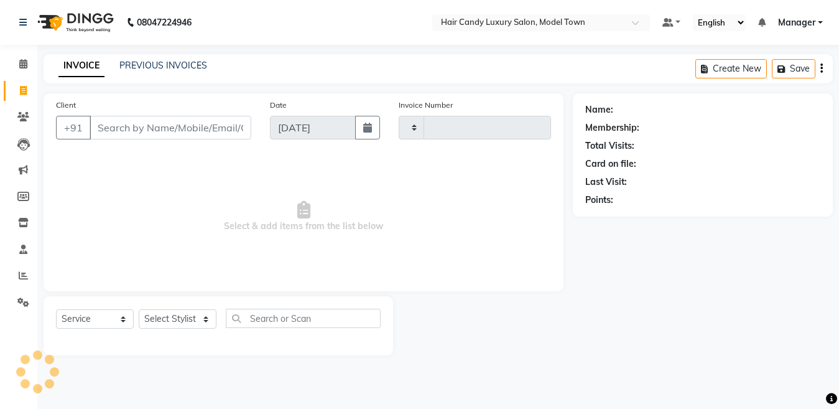
type input "3838"
select select "4716"
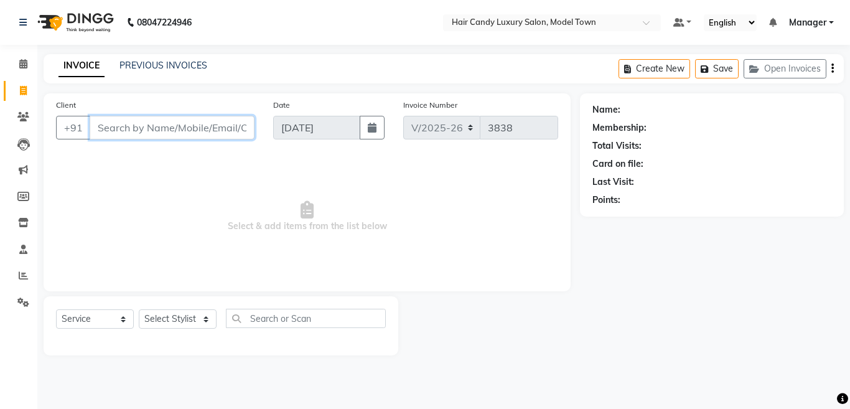
click at [200, 126] on input "Client" at bounding box center [172, 128] width 165 height 24
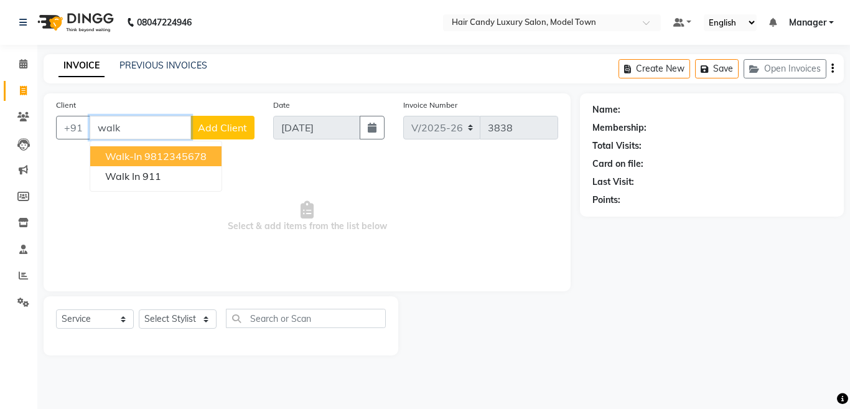
click at [185, 156] on ngb-highlight "9812345678" at bounding box center [175, 156] width 62 height 12
type input "9812345678"
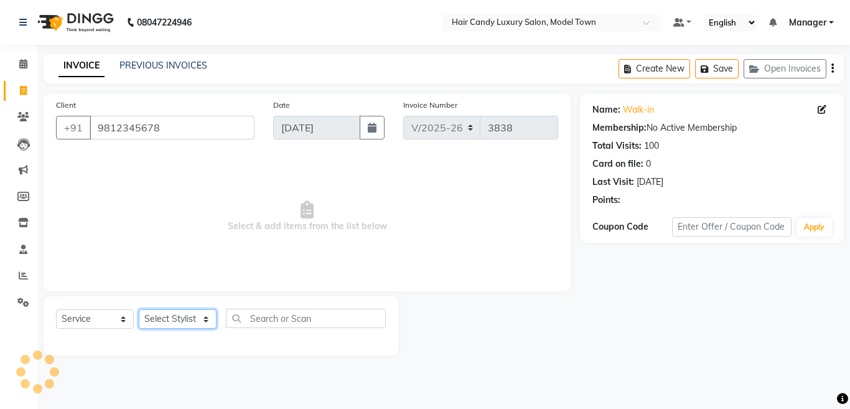
click at [183, 317] on select "Select Stylist [PERSON_NAME] [PERSON_NAME] [PERSON_NAME] ([PERSON_NAME]) Manage…" at bounding box center [178, 318] width 78 height 19
select select "64092"
click at [139, 309] on select "Select Stylist [PERSON_NAME] [PERSON_NAME] [PERSON_NAME] ([PERSON_NAME]) Manage…" at bounding box center [178, 318] width 78 height 19
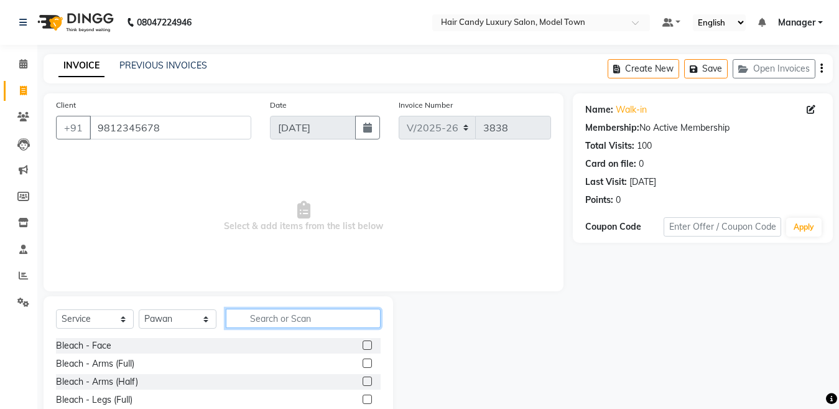
click at [310, 323] on input "text" at bounding box center [303, 318] width 155 height 19
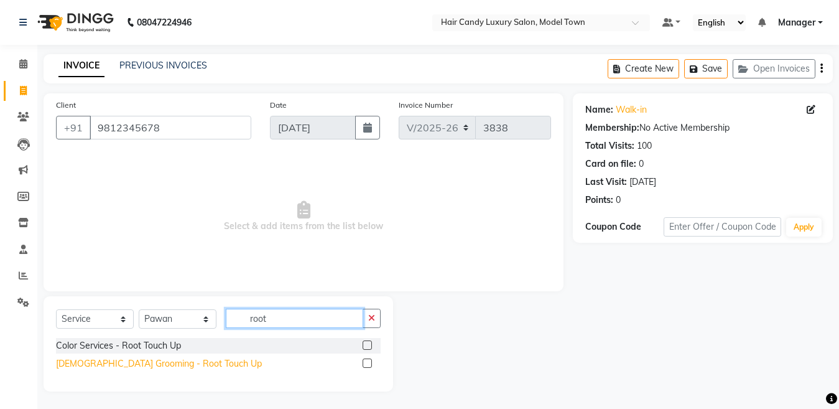
type input "root"
click at [146, 368] on div "[DEMOGRAPHIC_DATA] Grooming - Root Touch Up" at bounding box center [159, 363] width 206 height 13
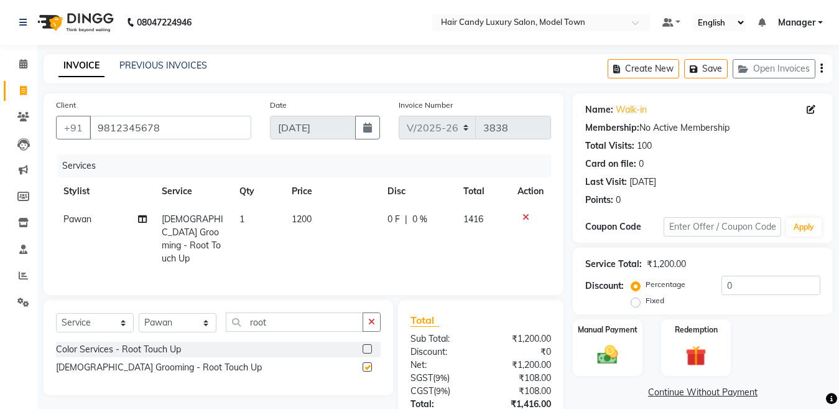
checkbox input "false"
drag, startPoint x: 243, startPoint y: 327, endPoint x: 33, endPoint y: 331, distance: 210.3
click at [33, 331] on app-home "08047224946 Select Location × Hair Candy Luxury Salon, Model Town Default Panel…" at bounding box center [419, 250] width 839 height 501
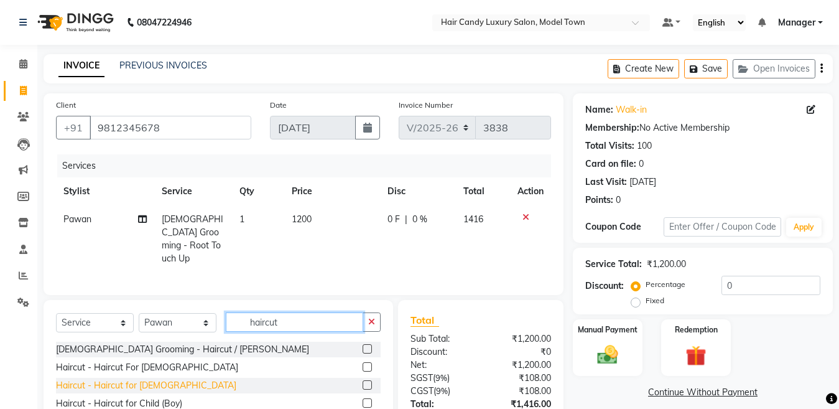
type input "haircut"
click at [139, 386] on div "Haircut - Haircut for [DEMOGRAPHIC_DATA]" at bounding box center [146, 385] width 180 height 13
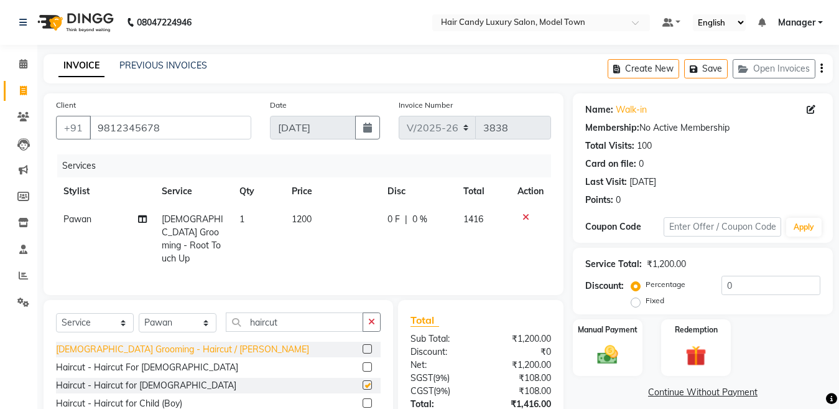
checkbox input "false"
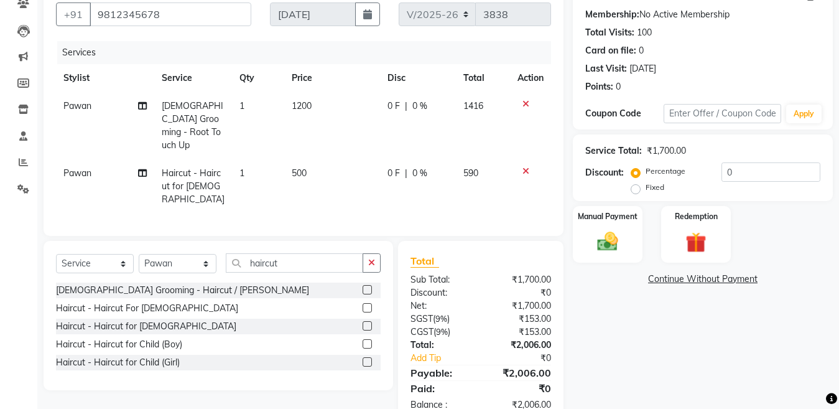
scroll to position [131, 0]
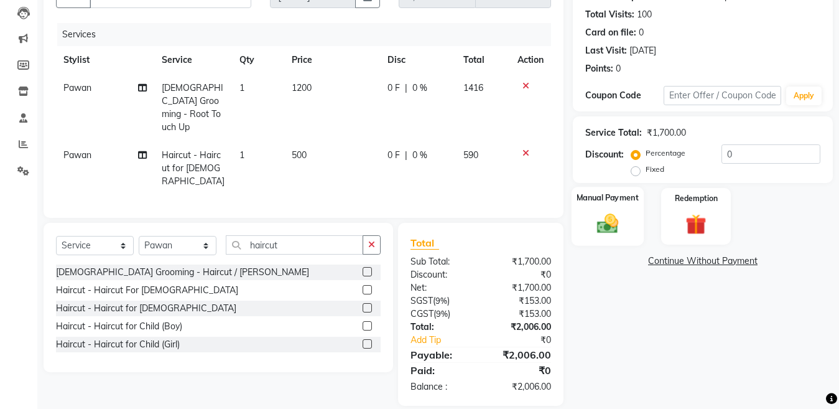
click at [601, 210] on div "Manual Payment" at bounding box center [608, 216] width 72 height 59
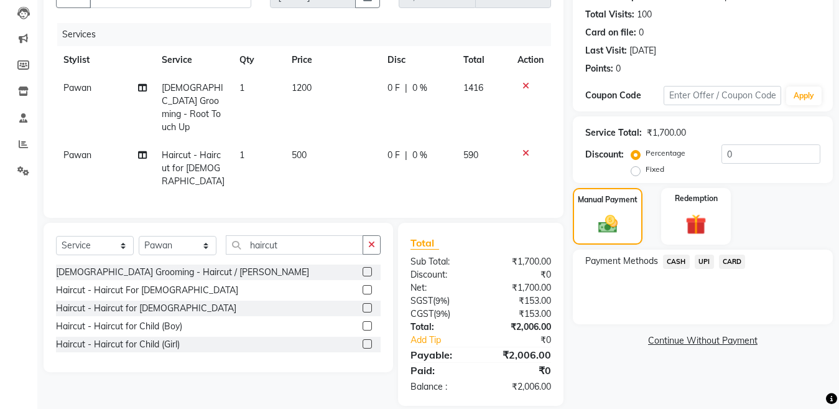
click at [672, 261] on span "CASH" at bounding box center [676, 261] width 27 height 14
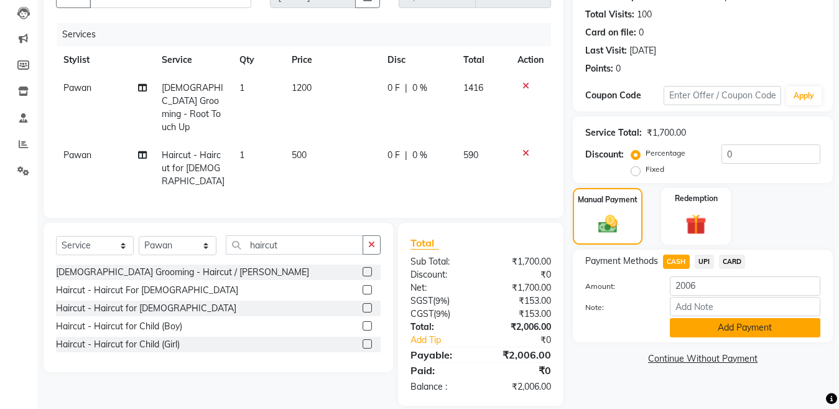
click at [735, 318] on button "Add Payment" at bounding box center [745, 327] width 151 height 19
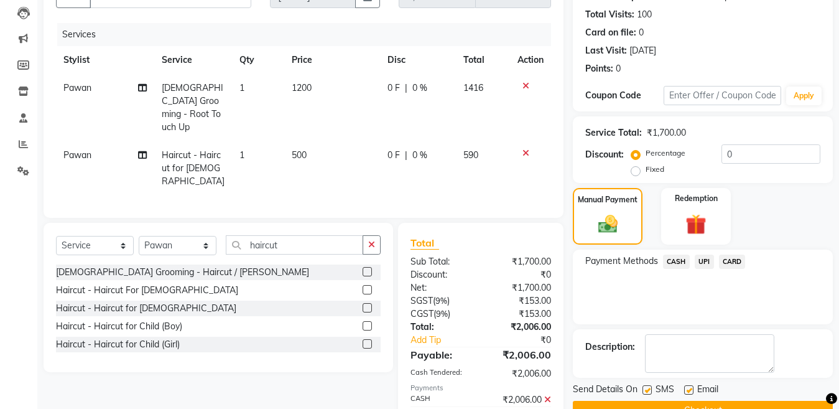
scroll to position [175, 0]
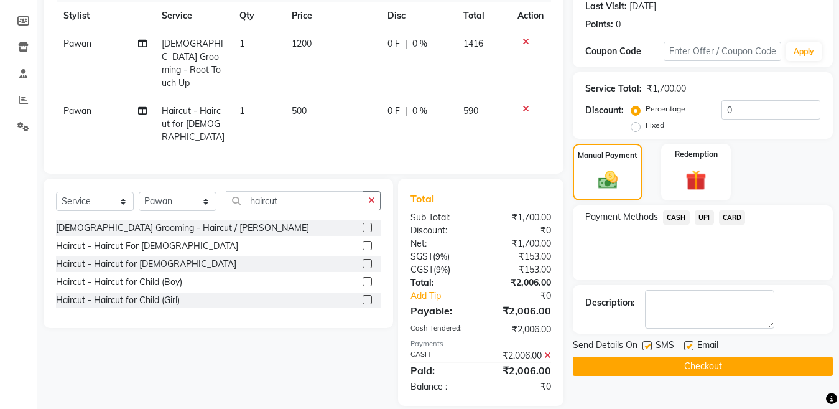
click at [649, 346] on label at bounding box center [647, 345] width 9 height 9
click at [649, 346] on input "checkbox" at bounding box center [647, 346] width 8 height 8
checkbox input "false"
click at [650, 365] on button "Checkout" at bounding box center [703, 365] width 260 height 19
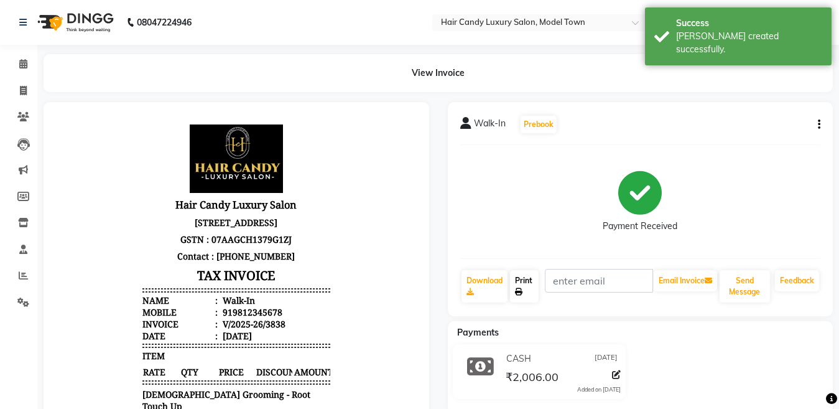
click at [518, 287] on link "Print" at bounding box center [524, 286] width 29 height 32
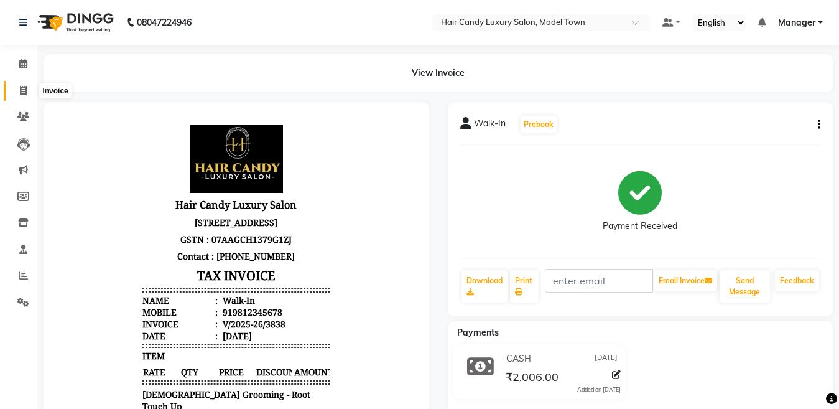
click at [21, 85] on span at bounding box center [23, 91] width 22 height 14
select select "service"
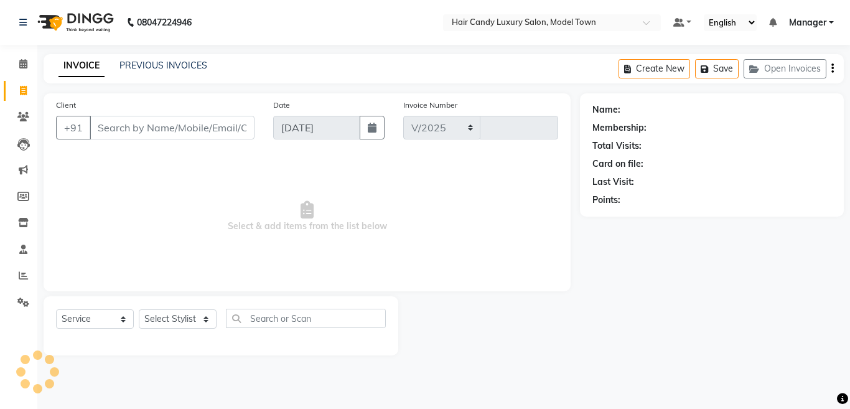
select select "4716"
type input "3839"
select select "4716"
select select "service"
click at [190, 323] on select "Select Stylist [PERSON_NAME] [PERSON_NAME] [PERSON_NAME] ([PERSON_NAME]) Manage…" at bounding box center [178, 318] width 78 height 19
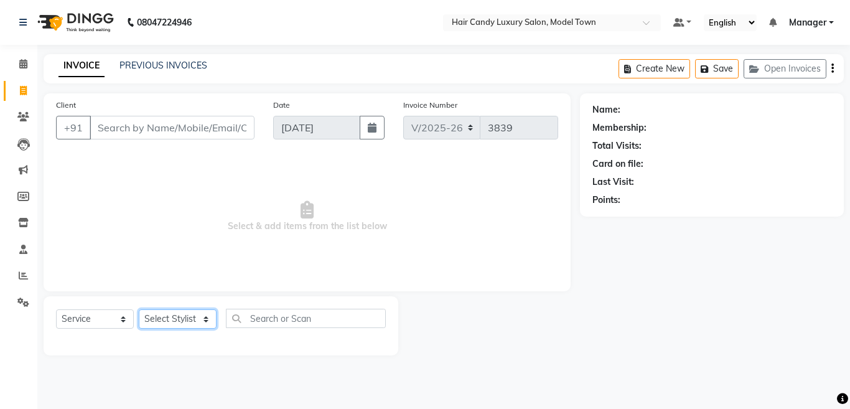
select select "27999"
click at [139, 309] on select "Select Stylist [PERSON_NAME] [PERSON_NAME] [PERSON_NAME] ([PERSON_NAME]) Manage…" at bounding box center [178, 318] width 78 height 19
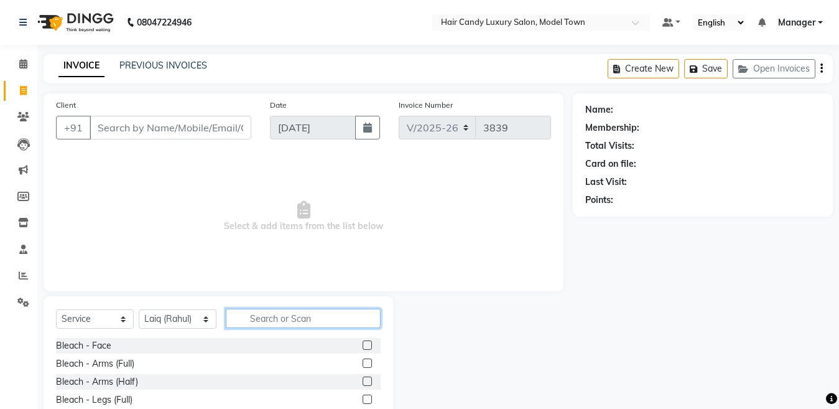
click at [314, 314] on input "text" at bounding box center [303, 318] width 155 height 19
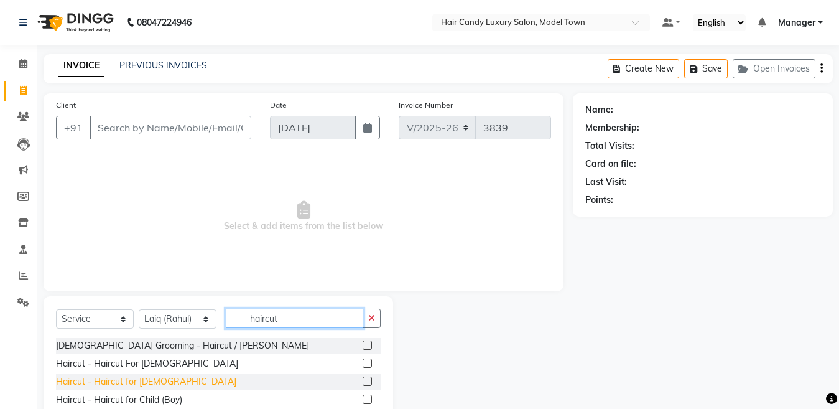
type input "haircut"
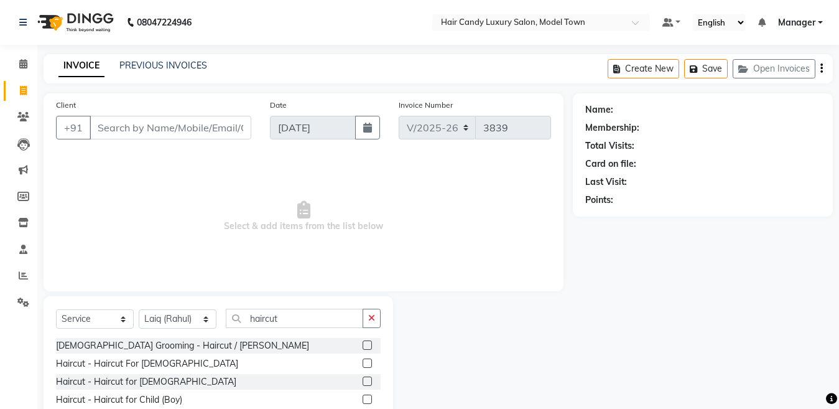
drag, startPoint x: 151, startPoint y: 383, endPoint x: 168, endPoint y: 369, distance: 22.5
click at [150, 383] on div "Haircut - Haircut for [DEMOGRAPHIC_DATA]" at bounding box center [146, 381] width 180 height 13
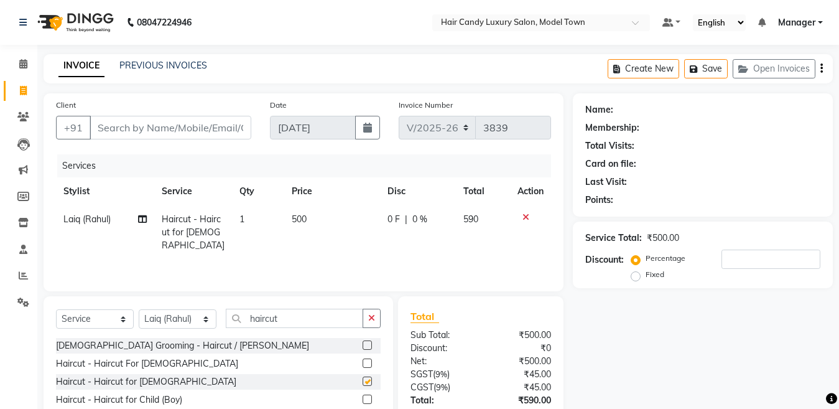
checkbox input "false"
drag, startPoint x: 244, startPoint y: 322, endPoint x: 150, endPoint y: 312, distance: 94.4
click at [151, 312] on div "Select Service Product Membership Package Voucher Prepaid Gift Card Select Styl…" at bounding box center [218, 323] width 325 height 29
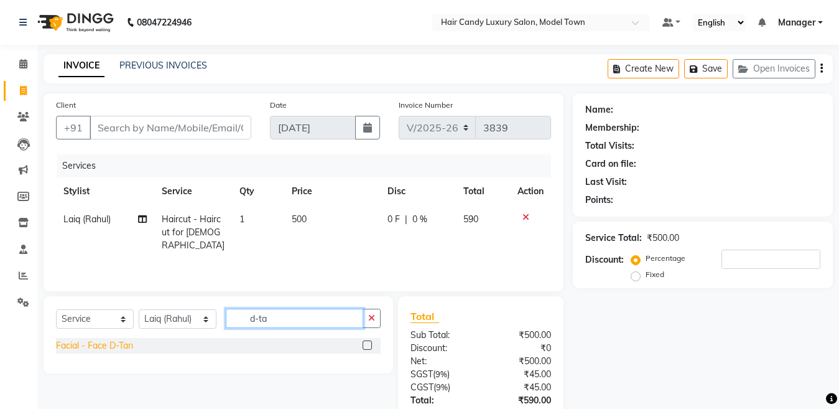
type input "d-ta"
click at [123, 340] on div "Facial - Face D-Tan" at bounding box center [94, 345] width 77 height 13
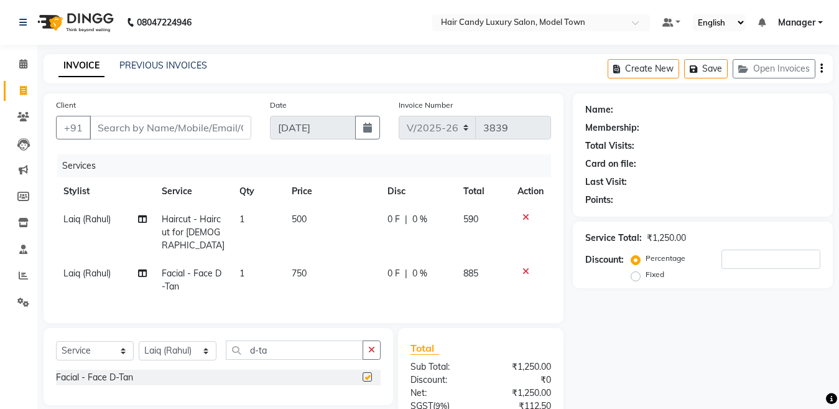
checkbox input "false"
click at [134, 121] on input "Client" at bounding box center [171, 128] width 162 height 24
type input "9"
type input "0"
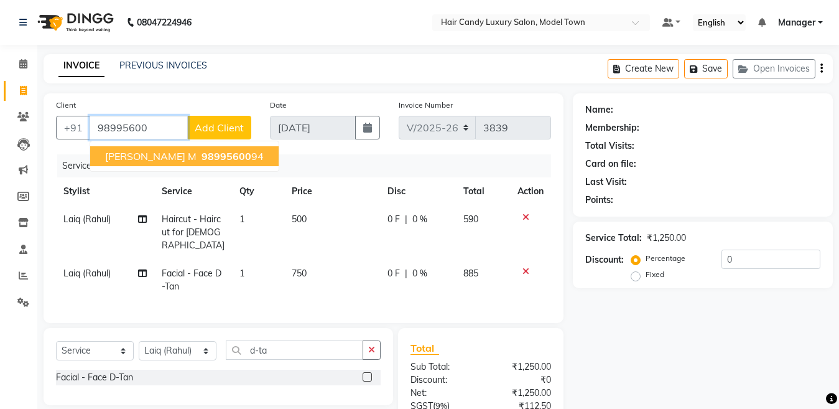
click at [202, 155] on span "98995600" at bounding box center [227, 156] width 50 height 12
type input "9899560094"
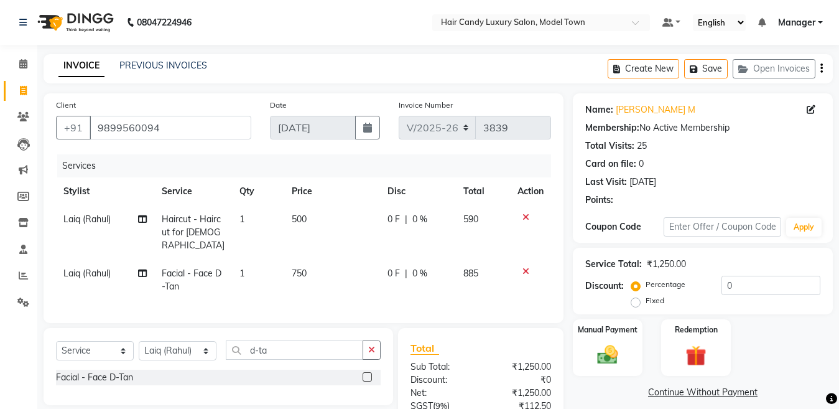
click at [306, 267] on span "750" at bounding box center [299, 272] width 15 height 11
select select "27999"
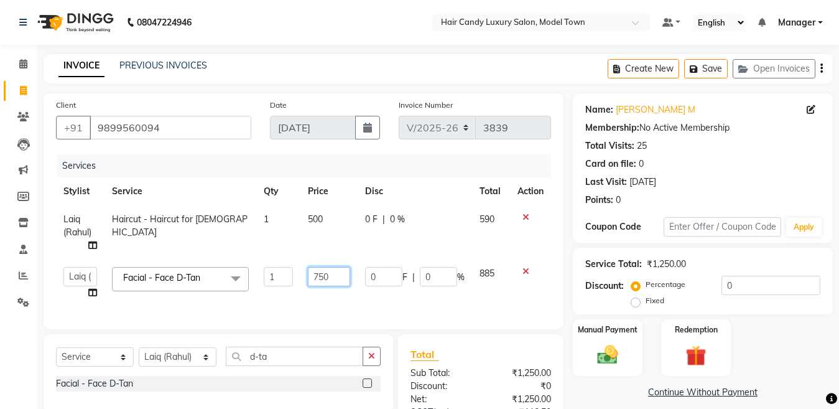
drag, startPoint x: 333, startPoint y: 279, endPoint x: 290, endPoint y: 279, distance: 43.5
click at [290, 279] on tr "[PERSON_NAME] [PERSON_NAME] [PERSON_NAME] ([PERSON_NAME]) Manager [PERSON_NAME]…" at bounding box center [303, 282] width 495 height 47
type input "1000"
click at [765, 315] on div "Name: [PERSON_NAME] M Membership: No Active Membership Total Visits: 25 Card on…" at bounding box center [707, 305] width 269 height 424
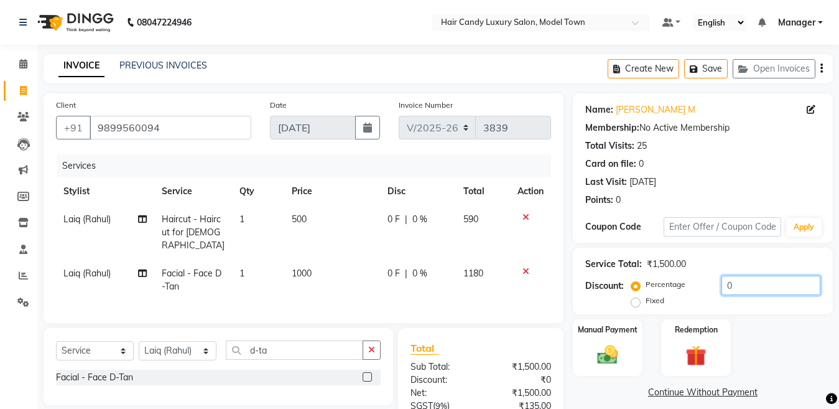
drag, startPoint x: 765, startPoint y: 290, endPoint x: 661, endPoint y: 290, distance: 103.9
click at [661, 290] on div "Percentage Fixed 0" at bounding box center [727, 293] width 187 height 34
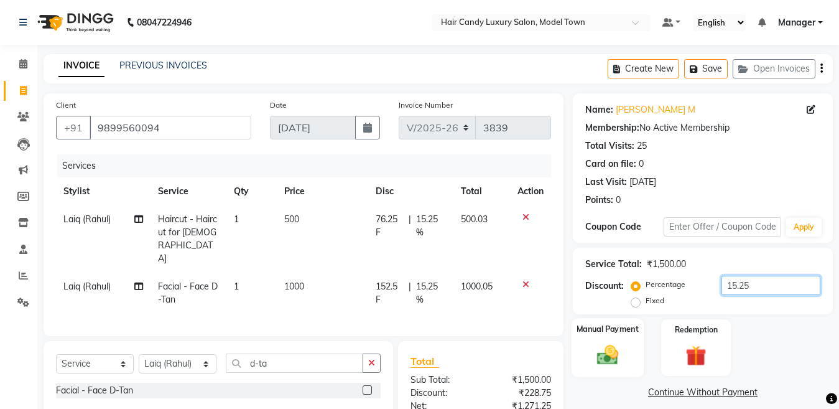
type input "15.25"
click at [629, 342] on div "Manual Payment" at bounding box center [608, 347] width 72 height 59
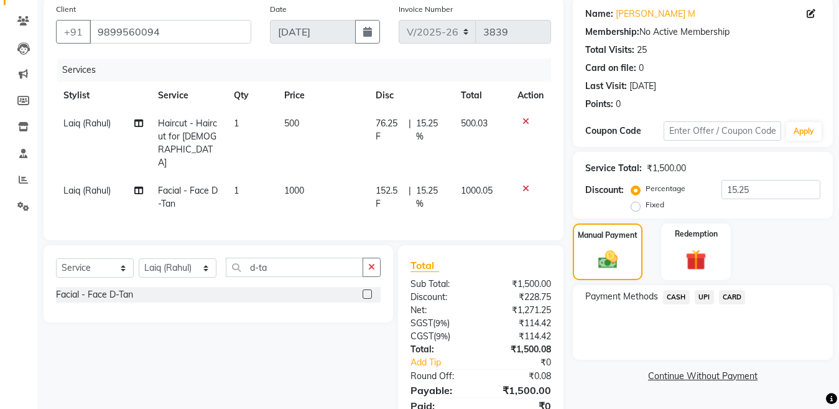
scroll to position [131, 0]
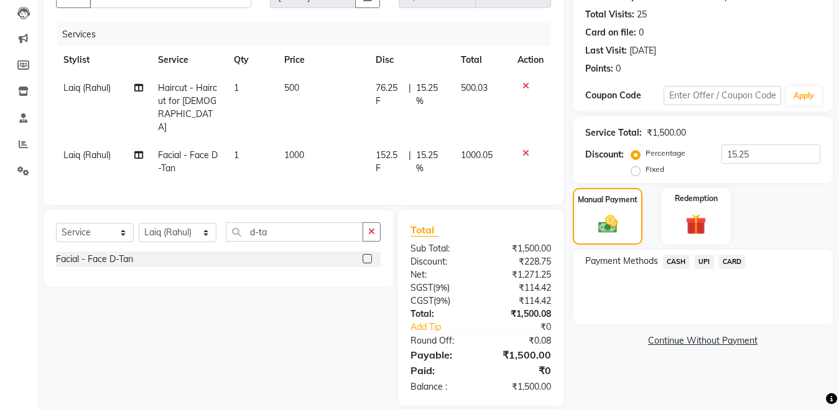
click at [667, 260] on span "CASH" at bounding box center [676, 261] width 27 height 14
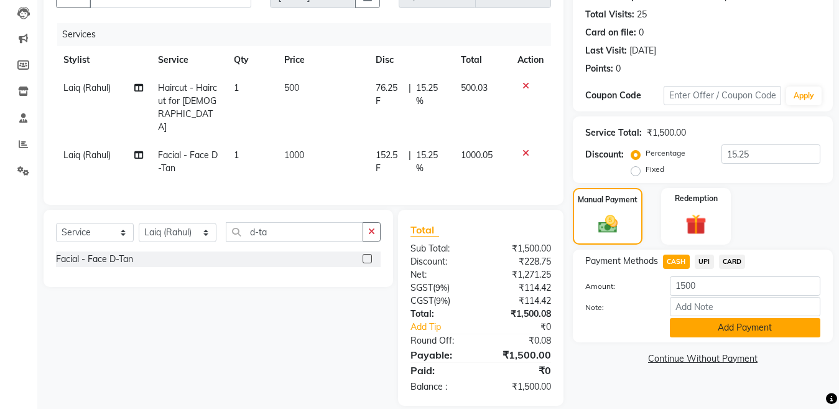
click at [745, 328] on button "Add Payment" at bounding box center [745, 327] width 151 height 19
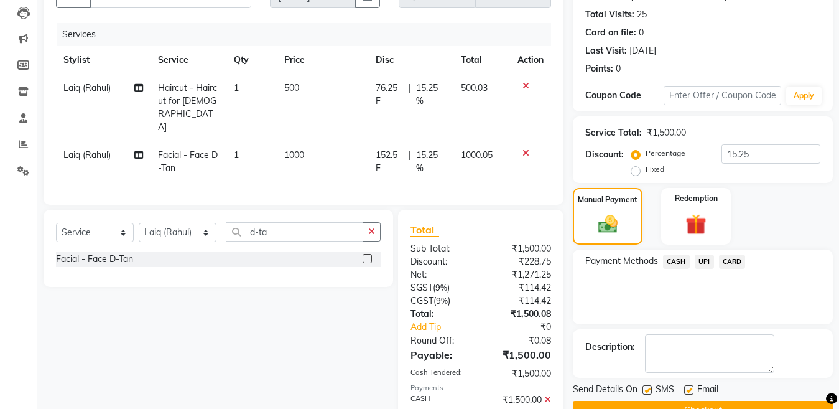
scroll to position [175, 0]
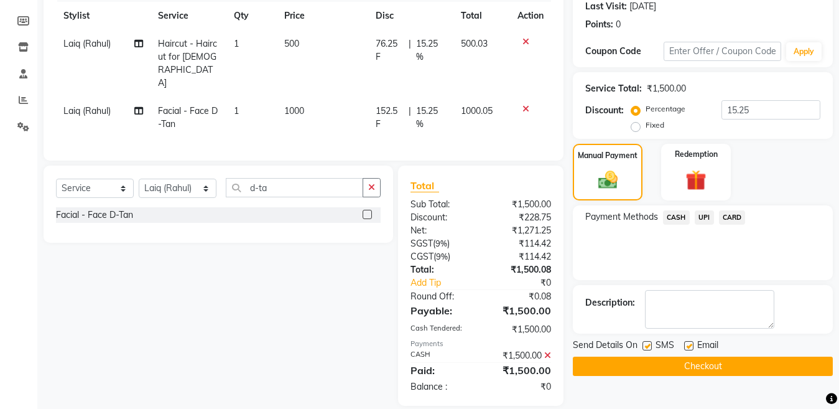
click at [648, 343] on label at bounding box center [647, 345] width 9 height 9
click at [648, 343] on input "checkbox" at bounding box center [647, 346] width 8 height 8
checkbox input "false"
click at [649, 363] on button "Checkout" at bounding box center [703, 365] width 260 height 19
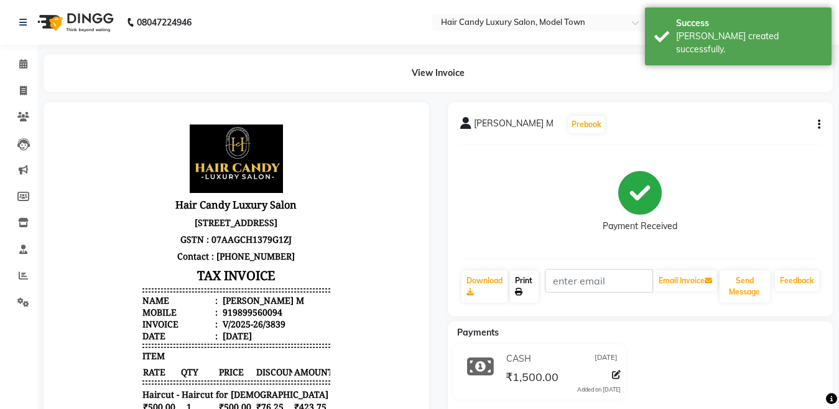
click at [529, 286] on link "Print" at bounding box center [524, 286] width 29 height 32
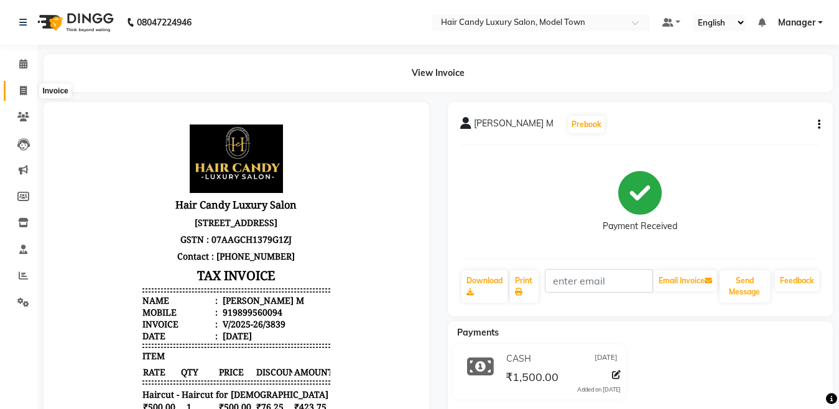
click at [20, 87] on icon at bounding box center [23, 90] width 7 height 9
select select "service"
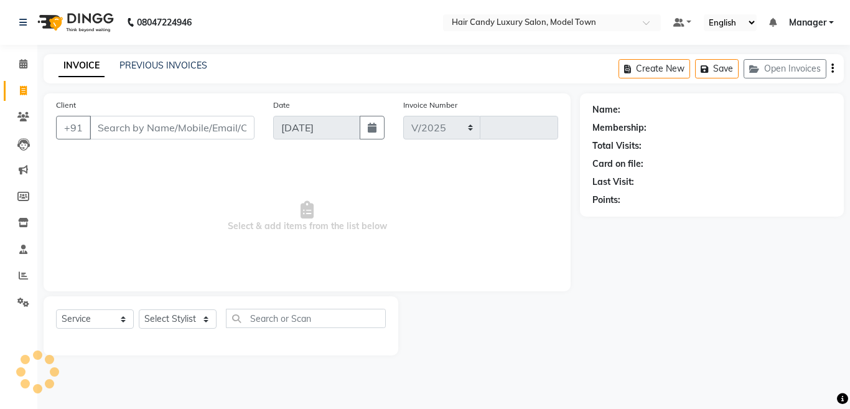
select select "4716"
type input "3840"
